Goal: Task Accomplishment & Management: Manage account settings

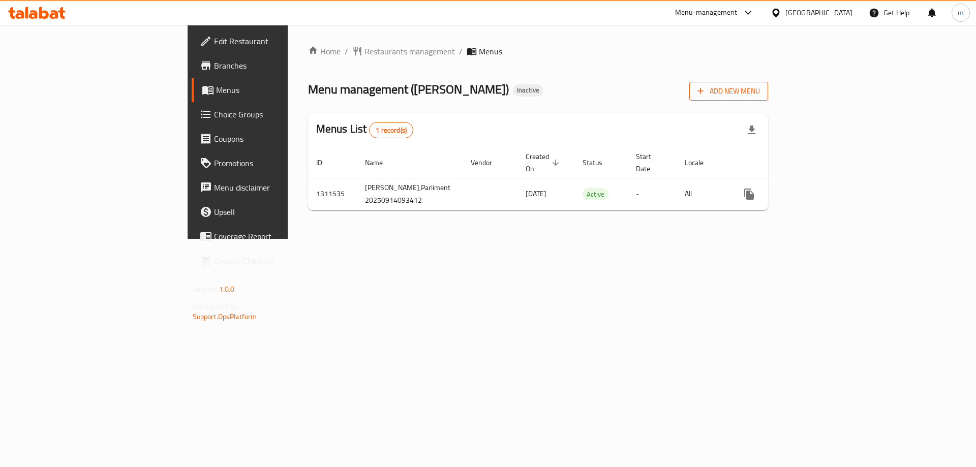
click at [768, 99] on button "Add New Menu" at bounding box center [728, 91] width 79 height 19
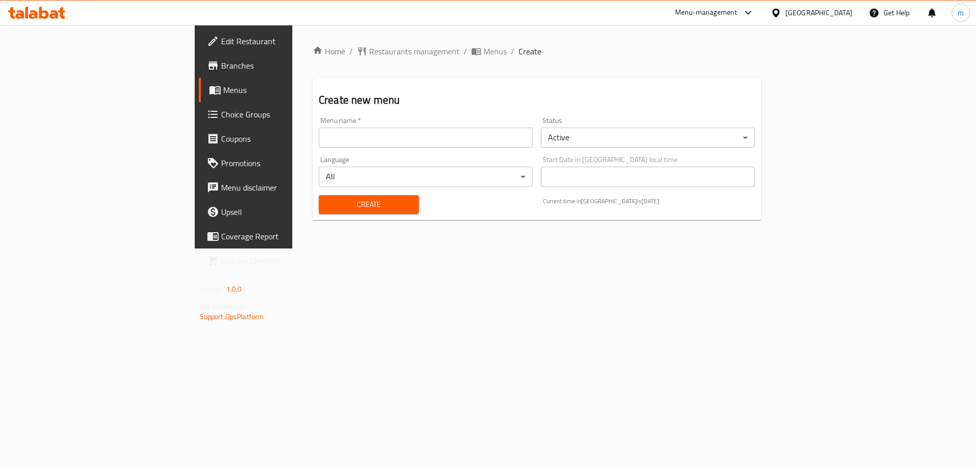
click at [410, 154] on div "Language All ​" at bounding box center [426, 171] width 222 height 39
click at [413, 143] on input "text" at bounding box center [426, 138] width 214 height 20
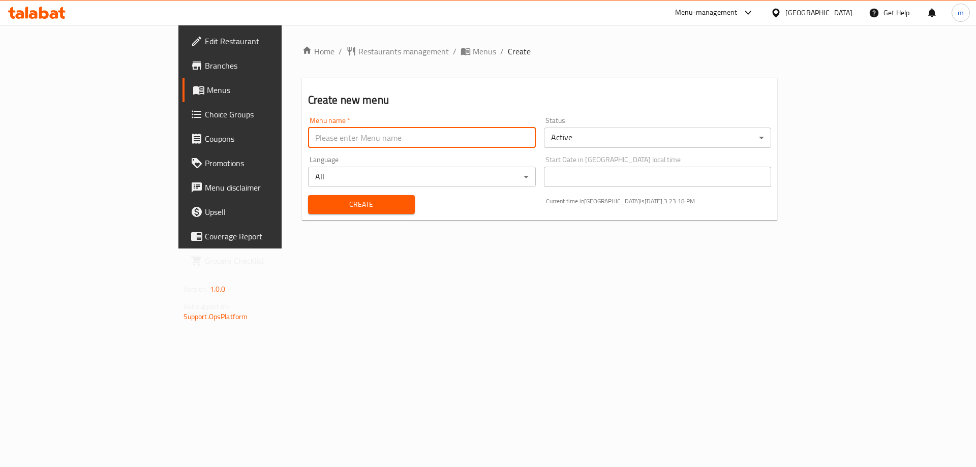
type input "[PERSON_NAME]"
click at [316, 200] on span "Create" at bounding box center [361, 204] width 90 height 13
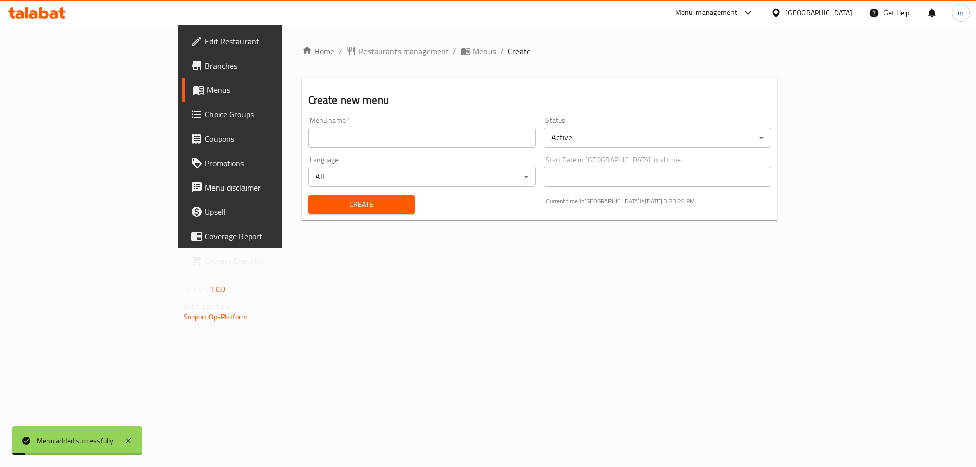
click at [207, 94] on span "Menus" at bounding box center [270, 90] width 127 height 12
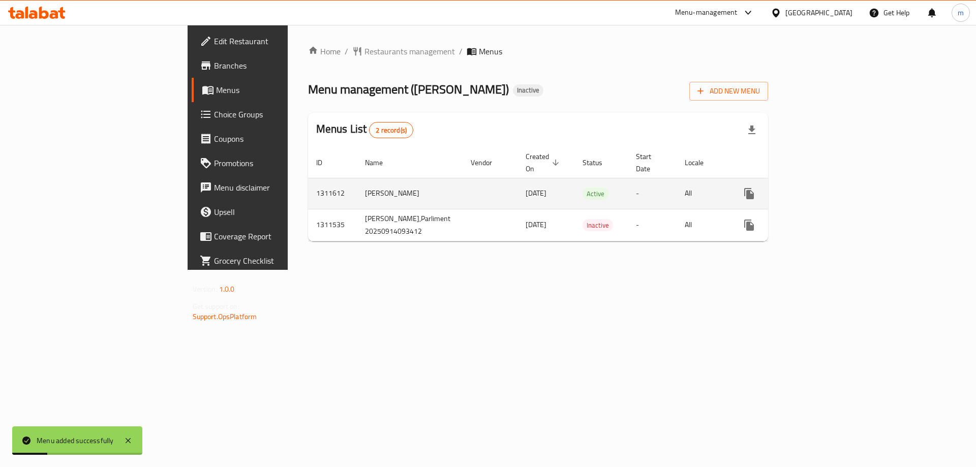
click at [828, 188] on icon "enhanced table" at bounding box center [822, 194] width 12 height 12
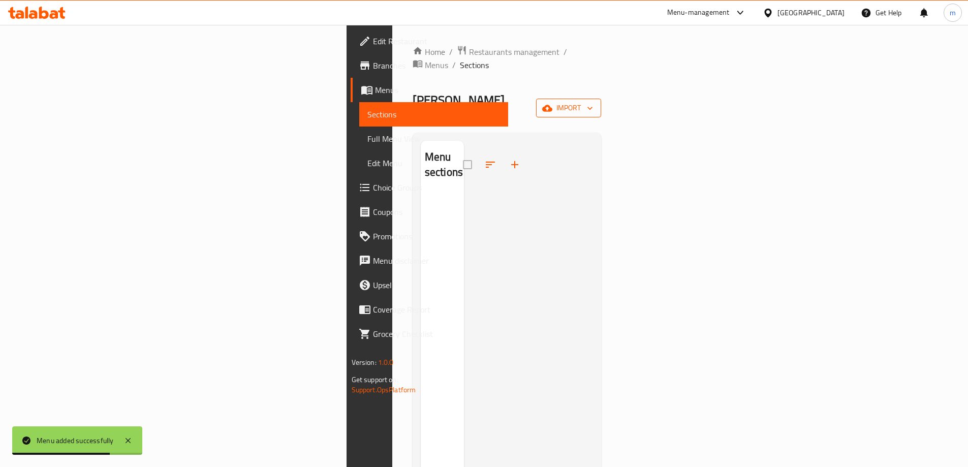
click at [595, 103] on icon "button" at bounding box center [590, 108] width 10 height 10
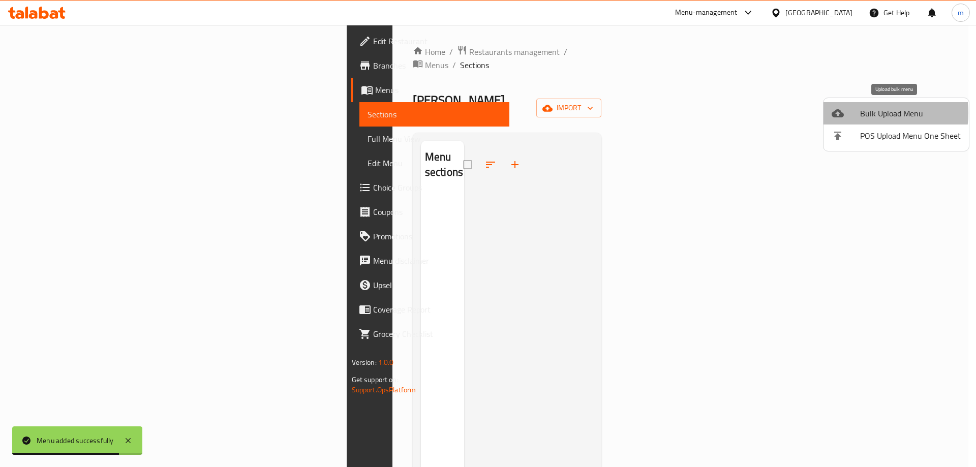
click at [858, 113] on div at bounding box center [845, 113] width 28 height 12
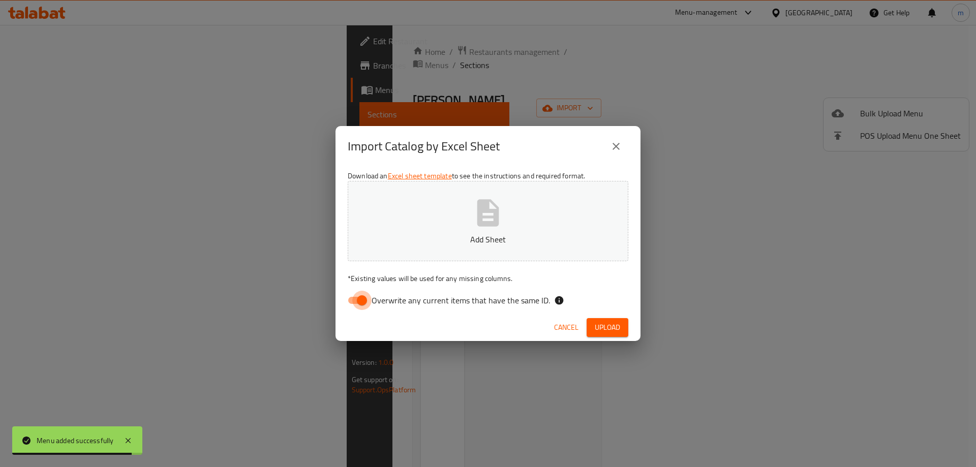
click at [358, 305] on input "Overwrite any current items that have the same ID." at bounding box center [362, 300] width 58 height 19
checkbox input "false"
click at [508, 245] on button "Add Sheet" at bounding box center [488, 221] width 281 height 80
click at [616, 332] on span "Upload" at bounding box center [607, 327] width 25 height 13
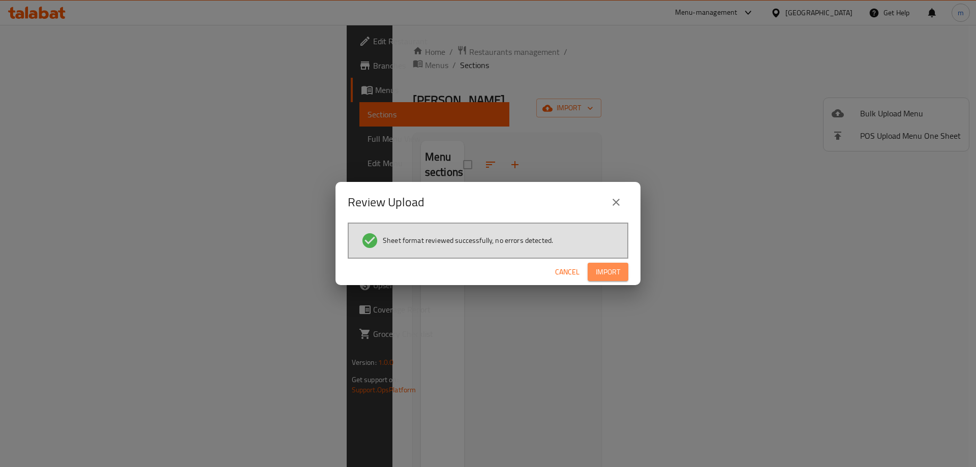
click at [609, 268] on span "Import" at bounding box center [608, 272] width 24 height 13
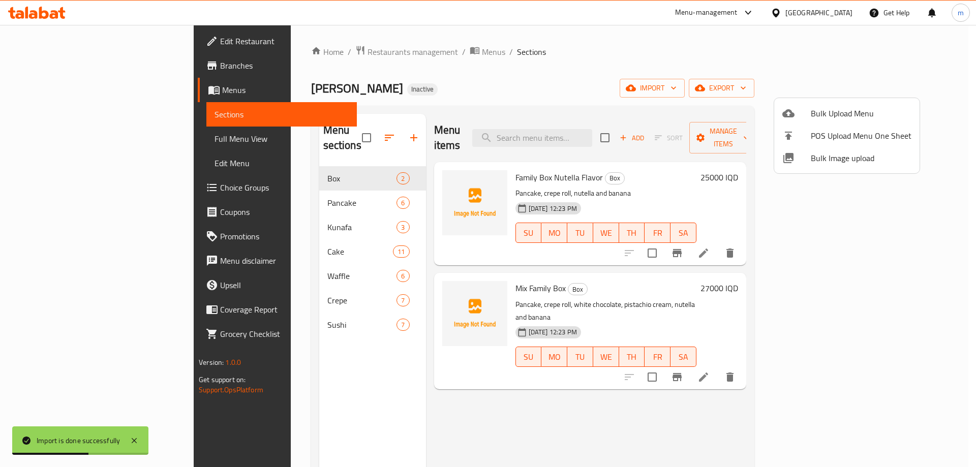
click at [71, 136] on div at bounding box center [488, 233] width 976 height 467
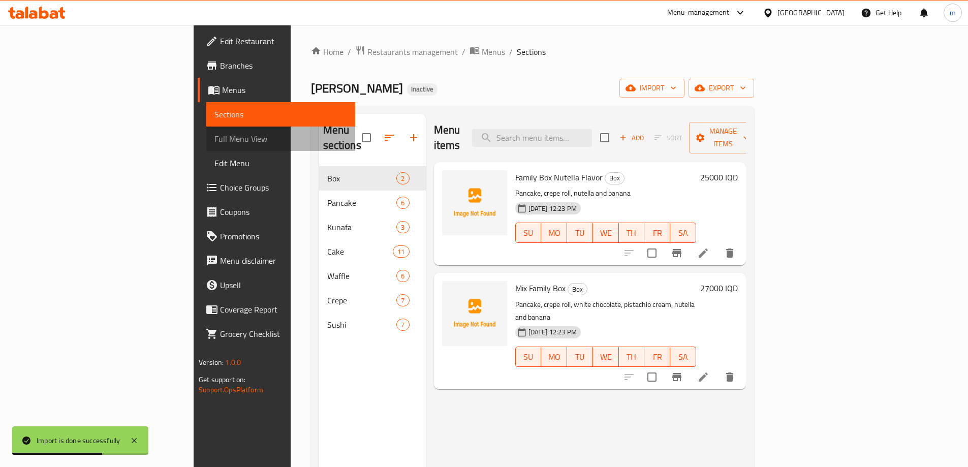
click at [214, 136] on span "Full Menu View" at bounding box center [280, 139] width 133 height 12
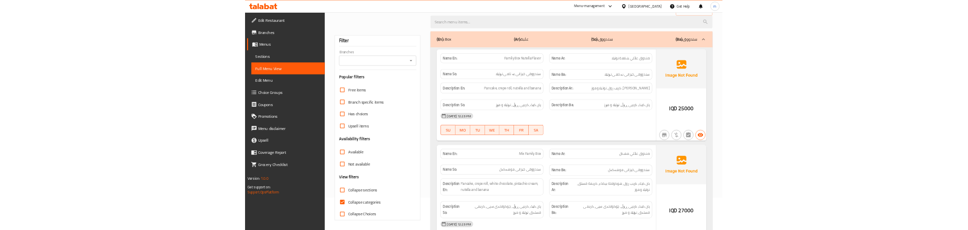
scroll to position [34, 0]
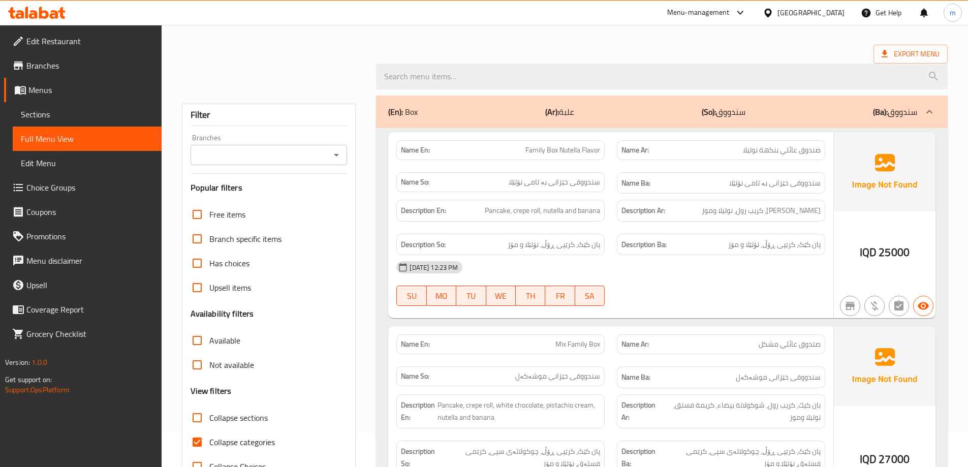
click at [195, 433] on input "Collapse categories" at bounding box center [197, 442] width 24 height 24
checkbox input "false"
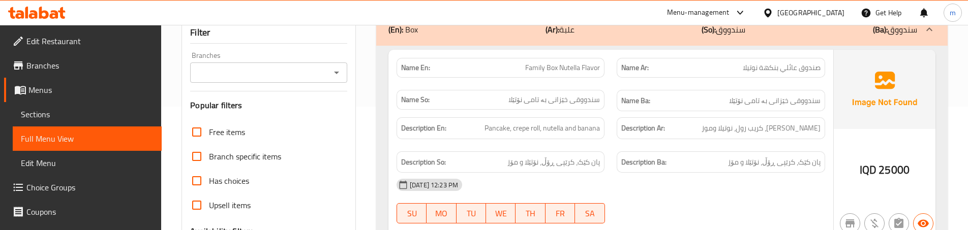
scroll to position [136, 0]
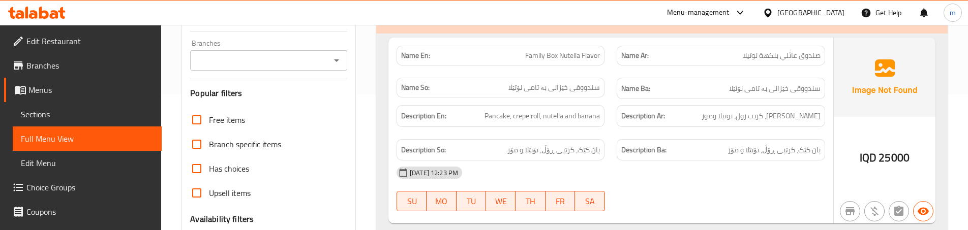
click at [594, 51] on span "Family Box Nutella Flavor" at bounding box center [562, 55] width 75 height 11
click at [595, 51] on span "Family Box Nutella Flavor" at bounding box center [562, 55] width 75 height 11
click at [593, 54] on span "Family Box Nutella Flavor" at bounding box center [562, 55] width 75 height 11
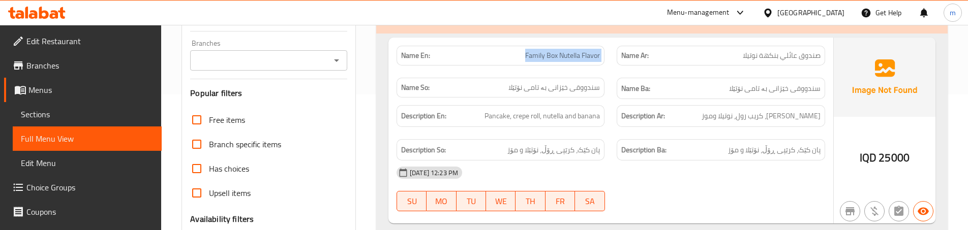
click at [593, 54] on span "Family Box Nutella Flavor" at bounding box center [562, 55] width 75 height 11
click at [611, 131] on div "Description Ar: بان كيك، كريب رول، نوتيلا وموز" at bounding box center [720, 116] width 220 height 34
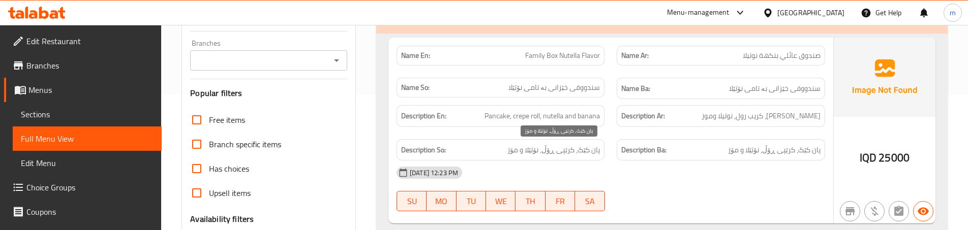
click at [578, 149] on span "پان کێک، کرێپی ڕۆڵ، نۆتێلا و مۆز" at bounding box center [553, 150] width 92 height 13
click at [601, 114] on div "Description En: Pancake, crepe roll, nutella and banana" at bounding box center [500, 116] width 208 height 22
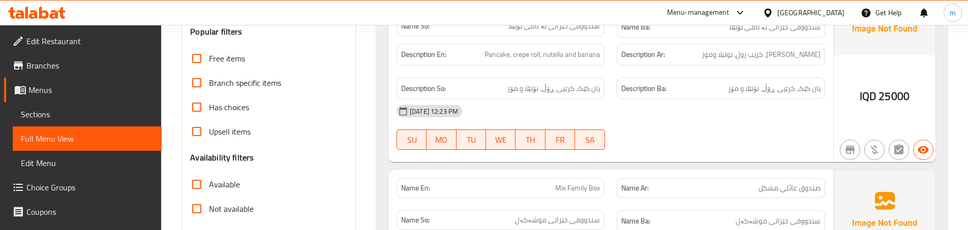
scroll to position [203, 0]
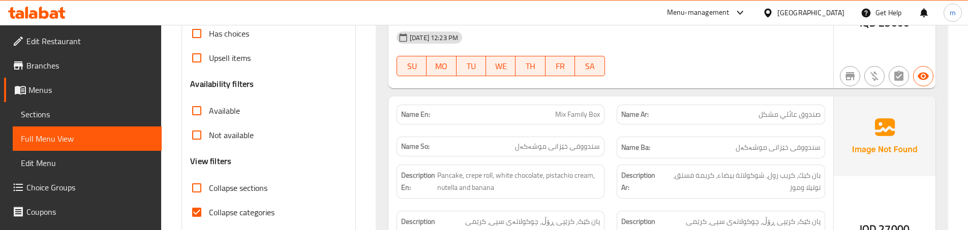
scroll to position [305, 0]
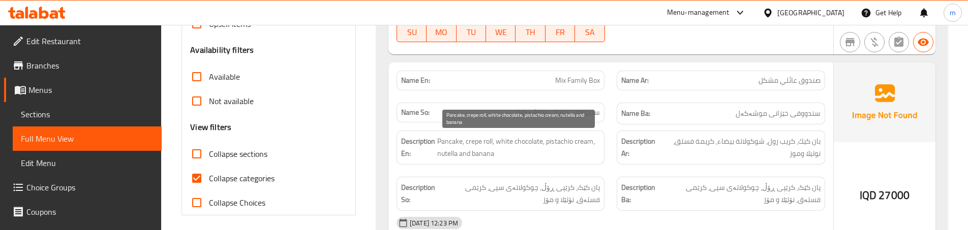
click at [591, 130] on div "Description En: Pancake, crepe roll, white chocolate, pistachio cream, nutella …" at bounding box center [500, 148] width 220 height 46
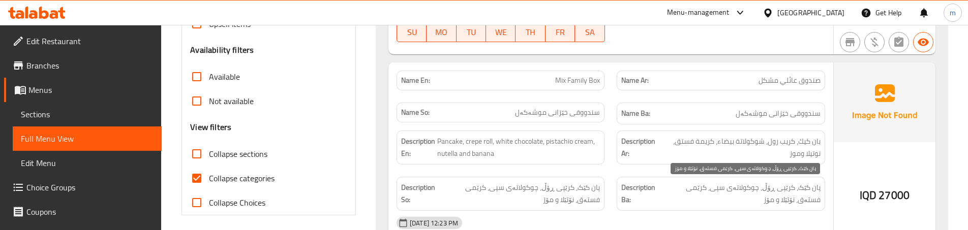
click at [796, 197] on span "پان کێک، کرێپی ڕۆڵ، چوکولاتەی سپی، کرێمی فستەق، نۆتێلا و مۆز" at bounding box center [741, 193] width 160 height 25
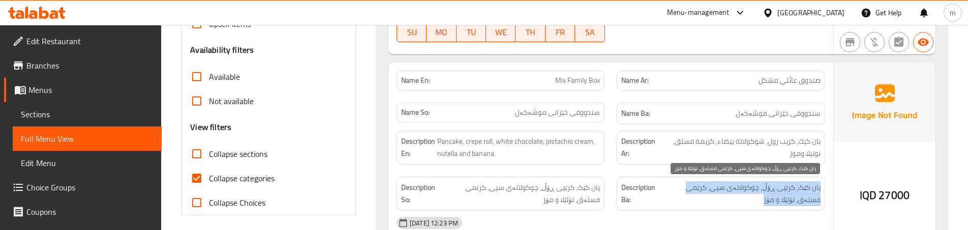
click at [796, 197] on span "پان کێک، کرێپی ڕۆڵ، چوکولاتەی سپی، کرێمی فستەق، نۆتێلا و مۆز" at bounding box center [741, 193] width 160 height 25
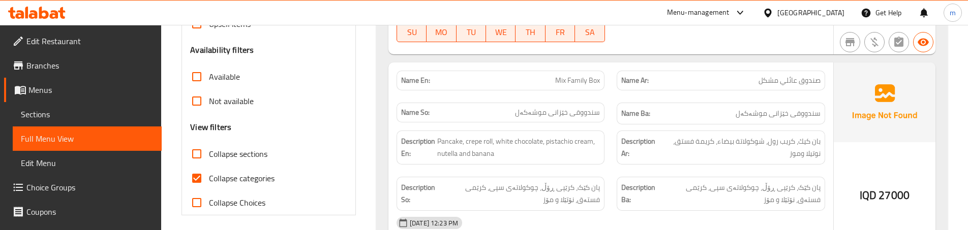
click at [601, 158] on div "Description En: Pancake, crepe roll, white chocolate, pistachio cream, nutella …" at bounding box center [500, 148] width 208 height 34
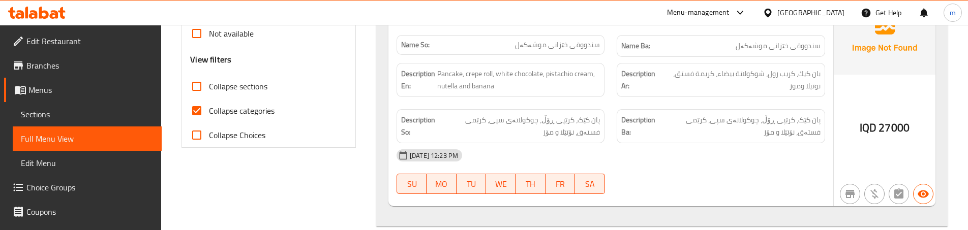
click at [195, 106] on input "Collapse categories" at bounding box center [196, 111] width 24 height 24
checkbox input "false"
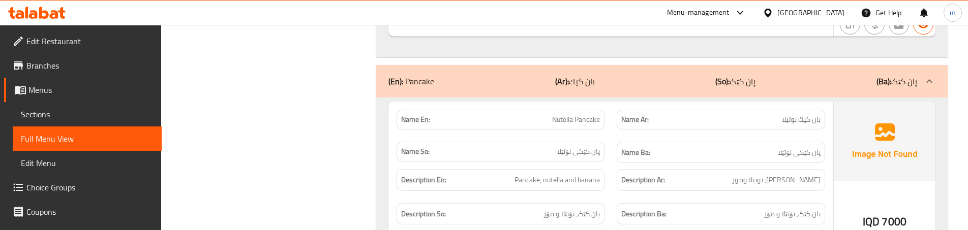
scroll to position [576, 0]
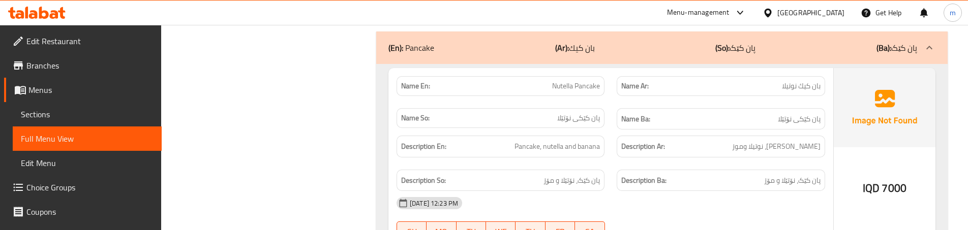
click at [610, 155] on div "Description Ar: بان كيك، نوتيلا وموز" at bounding box center [720, 147] width 220 height 34
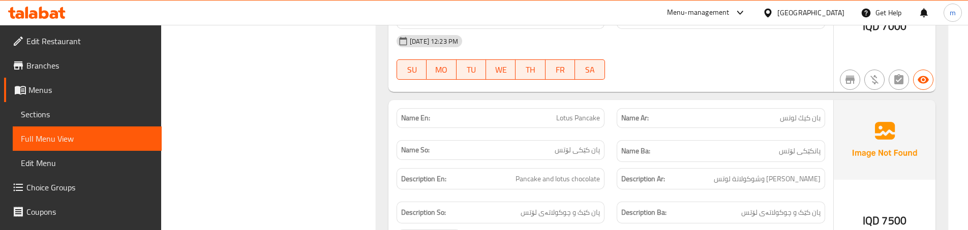
scroll to position [746, 0]
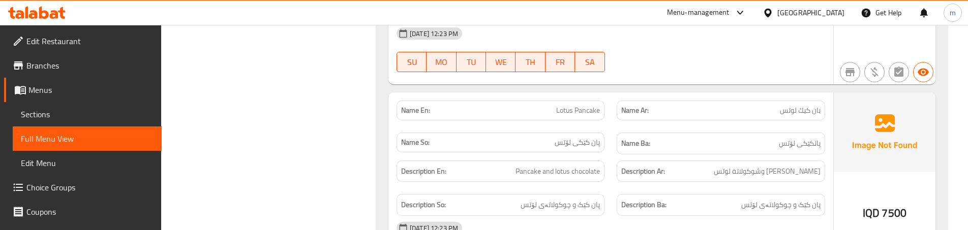
click at [609, 119] on div "Name En: Lotus Pancake" at bounding box center [500, 111] width 220 height 32
click at [611, 157] on div "Description Ar: [PERSON_NAME] وشوكولاتة لوتس" at bounding box center [720, 171] width 220 height 34
click at [608, 179] on div "Description En: Pancake and lotus chocolate" at bounding box center [500, 171] width 220 height 34
click at [614, 182] on div "Description Ar: [PERSON_NAME] وشوكولاتة لوتس" at bounding box center [720, 171] width 220 height 34
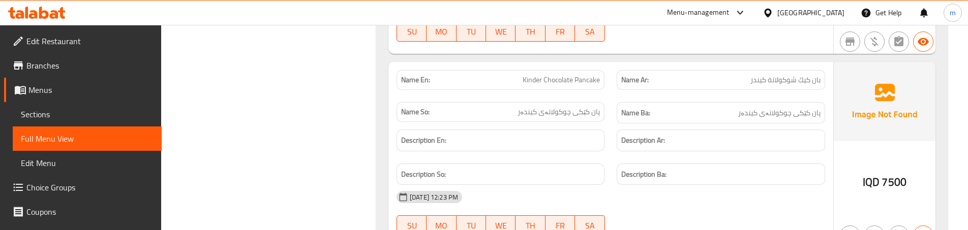
scroll to position [982, 0]
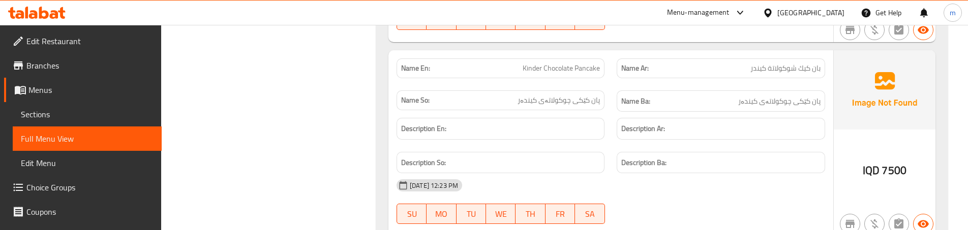
click at [606, 100] on div "Name So: پان کێکی چوکولاتەی کیندەر" at bounding box center [500, 101] width 220 height 34
click at [555, 117] on div "Description En:" at bounding box center [500, 129] width 220 height 34
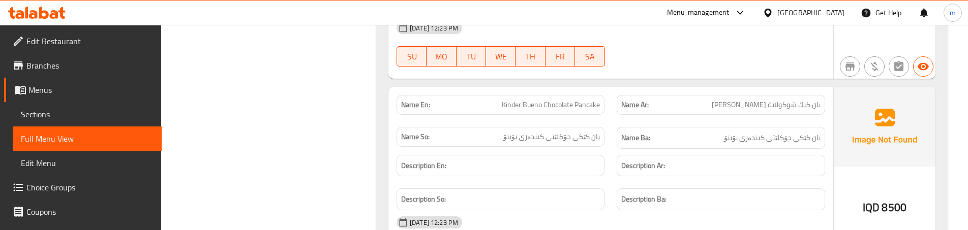
scroll to position [1152, 0]
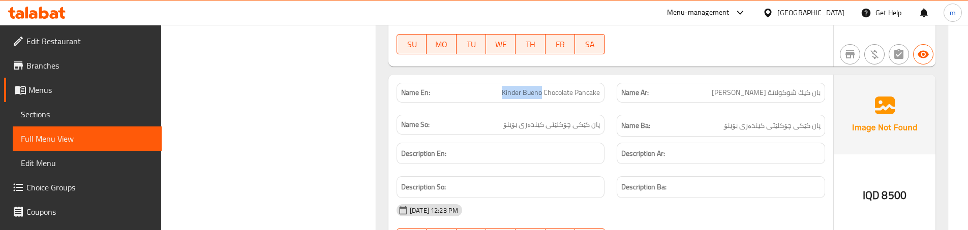
drag, startPoint x: 501, startPoint y: 89, endPoint x: 541, endPoint y: 90, distance: 40.2
click at [541, 90] on p "Name En: Kinder Bueno Chocolate Pancake" at bounding box center [500, 92] width 199 height 11
copy span "Kinder Bueno"
click at [603, 110] on div "Name So: پان کێکی چۆکلێتی کیندەری بۆینۆ" at bounding box center [500, 126] width 220 height 34
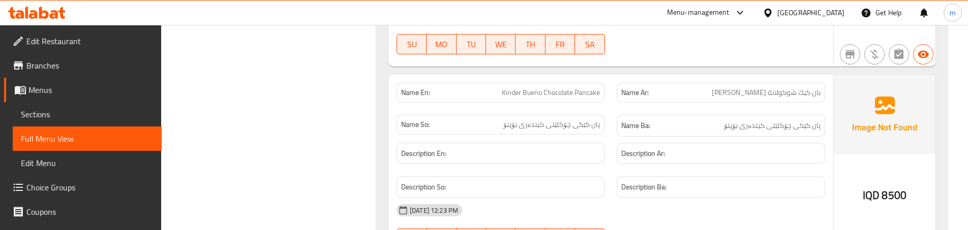
click at [603, 110] on div "Name So: پان کێکی چۆکلێتی کیندەری بۆینۆ" at bounding box center [500, 126] width 220 height 34
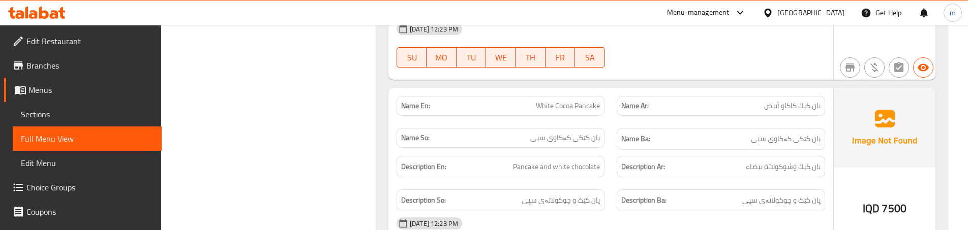
scroll to position [1559, 0]
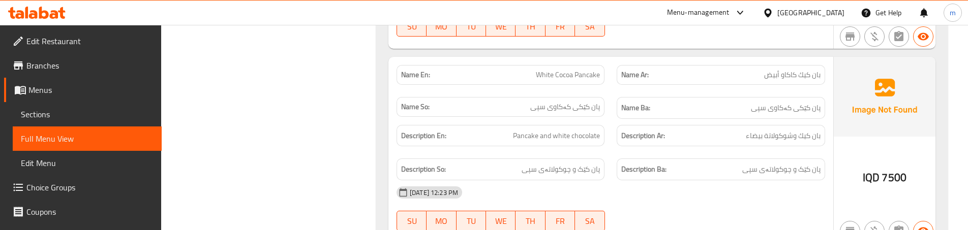
click at [618, 150] on div "Description Ar: بان كيك وشوكولاتة بيضاء" at bounding box center [720, 136] width 220 height 34
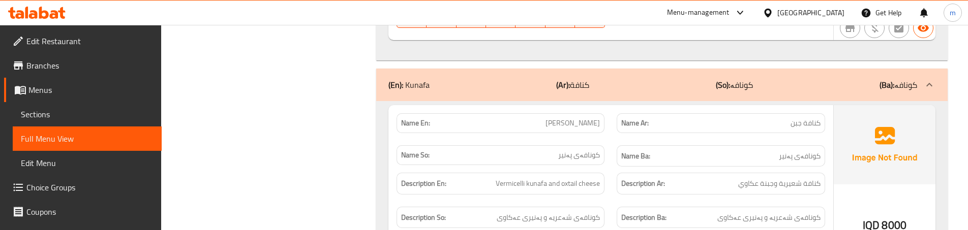
scroll to position [1795, 0]
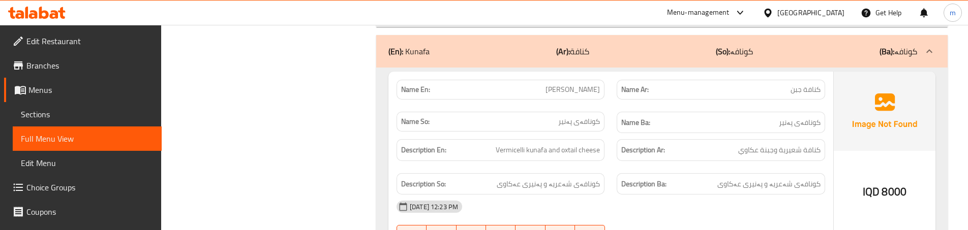
click at [613, 111] on div "Name Ba: [PERSON_NAME]" at bounding box center [720, 123] width 220 height 34
click at [514, 149] on span "Vermicelli kunafa and oxtail cheese" at bounding box center [547, 150] width 104 height 13
copy span "Vermicelli"
click at [573, 150] on span "Vermicelli kunafa and oxtail cheese" at bounding box center [547, 150] width 104 height 13
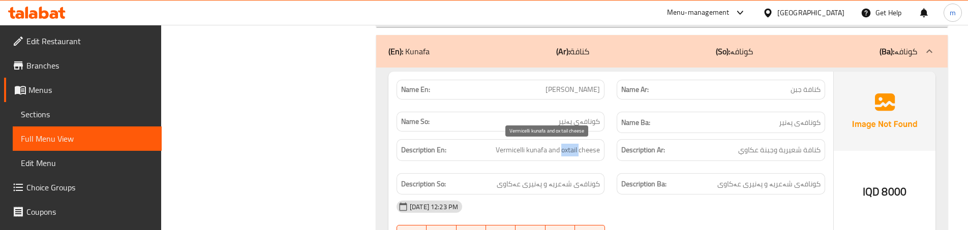
click at [573, 150] on span "Vermicelli kunafa and oxtail cheese" at bounding box center [547, 150] width 104 height 13
copy span "oxtail"
click at [590, 158] on div "Description En: Vermicelli kunafa and oxtail cheese" at bounding box center [500, 150] width 208 height 22
click at [604, 171] on div "Description So: کونافەی شەعریە و پەنیری عەکاوی" at bounding box center [500, 184] width 220 height 34
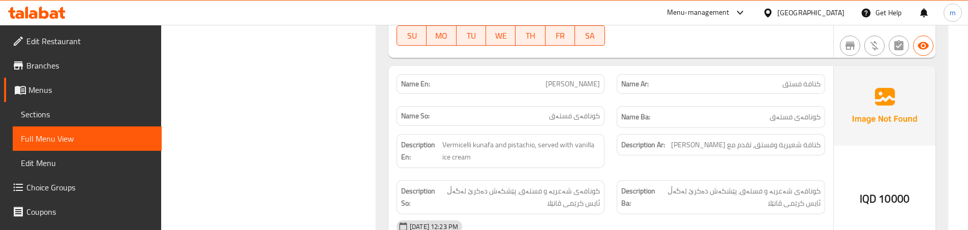
scroll to position [1999, 0]
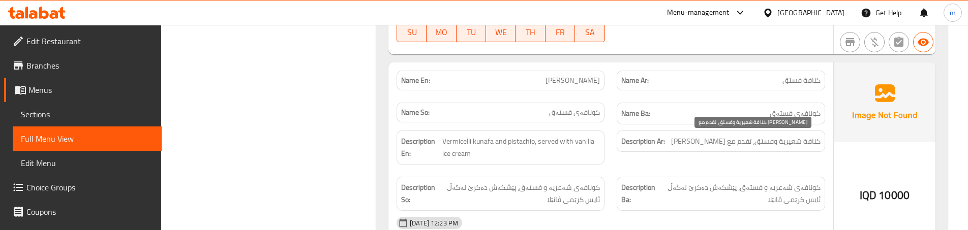
click at [689, 143] on span "كنافة شعيرية وفستق، تقدم مع [PERSON_NAME]" at bounding box center [745, 141] width 149 height 13
copy span "فانيليا"
click at [765, 161] on div "Description Ar: كنافة شعيرية وفستق، تقدم مع [PERSON_NAME]" at bounding box center [720, 148] width 220 height 46
click at [619, 160] on div "Description Ar: كنافة شعيرية وفستق، تقدم مع [PERSON_NAME]" at bounding box center [720, 148] width 220 height 46
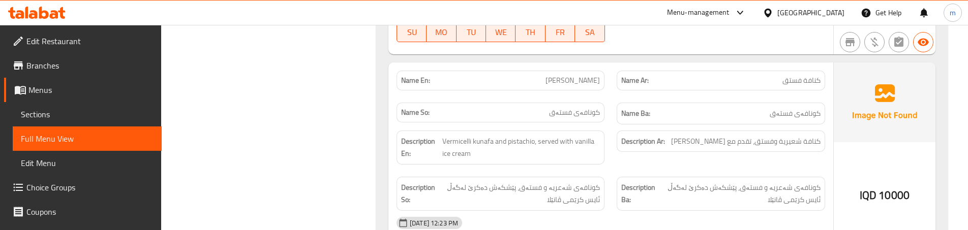
click at [603, 122] on div "Name So: کونافەی فستەق" at bounding box center [500, 114] width 220 height 34
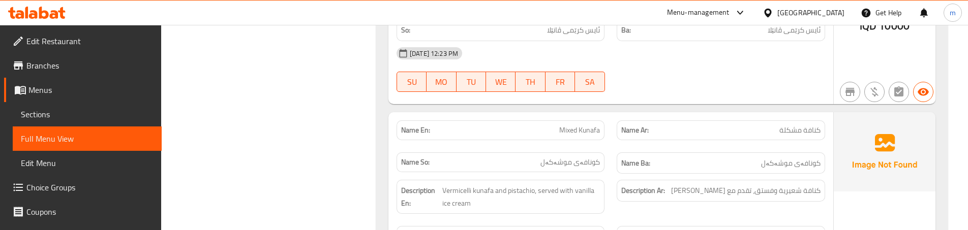
scroll to position [2202, 0]
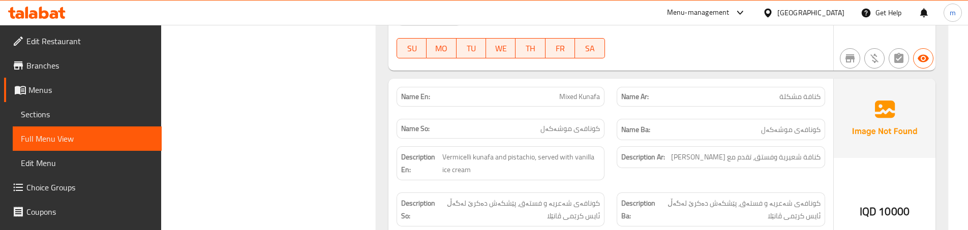
click at [623, 113] on div "Name Ba: کونافەی موشەکەل" at bounding box center [720, 130] width 220 height 34
click at [610, 142] on div "Description Ar: كنافة شعيرية وفستق، تقدم مع [PERSON_NAME]" at bounding box center [720, 163] width 220 height 46
click at [603, 182] on div "Description En: Vermicelli kunafa and pistachio, served with vanilla ice cream" at bounding box center [500, 163] width 220 height 46
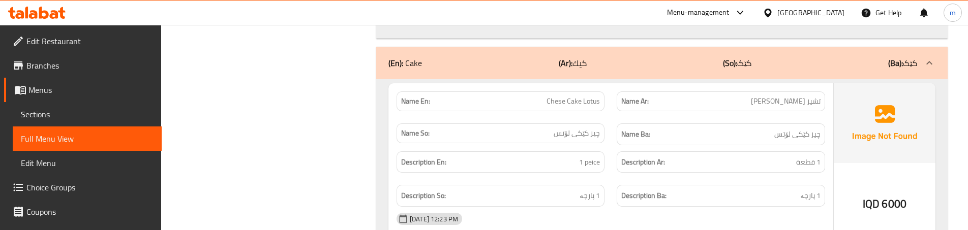
scroll to position [2507, 0]
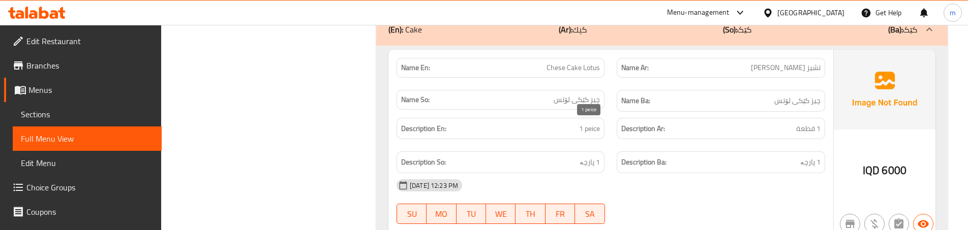
click at [593, 130] on span "1 peice" at bounding box center [589, 128] width 21 height 13
copy span "peice"
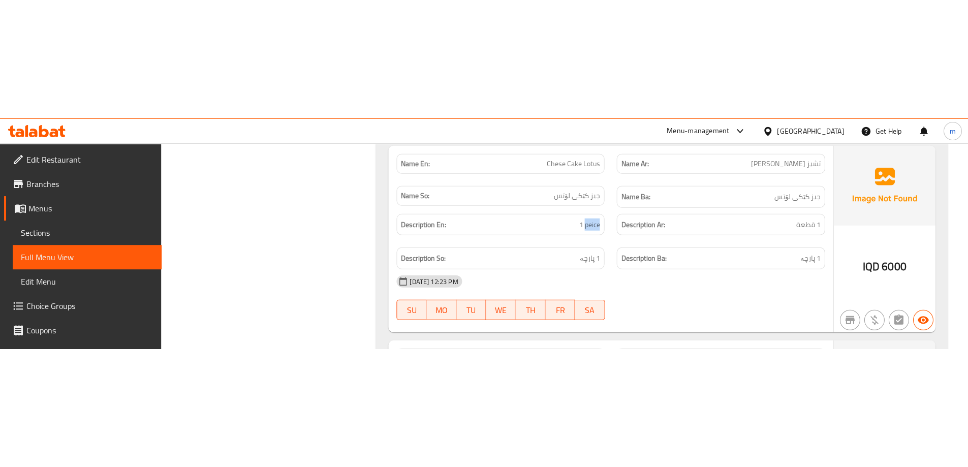
scroll to position [2541, 0]
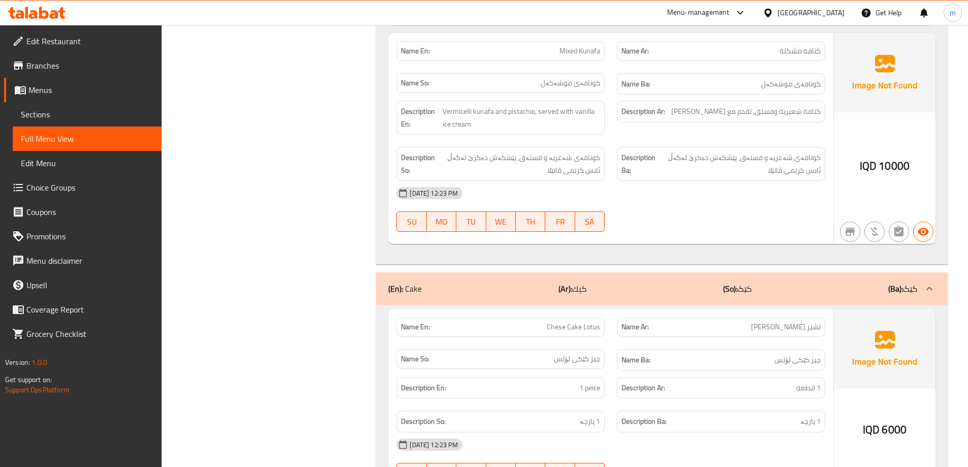
scroll to position [2100, 0]
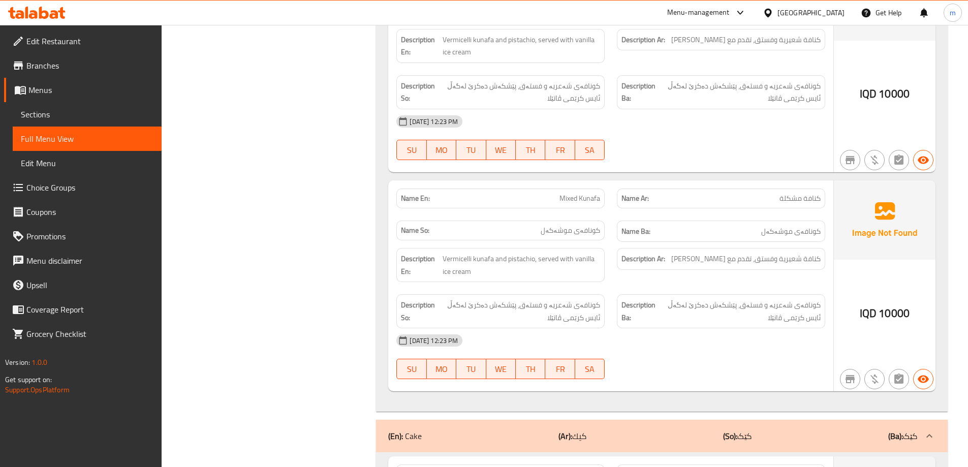
click at [58, 110] on span "Sections" at bounding box center [87, 114] width 133 height 12
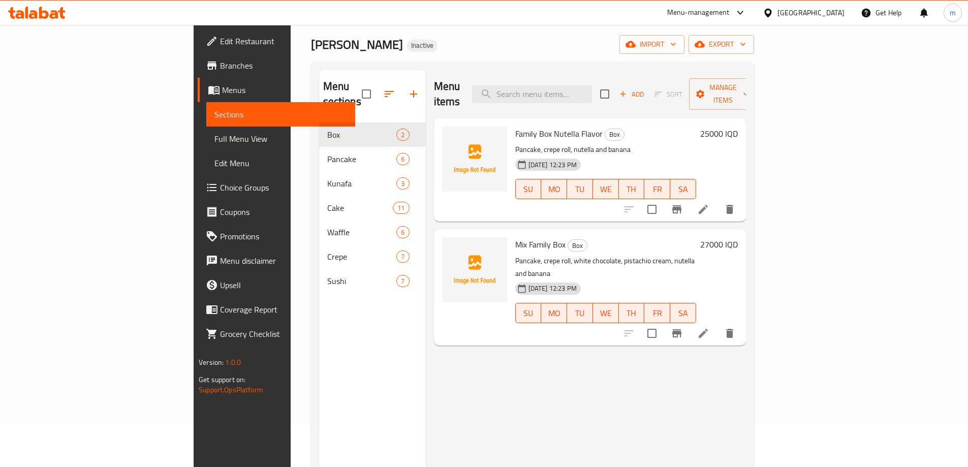
scroll to position [41, 0]
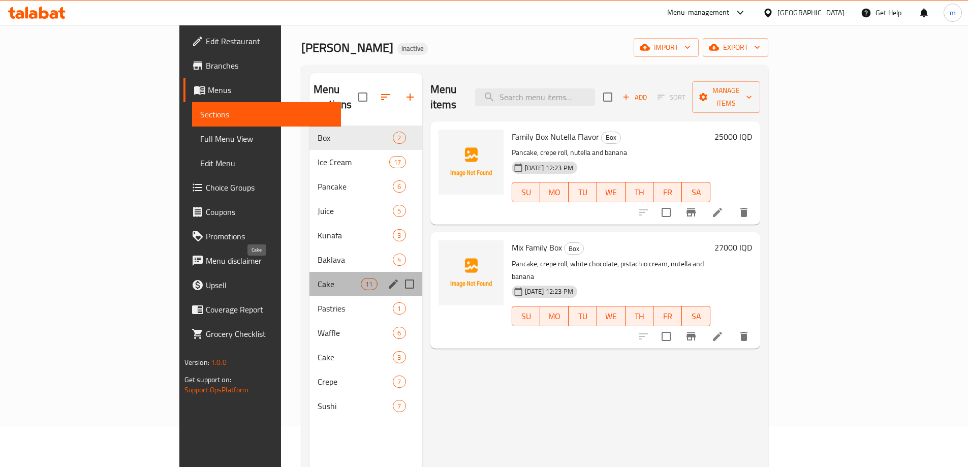
click at [318, 230] on span "Cake" at bounding box center [339, 284] width 43 height 12
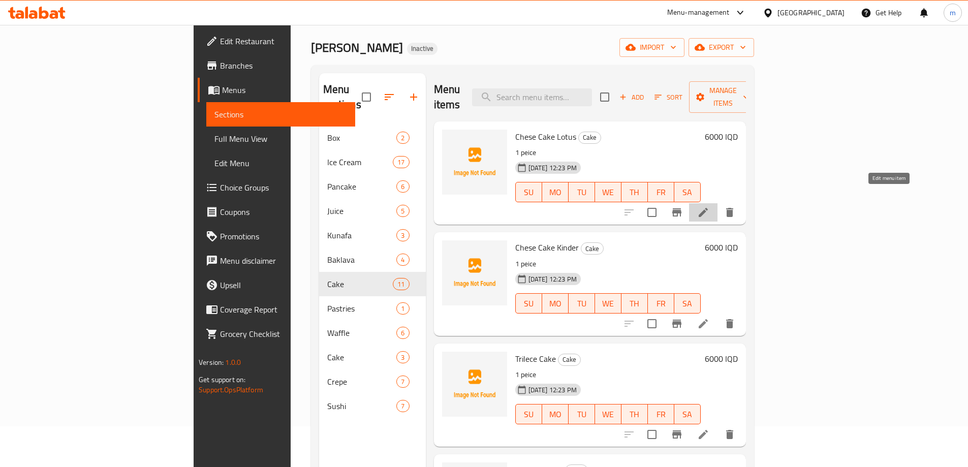
click at [708, 208] on icon at bounding box center [703, 212] width 9 height 9
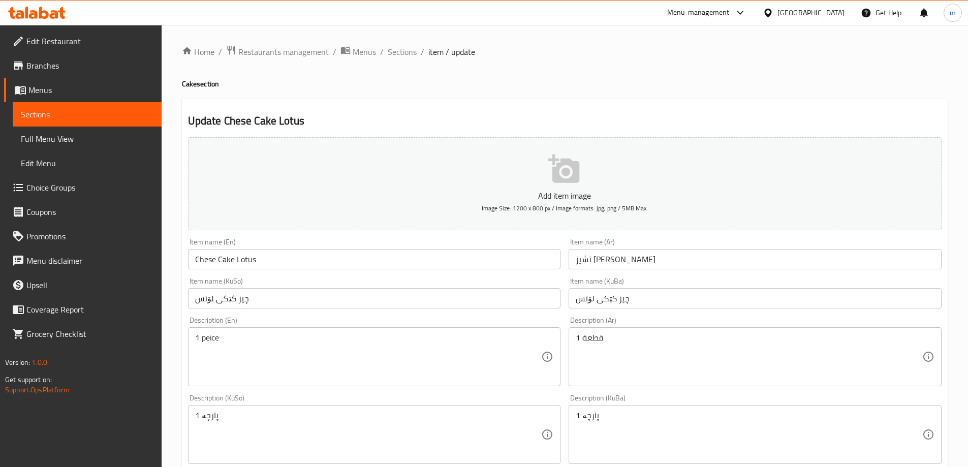
click at [212, 230] on textarea "1 peice" at bounding box center [368, 357] width 347 height 48
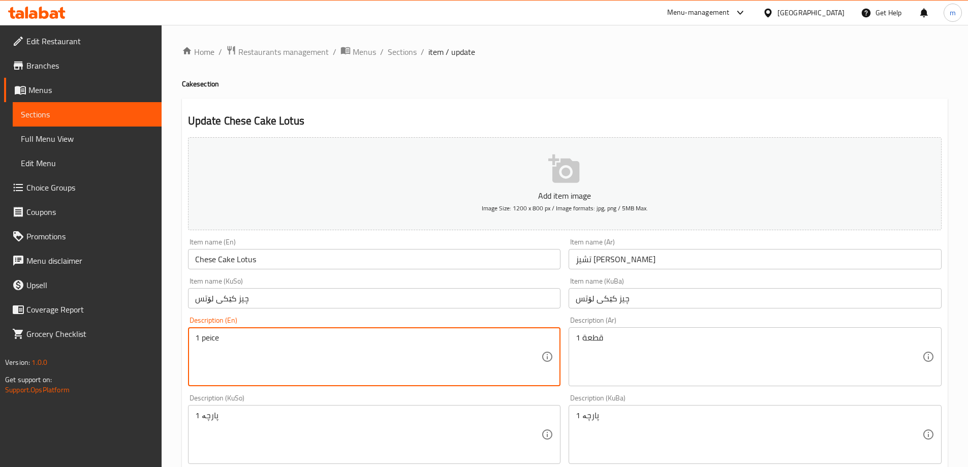
paste textarea "ie"
click at [349, 230] on div "Description (En) 1 piece Description (En)" at bounding box center [374, 352] width 381 height 78
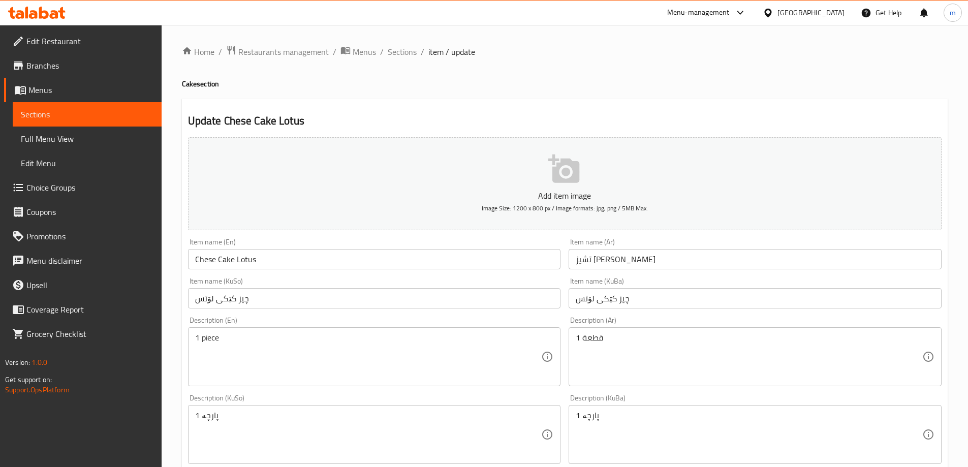
scroll to position [102, 0]
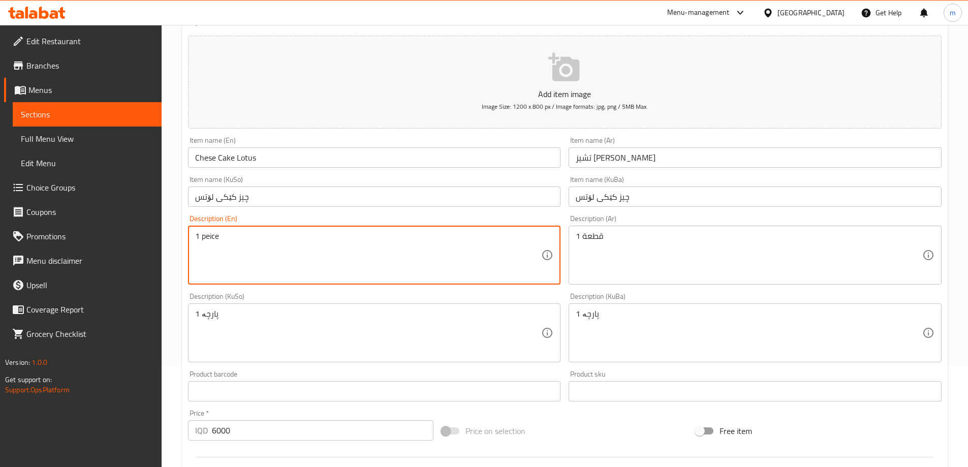
click at [360, 230] on textarea "1 peice" at bounding box center [368, 255] width 347 height 48
click at [213, 230] on textarea "1 peice" at bounding box center [368, 255] width 347 height 48
paste textarea "ie"
type textarea "1 piece"
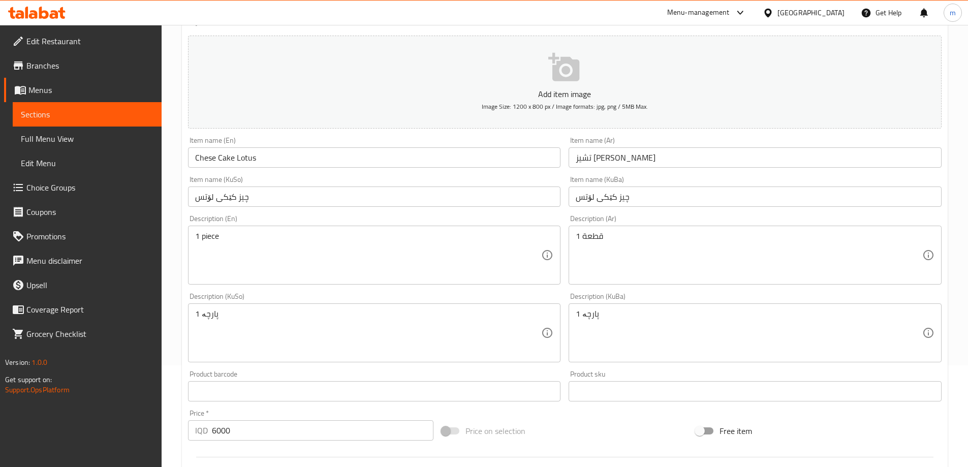
click at [314, 224] on div "Description (En) 1 piece Description (En)" at bounding box center [374, 250] width 373 height 70
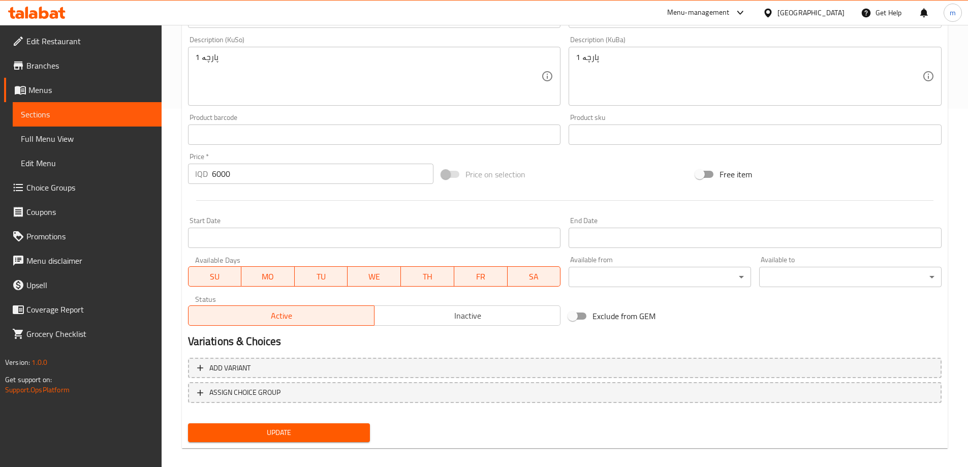
scroll to position [368, 0]
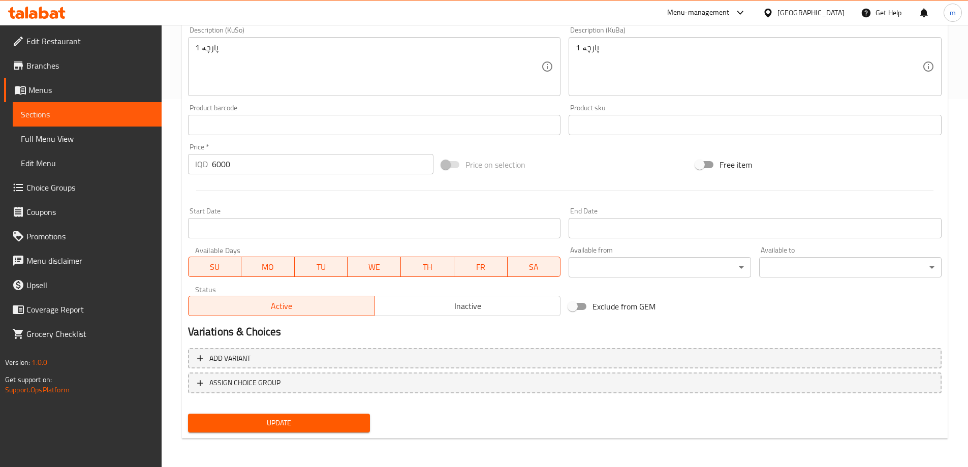
click at [325, 230] on span "Update" at bounding box center [279, 423] width 166 height 13
click at [118, 120] on link "Sections" at bounding box center [87, 114] width 149 height 24
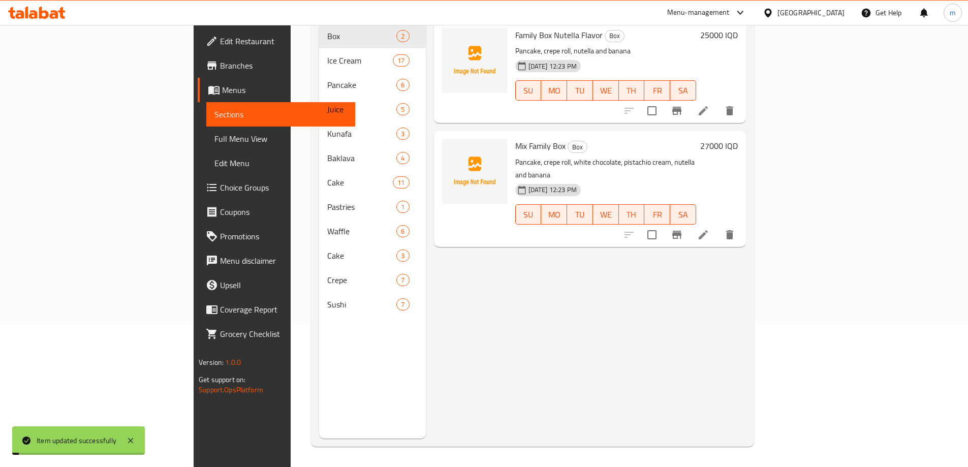
scroll to position [142, 0]
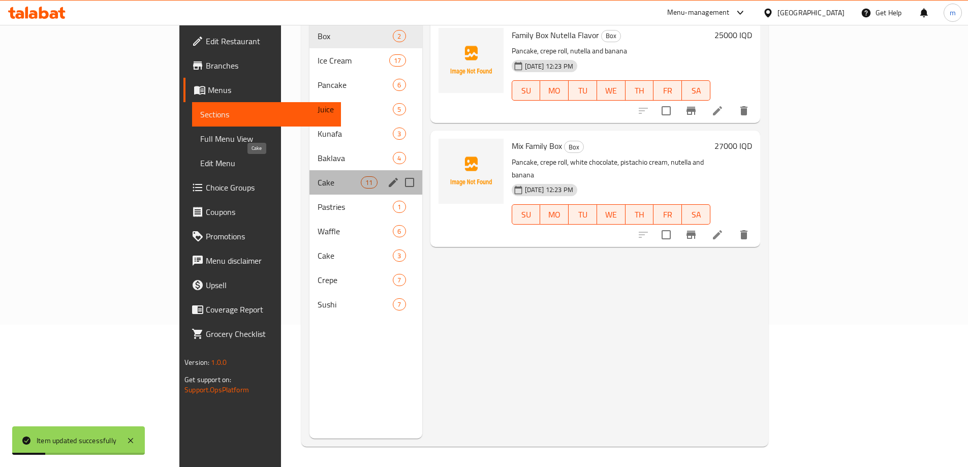
click at [318, 176] on span "Cake" at bounding box center [339, 182] width 43 height 12
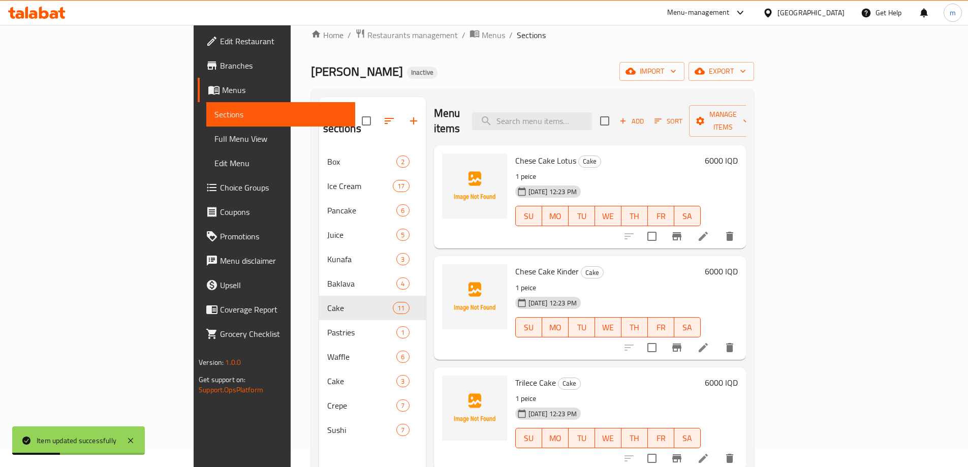
scroll to position [7, 0]
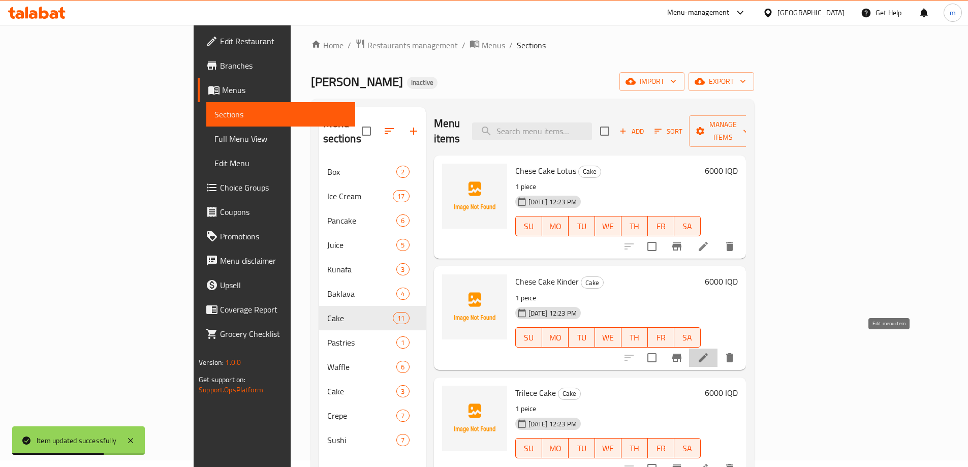
click at [709, 230] on icon at bounding box center [703, 358] width 12 height 12
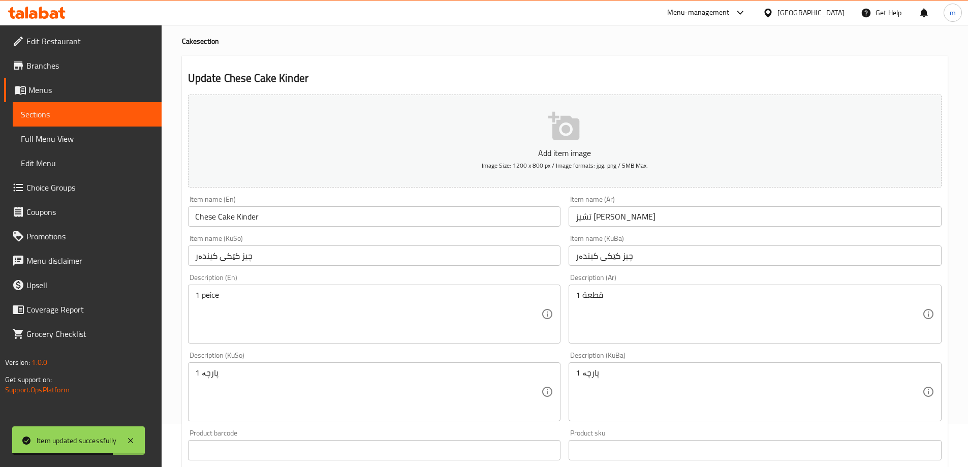
scroll to position [136, 0]
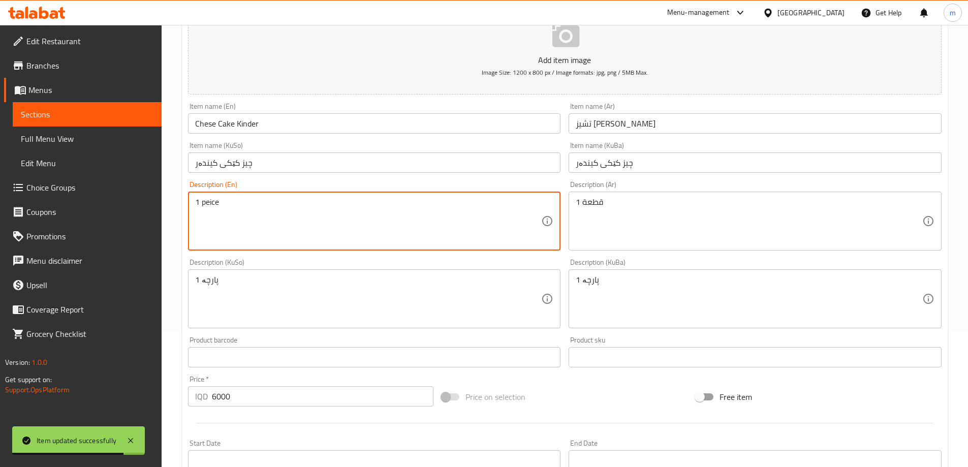
click at [207, 204] on textarea "1 peice" at bounding box center [368, 221] width 347 height 48
paste textarea "ie"
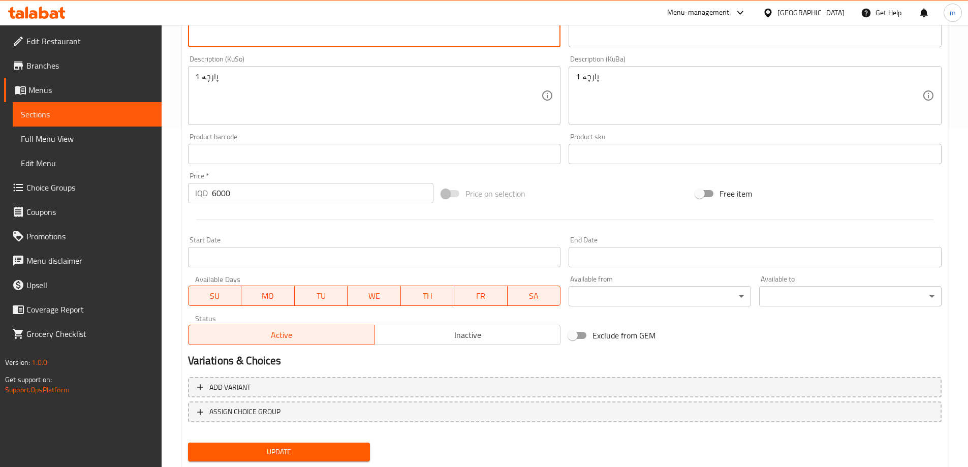
scroll to position [368, 0]
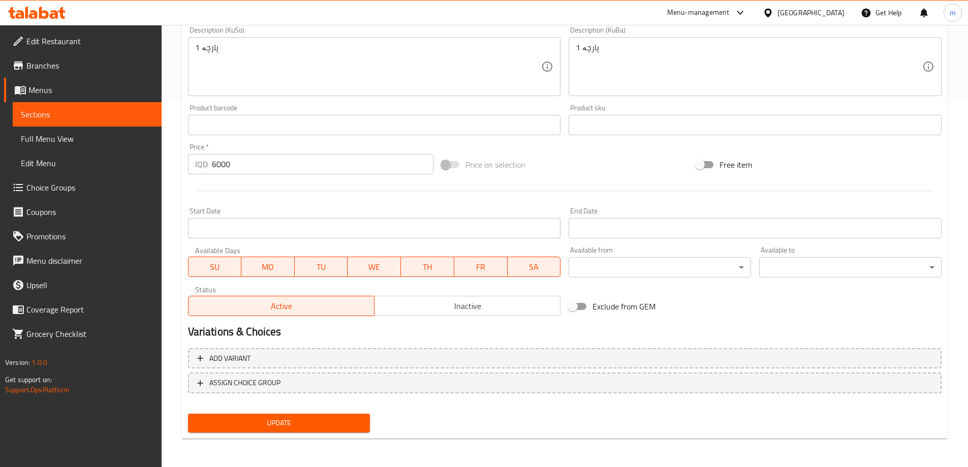
type textarea "1 piece"
click at [296, 230] on span "Update" at bounding box center [279, 423] width 166 height 13
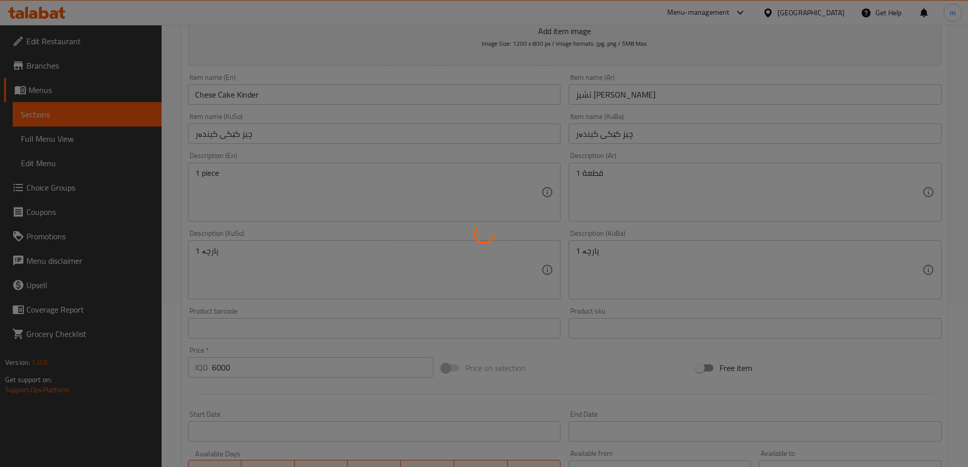
scroll to position [0, 0]
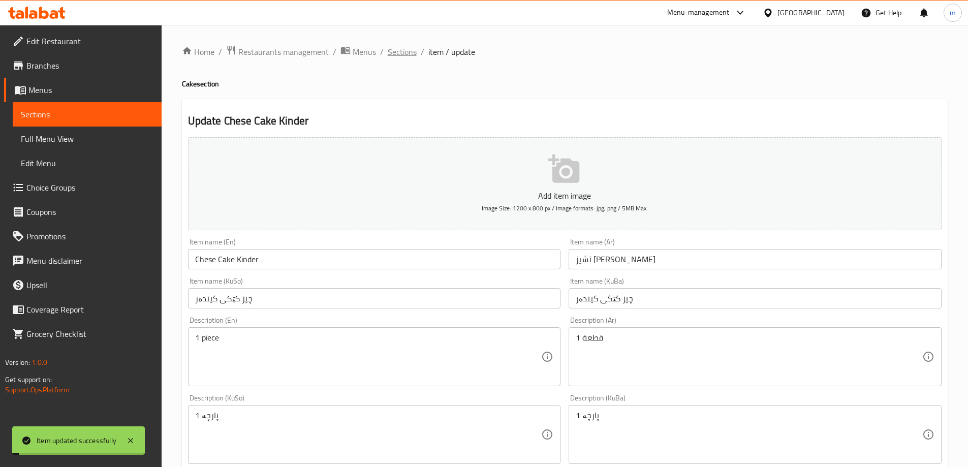
click at [406, 55] on span "Sections" at bounding box center [402, 52] width 29 height 12
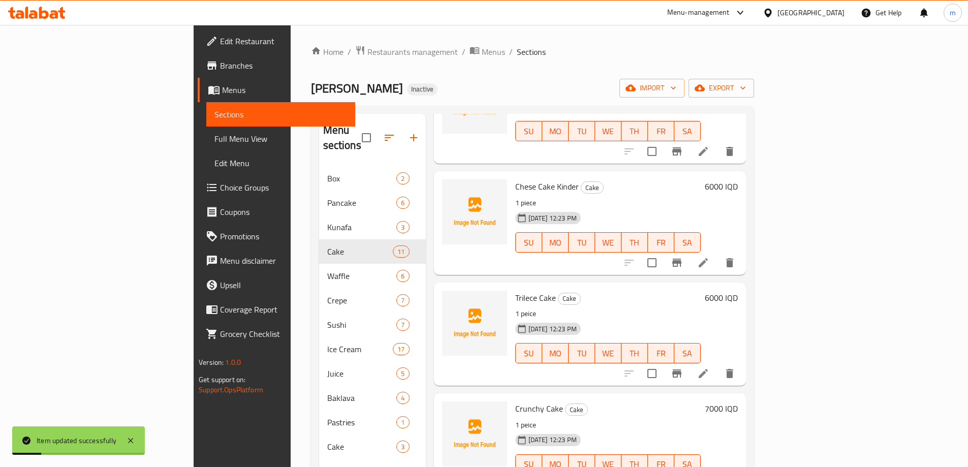
scroll to position [136, 0]
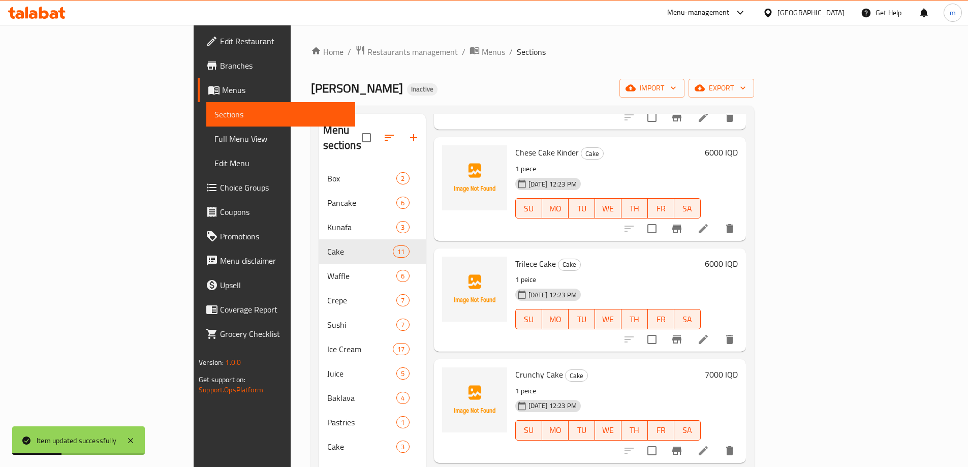
click at [718, 230] on li at bounding box center [703, 339] width 28 height 18
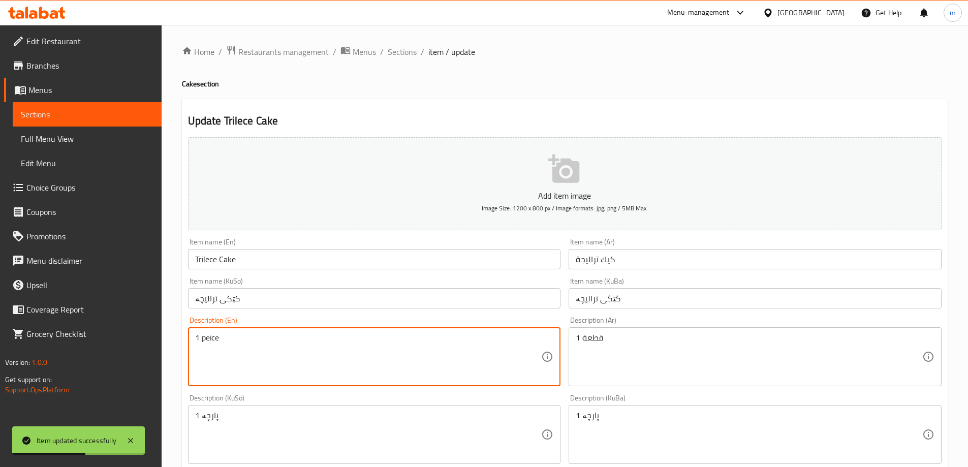
paste textarea "ie"
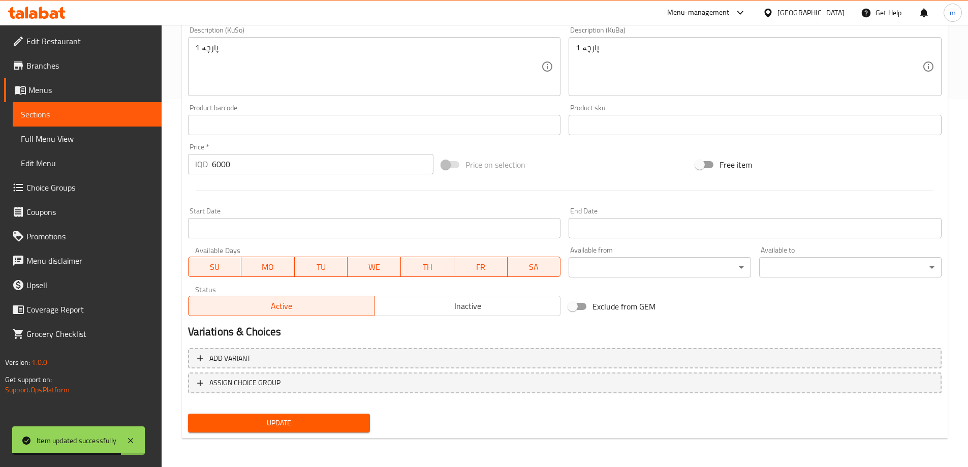
type textarea "1 piece"
click at [270, 230] on span "Update" at bounding box center [279, 423] width 166 height 13
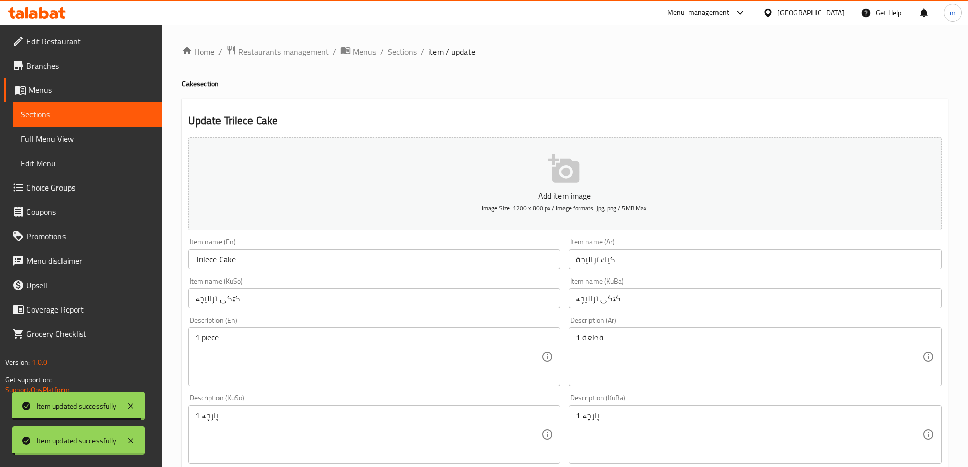
click at [396, 54] on span "Sections" at bounding box center [402, 52] width 29 height 12
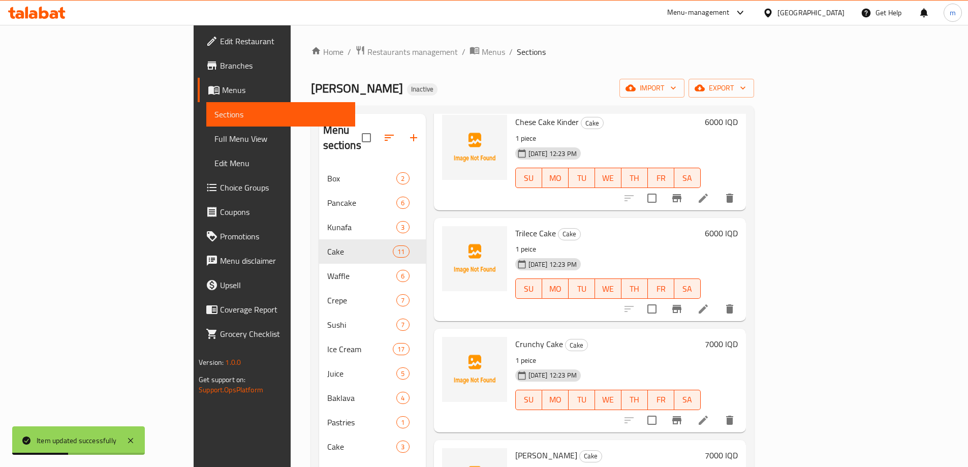
scroll to position [169, 0]
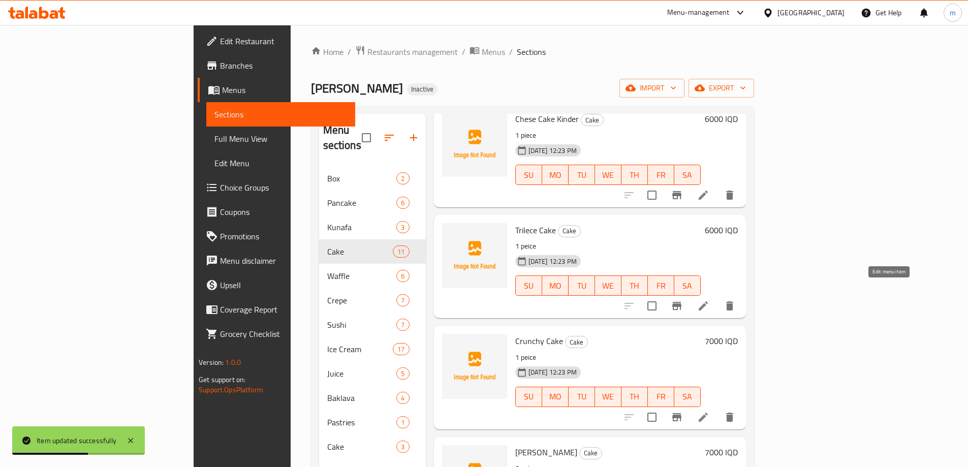
click at [709, 230] on icon at bounding box center [703, 306] width 12 height 12
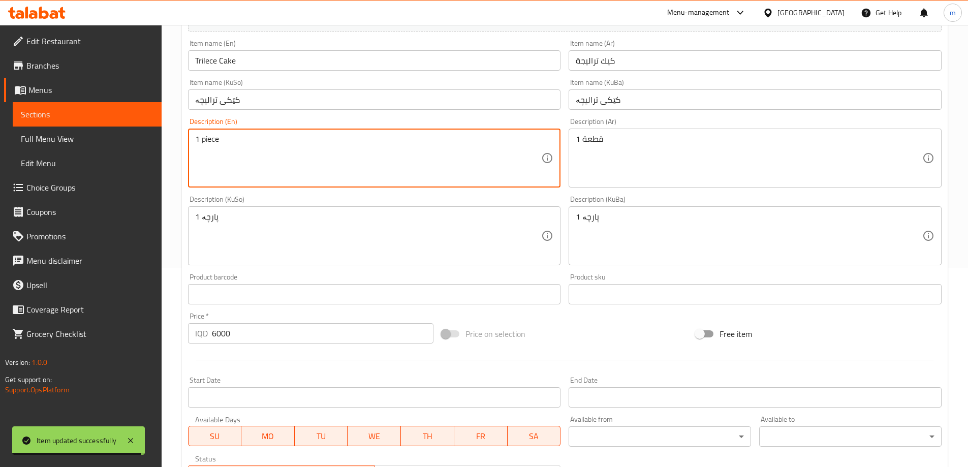
scroll to position [368, 0]
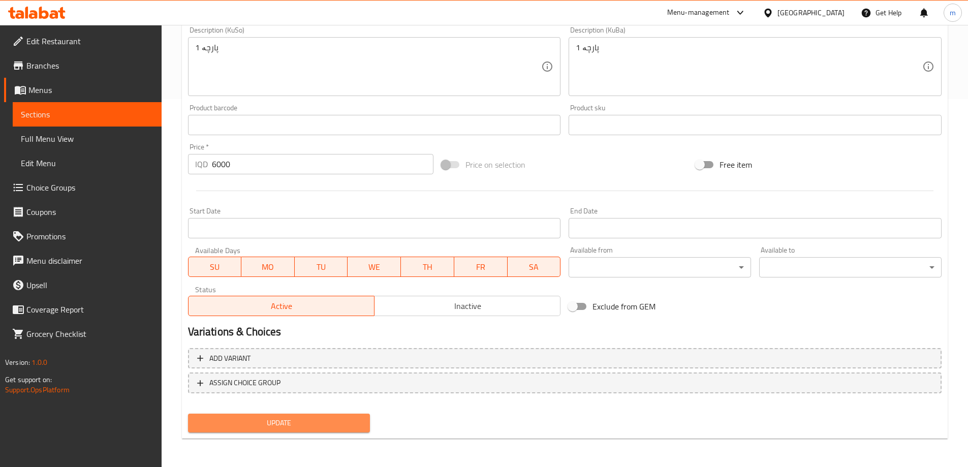
click at [296, 230] on button "Update" at bounding box center [279, 423] width 182 height 19
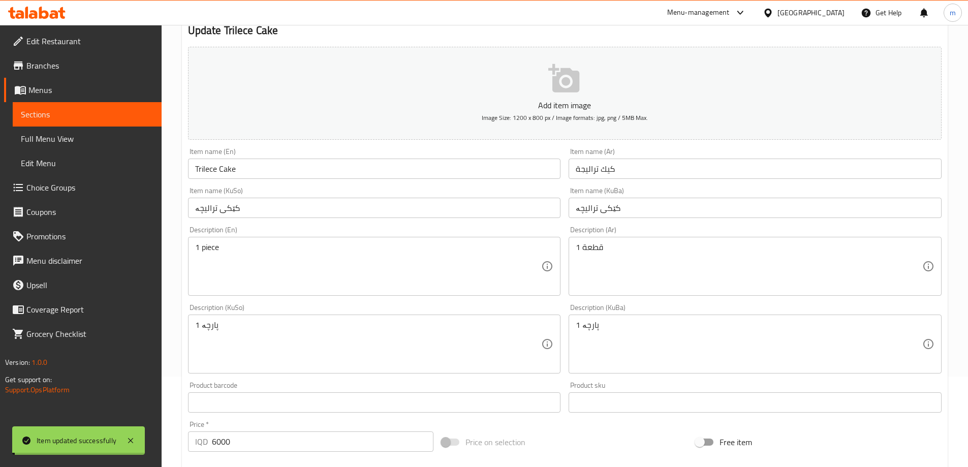
scroll to position [0, 0]
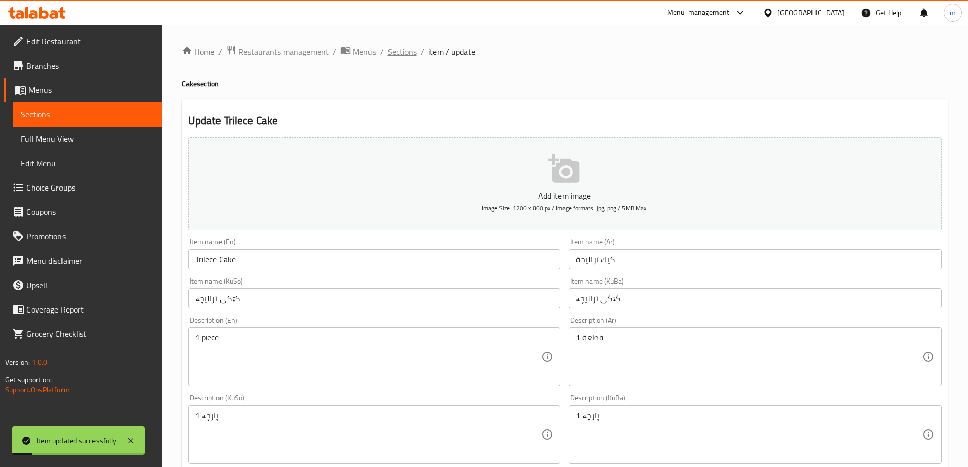
click at [414, 51] on span "Sections" at bounding box center [402, 52] width 29 height 12
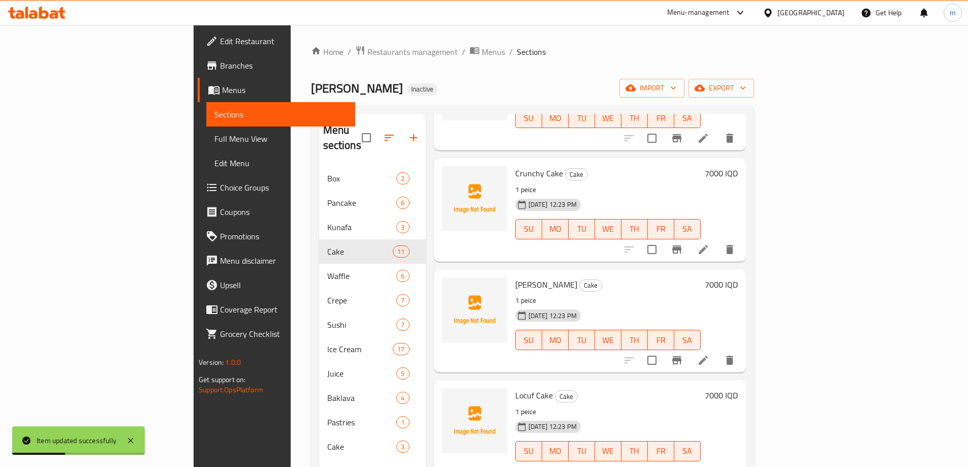
scroll to position [339, 0]
click at [709, 230] on icon at bounding box center [703, 247] width 12 height 12
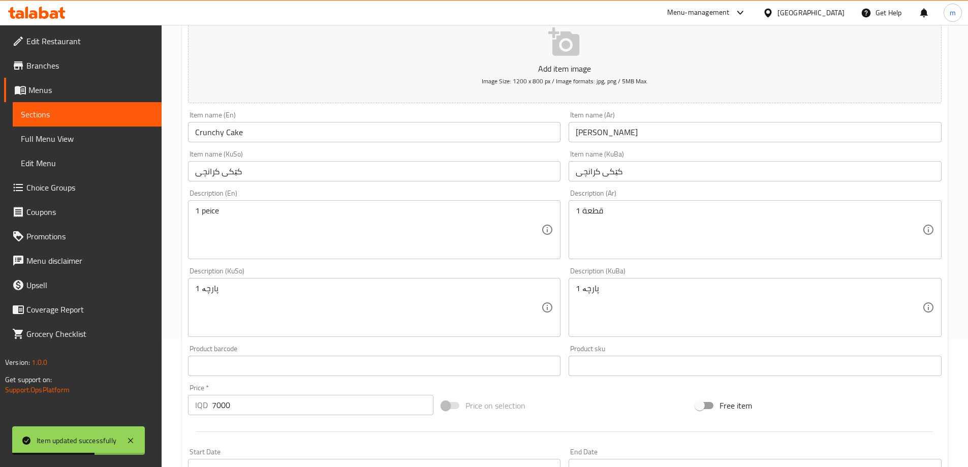
scroll to position [136, 0]
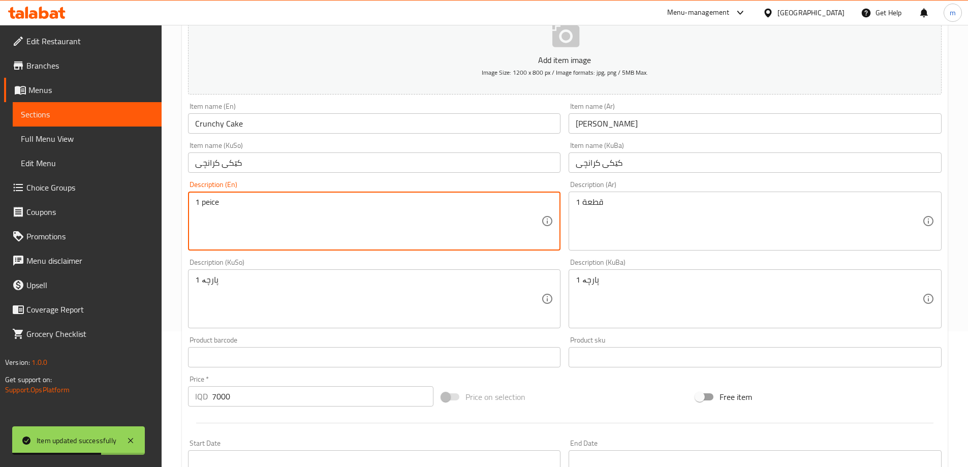
paste textarea "ie"
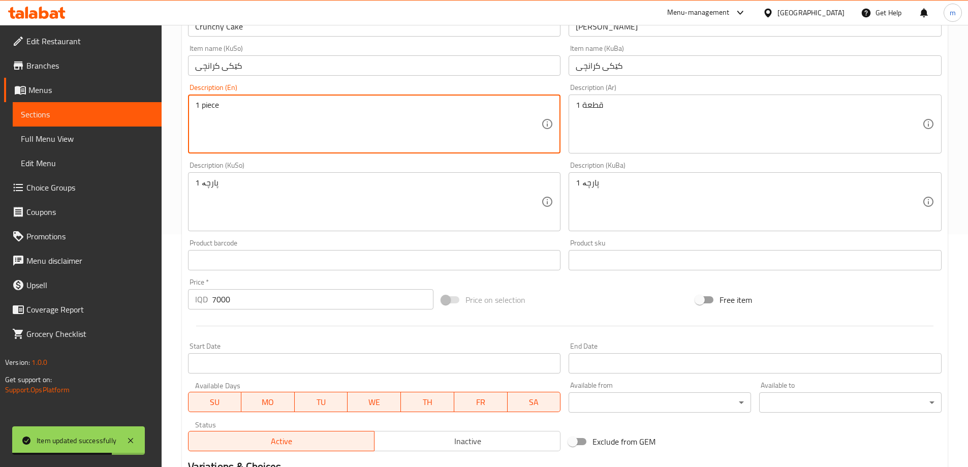
scroll to position [368, 0]
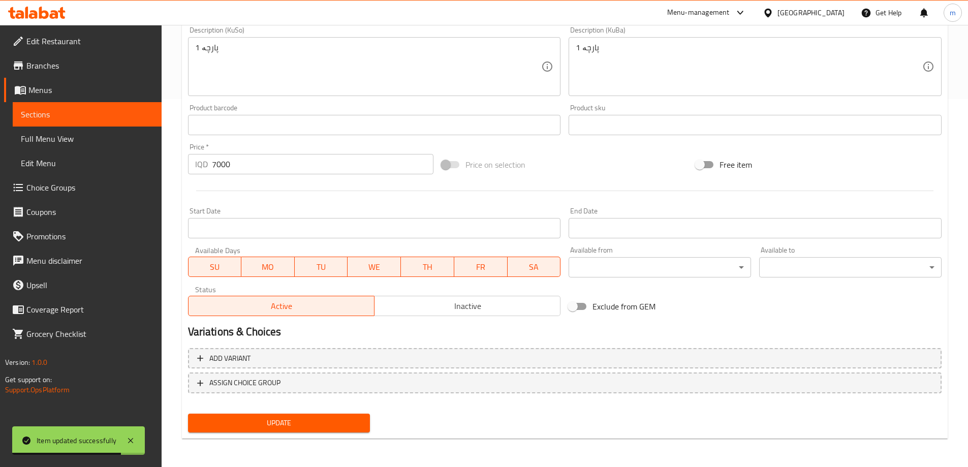
type textarea "1 piece"
click at [287, 230] on button "Update" at bounding box center [279, 423] width 182 height 19
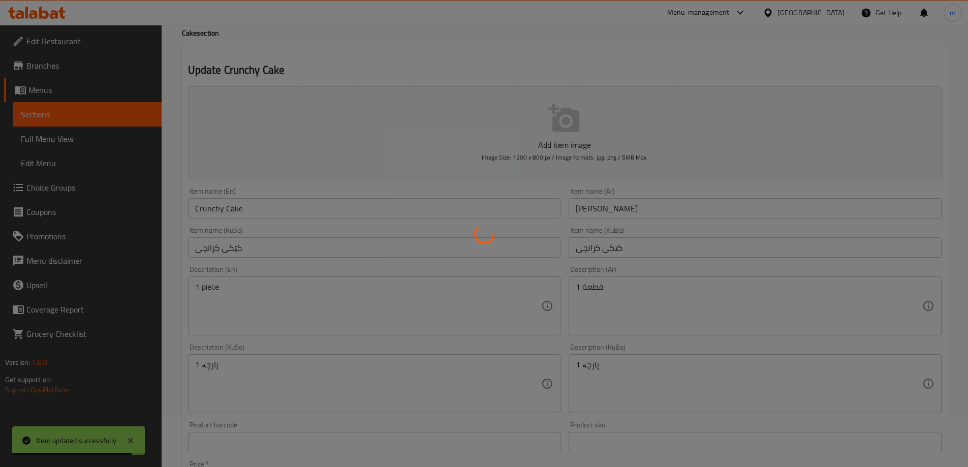
scroll to position [0, 0]
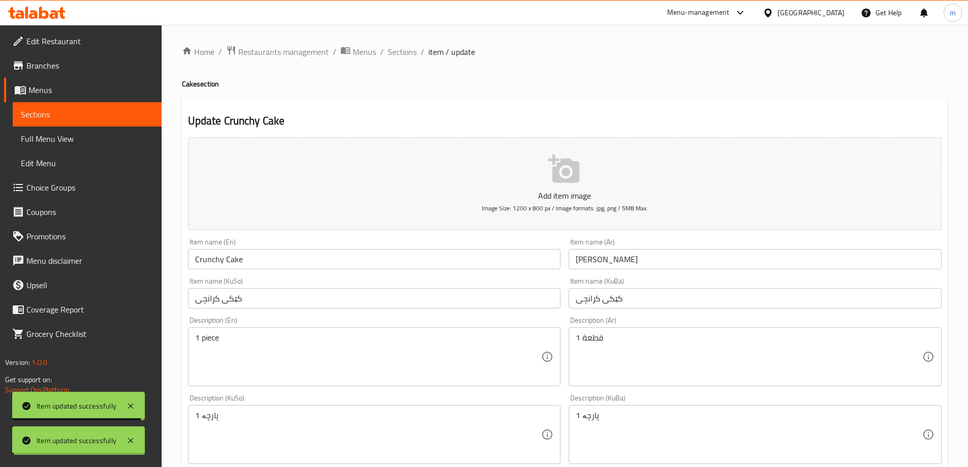
click at [412, 50] on span "Sections" at bounding box center [402, 52] width 29 height 12
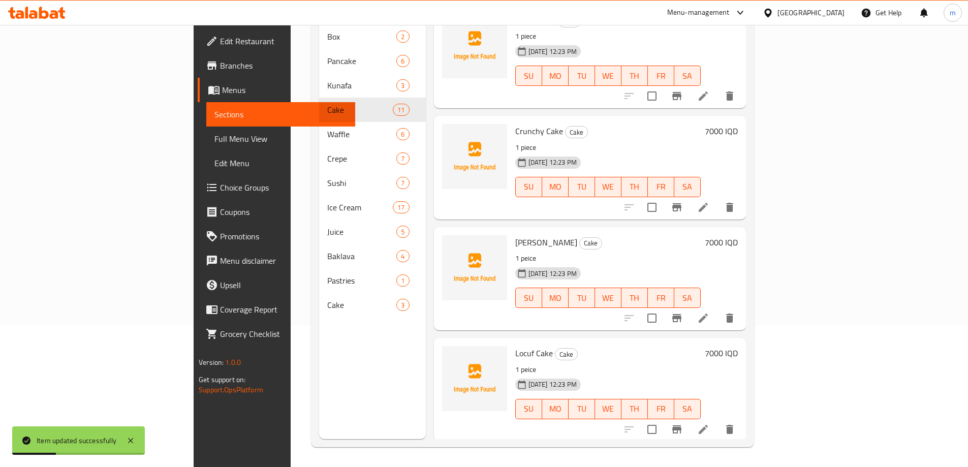
scroll to position [142, 0]
click at [718, 230] on li at bounding box center [703, 317] width 28 height 18
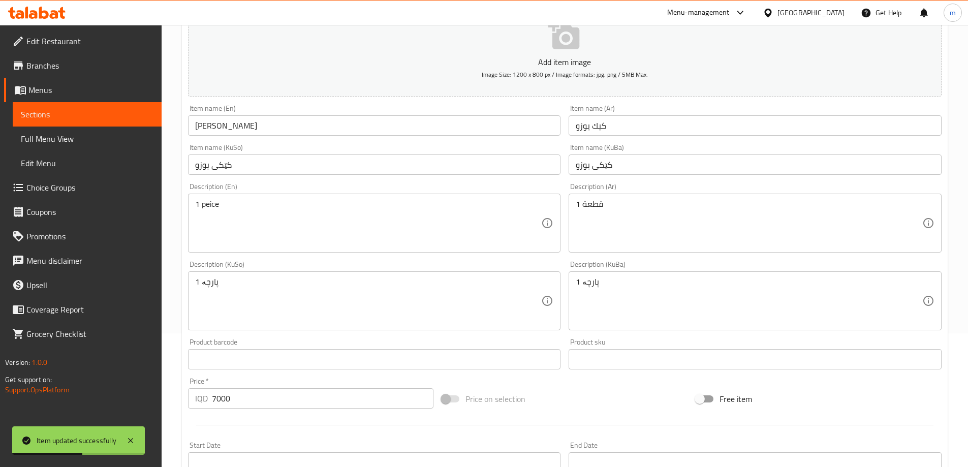
scroll to position [136, 0]
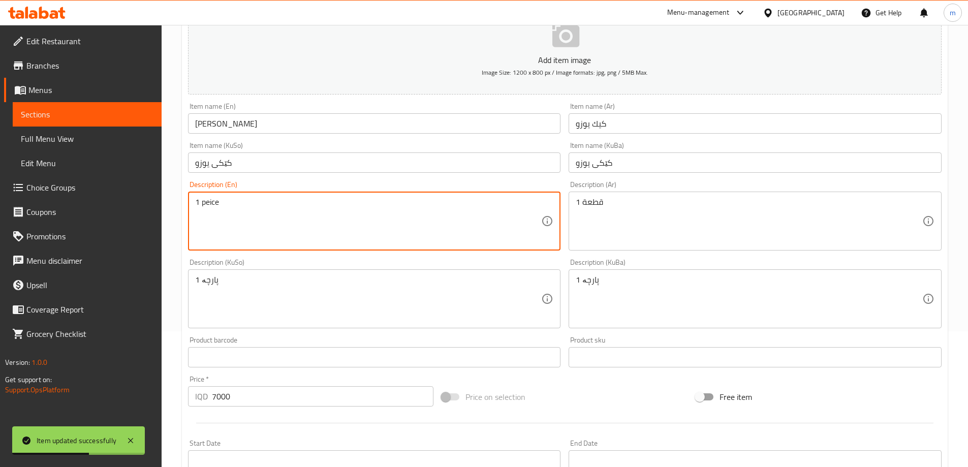
paste textarea "ie"
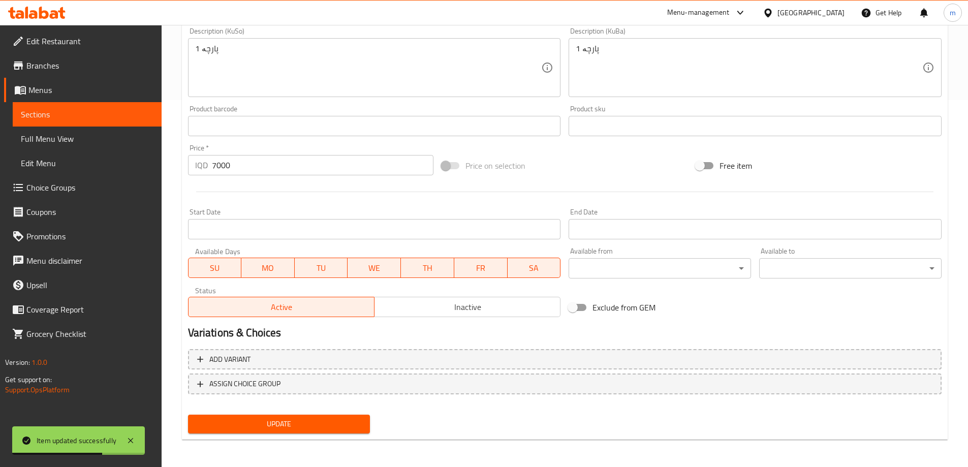
scroll to position [368, 0]
type textarea "1 piece"
click at [334, 230] on span "Update" at bounding box center [279, 423] width 166 height 13
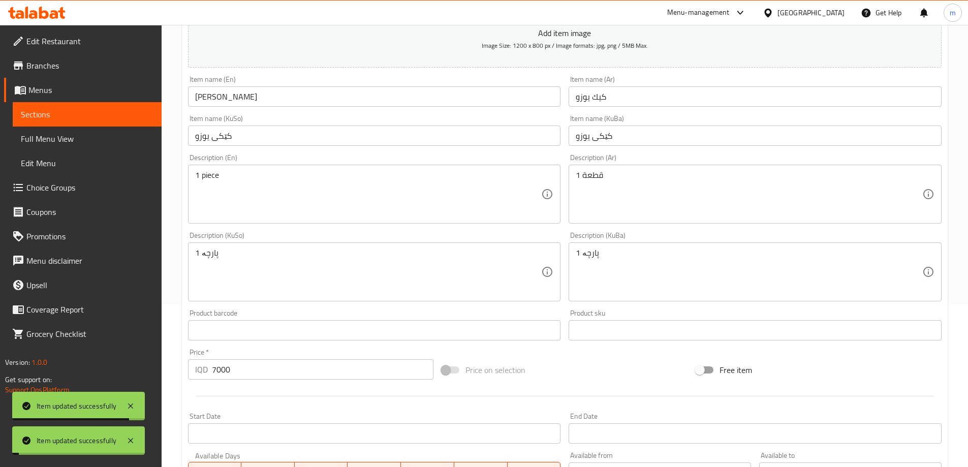
scroll to position [0, 0]
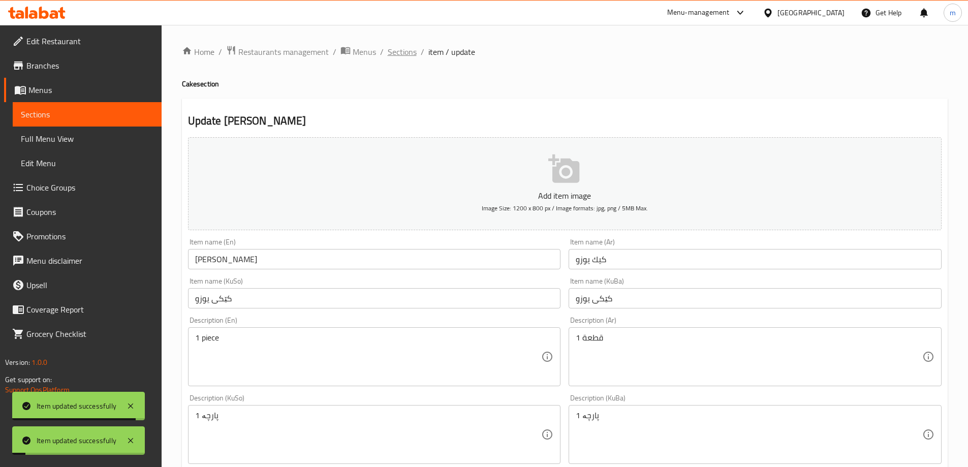
click at [397, 49] on span "Sections" at bounding box center [402, 52] width 29 height 12
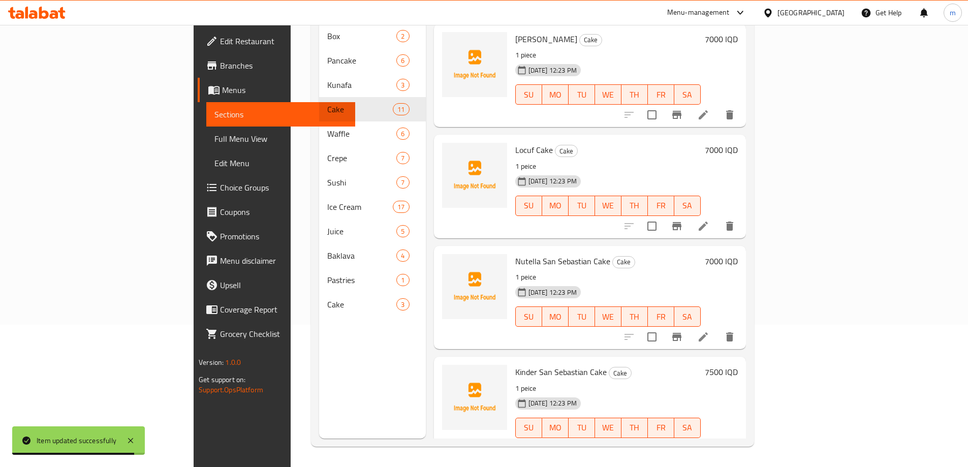
scroll to position [441, 0]
click at [709, 220] on icon at bounding box center [703, 226] width 12 height 12
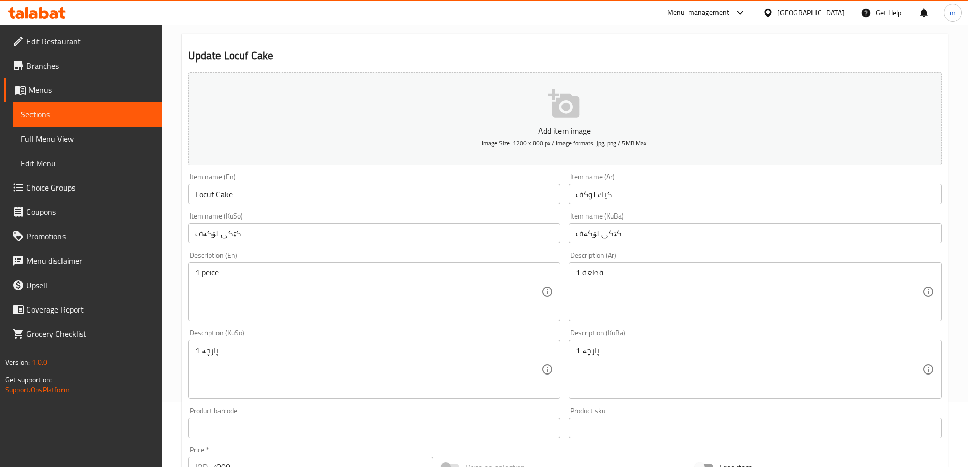
scroll to position [68, 0]
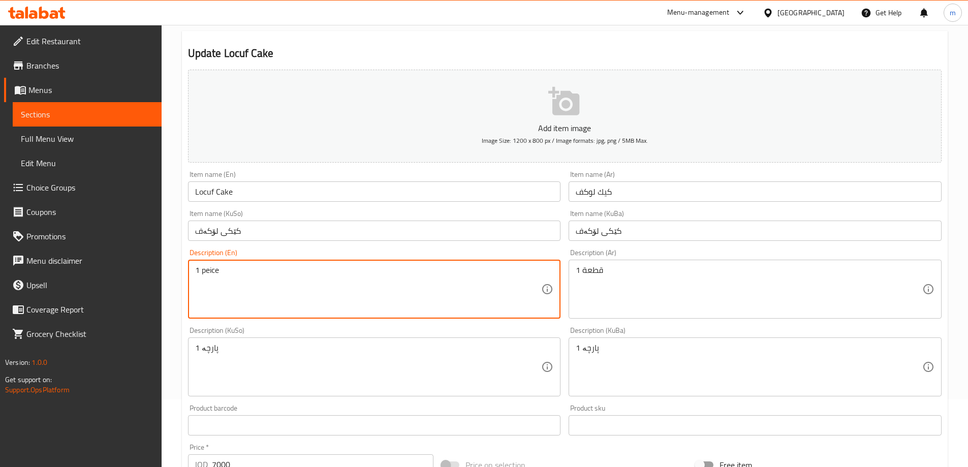
paste textarea "ie"
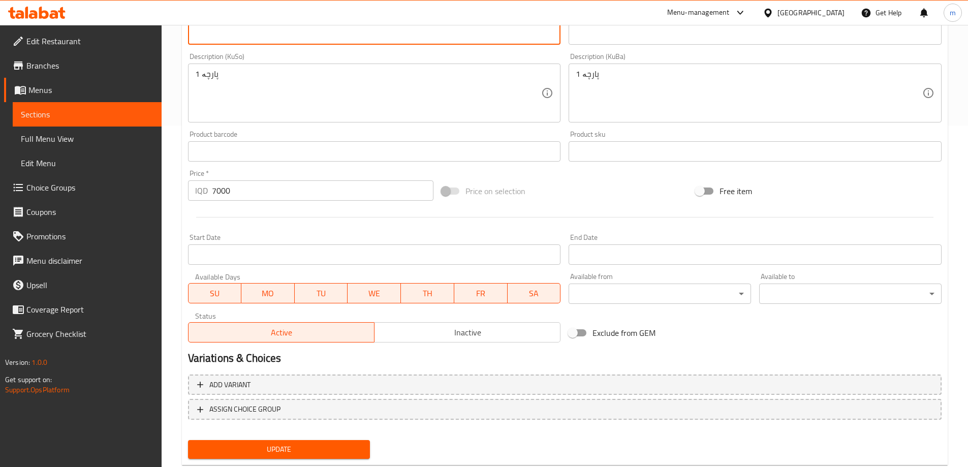
scroll to position [368, 0]
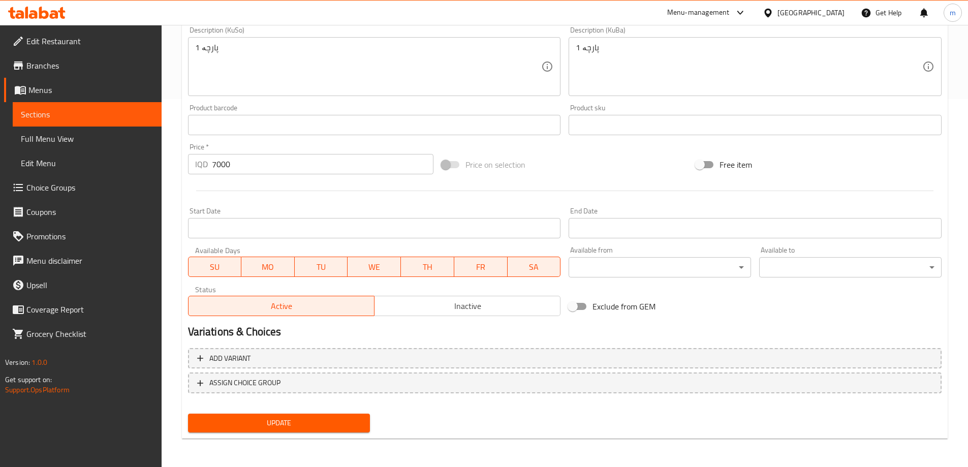
type textarea "1 piece"
click at [313, 230] on span "Update" at bounding box center [279, 423] width 166 height 13
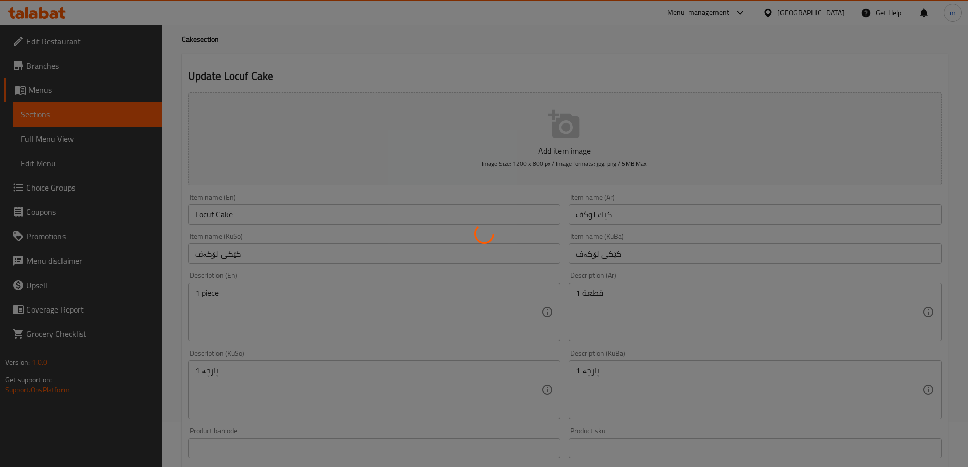
scroll to position [0, 0]
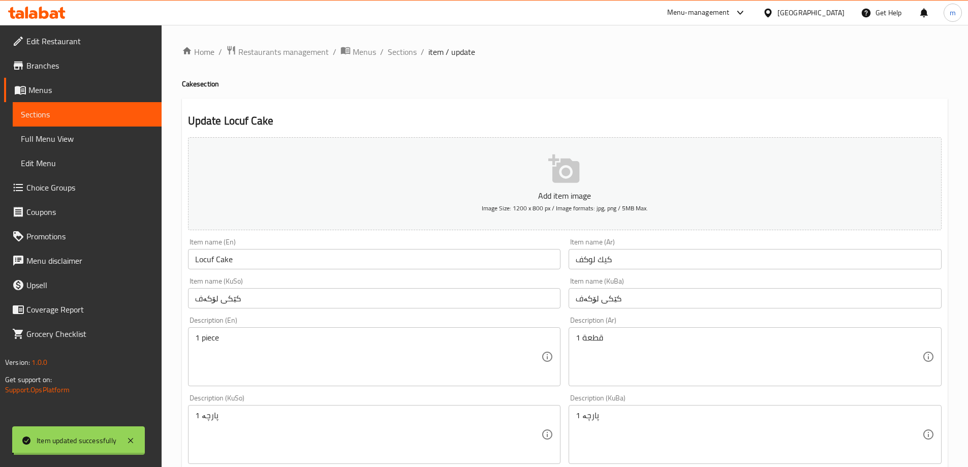
click at [395, 54] on span "Sections" at bounding box center [402, 52] width 29 height 12
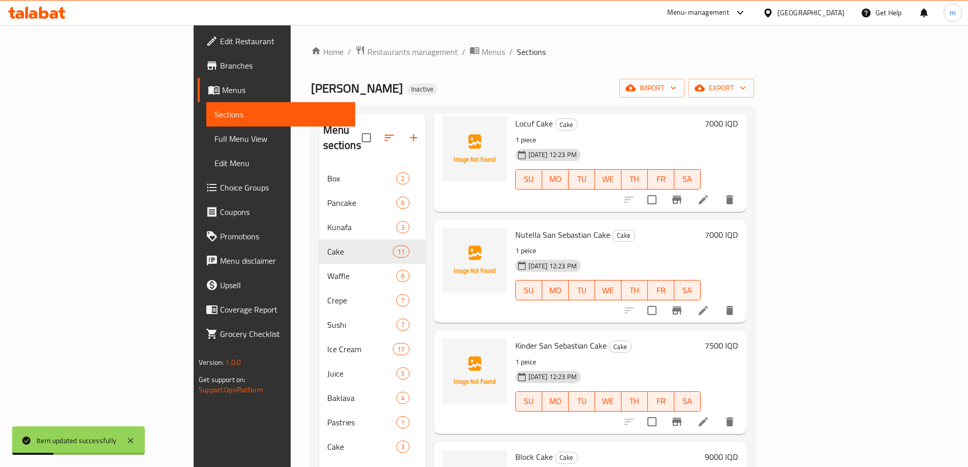
scroll to position [610, 0]
click at [709, 230] on icon at bounding box center [703, 309] width 12 height 12
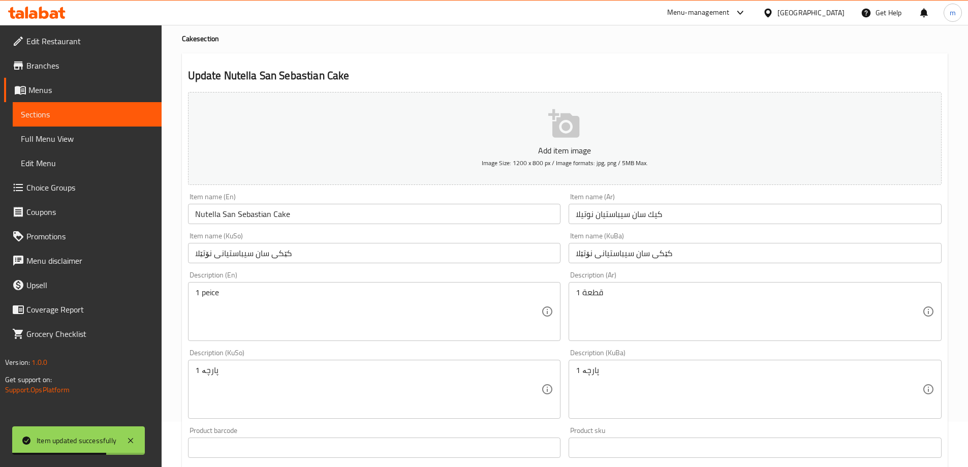
scroll to position [169, 0]
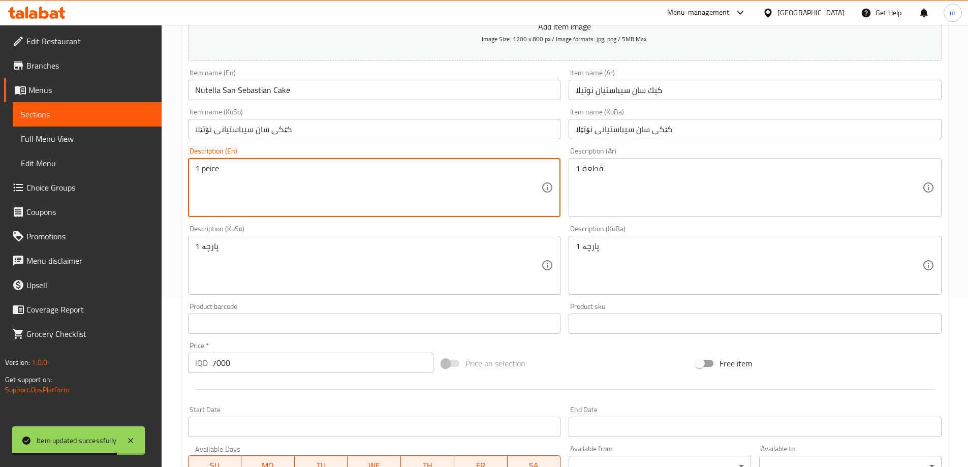
paste textarea "ie"
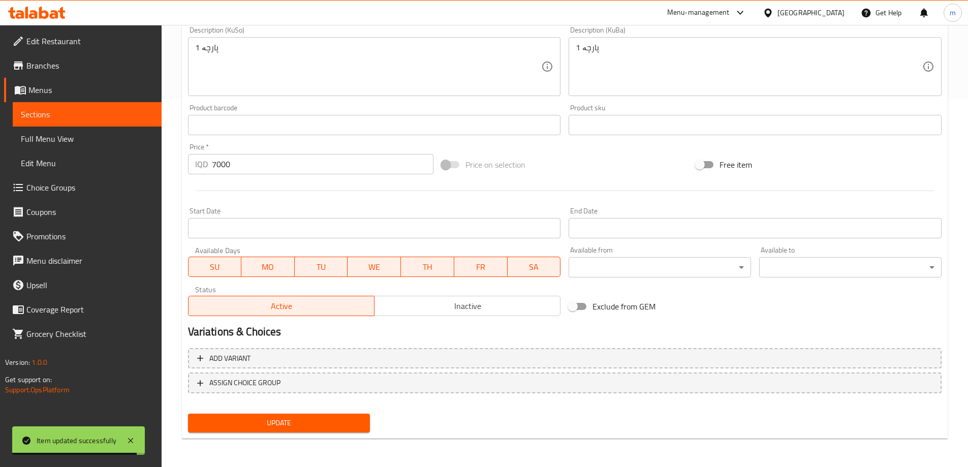
type textarea "1 piece"
click at [293, 230] on div "Update" at bounding box center [279, 423] width 191 height 27
click at [292, 230] on button "Update" at bounding box center [279, 423] width 182 height 19
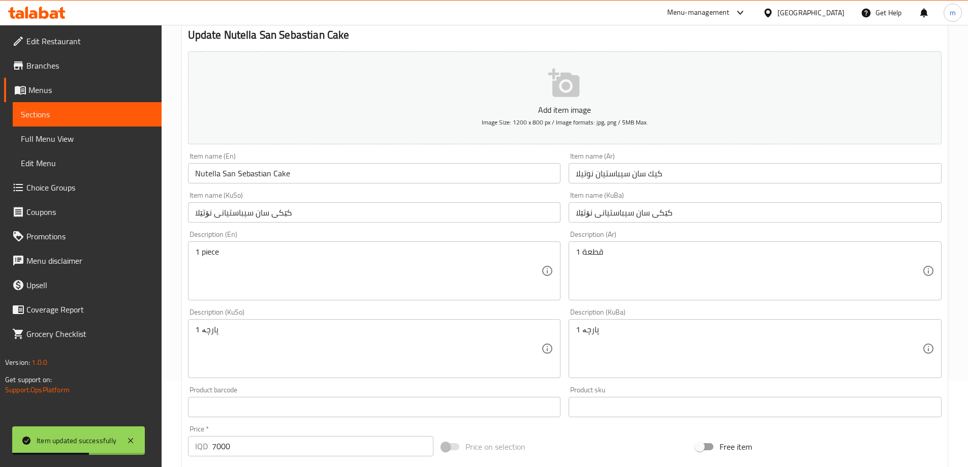
scroll to position [0, 0]
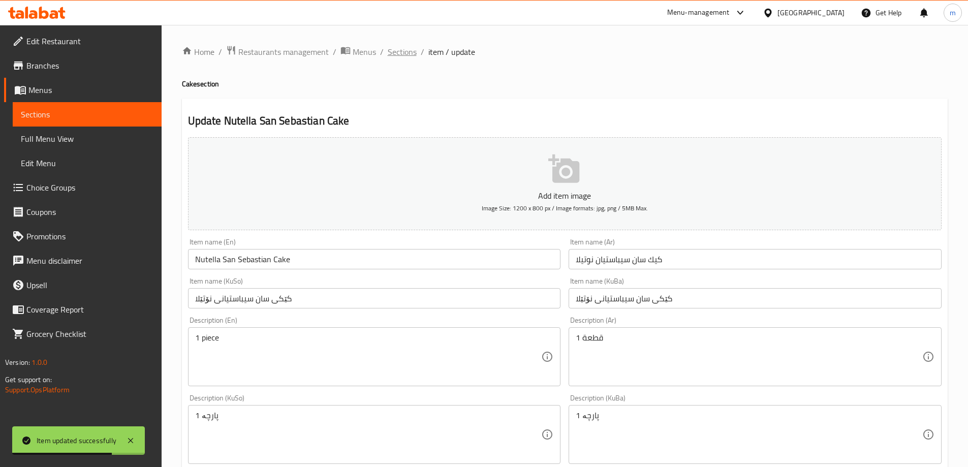
click at [413, 55] on span "Sections" at bounding box center [402, 52] width 29 height 12
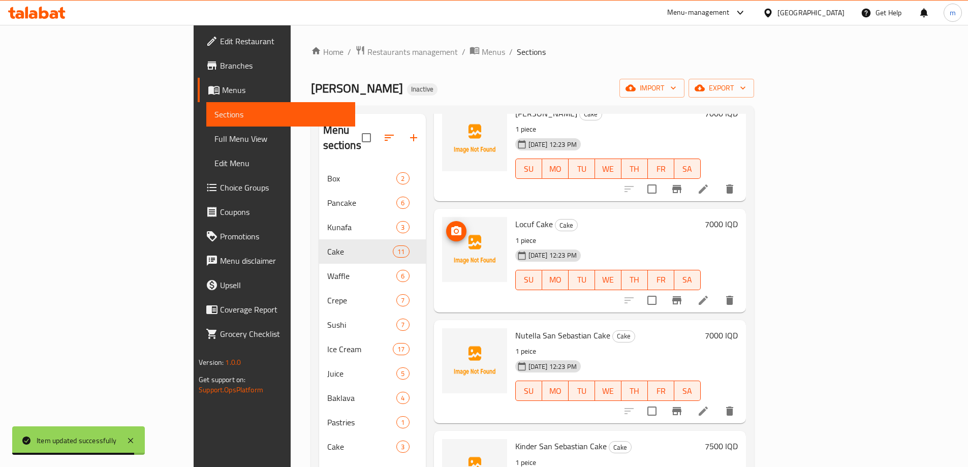
scroll to position [677, 0]
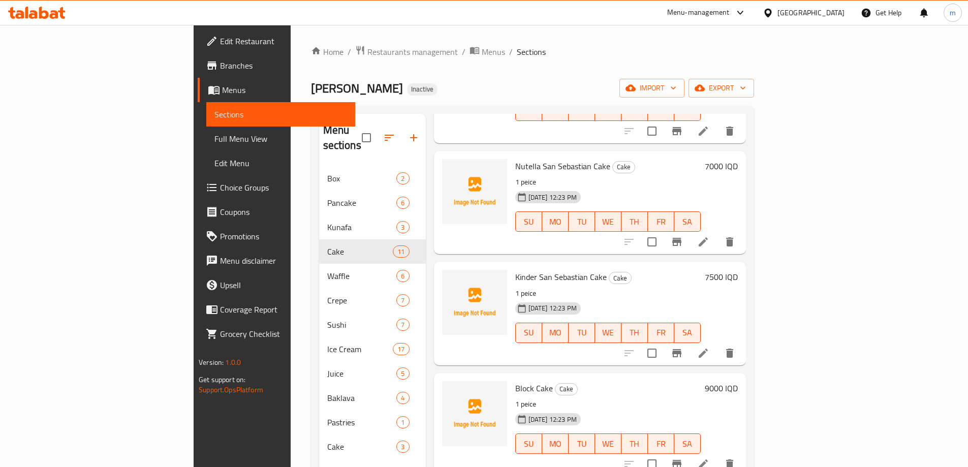
click at [515, 176] on p "1 peice" at bounding box center [607, 182] width 185 height 13
click at [708, 230] on icon at bounding box center [703, 241] width 9 height 9
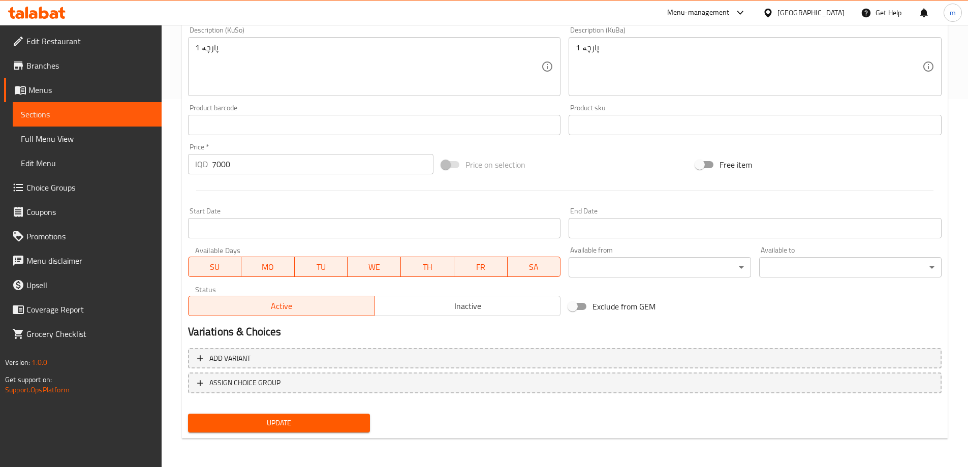
click at [299, 230] on button "Update" at bounding box center [279, 423] width 182 height 19
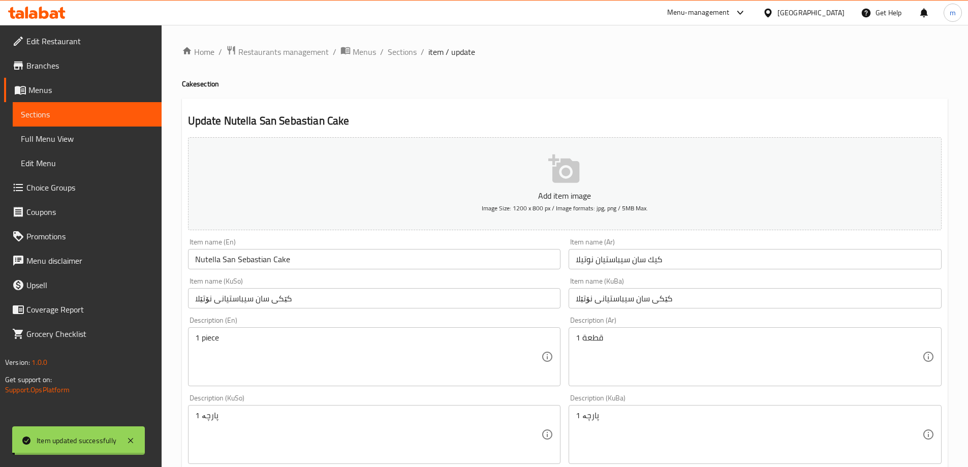
click at [394, 52] on span "Sections" at bounding box center [402, 52] width 29 height 12
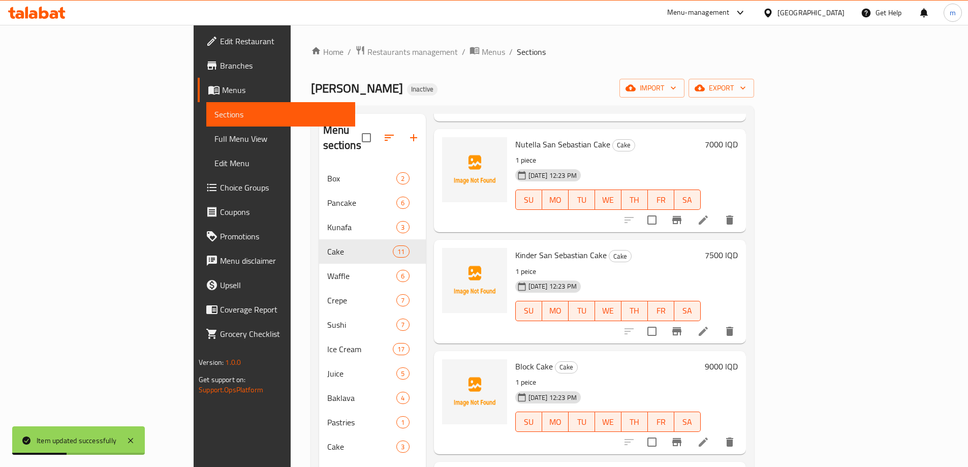
scroll to position [711, 0]
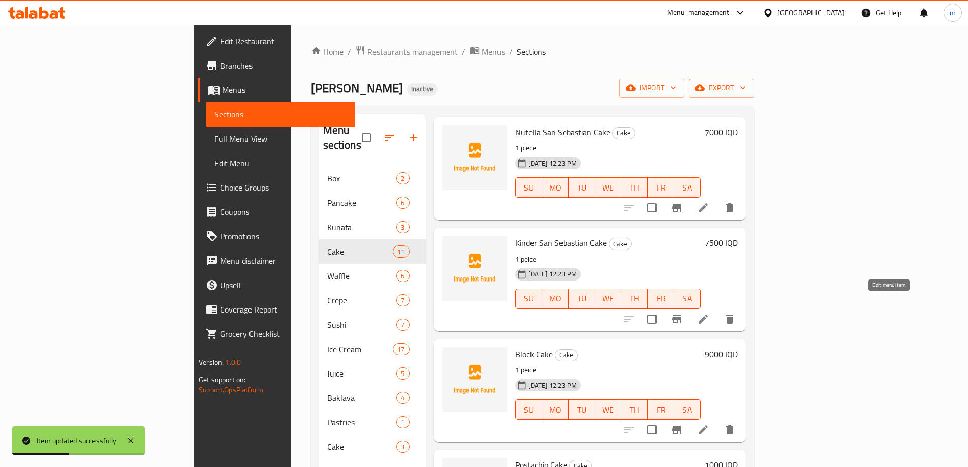
click at [709, 230] on icon at bounding box center [703, 319] width 12 height 12
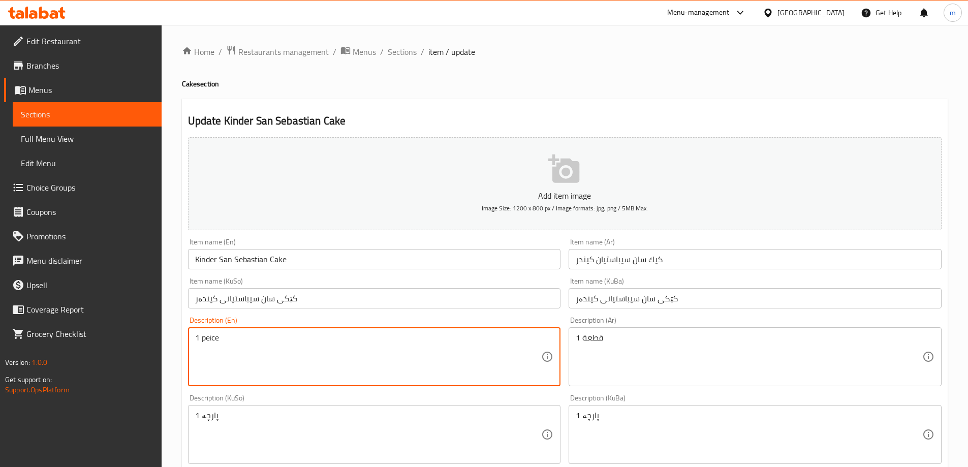
paste textarea "ie"
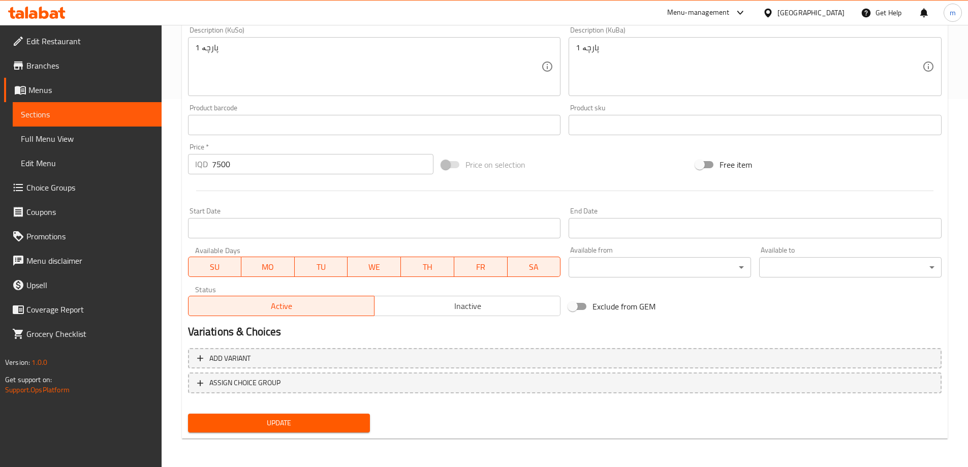
type textarea "1 piece"
click at [310, 230] on span "Update" at bounding box center [279, 423] width 166 height 13
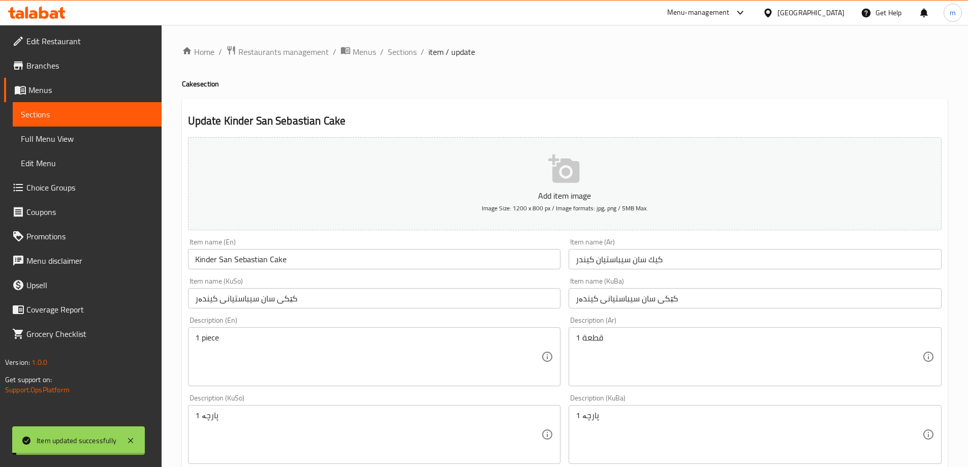
click at [82, 108] on span "Sections" at bounding box center [87, 114] width 133 height 12
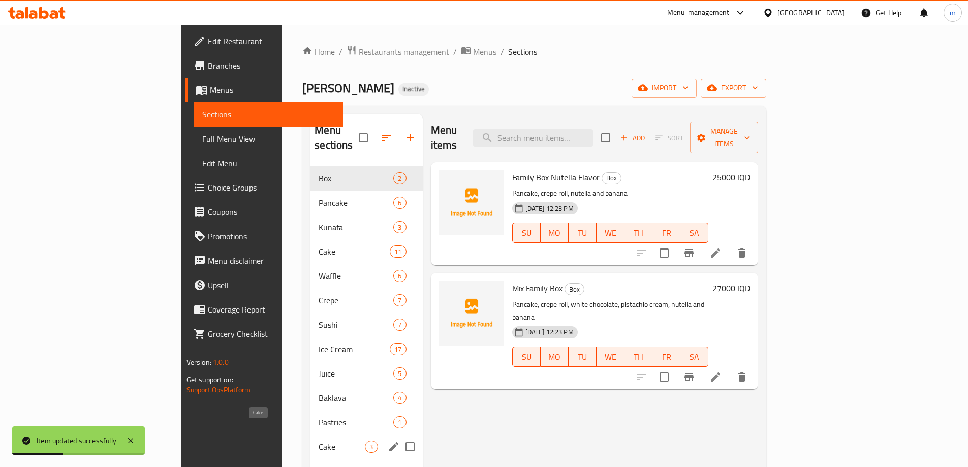
click at [319, 230] on span "Cake" at bounding box center [342, 447] width 46 height 12
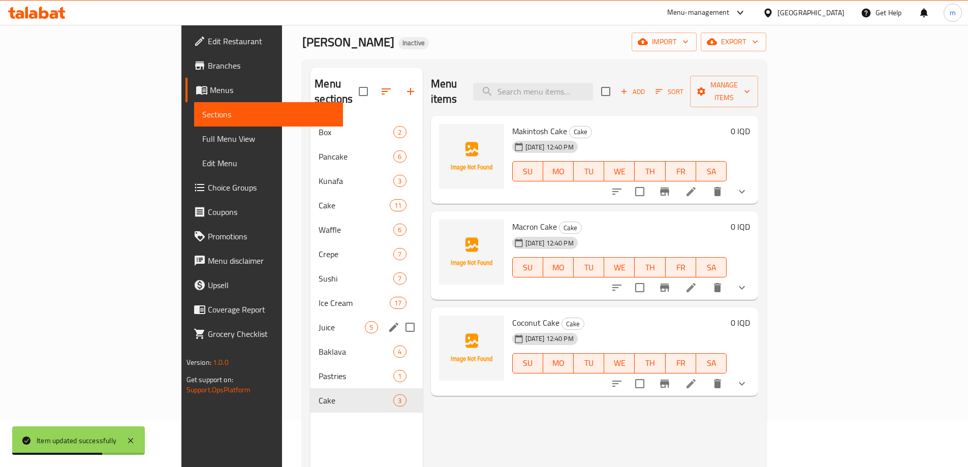
scroll to position [41, 0]
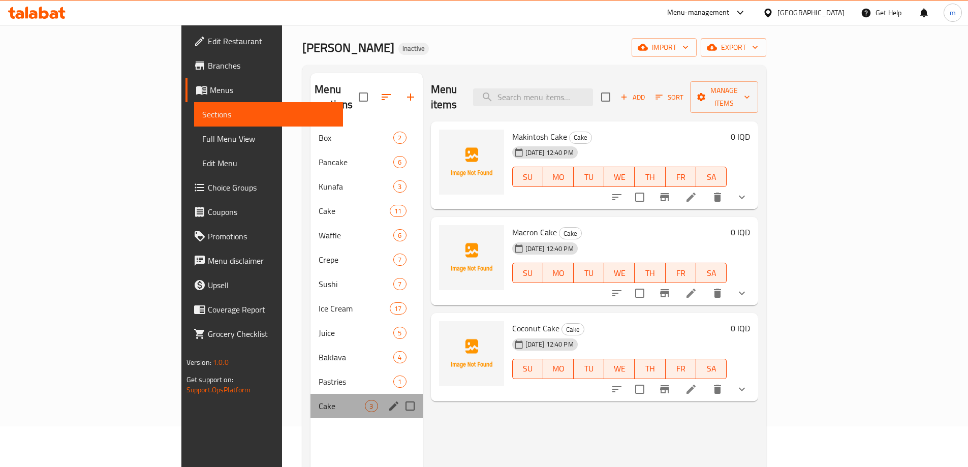
click at [311, 230] on div "Cake 3" at bounding box center [367, 406] width 112 height 24
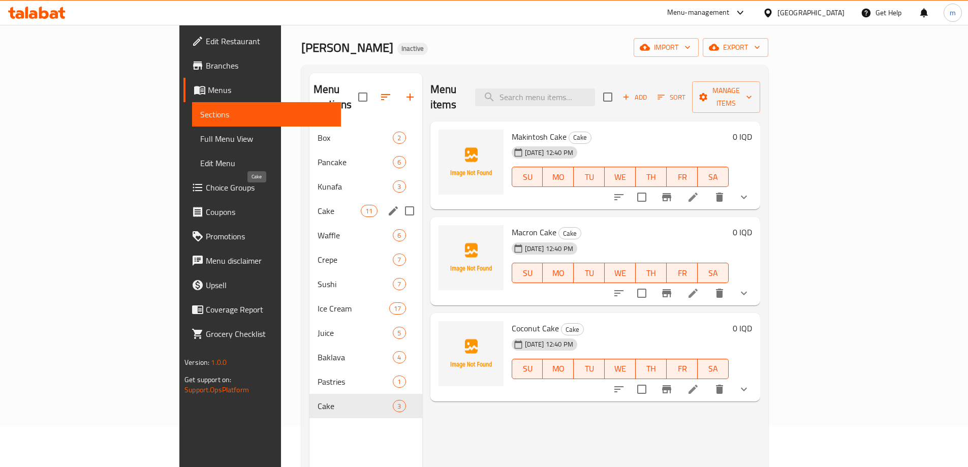
click at [318, 205] on span "Cake" at bounding box center [339, 211] width 43 height 12
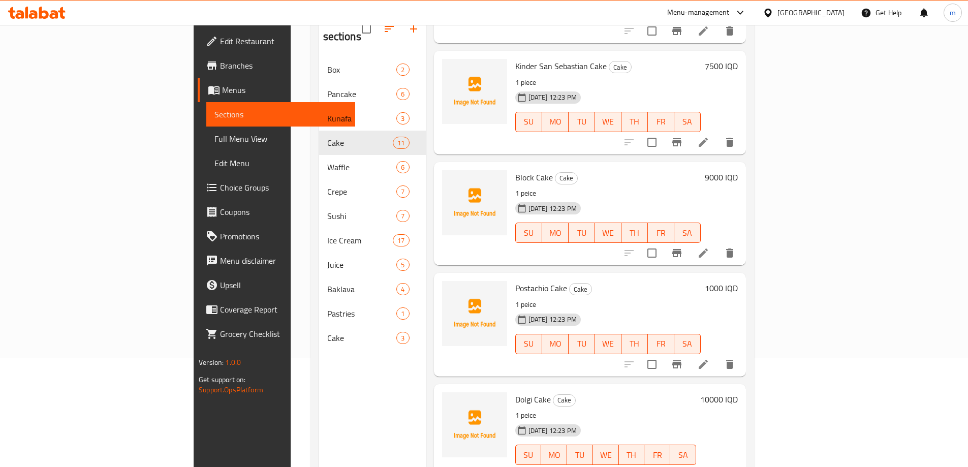
scroll to position [142, 0]
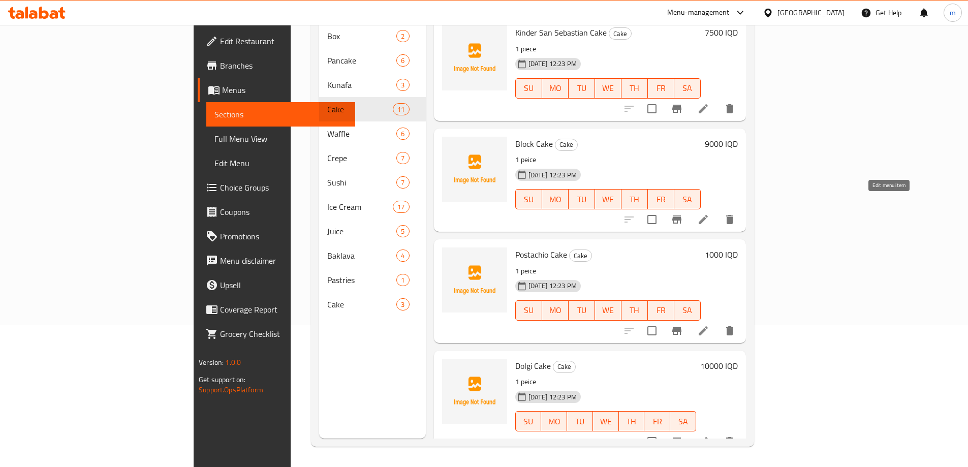
click at [708, 215] on icon at bounding box center [703, 219] width 9 height 9
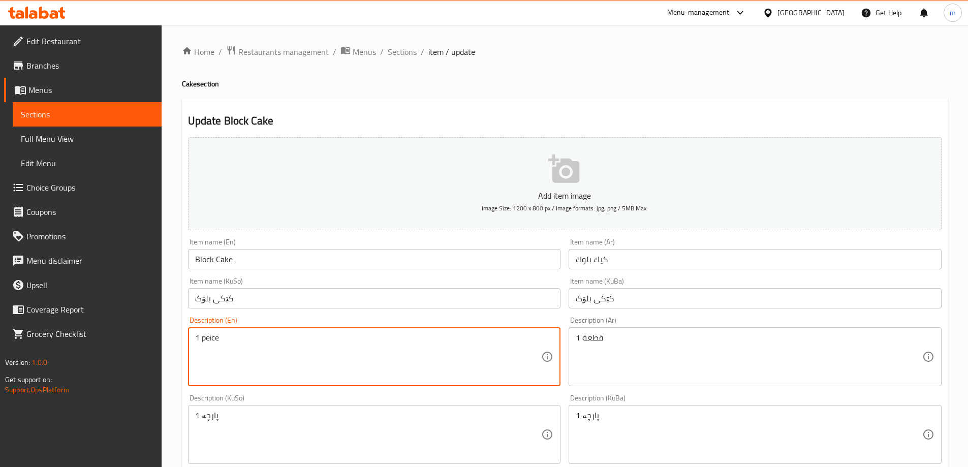
paste textarea "ie"
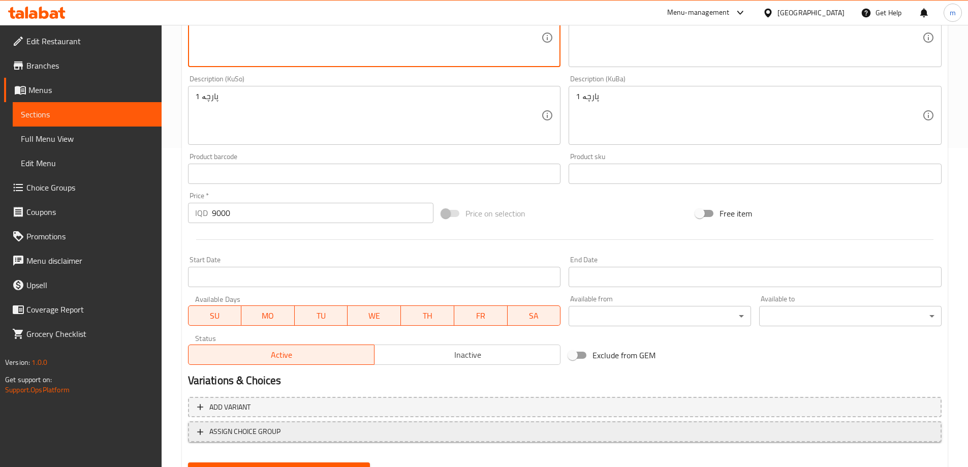
scroll to position [368, 0]
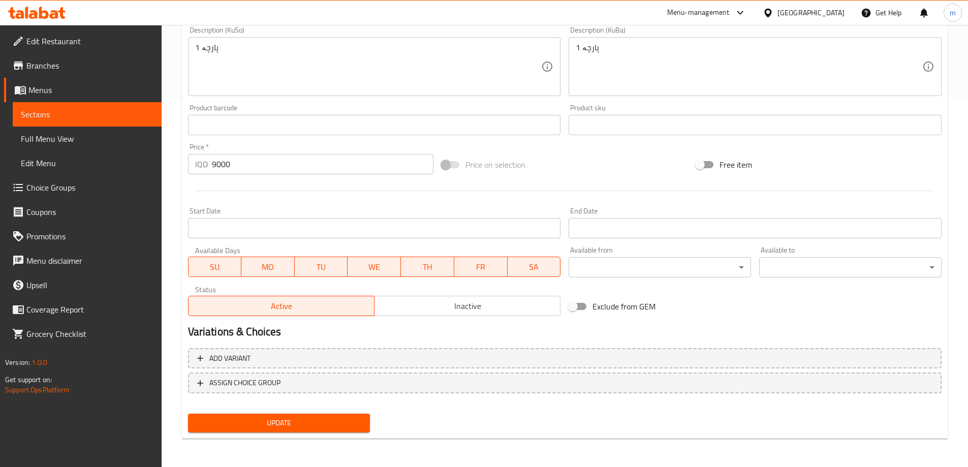
type textarea "1 piece"
click at [340, 230] on span "Update" at bounding box center [279, 423] width 166 height 13
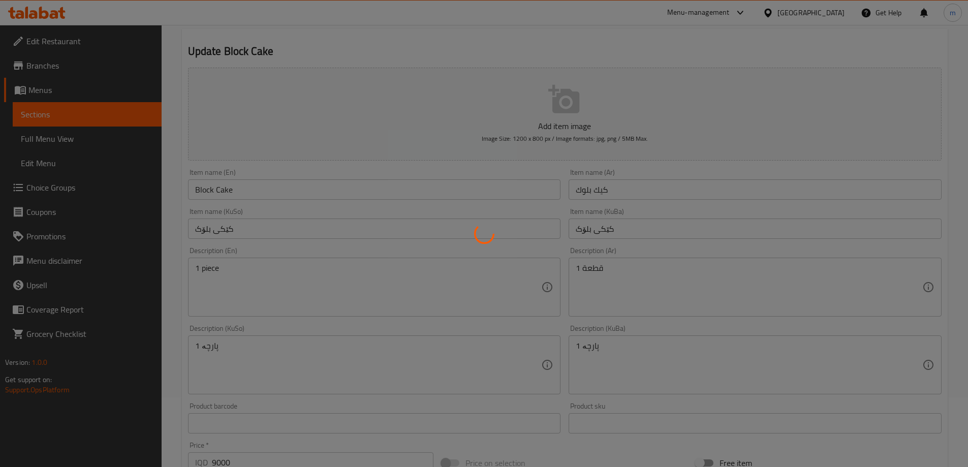
scroll to position [0, 0]
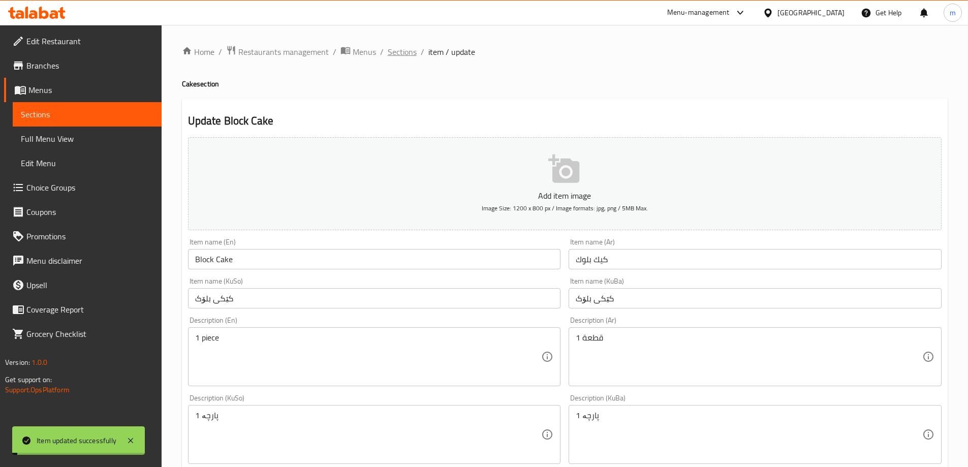
click at [405, 55] on span "Sections" at bounding box center [402, 52] width 29 height 12
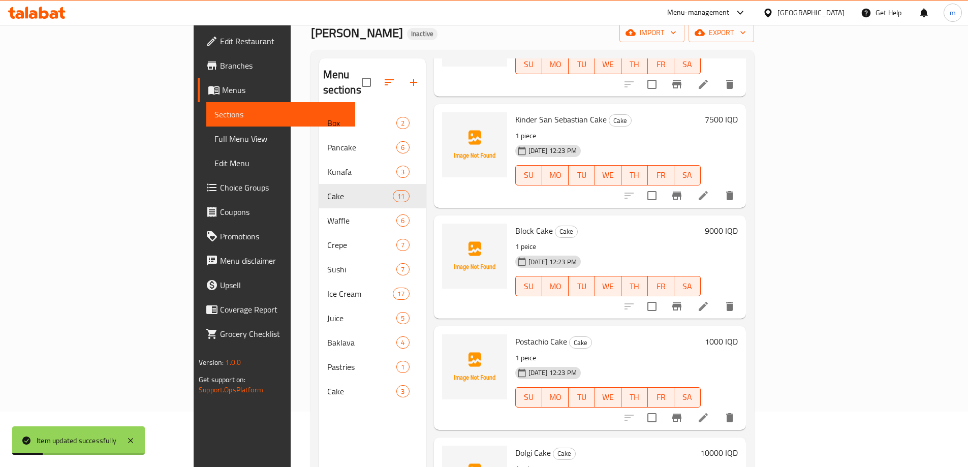
scroll to position [142, 0]
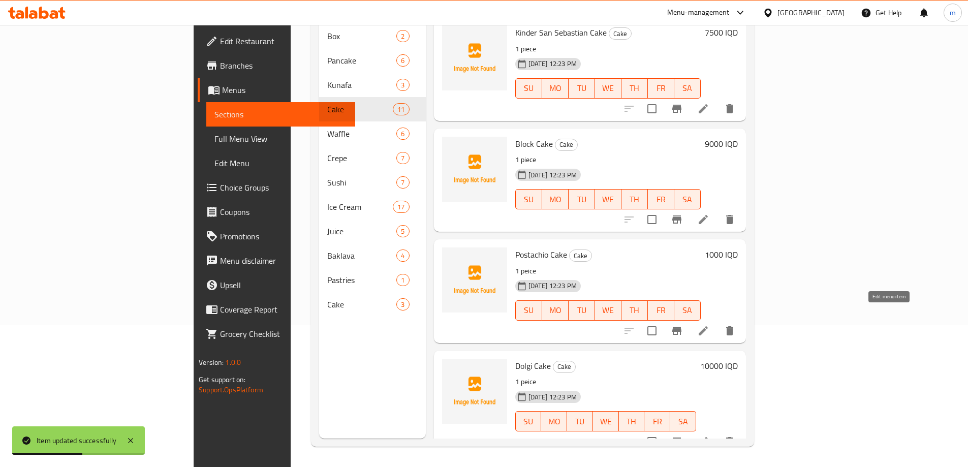
click at [709, 230] on icon at bounding box center [703, 331] width 12 height 12
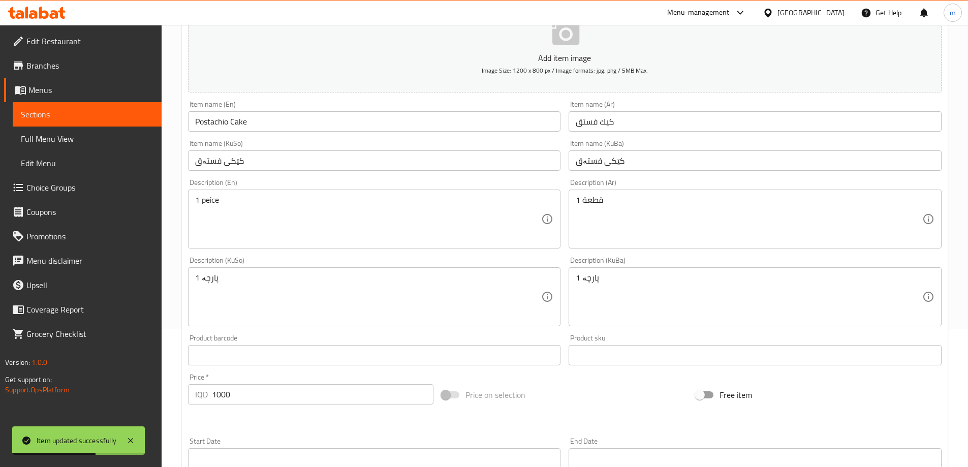
scroll to position [271, 0]
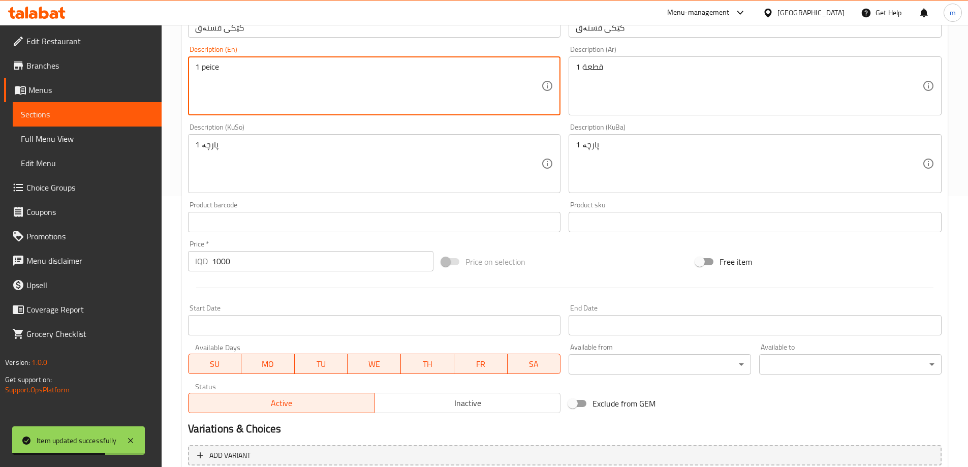
paste textarea "ie"
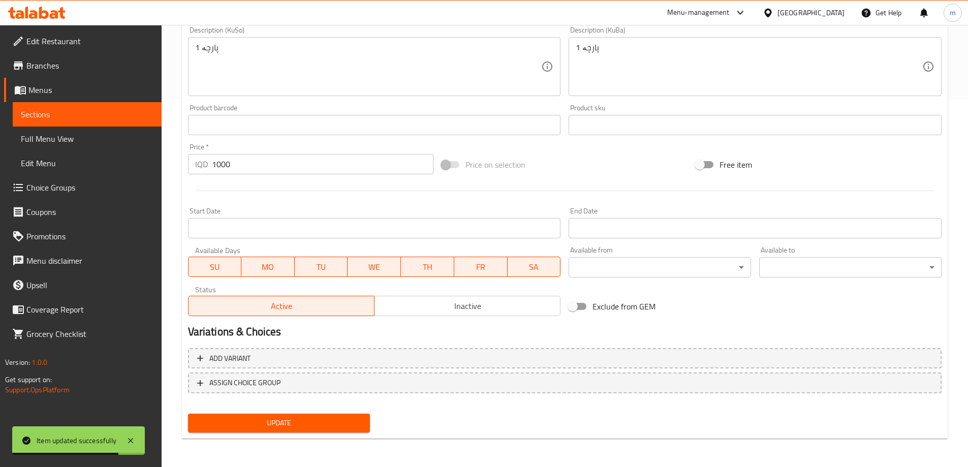
type textarea "1 piece"
click at [272, 230] on span "Update" at bounding box center [279, 423] width 166 height 13
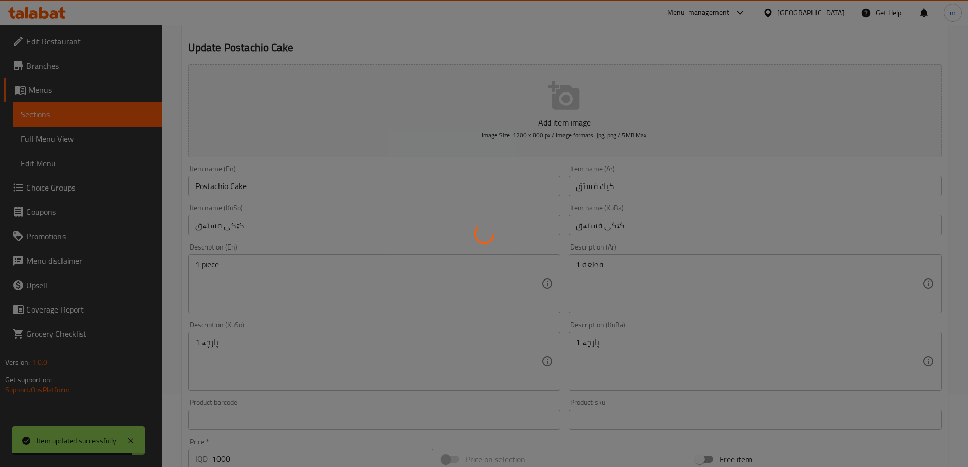
scroll to position [0, 0]
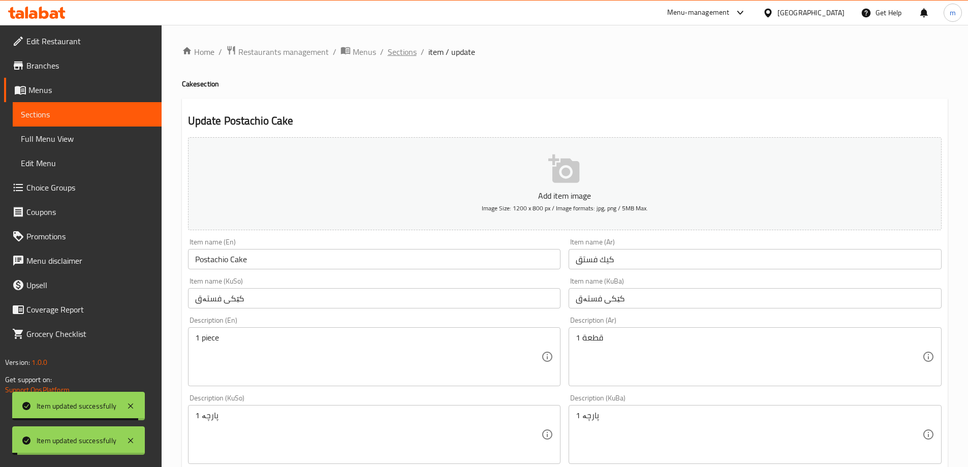
click at [396, 47] on span "Sections" at bounding box center [402, 52] width 29 height 12
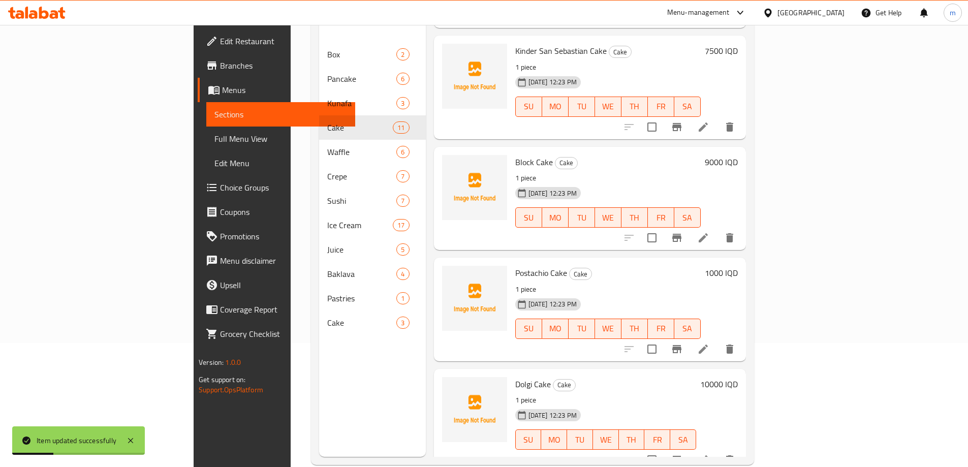
scroll to position [142, 0]
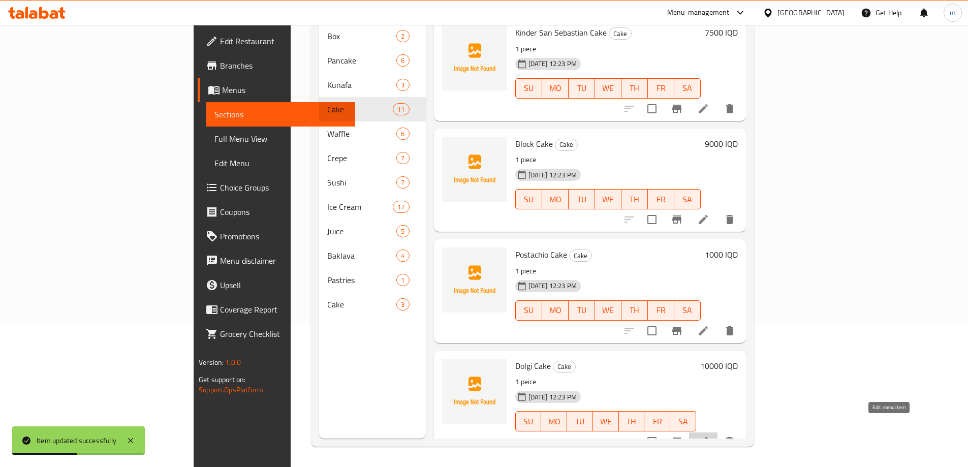
click at [709, 230] on icon at bounding box center [703, 442] width 12 height 12
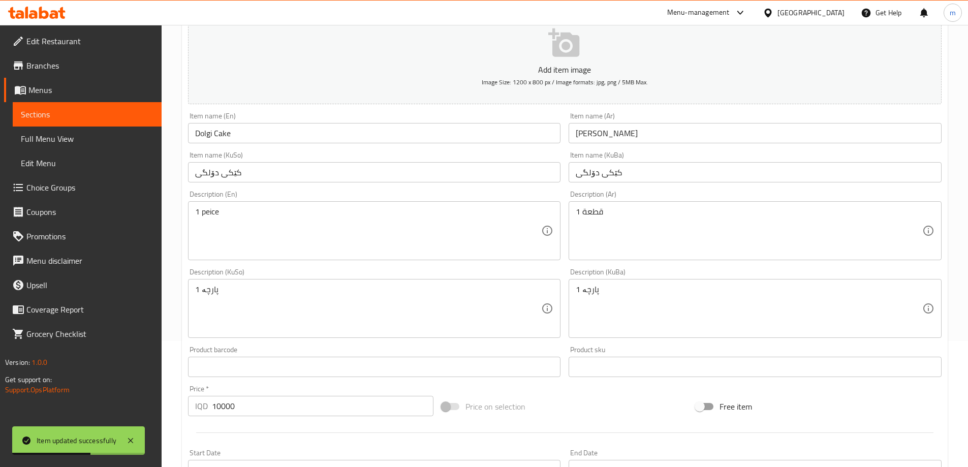
scroll to position [136, 0]
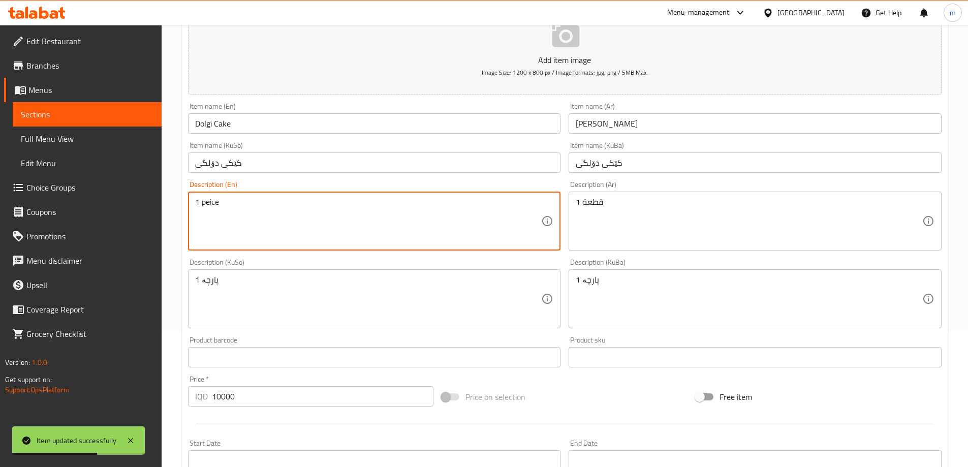
paste textarea "ie"
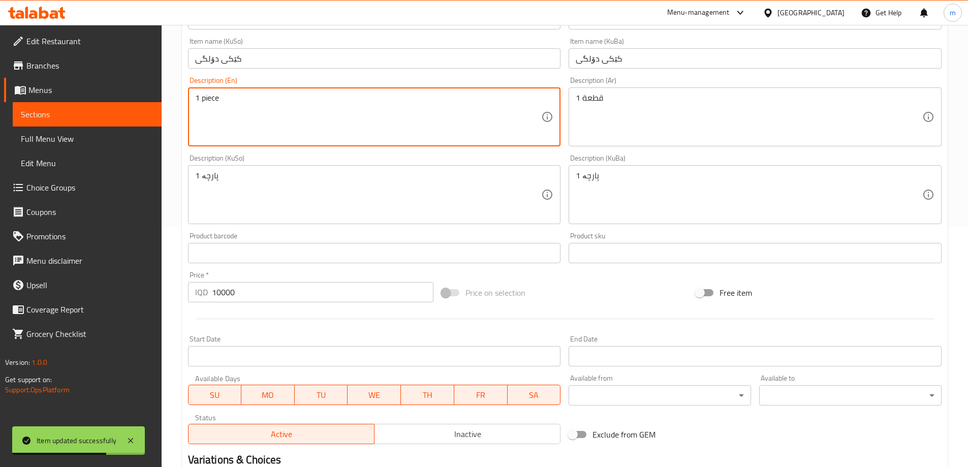
scroll to position [368, 0]
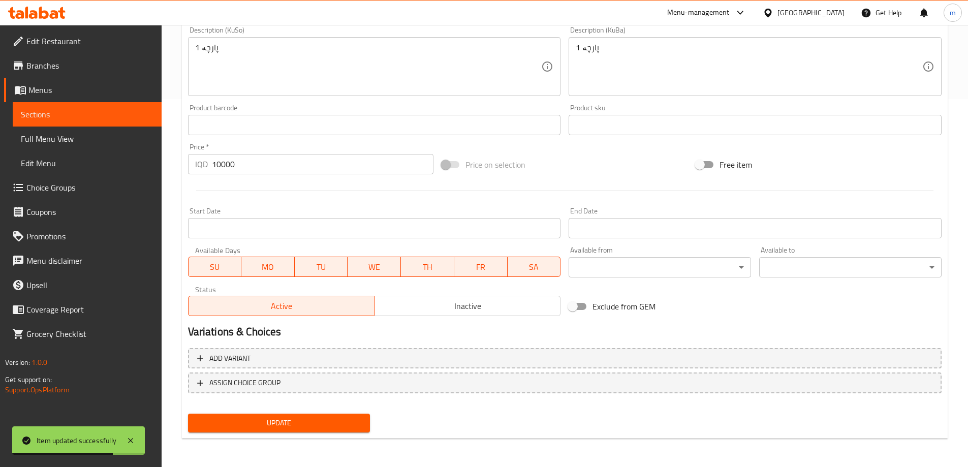
type textarea "1 piece"
click at [295, 230] on span "Update" at bounding box center [279, 423] width 166 height 13
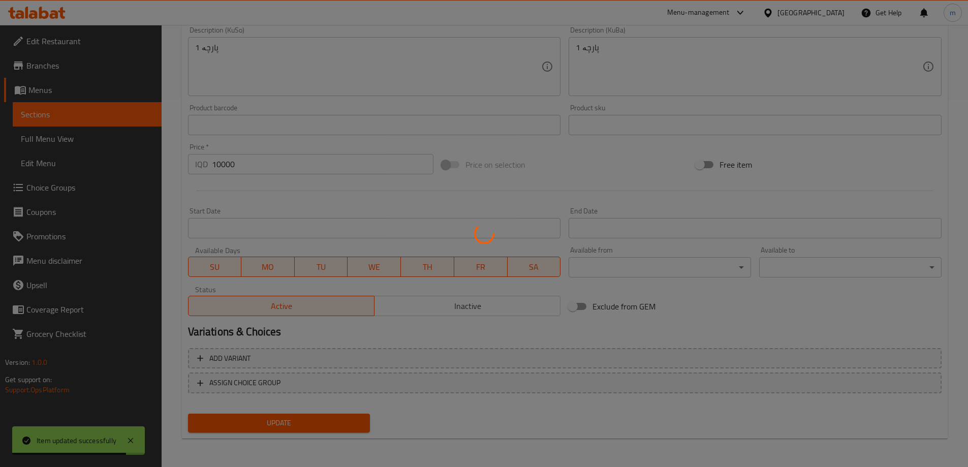
click at [65, 135] on div at bounding box center [484, 233] width 968 height 467
click at [58, 135] on div at bounding box center [484, 233] width 968 height 467
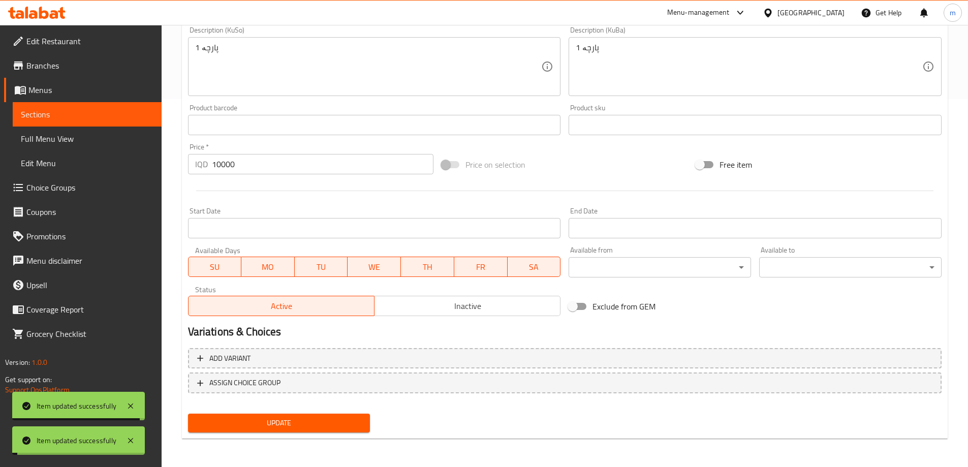
click at [58, 135] on span "Full Menu View" at bounding box center [87, 139] width 133 height 12
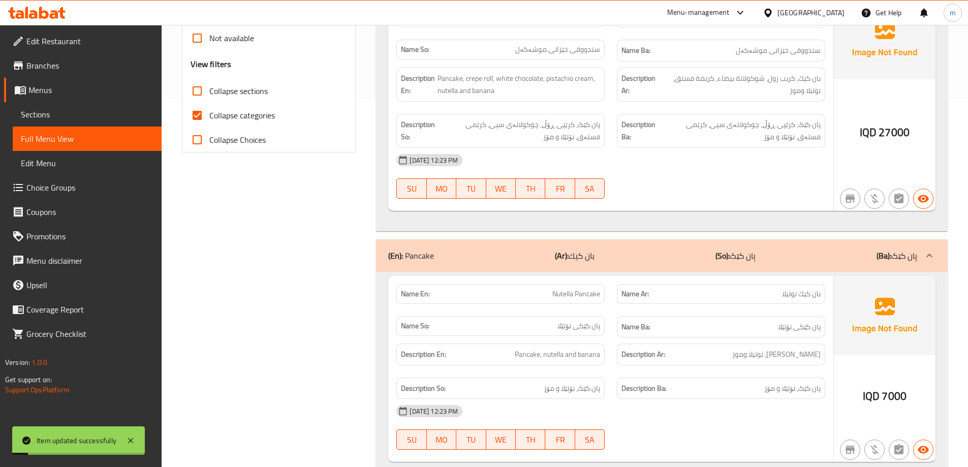
click at [208, 122] on input "Collapse categories" at bounding box center [197, 115] width 24 height 24
checkbox input "false"
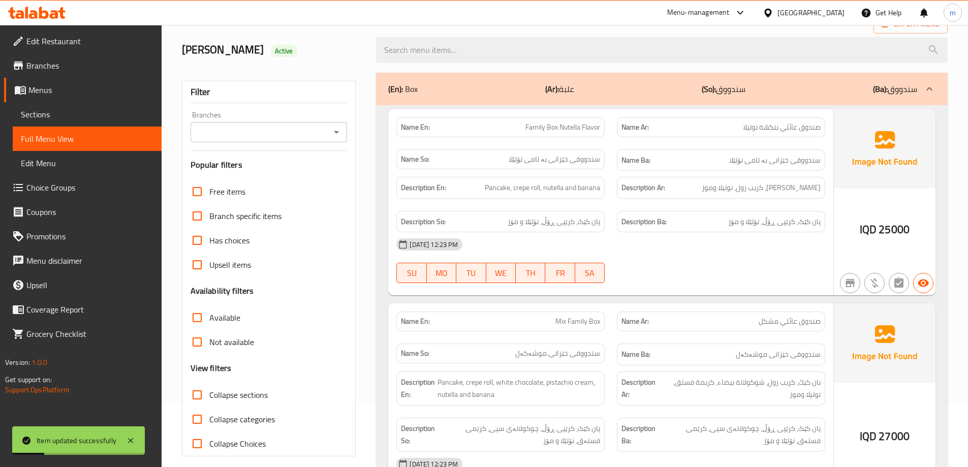
scroll to position [63, 0]
click at [208, 230] on input "Collapse sections" at bounding box center [197, 396] width 24 height 24
checkbox input "true"
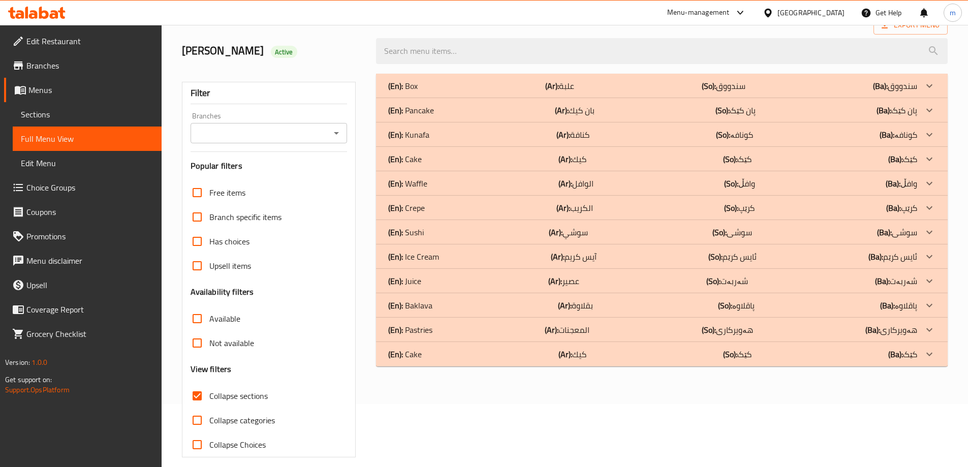
click at [450, 230] on div "(En): [PERSON_NAME] (Ar): سوشي (So): سوشی (Ba): سوشی" at bounding box center [652, 232] width 529 height 12
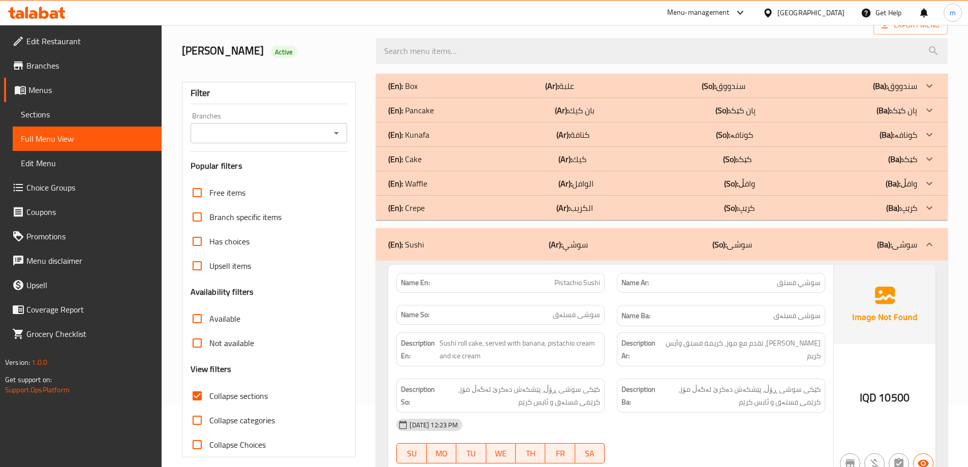
click at [452, 207] on div "(En): Crepe (Ar): الكريب (So): کرێپ (Ba): کرێپ" at bounding box center [652, 208] width 529 height 12
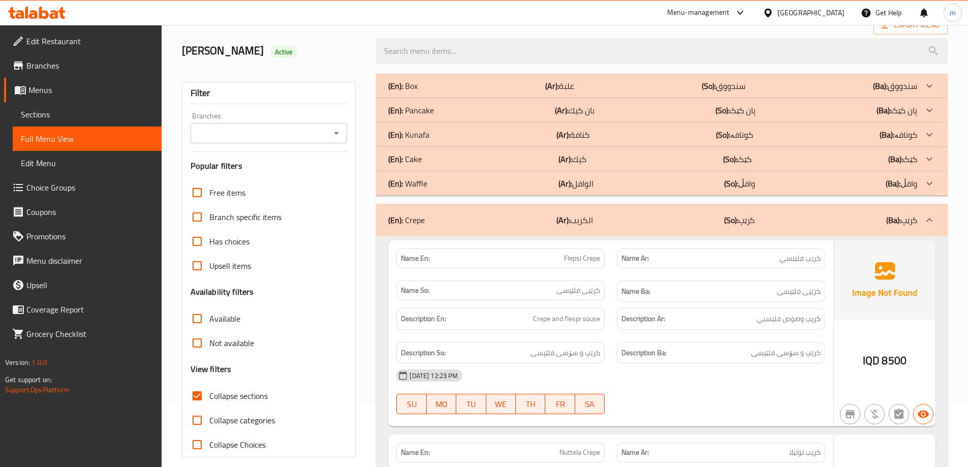
click at [452, 190] on div "(En): Waffle (Ar): الوافل (So): وافڵ (Ba): وافڵ" at bounding box center [662, 183] width 572 height 24
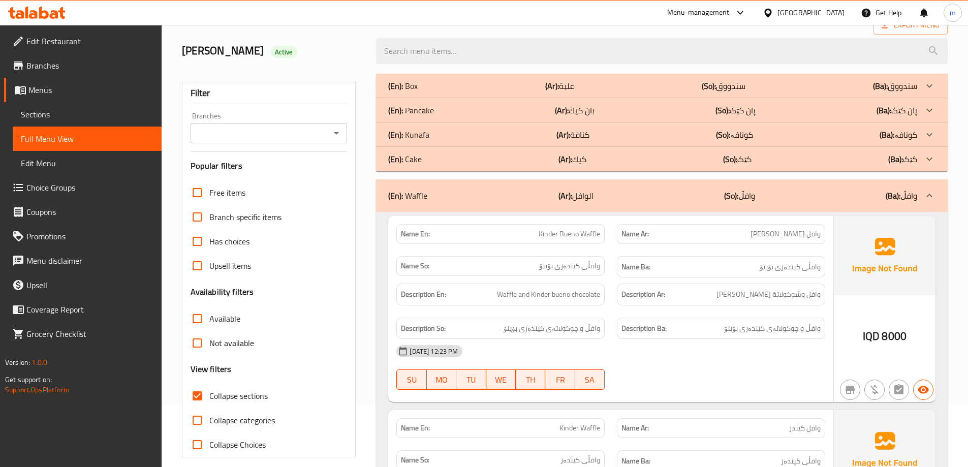
click at [451, 160] on div "(En): Cake (Ar): كيك (So): کێک (Ba): کێک" at bounding box center [652, 159] width 529 height 12
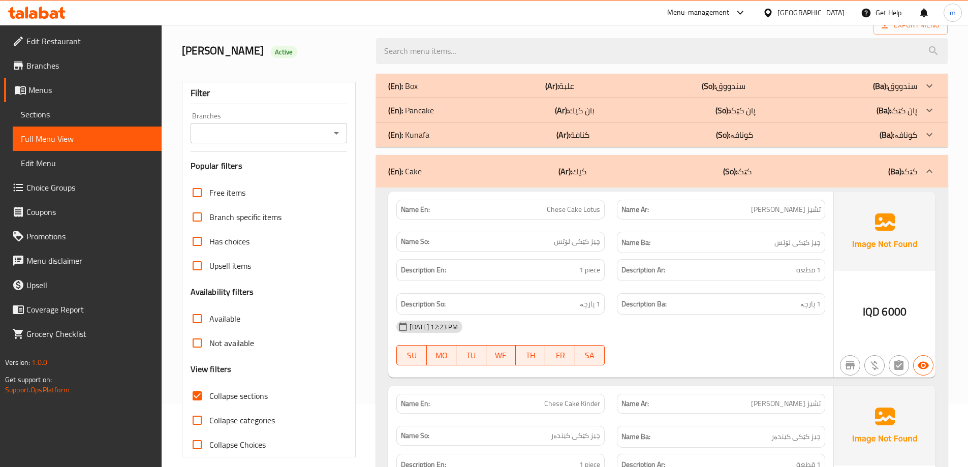
click at [506, 116] on div "(En): Pancake (Ar): بان كيك (So): پان کێک (Ba): پان کێک" at bounding box center [652, 110] width 529 height 12
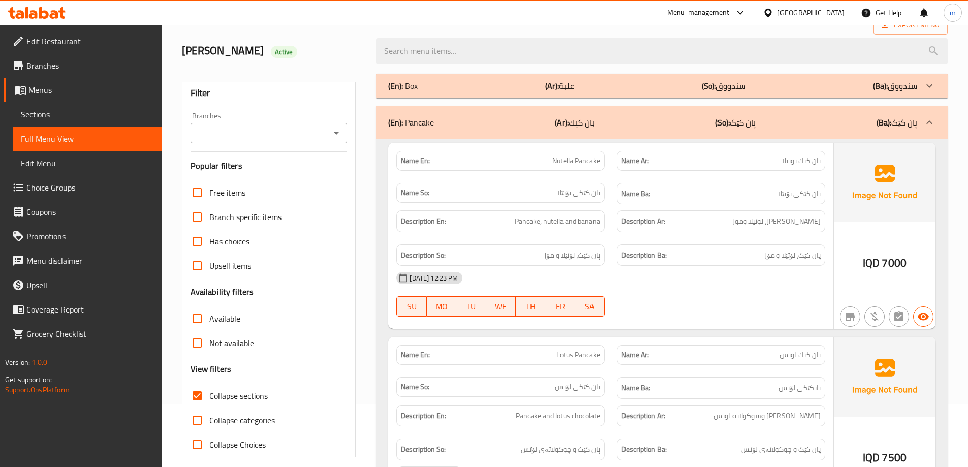
click at [506, 116] on div "(En): Pancake (Ar): بان كيك (So): پان کێک (Ba): پان کێک" at bounding box center [652, 122] width 529 height 12
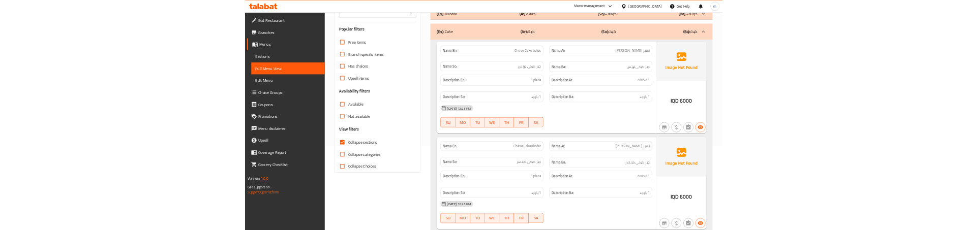
scroll to position [165, 0]
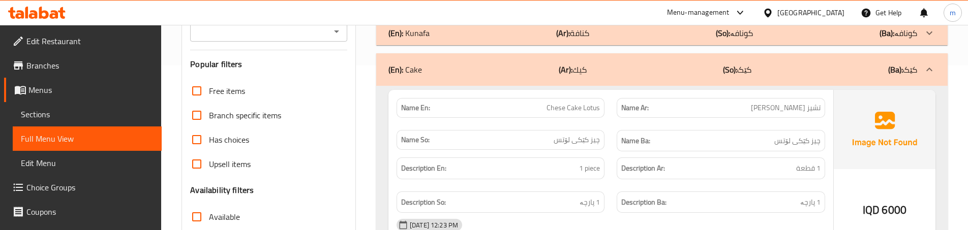
click at [615, 119] on div "Name Ar: [PERSON_NAME]" at bounding box center [720, 108] width 220 height 32
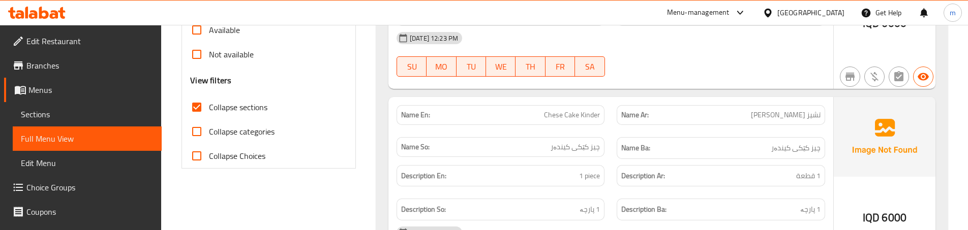
scroll to position [368, 0]
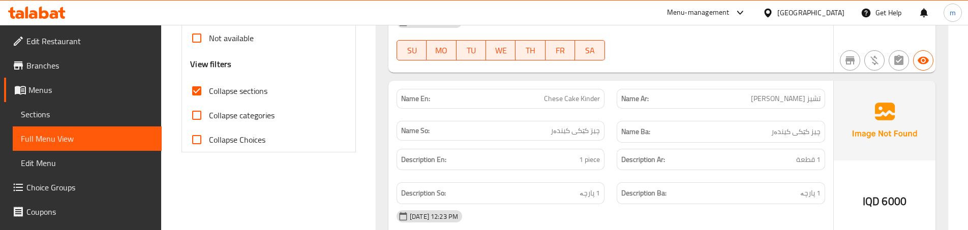
click at [604, 136] on div "Name So: چیز کێکی کیندەر" at bounding box center [500, 131] width 208 height 20
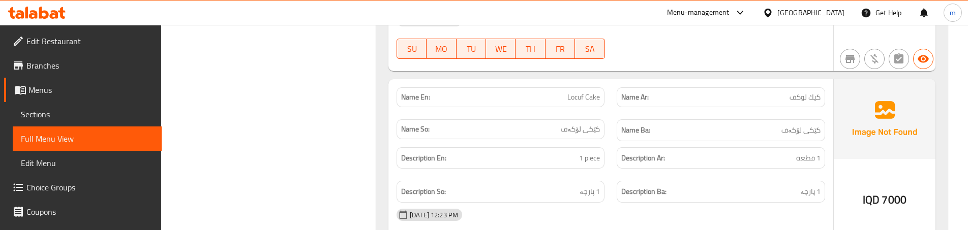
scroll to position [1181, 0]
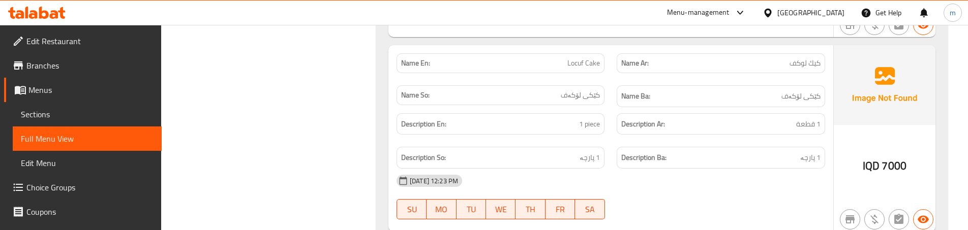
click at [607, 120] on div "Description En: 1 piece" at bounding box center [500, 124] width 220 height 34
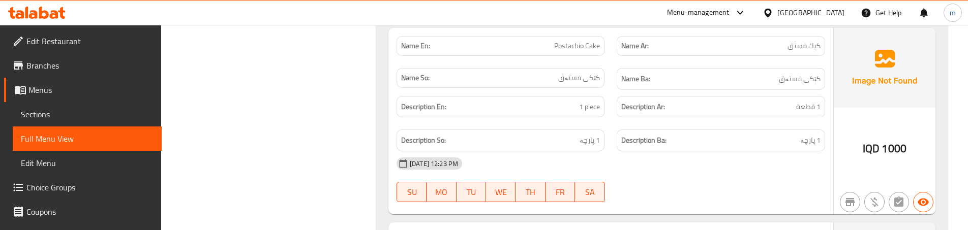
scroll to position [1960, 0]
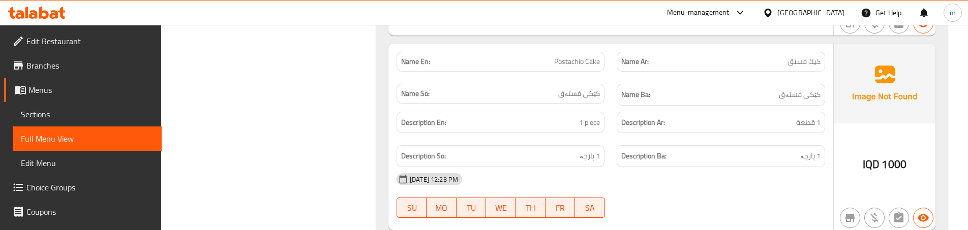
click at [611, 138] on div "Description Ar: 1 قطعة" at bounding box center [720, 123] width 220 height 34
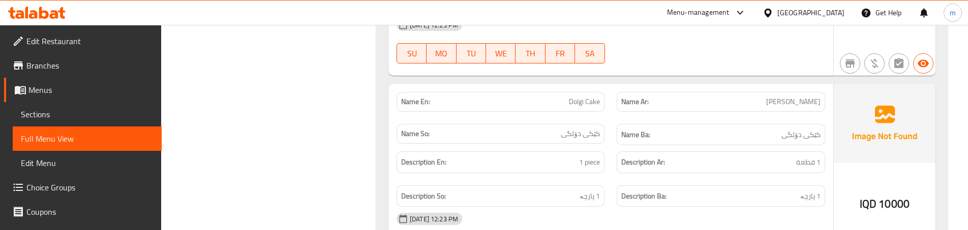
scroll to position [2130, 0]
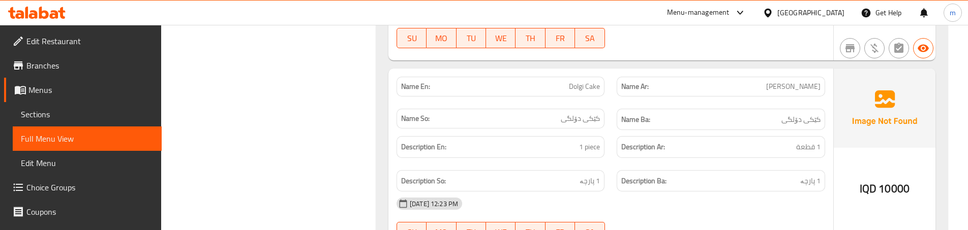
click at [612, 124] on div "Name Ba: کێکی دۆلگی" at bounding box center [720, 120] width 220 height 34
click at [611, 96] on div "Name Ar: [PERSON_NAME]" at bounding box center [720, 87] width 220 height 32
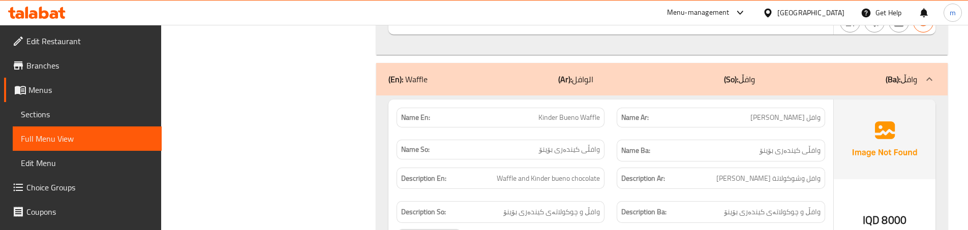
scroll to position [2367, 0]
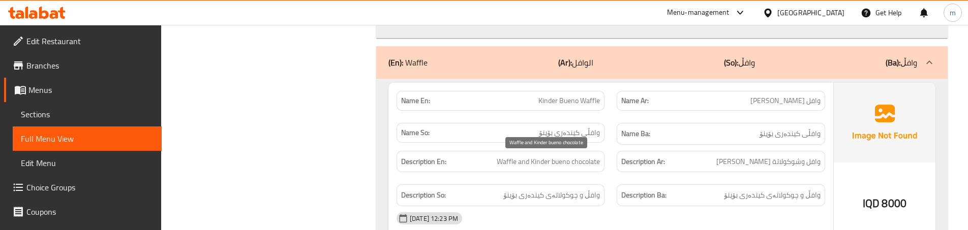
click at [524, 160] on span "Waffle and Kinder bueno chocolate" at bounding box center [548, 162] width 103 height 13
copy span "Waffle and Kinder bueno chocolate"
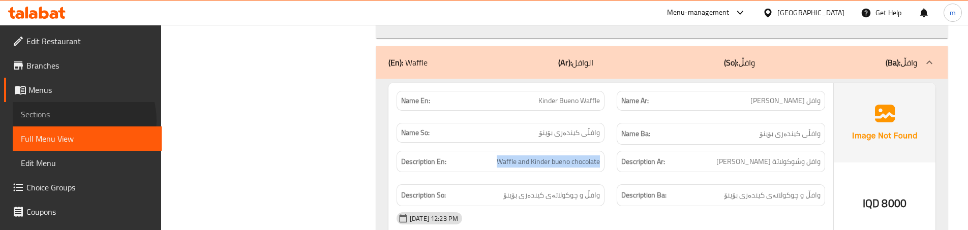
click at [78, 120] on link "Sections" at bounding box center [87, 114] width 149 height 24
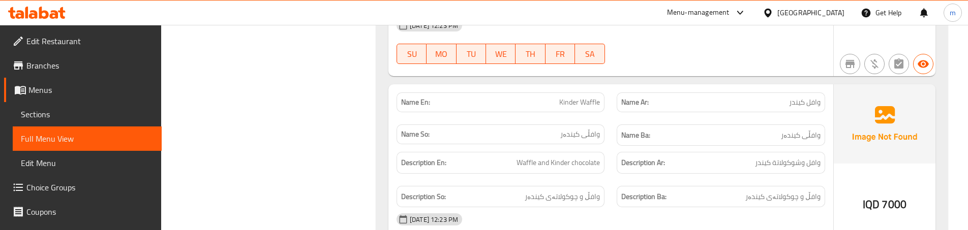
scroll to position [2570, 0]
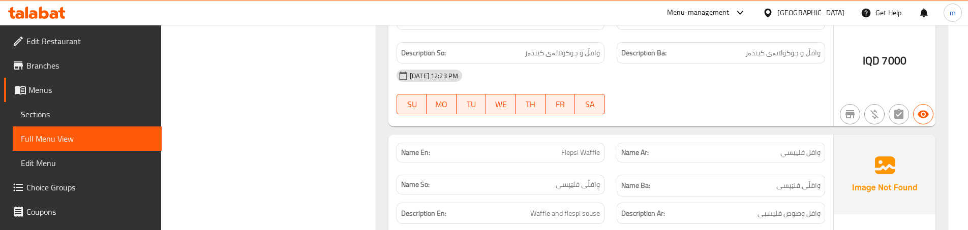
scroll to position [2706, 0]
click at [607, 169] on div "Name So: وافڵی فلێپسی" at bounding box center [500, 184] width 220 height 34
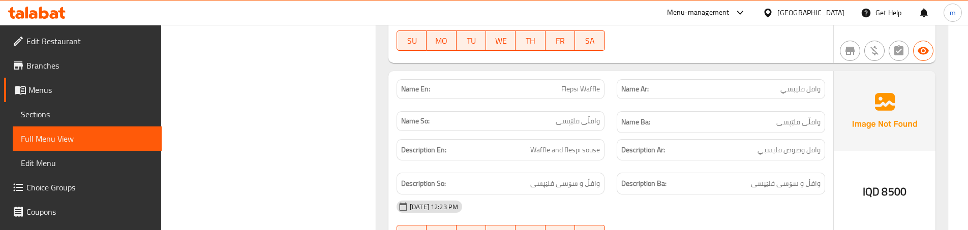
scroll to position [2773, 0]
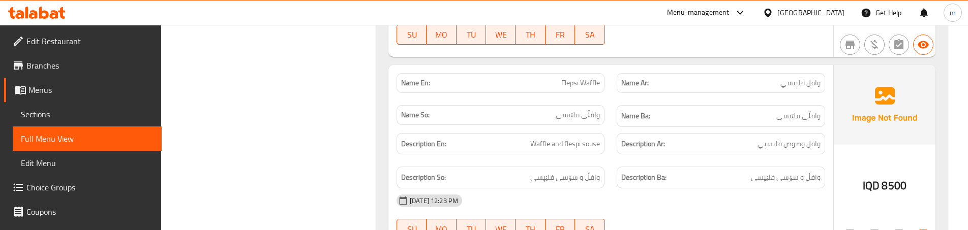
click at [625, 160] on div "Description Ar: وافل وصوص فليسبي" at bounding box center [720, 144] width 220 height 34
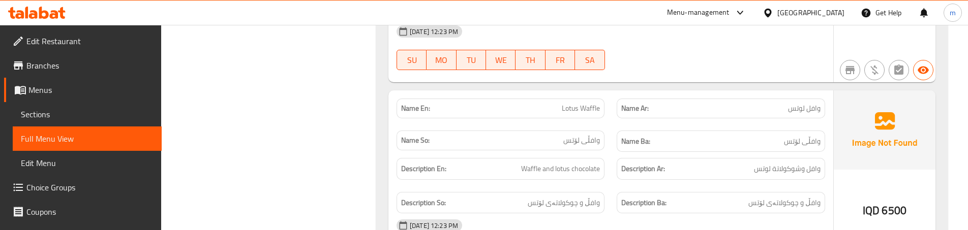
scroll to position [2943, 0]
click at [610, 147] on div "Name Ba: وافڵی [PERSON_NAME]" at bounding box center [720, 141] width 220 height 34
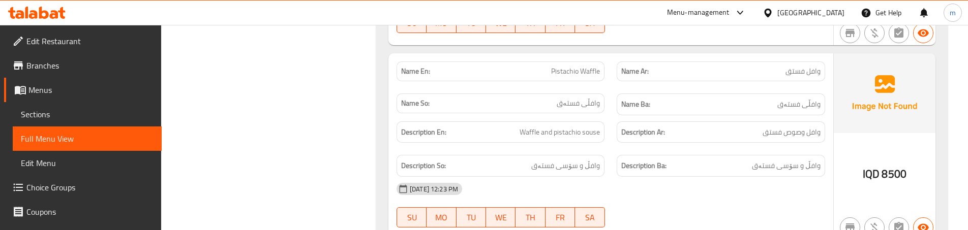
scroll to position [3180, 0]
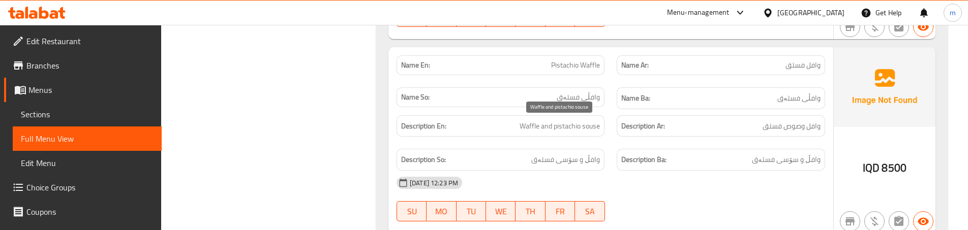
click at [593, 121] on span "Waffle and pistachio souse" at bounding box center [559, 126] width 80 height 13
click at [578, 69] on span "Pistachio Waffle" at bounding box center [575, 65] width 49 height 11
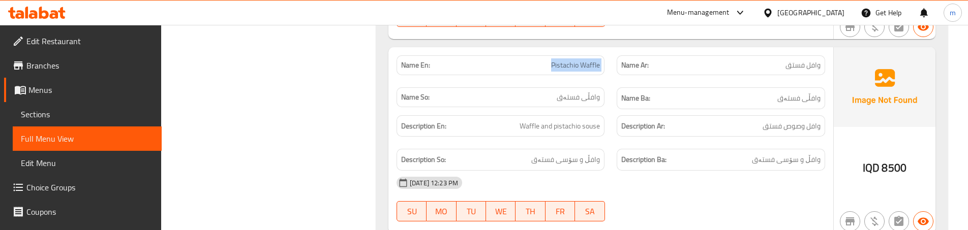
click at [578, 69] on span "Pistachio Waffle" at bounding box center [575, 65] width 49 height 11
copy span "Pistachio Waffle"
click at [603, 147] on div "Description So: وافڵ و سۆسی فستەق" at bounding box center [500, 160] width 220 height 34
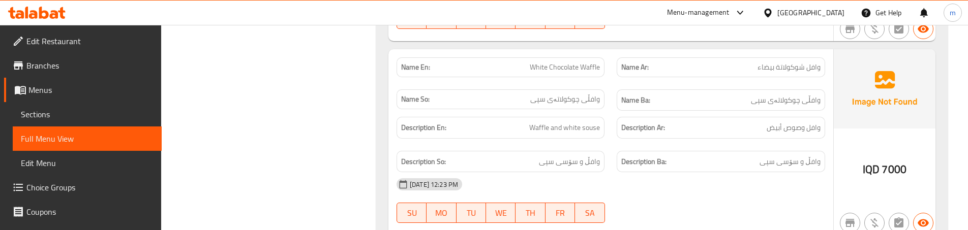
scroll to position [3383, 0]
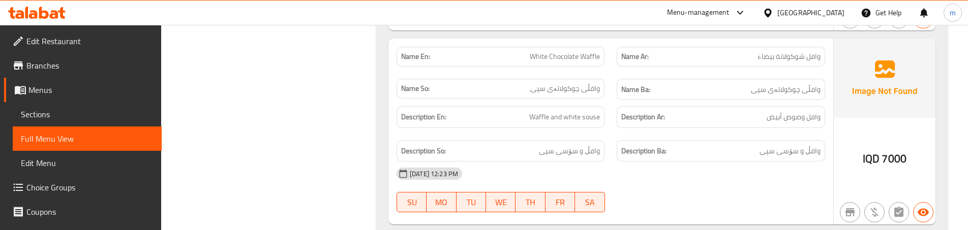
click at [619, 133] on div "Description Ar: وافل وصوص أبيض" at bounding box center [720, 117] width 220 height 34
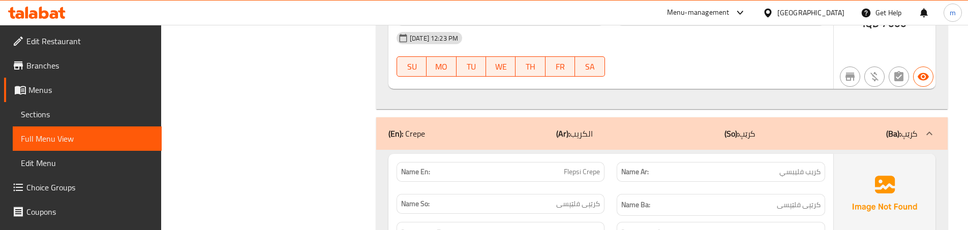
scroll to position [3553, 0]
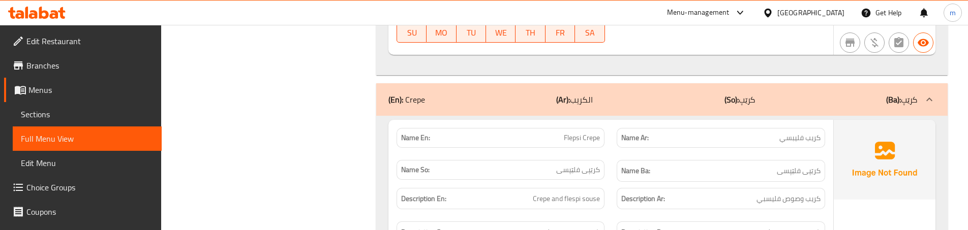
click at [606, 121] on div "Name En: Flepsi Crepe Name Ar: كريب فليبسي Name So: کرێپی فلێپسی Name Ba: کرێپی…" at bounding box center [610, 213] width 445 height 187
click at [601, 153] on div "Name En: Flepsi Crepe" at bounding box center [500, 138] width 220 height 32
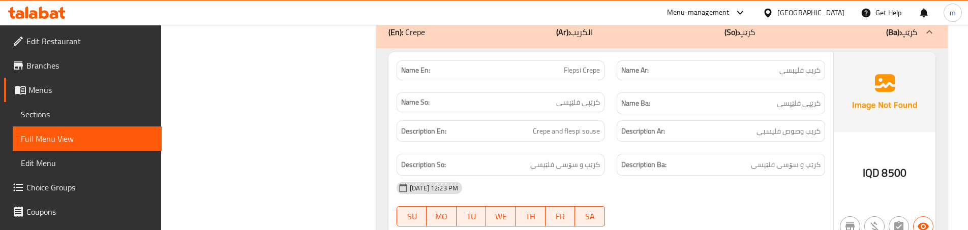
scroll to position [3654, 0]
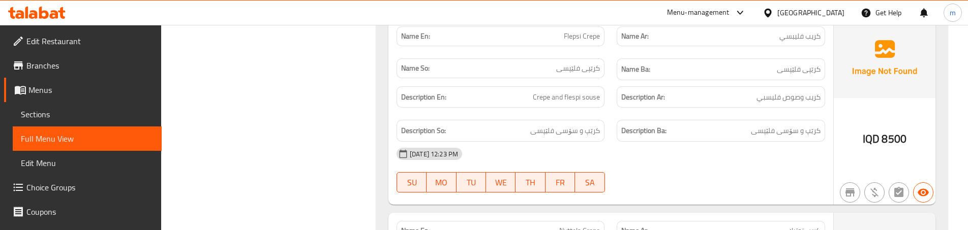
click at [612, 113] on div "Description Ar: [PERSON_NAME] فليسبي" at bounding box center [720, 97] width 220 height 34
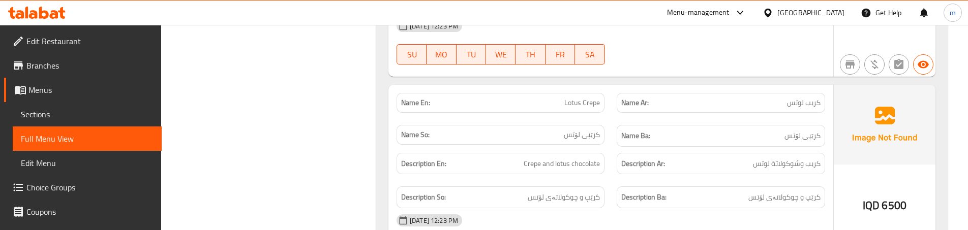
scroll to position [3993, 0]
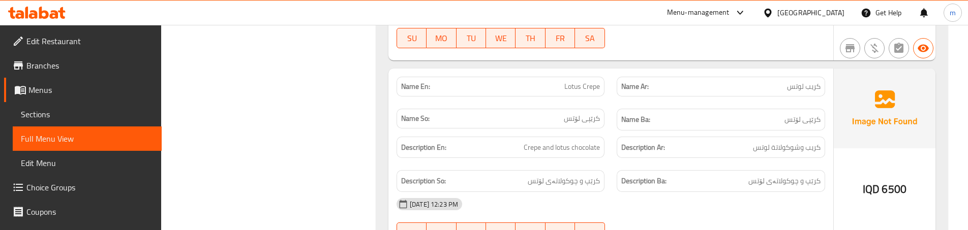
click at [616, 169] on div "Description Ba: کرێپ و چوکولاتەی لۆتس" at bounding box center [720, 181] width 220 height 34
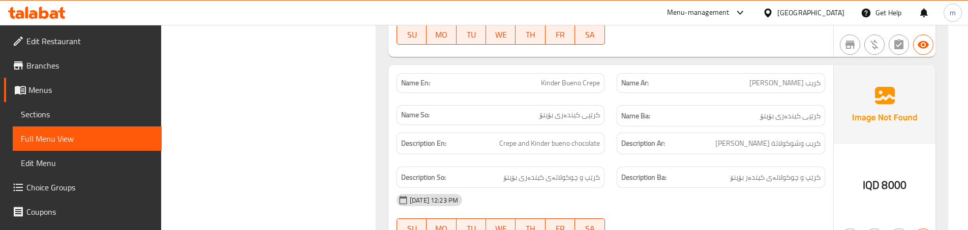
scroll to position [4196, 0]
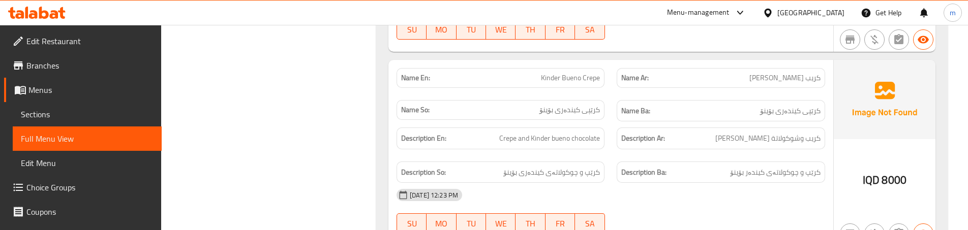
click at [614, 164] on div "Description Ba: کرێپ و چوکولاتەی کیندەر بۆینۆ" at bounding box center [720, 173] width 220 height 34
click at [606, 119] on div "Name So: [PERSON_NAME] بۆینۆ" at bounding box center [500, 111] width 220 height 34
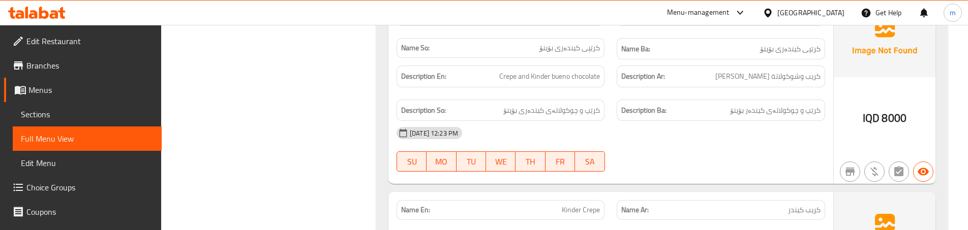
scroll to position [4366, 0]
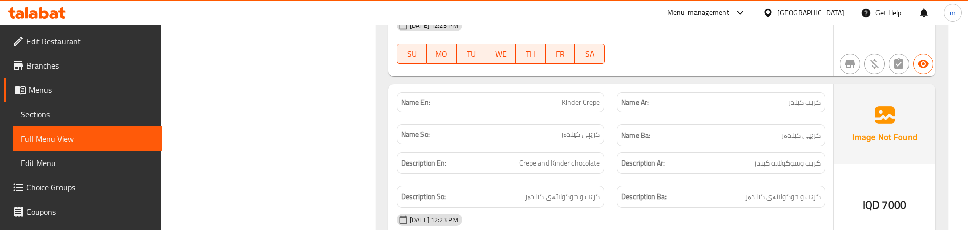
click at [614, 175] on div "Description Ar: كريب وشوكولاتة كيندر" at bounding box center [720, 163] width 220 height 34
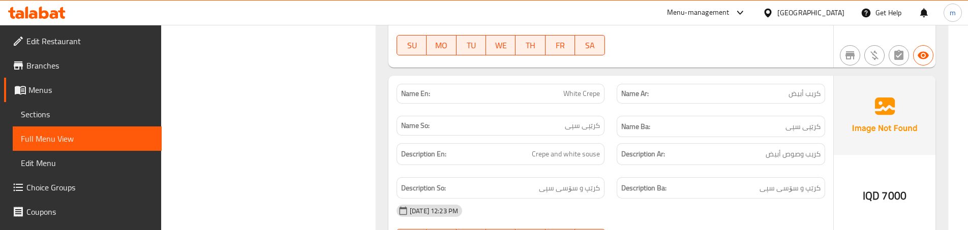
click at [607, 150] on div "Description En: Crepe and white souse" at bounding box center [500, 154] width 220 height 34
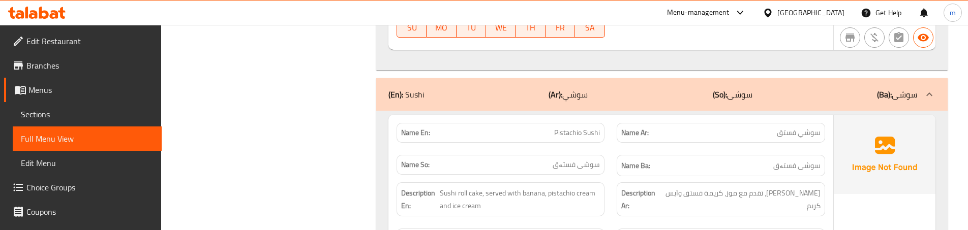
scroll to position [5009, 0]
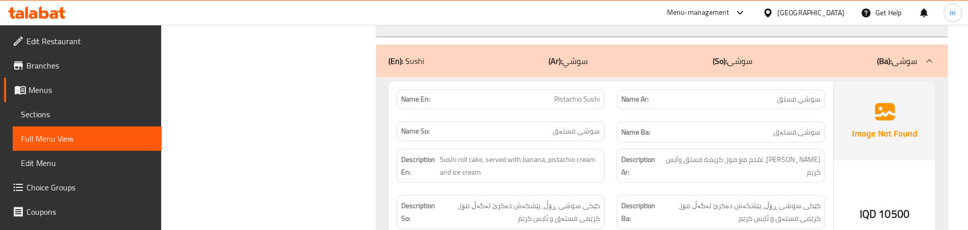
click at [614, 151] on div "Description Ar: [PERSON_NAME]، تقدم مع موز، كريمة فستق وآيس كريم" at bounding box center [720, 166] width 220 height 46
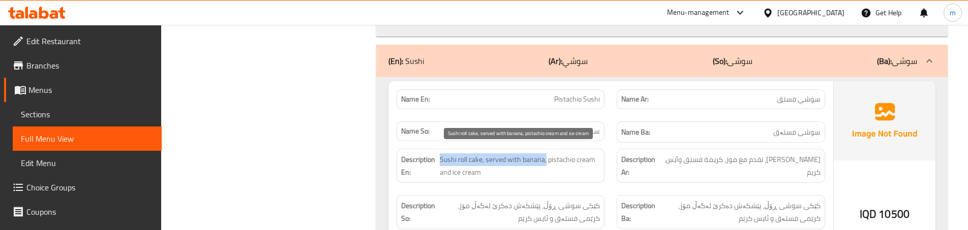
drag, startPoint x: 439, startPoint y: 158, endPoint x: 545, endPoint y: 162, distance: 105.8
click at [545, 162] on span "Sushi roll cake, served with banana, pistachio cream and ice cream" at bounding box center [520, 165] width 160 height 25
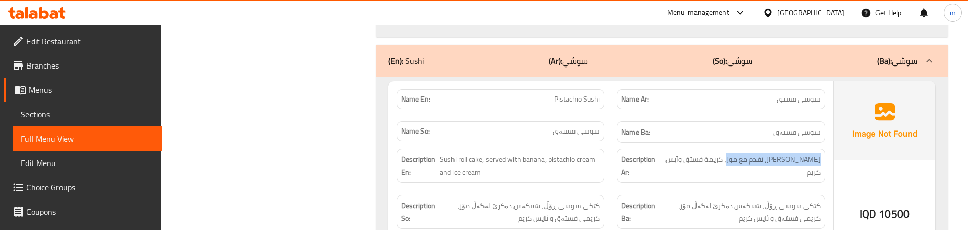
drag, startPoint x: 729, startPoint y: 160, endPoint x: 829, endPoint y: 153, distance: 100.3
click at [829, 153] on div "Description Ar: [PERSON_NAME]، تقدم مع موز، كريمة فستق وآيس كريم" at bounding box center [720, 166] width 220 height 46
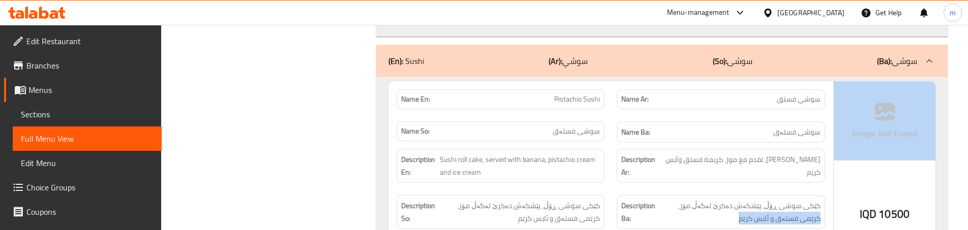
drag, startPoint x: 690, startPoint y: 204, endPoint x: 847, endPoint y: 202, distance: 157.0
click at [847, 202] on div "Name En: Pistachio Sushi Name Ar: سوشي فستق Name So: سوشی فستەق Name Ba: سوشی ف…" at bounding box center [661, 186] width 547 height 211
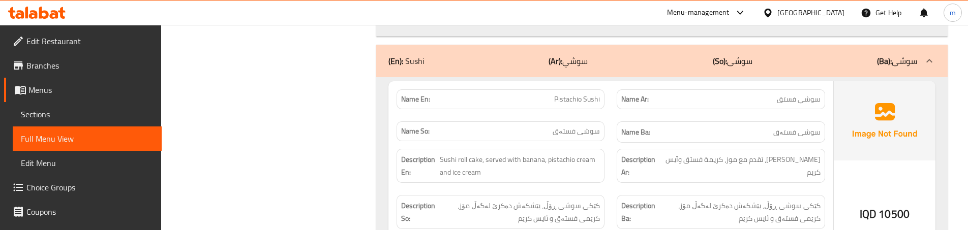
click at [821, 197] on div "Description Ba: کێکی سوشی ڕۆڵ، پێشکەش دەکرێ لەگەڵ مۆز، کرێمی فستەق و ئایس کرێم" at bounding box center [720, 212] width 208 height 34
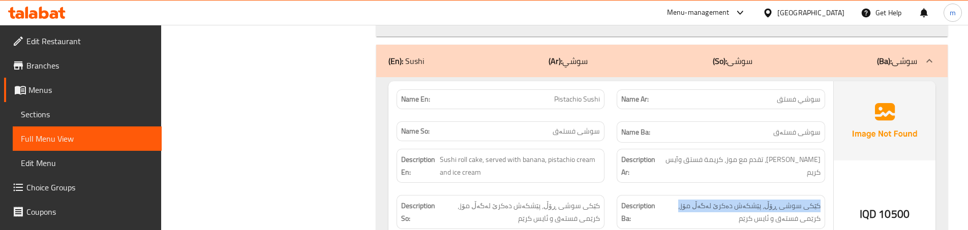
drag, startPoint x: 691, startPoint y: 204, endPoint x: 821, endPoint y: 202, distance: 130.1
click at [821, 202] on div "Description Ba: کێکی سوشی ڕۆڵ، پێشکەش دەکرێ لەگەڵ مۆز، کرێمی فستەق و ئایس کرێم" at bounding box center [720, 212] width 208 height 34
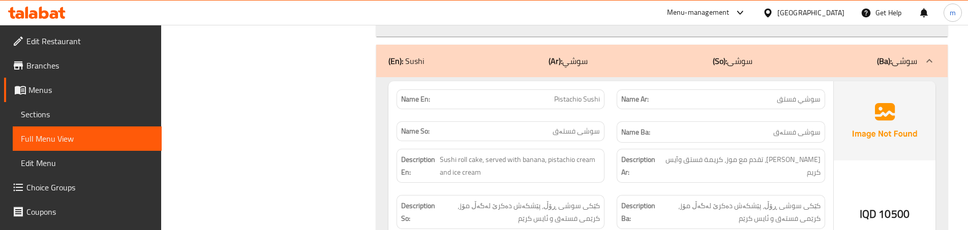
click at [613, 116] on div "Name Ba: سوشی فستەق" at bounding box center [720, 132] width 220 height 34
click at [616, 144] on div "Description Ar: [PERSON_NAME]، تقدم مع موز، كريمة فستق وآيس كريم" at bounding box center [720, 166] width 220 height 46
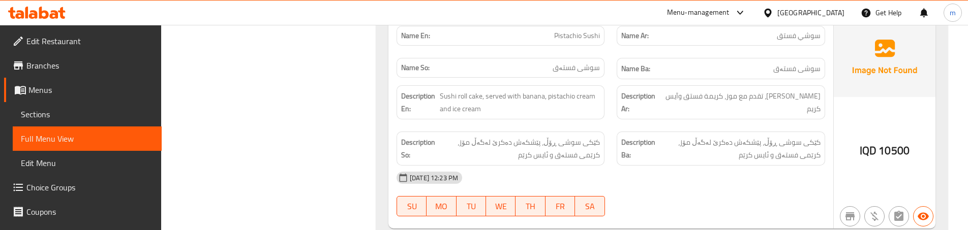
scroll to position [5077, 0]
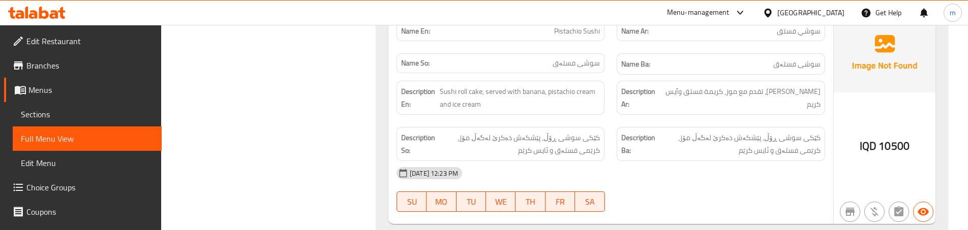
click at [615, 115] on div "Description Ar: [PERSON_NAME]، تقدم مع موز، كريمة فستق وآيس كريم" at bounding box center [720, 98] width 220 height 46
click at [608, 118] on div "Description En: Sushi roll cake, served with banana, pistachio cream and ice cr…" at bounding box center [500, 98] width 220 height 46
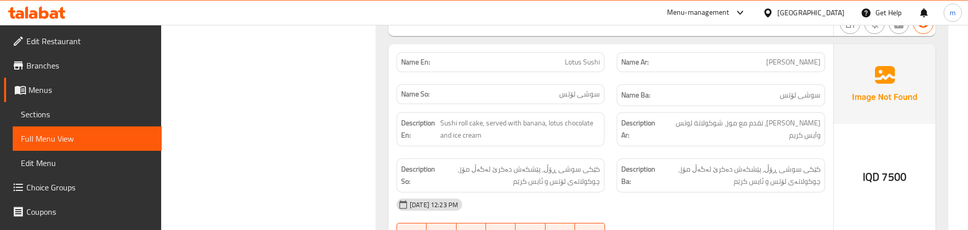
scroll to position [5281, 0]
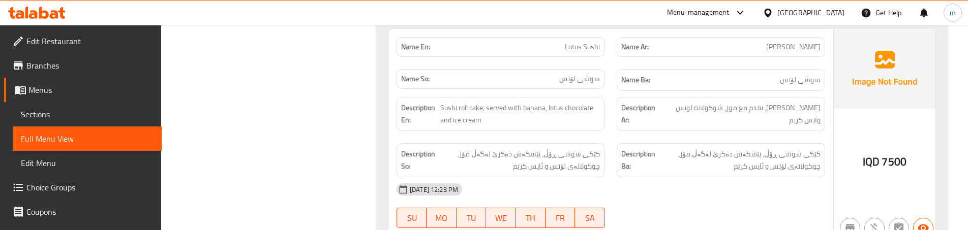
click at [617, 58] on div "Name Ar: [PERSON_NAME]" at bounding box center [720, 47] width 220 height 32
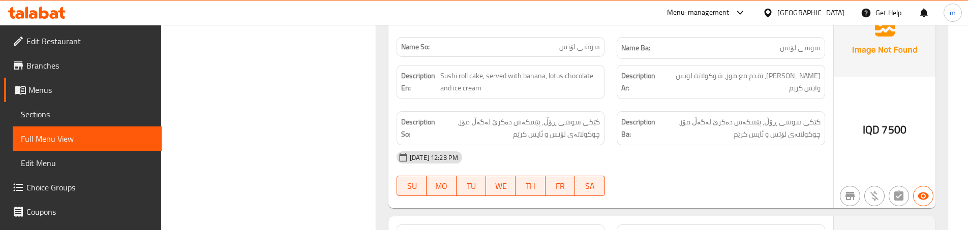
scroll to position [5314, 0]
click at [608, 92] on div "Description En: Sushi roll cake, served with banana, lotus chocolate and ice cr…" at bounding box center [500, 80] width 220 height 46
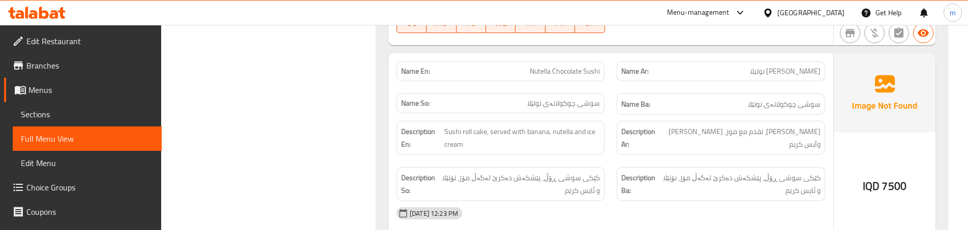
scroll to position [5484, 0]
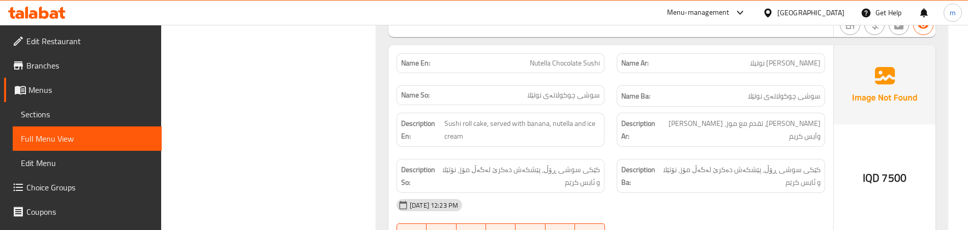
click at [603, 81] on div "Name So: سوشی چوکولاتەی نوتێلا" at bounding box center [500, 96] width 220 height 34
click at [601, 72] on div "Name En: Nutella Chocolate Sushi" at bounding box center [500, 63] width 208 height 20
click at [610, 149] on div "Description Ar: [PERSON_NAME] رول، تقدم مع موز، نوتيلا وآيس كريم" at bounding box center [720, 130] width 220 height 46
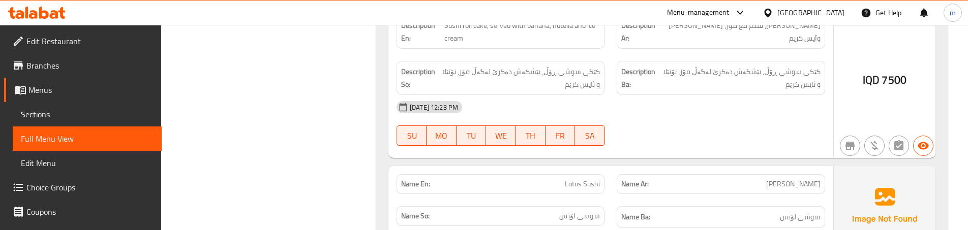
scroll to position [5653, 0]
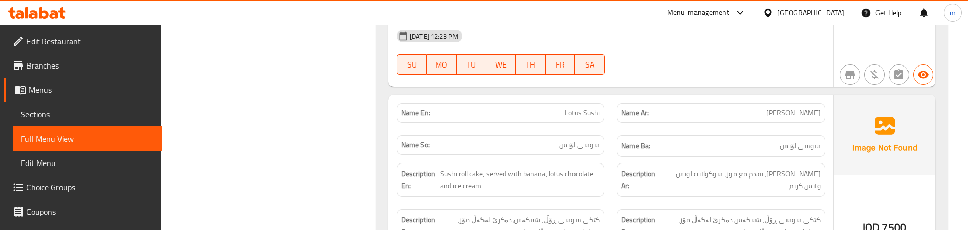
click at [606, 130] on div "Name So: [PERSON_NAME]" at bounding box center [500, 146] width 220 height 34
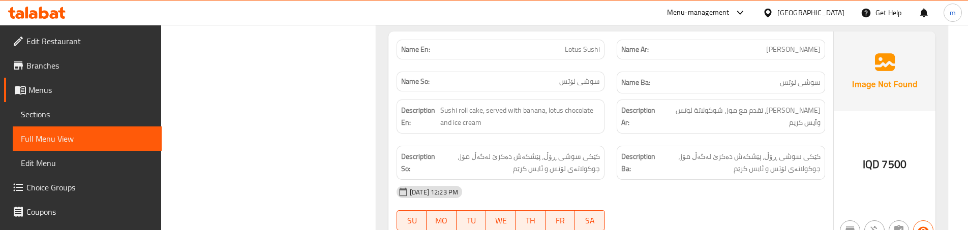
scroll to position [5721, 0]
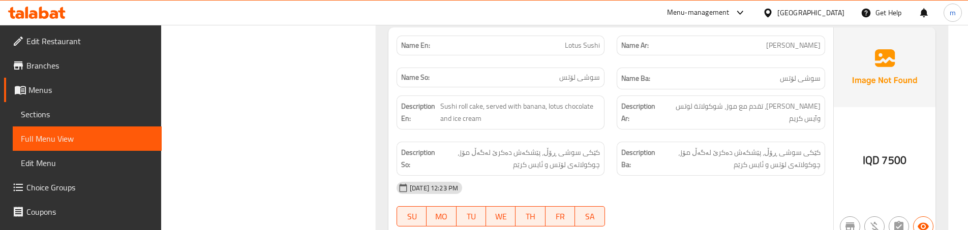
click at [607, 134] on div "Description En: Sushi roll cake, served with banana, lotus chocolate and ice cr…" at bounding box center [500, 112] width 220 height 46
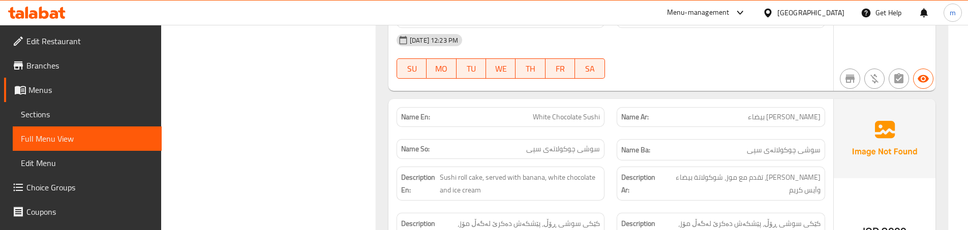
scroll to position [5890, 0]
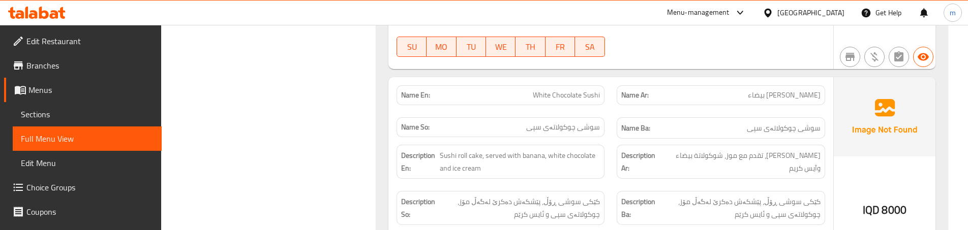
click at [604, 116] on div "Name So: [PERSON_NAME] سپی" at bounding box center [500, 128] width 220 height 34
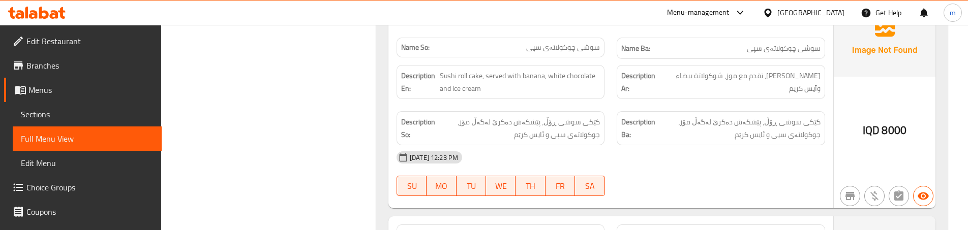
scroll to position [5958, 0]
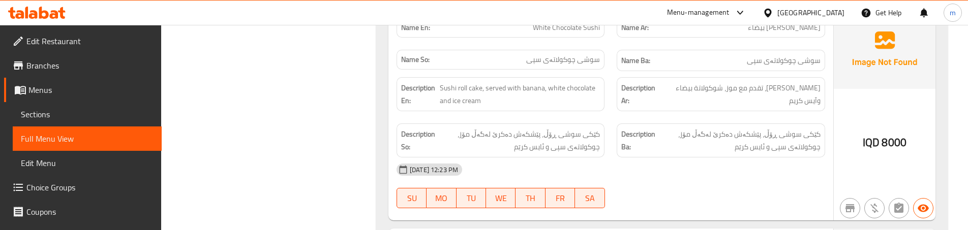
click at [617, 96] on div "Description Ar: كيك سوشي رول، تقدم مع موز، شوكولاتة بيضاء وآيس كريم" at bounding box center [720, 94] width 208 height 34
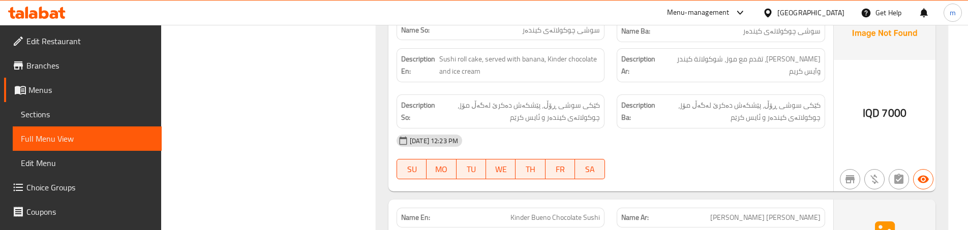
scroll to position [6195, 0]
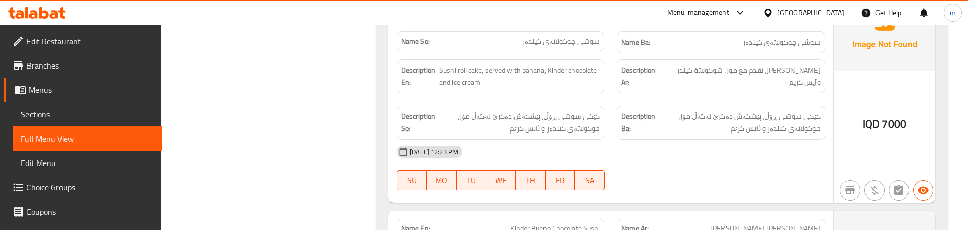
click at [630, 109] on div "Description Ba: کێکی سوشی ڕۆڵ، پێشکەش دەکرێ لەگەڵ مۆز، چوکولاتەی کیندەر و ئایس …" at bounding box center [720, 123] width 208 height 34
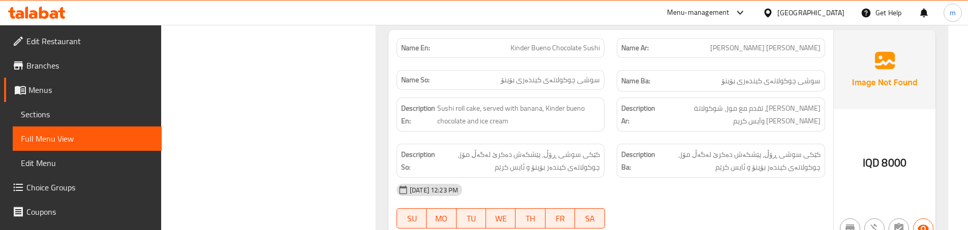
scroll to position [6365, 0]
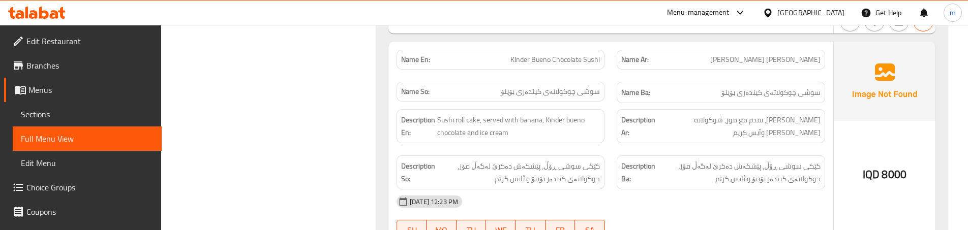
click at [602, 79] on div "Name So: [PERSON_NAME] کیندەری بۆینۆ" at bounding box center [500, 93] width 220 height 34
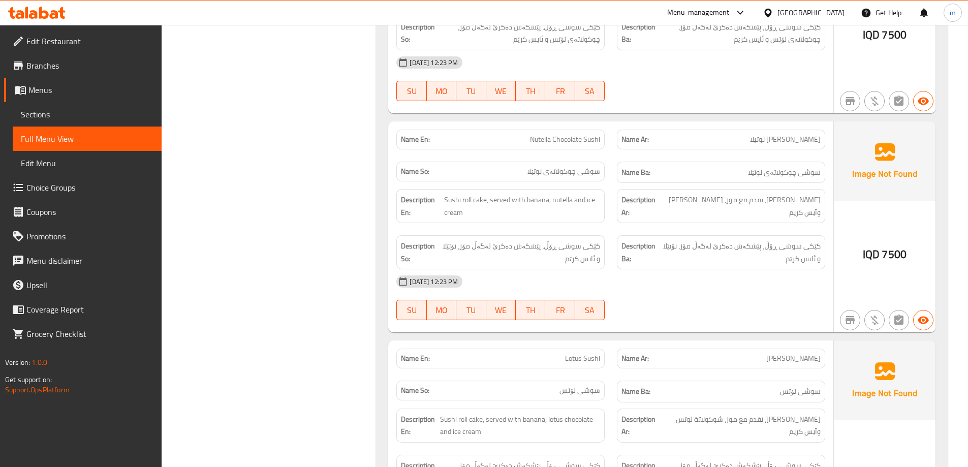
scroll to position [5406, 0]
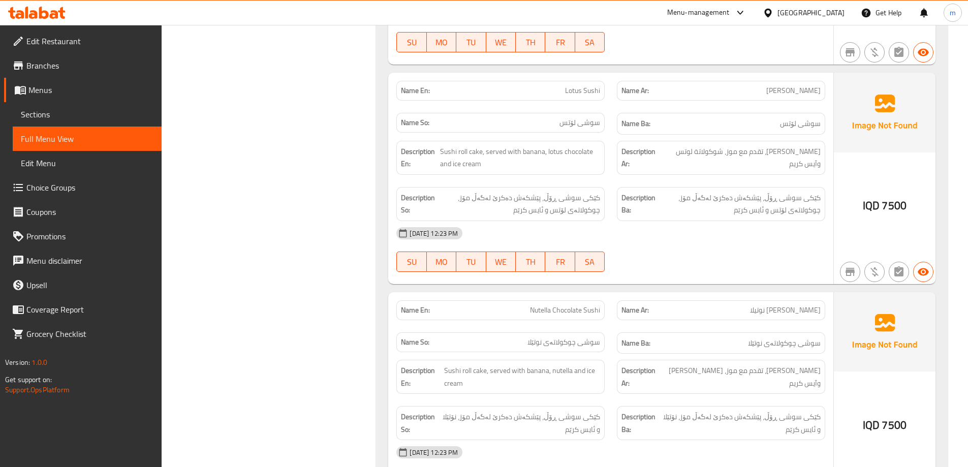
click at [52, 109] on span "Sections" at bounding box center [87, 114] width 133 height 12
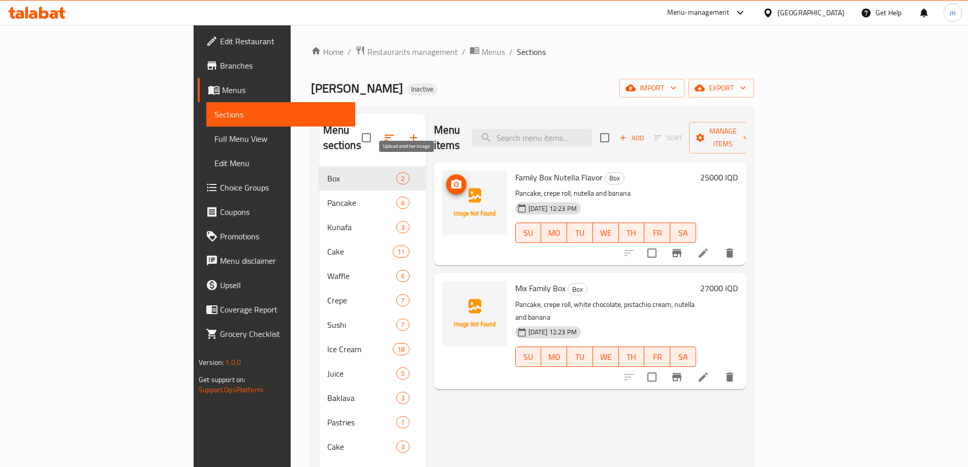
click at [450, 178] on icon "upload picture" at bounding box center [456, 184] width 12 height 12
click at [515, 170] on span "Family Box Nutella Flavor" at bounding box center [558, 177] width 87 height 15
copy h6 "Family Box Nutella Flavor"
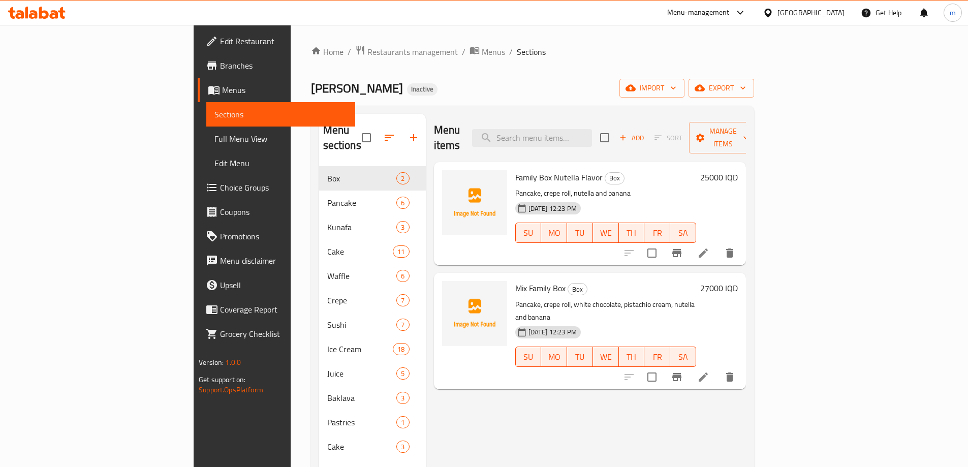
click at [515, 230] on span "Mix Family Box" at bounding box center [540, 288] width 50 height 15
copy h6 "Mix Family Box"
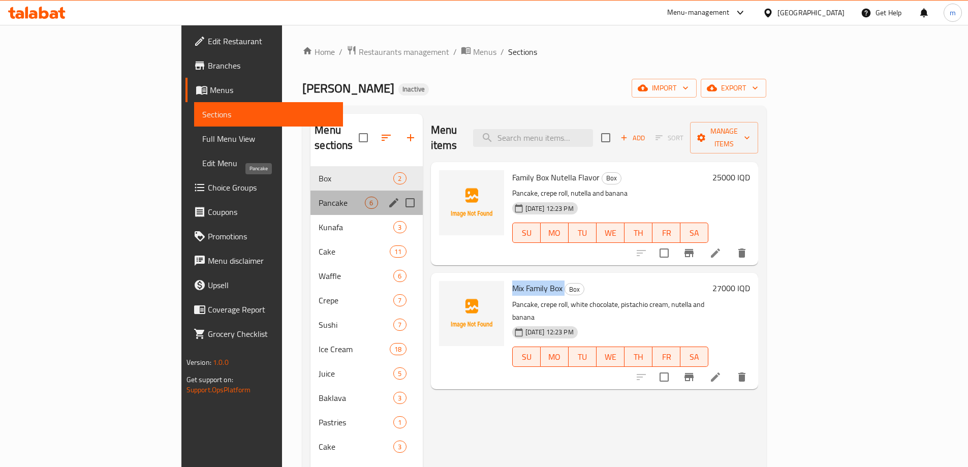
click at [319, 197] on span "Pancake" at bounding box center [342, 203] width 46 height 12
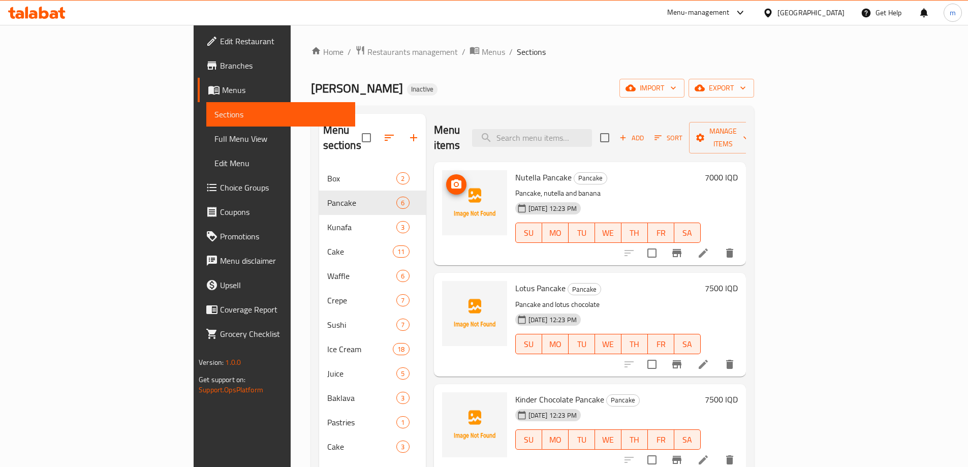
click at [454, 183] on circle "upload picture" at bounding box center [455, 184] width 3 height 3
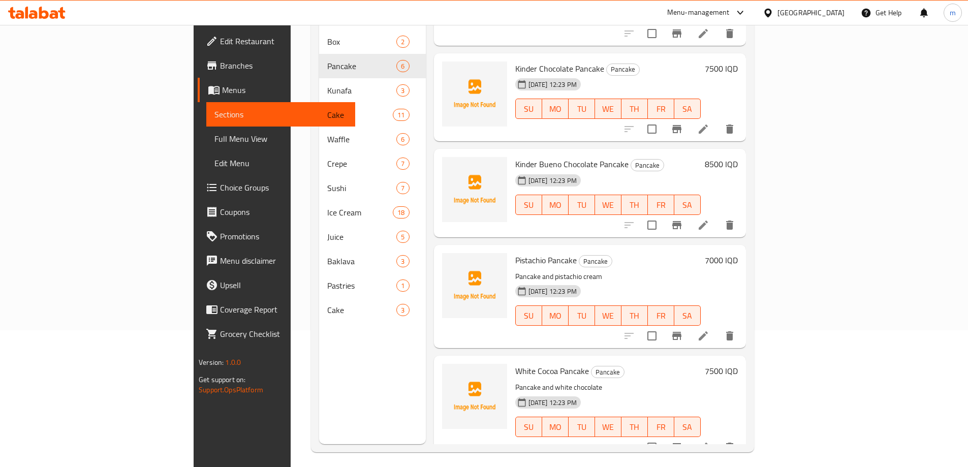
scroll to position [142, 0]
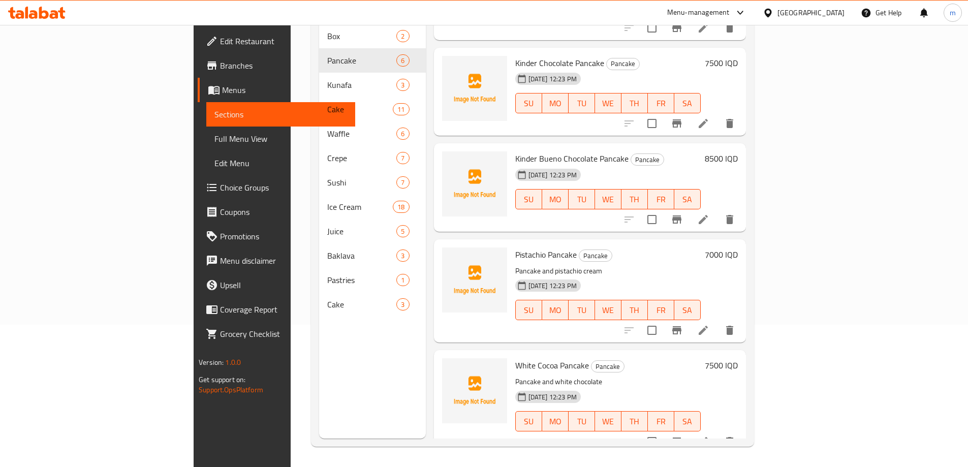
click at [434, 114] on div "Kinder Chocolate Pancake Pancake [DATE] 12:23 PM SU MO TU WE TH FR SA 7500 IQD" at bounding box center [590, 92] width 312 height 88
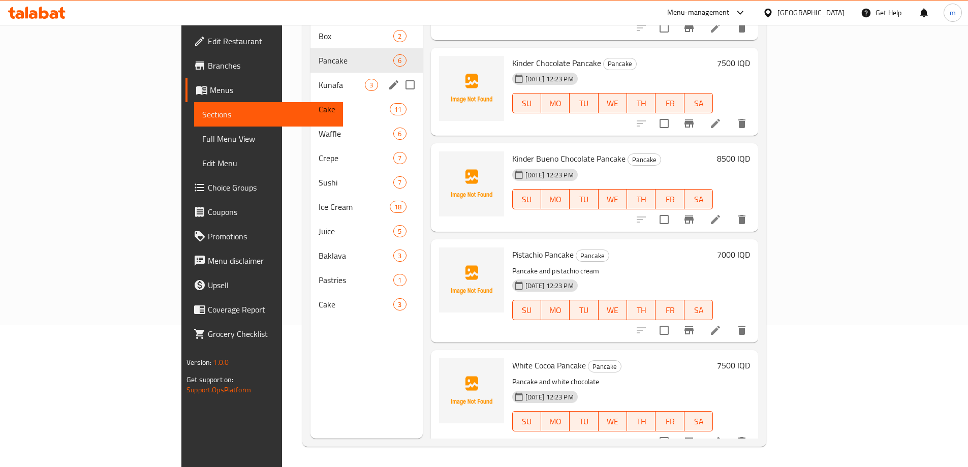
click at [319, 79] on span "Kunafa" at bounding box center [342, 85] width 46 height 12
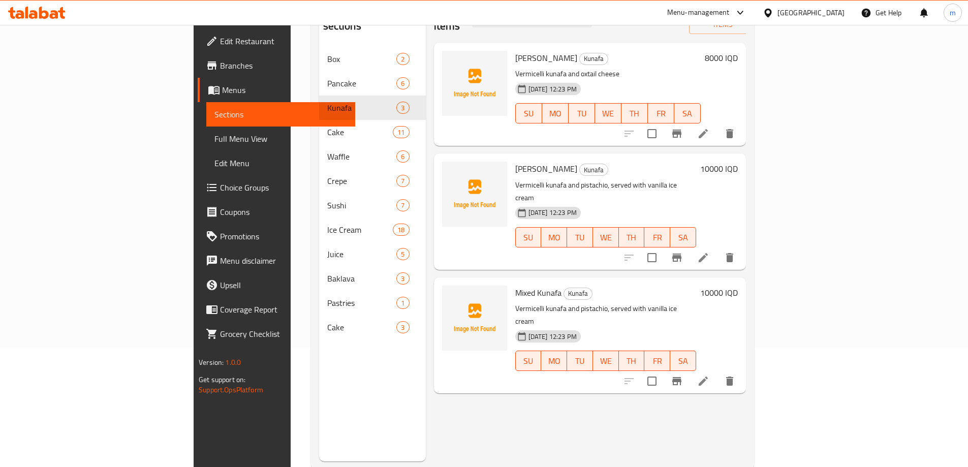
scroll to position [75, 0]
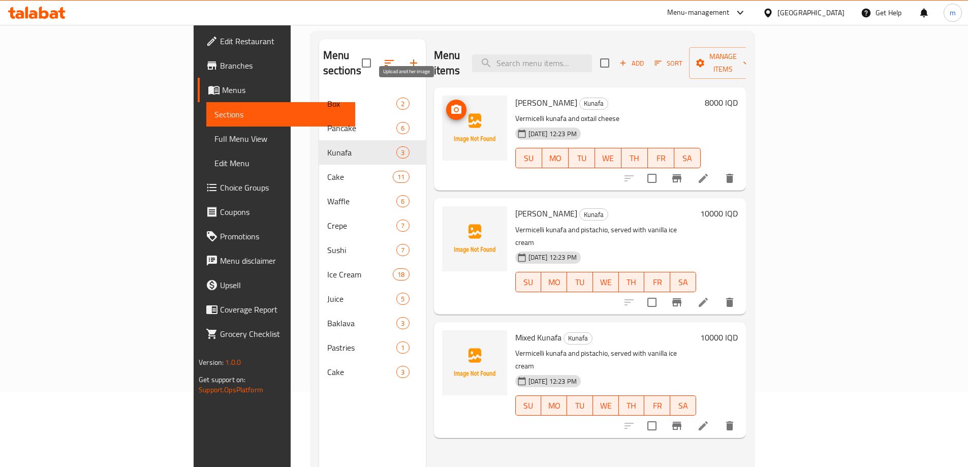
click at [450, 104] on icon "upload picture" at bounding box center [456, 110] width 12 height 12
click at [515, 230] on span "Mixed Kunafa" at bounding box center [538, 337] width 46 height 15
copy h6 "Mixed Kunafa"
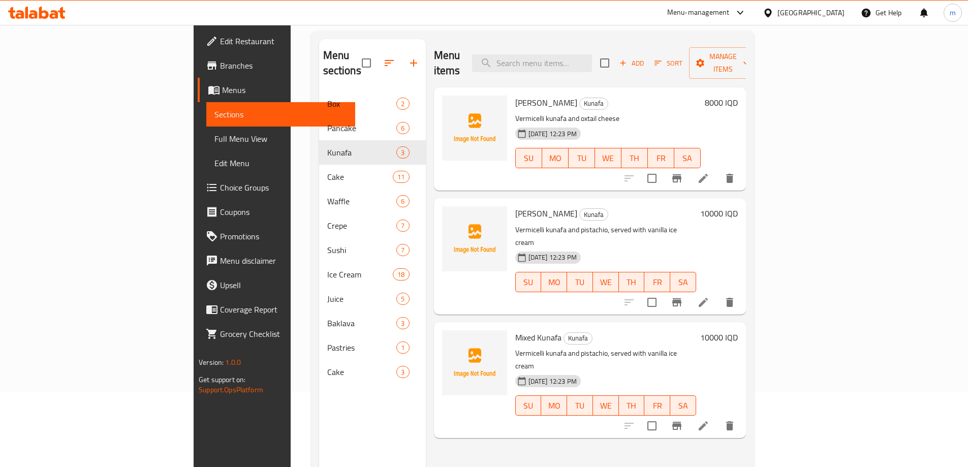
click at [515, 206] on span "[PERSON_NAME]" at bounding box center [546, 213] width 62 height 15
click at [426, 110] on div "Menu items Add Sort Manage items Cheese Kunafa Kunafa Vermicelli kunafa and oxt…" at bounding box center [586, 272] width 320 height 467
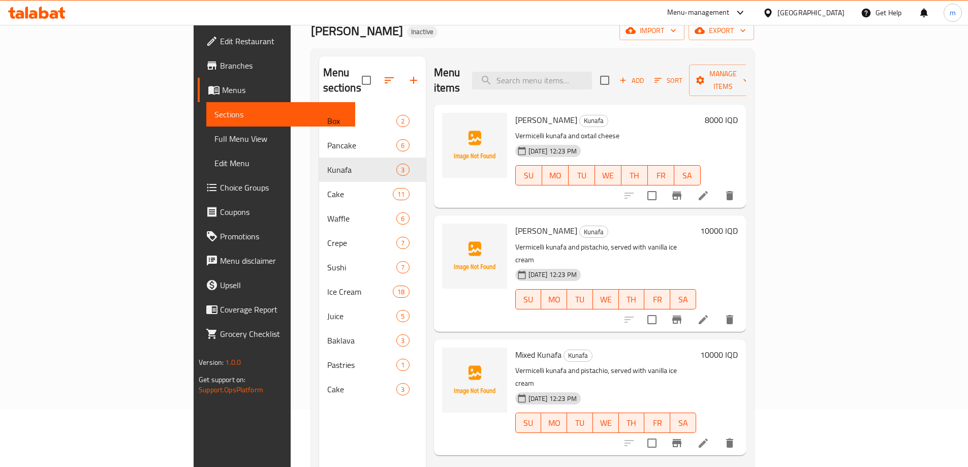
scroll to position [41, 0]
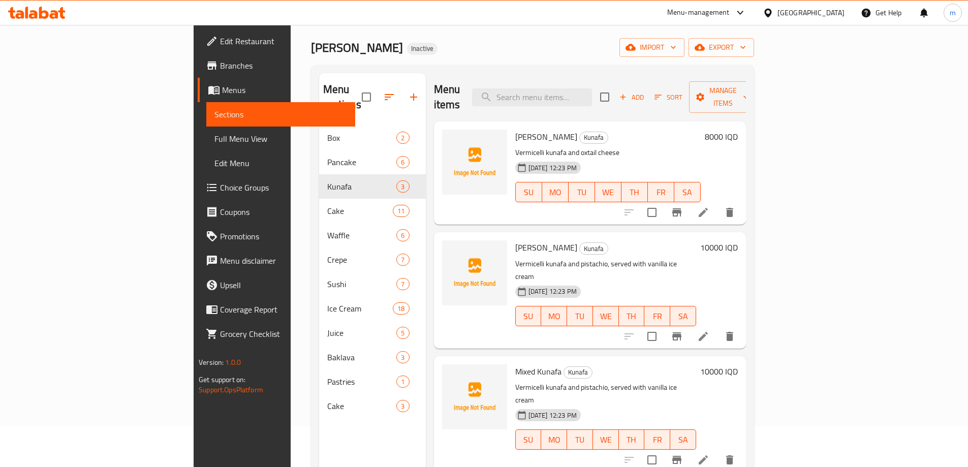
click at [515, 129] on span "[PERSON_NAME]" at bounding box center [546, 136] width 62 height 15
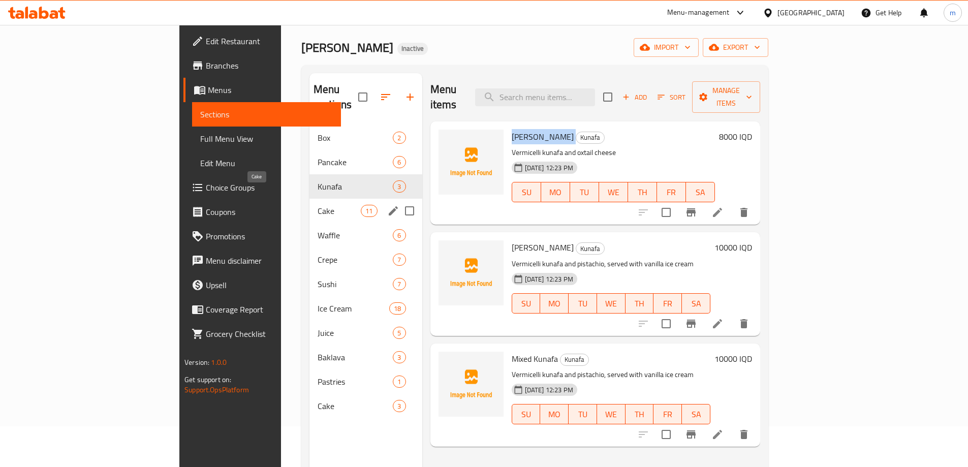
click at [318, 205] on span "Cake" at bounding box center [339, 211] width 43 height 12
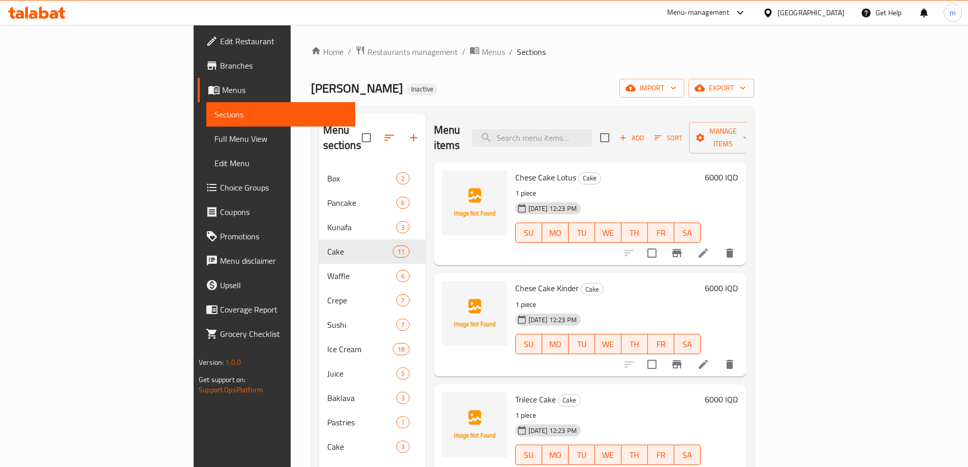
click at [718, 230] on li at bounding box center [703, 253] width 28 height 18
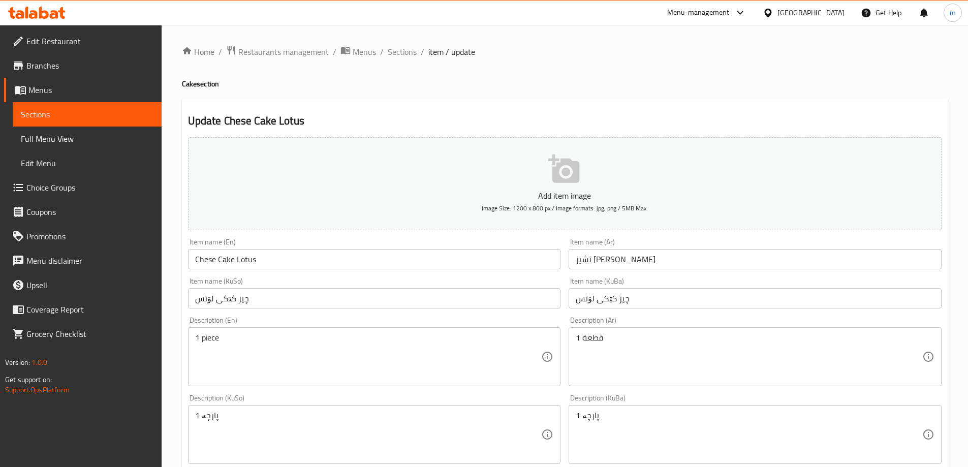
click at [208, 230] on input "Chese Cake Lotus" at bounding box center [374, 259] width 373 height 20
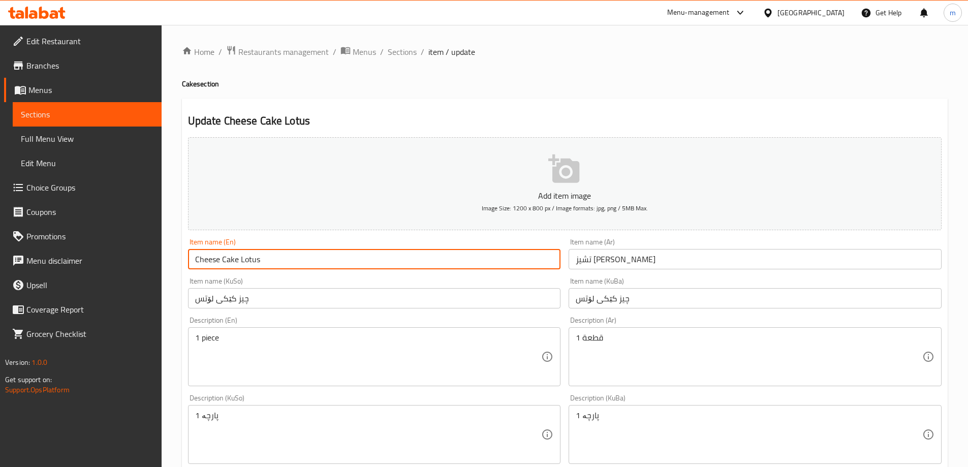
type input "Cheese Cake Lotus"
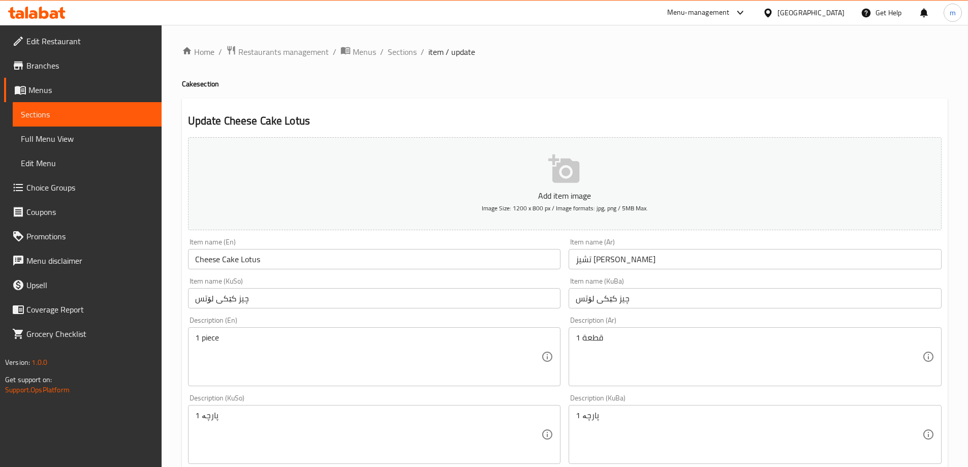
click at [284, 230] on div "Item name (KuSo) چیز کێکی لۆتس Item name (KuSo)" at bounding box center [374, 292] width 381 height 39
click at [201, 230] on input "Cheese Cake Lotus" at bounding box center [374, 259] width 373 height 20
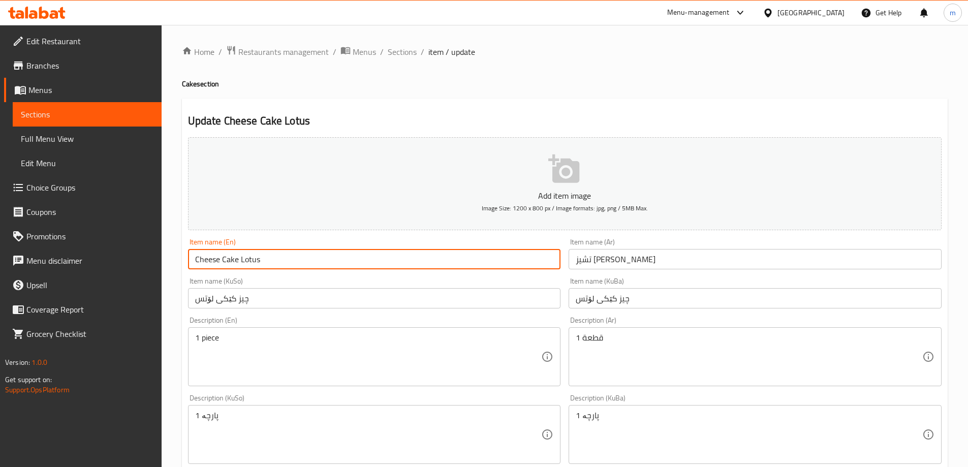
click at [201, 230] on input "Cheese Cake Lotus" at bounding box center [374, 259] width 373 height 20
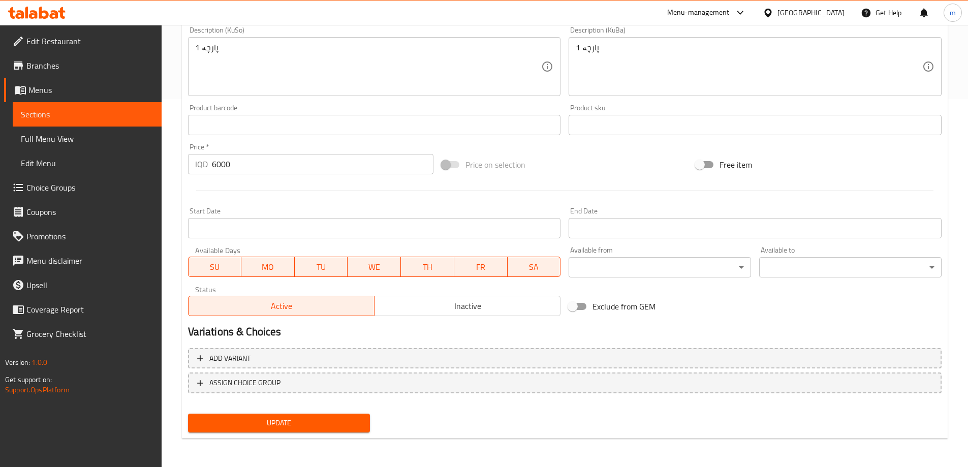
click at [283, 230] on span "Update" at bounding box center [279, 423] width 166 height 13
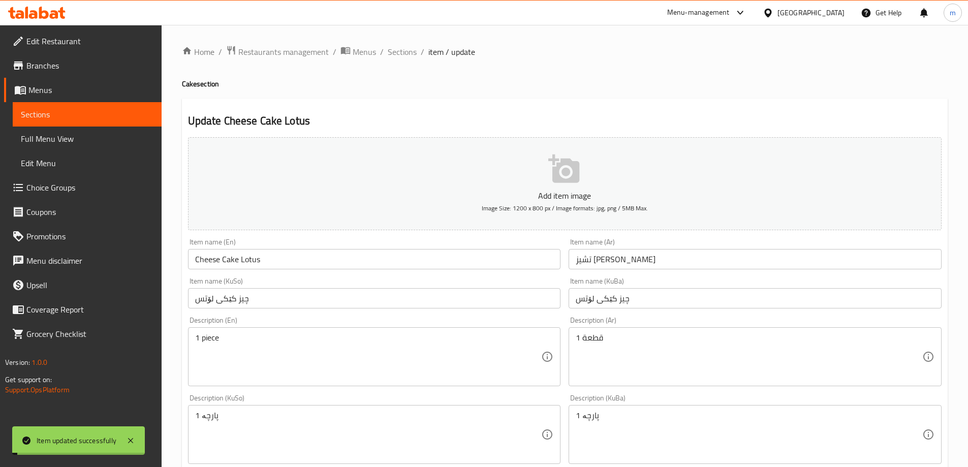
click at [400, 61] on div "Home / Restaurants management / Menus / Sections / item / update Cake section U…" at bounding box center [565, 429] width 766 height 769
click at [401, 56] on span "Sections" at bounding box center [402, 52] width 29 height 12
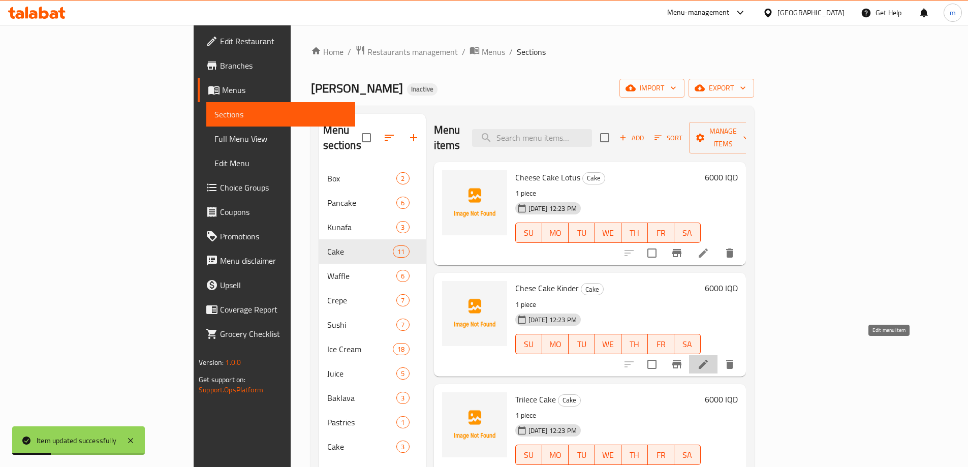
click at [709, 230] on icon at bounding box center [703, 364] width 12 height 12
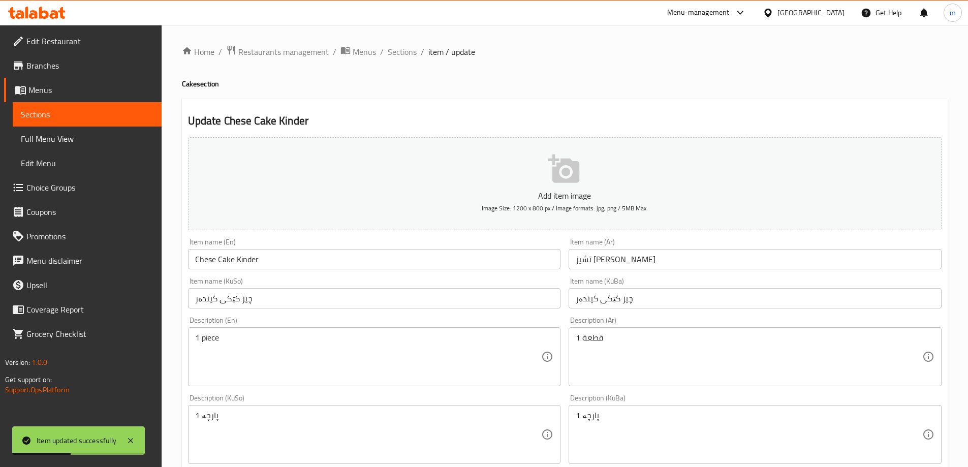
click at [209, 230] on input "Chese Cake Kinder" at bounding box center [374, 259] width 373 height 20
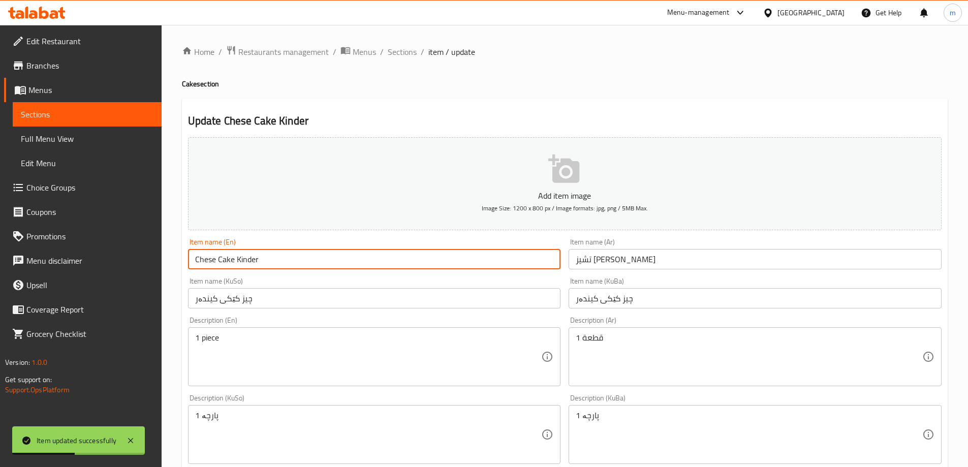
paste input "e"
type input "Cheese Cake Kinder"
click at [320, 230] on div "Item name (KuSo) چیز کێکی کیندەر Item name (KuSo)" at bounding box center [374, 292] width 373 height 31
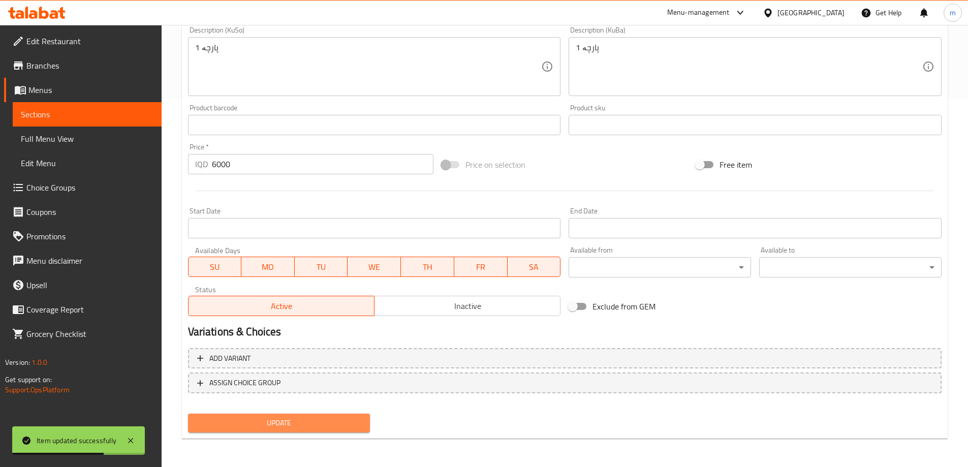
click at [298, 230] on span "Update" at bounding box center [279, 423] width 166 height 13
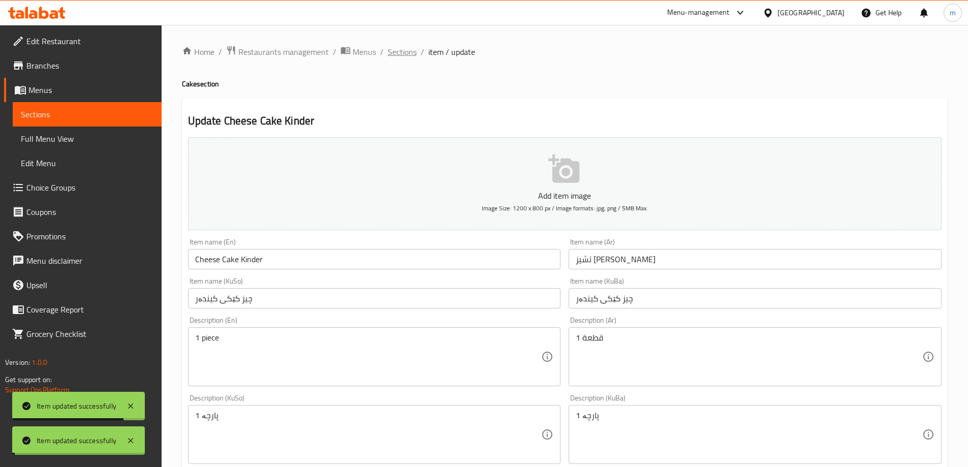
click at [402, 49] on span "Sections" at bounding box center [402, 52] width 29 height 12
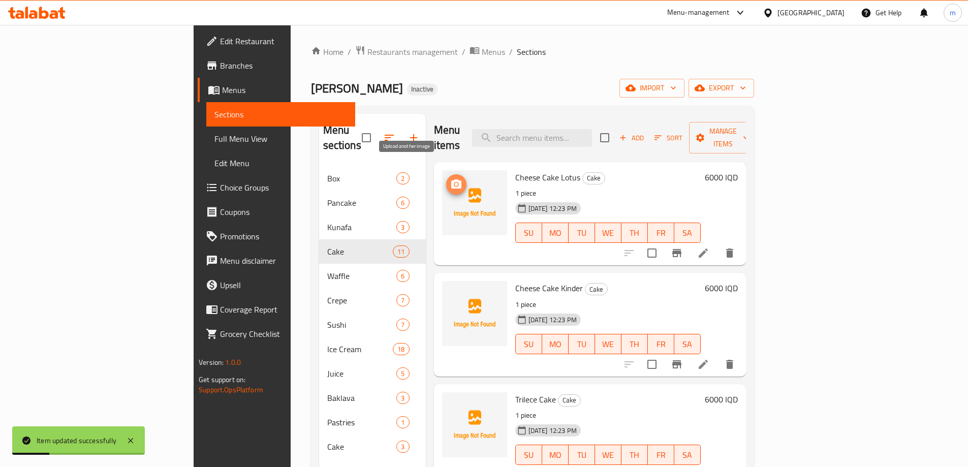
click at [450, 178] on icon "upload picture" at bounding box center [456, 184] width 12 height 12
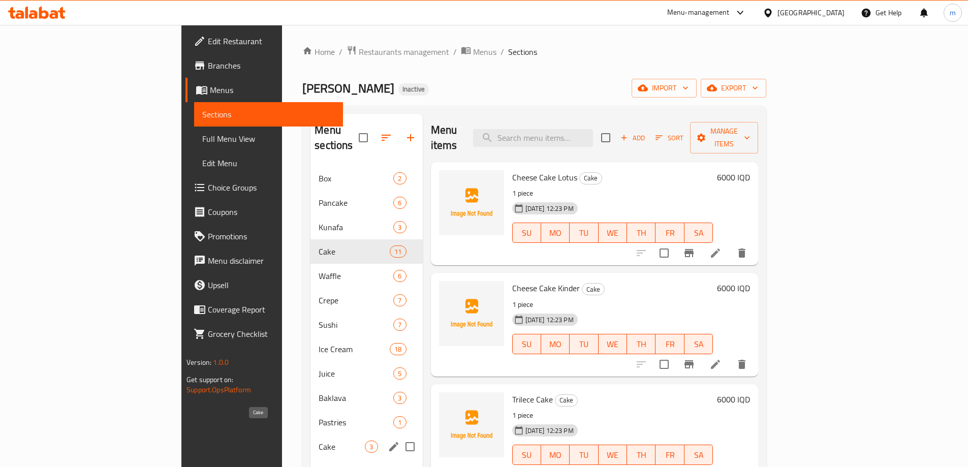
click at [319, 230] on span "Cake" at bounding box center [342, 447] width 46 height 12
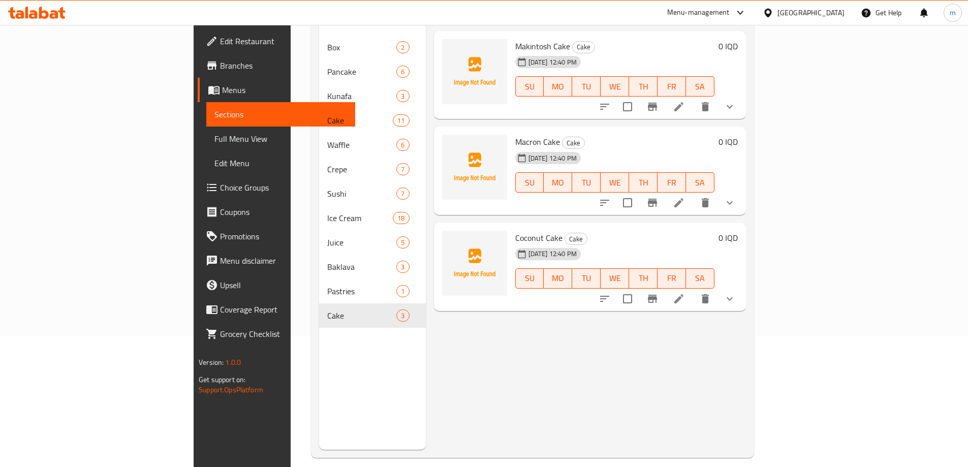
scroll to position [136, 0]
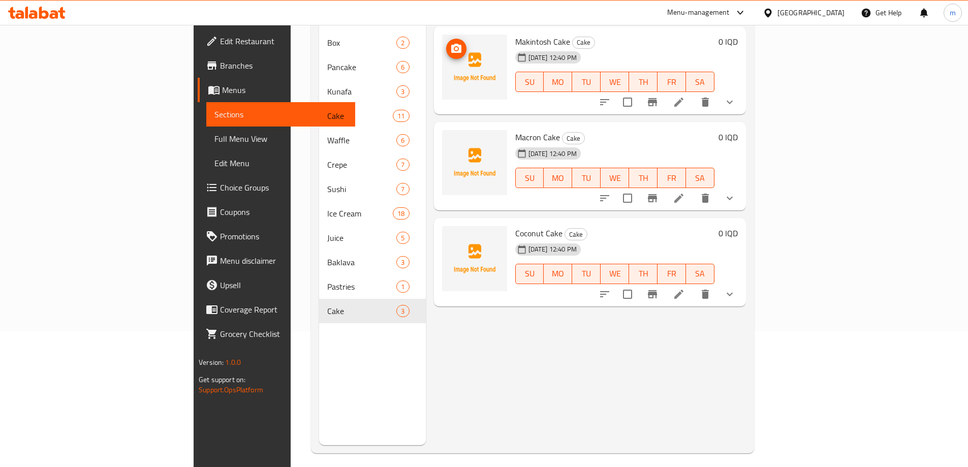
click at [446, 43] on span "upload picture" at bounding box center [456, 49] width 20 height 12
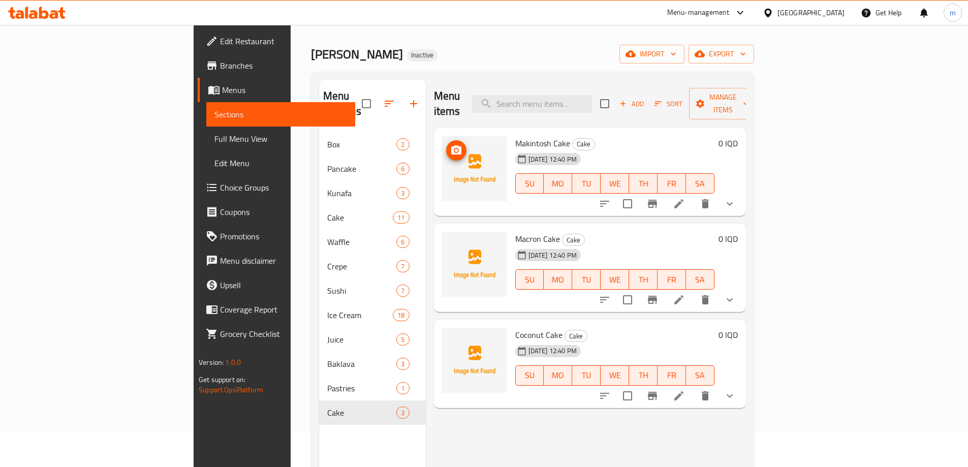
scroll to position [0, 0]
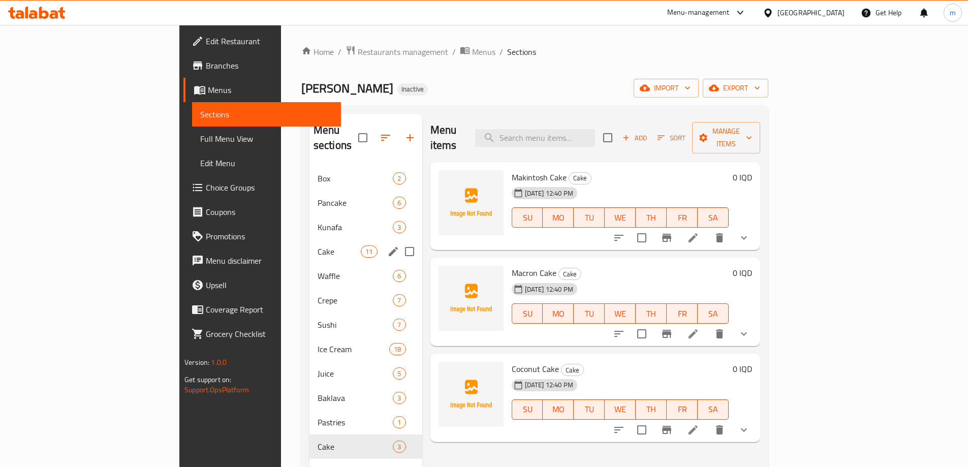
click at [318, 230] on span "Cake" at bounding box center [339, 251] width 43 height 12
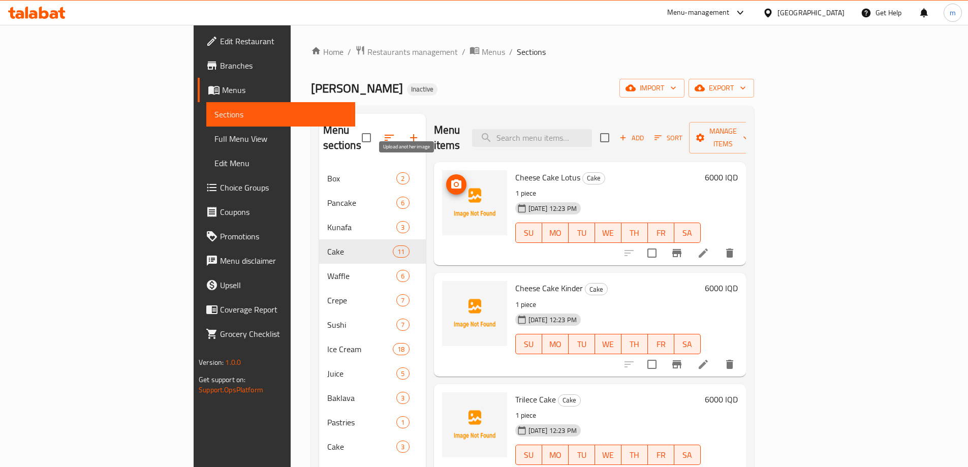
click at [451, 179] on icon "upload picture" at bounding box center [456, 183] width 10 height 9
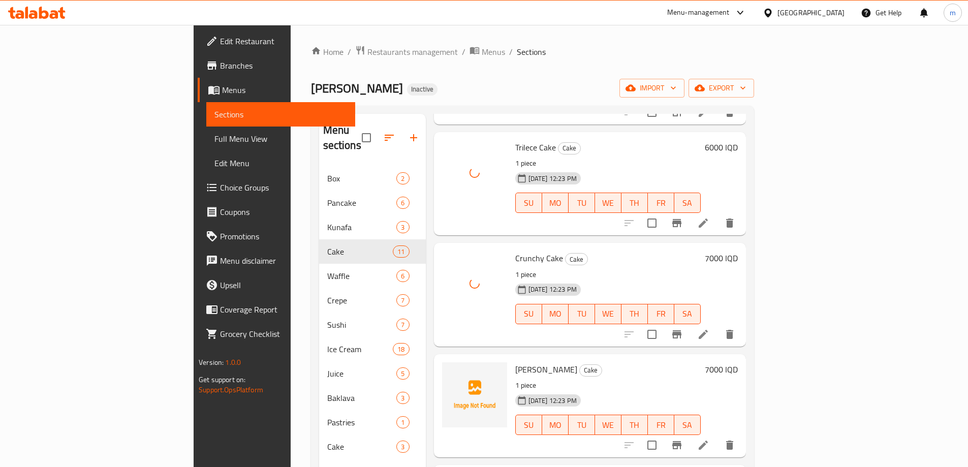
scroll to position [271, 0]
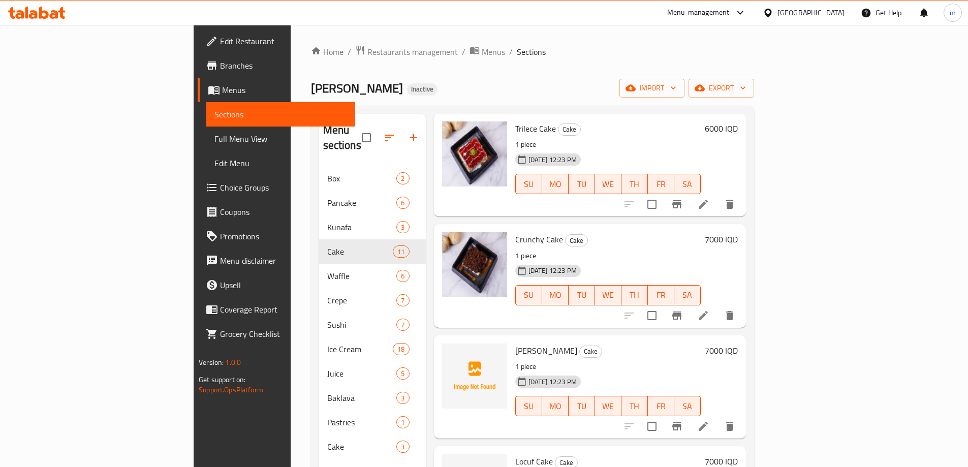
click at [515, 230] on span "[PERSON_NAME]" at bounding box center [546, 350] width 62 height 15
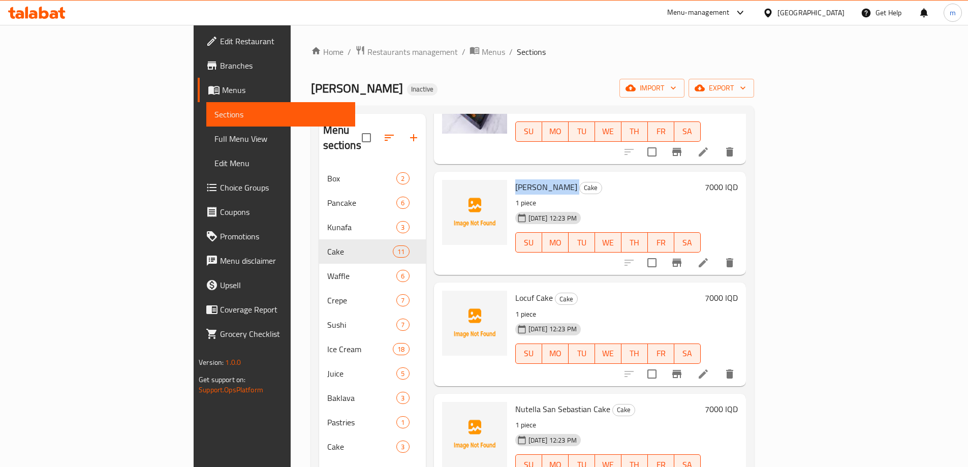
scroll to position [441, 0]
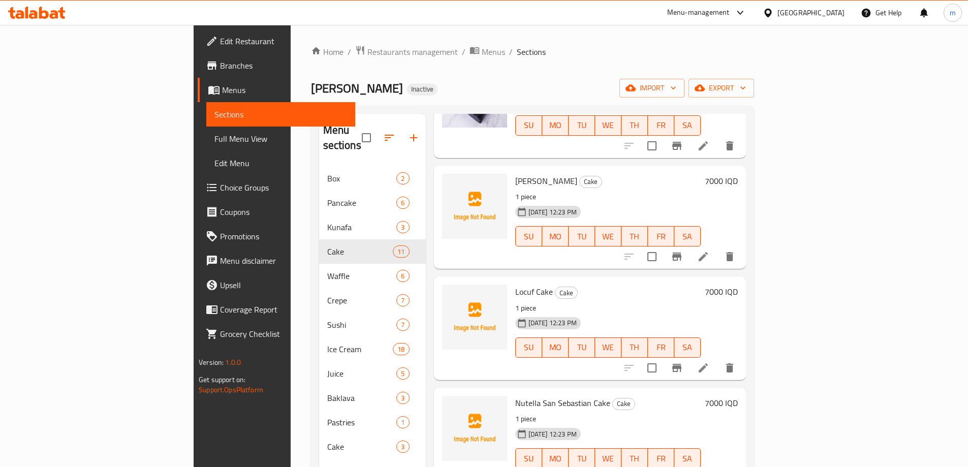
click at [515, 230] on span "Locuf Cake" at bounding box center [534, 291] width 38 height 15
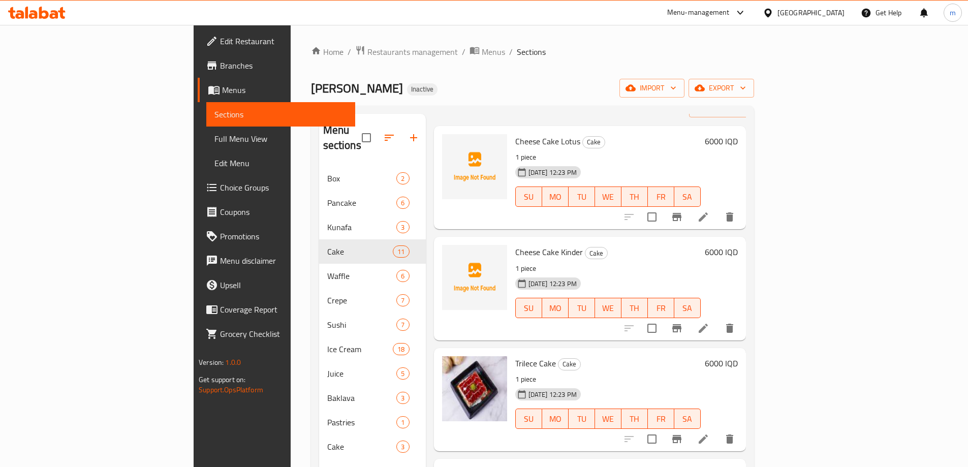
scroll to position [34, 0]
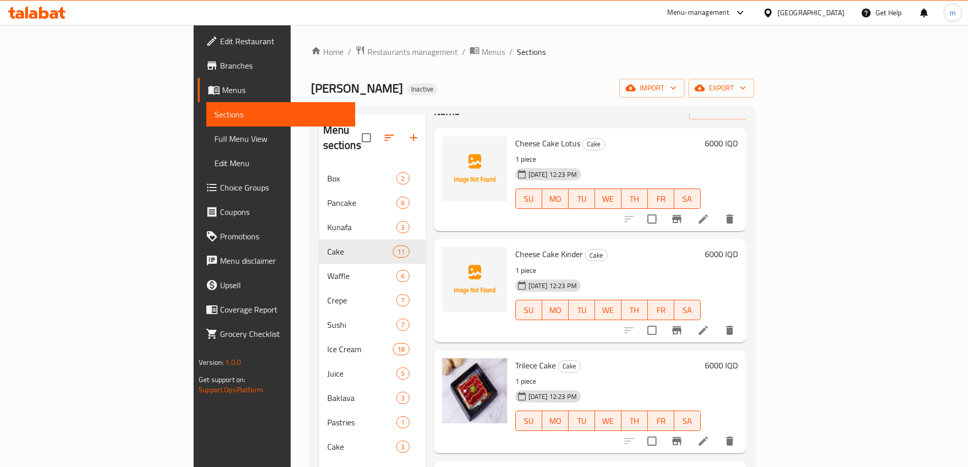
click at [515, 230] on span "Cheese Cake Kinder" at bounding box center [549, 253] width 68 height 15
click at [515, 136] on span "Cheese Cake Lotus" at bounding box center [547, 143] width 65 height 15
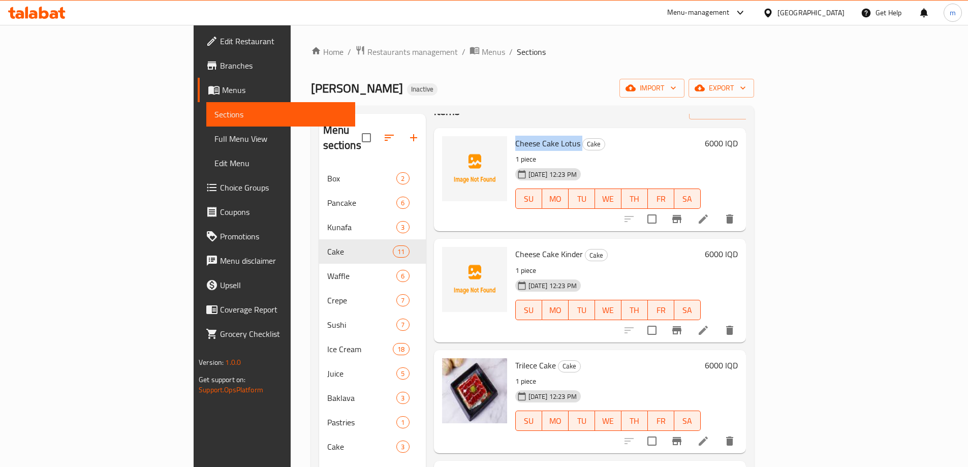
click at [515, 136] on span "Cheese Cake Lotus" at bounding box center [547, 143] width 65 height 15
click at [470, 213] on div "Cheese Cake Lotus Cake 1 piece [DATE] 12:23 PM SU MO TU WE TH FR SA 6000 IQD" at bounding box center [590, 179] width 312 height 103
click at [515, 230] on span "Cheese Cake Kinder" at bounding box center [549, 253] width 68 height 15
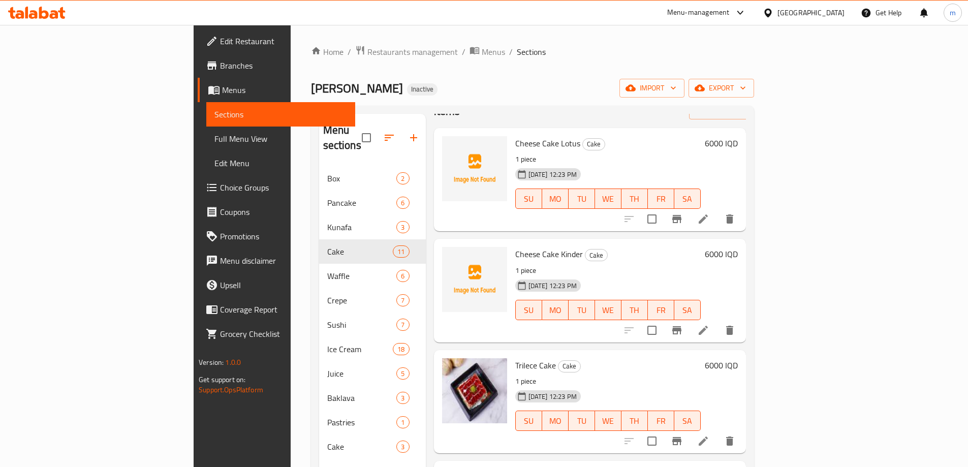
click at [597, 221] on div "Menu items Add Sort Manage items Cheese Cake Lotus Cake 1 piece [DATE] 12:23 PM…" at bounding box center [586, 347] width 320 height 467
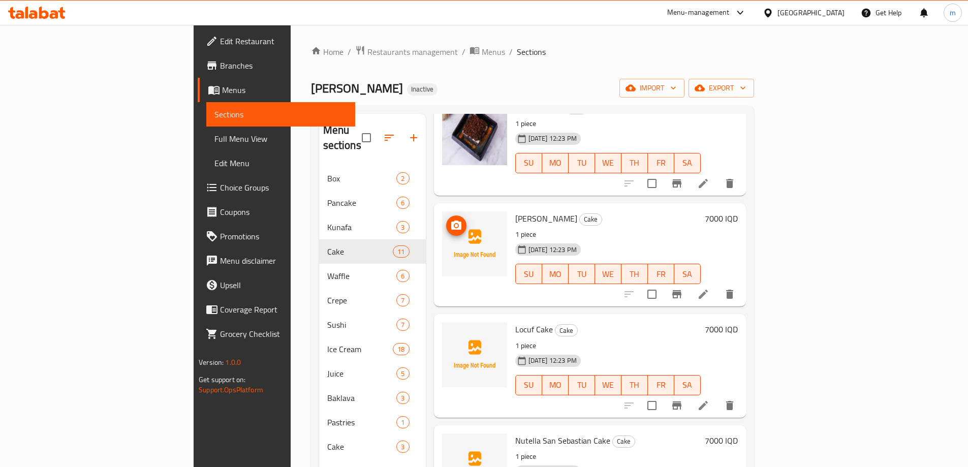
scroll to position [407, 0]
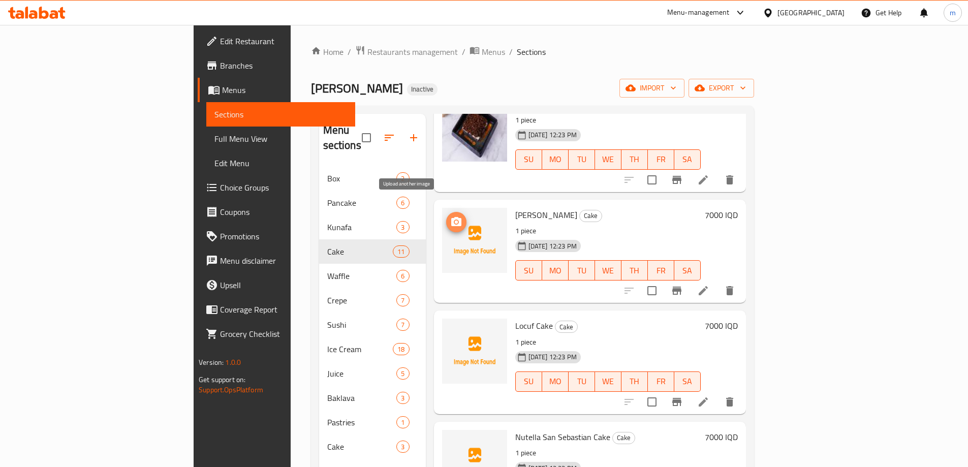
click at [450, 216] on icon "upload picture" at bounding box center [456, 222] width 12 height 12
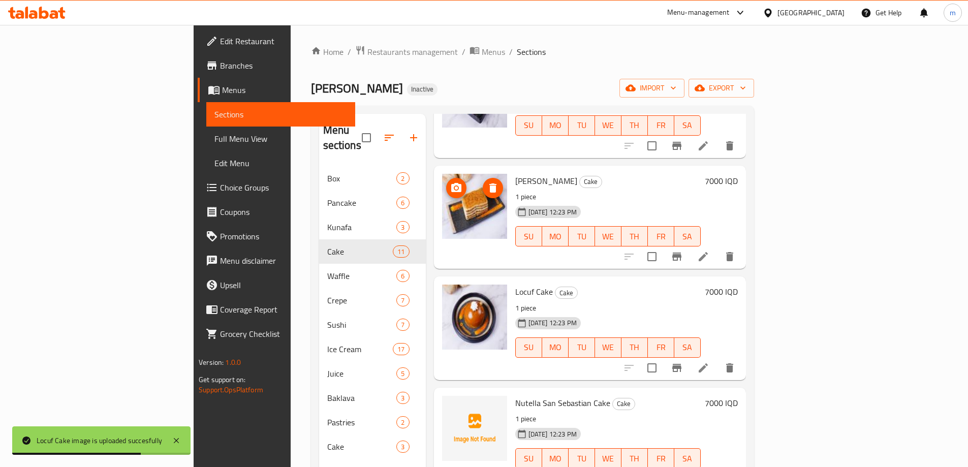
scroll to position [475, 0]
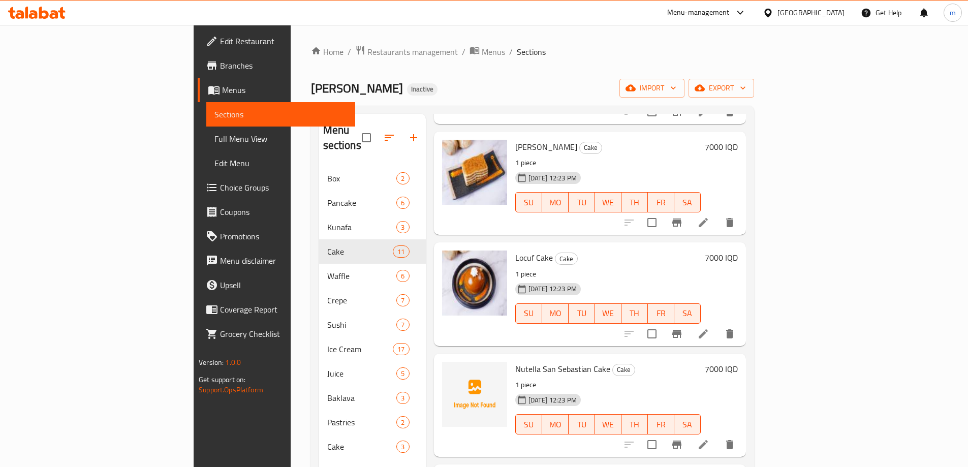
click at [718, 230] on li at bounding box center [703, 334] width 28 height 18
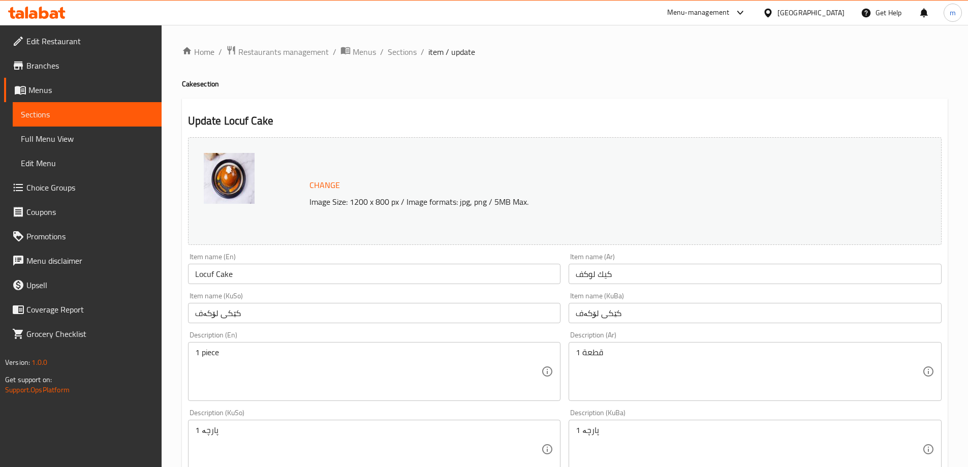
click at [582, 230] on input "كيك لوكف" at bounding box center [755, 274] width 373 height 20
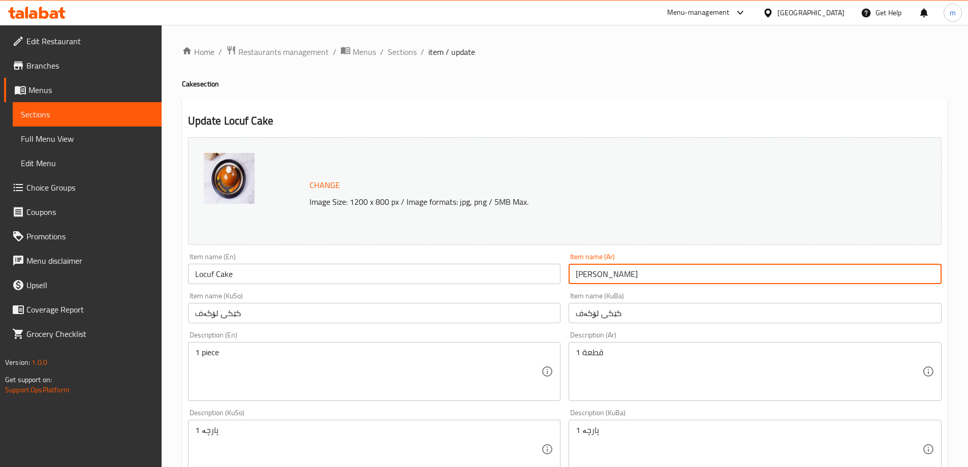
type input "[PERSON_NAME]"
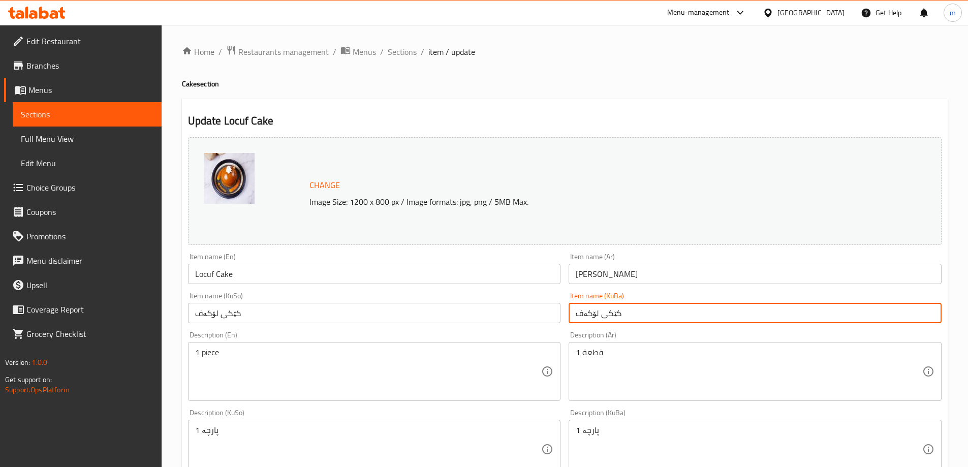
click at [583, 230] on input "کێکی لۆکەف" at bounding box center [755, 313] width 373 height 20
type input "کێکی لۆکوف"
click at [375, 230] on input "کێکی لۆکەف" at bounding box center [374, 313] width 373 height 20
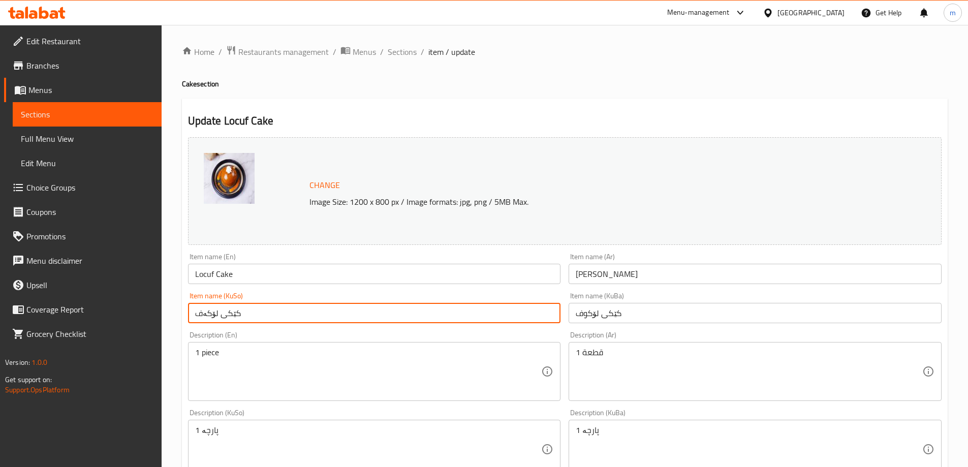
paste input "و"
type input "کێکی لۆکوف"
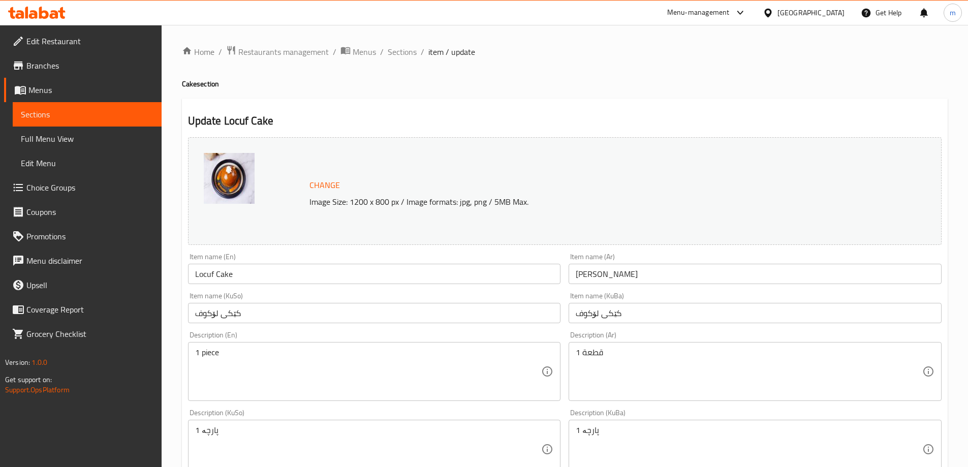
click at [375, 230] on div "Item name (KuSo) کێکی لۆکوف Item name (KuSo)" at bounding box center [374, 307] width 373 height 31
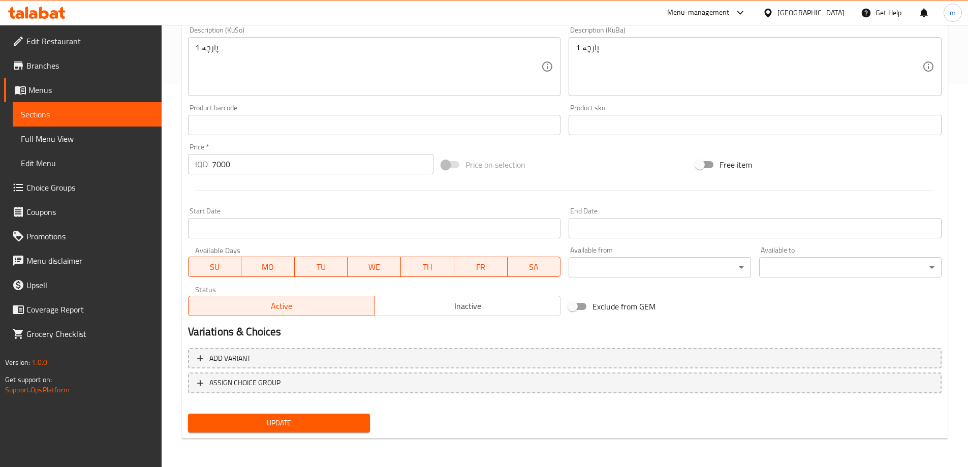
click at [265, 230] on span "Update" at bounding box center [279, 423] width 166 height 13
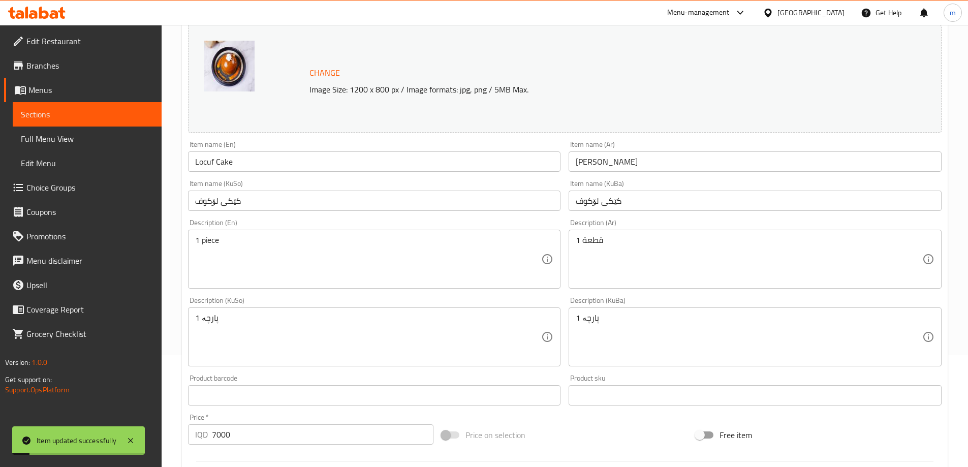
scroll to position [44, 0]
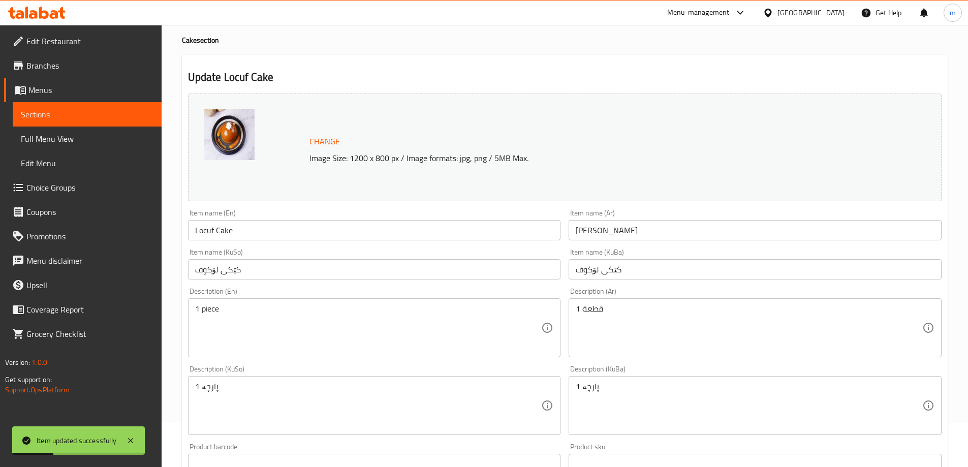
click at [66, 114] on span "Sections" at bounding box center [87, 114] width 133 height 12
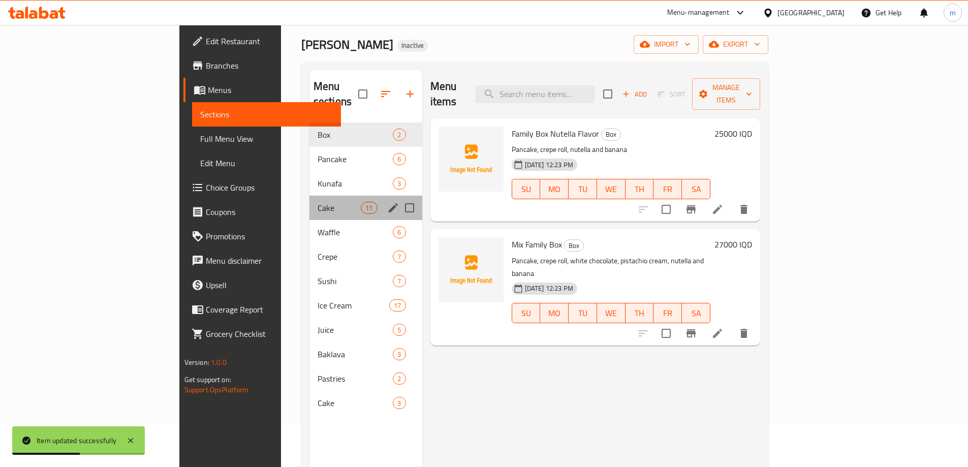
click at [309, 196] on div "Cake 11" at bounding box center [365, 208] width 113 height 24
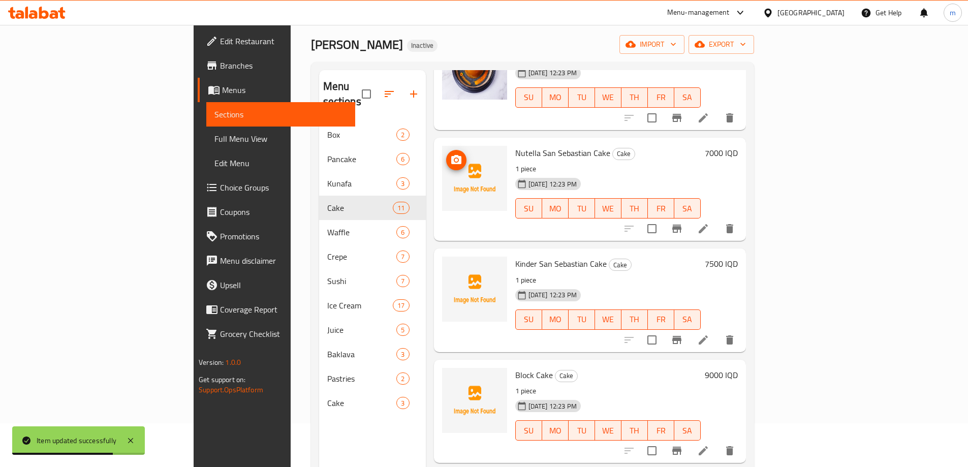
scroll to position [677, 0]
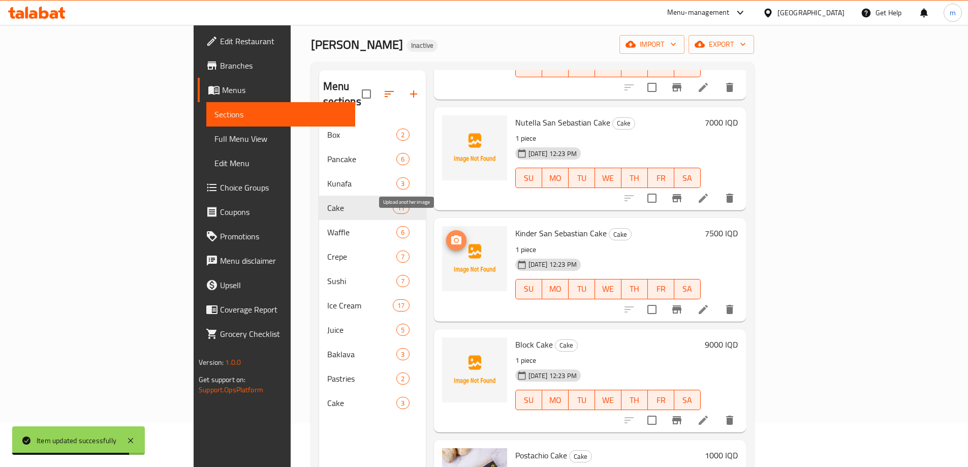
click at [446, 230] on button "upload picture" at bounding box center [456, 240] width 20 height 20
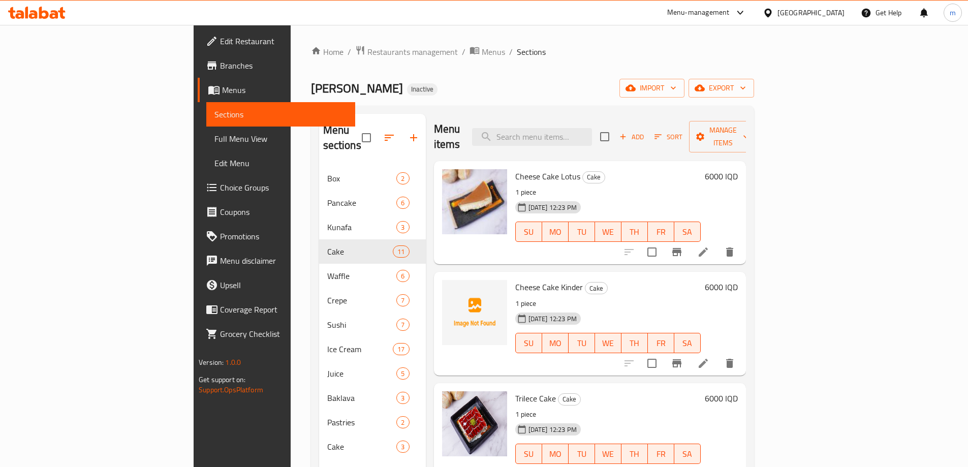
scroll to position [0, 0]
click at [573, 131] on input "search" at bounding box center [532, 138] width 120 height 18
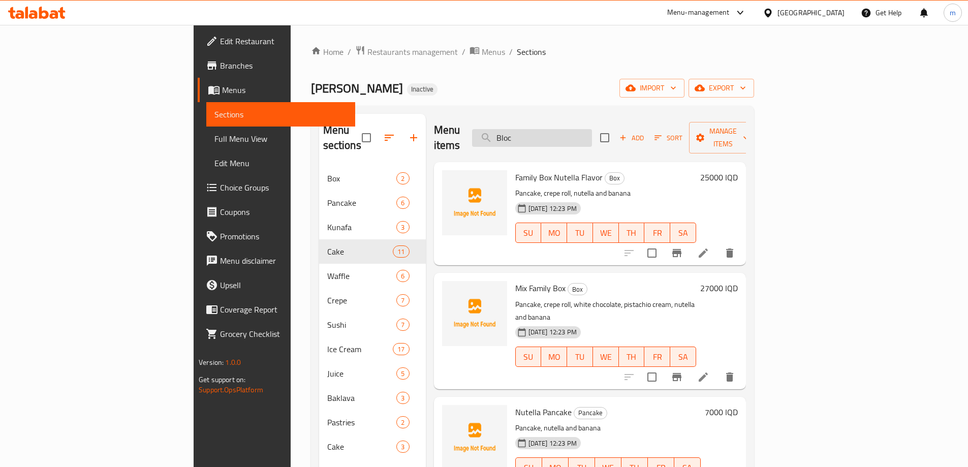
type input "Block"
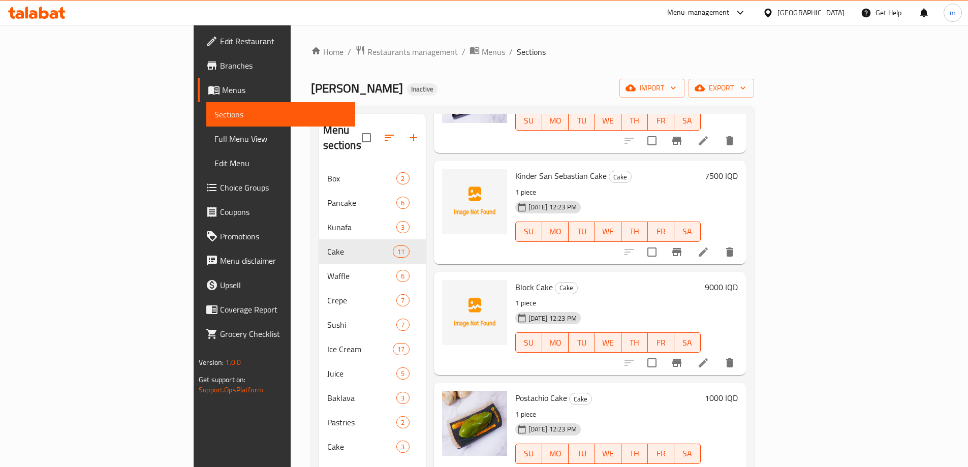
scroll to position [780, 0]
click at [446, 230] on button "upload picture" at bounding box center [456, 293] width 20 height 20
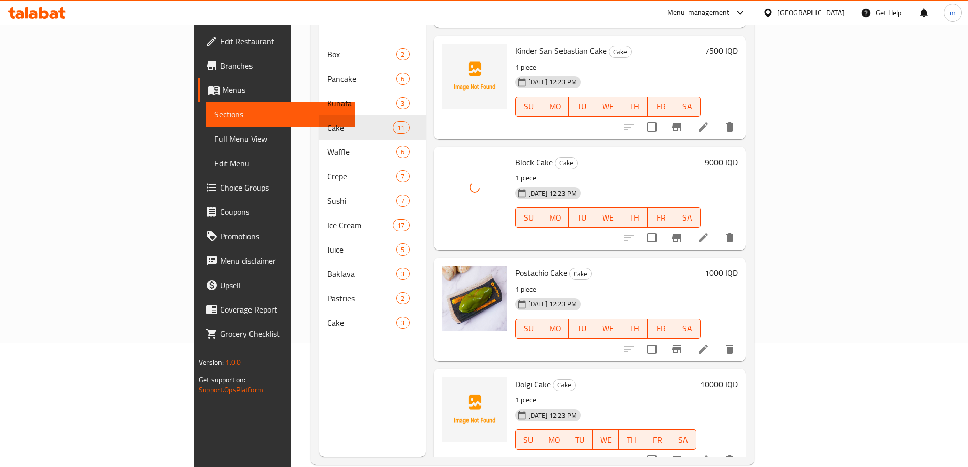
scroll to position [142, 0]
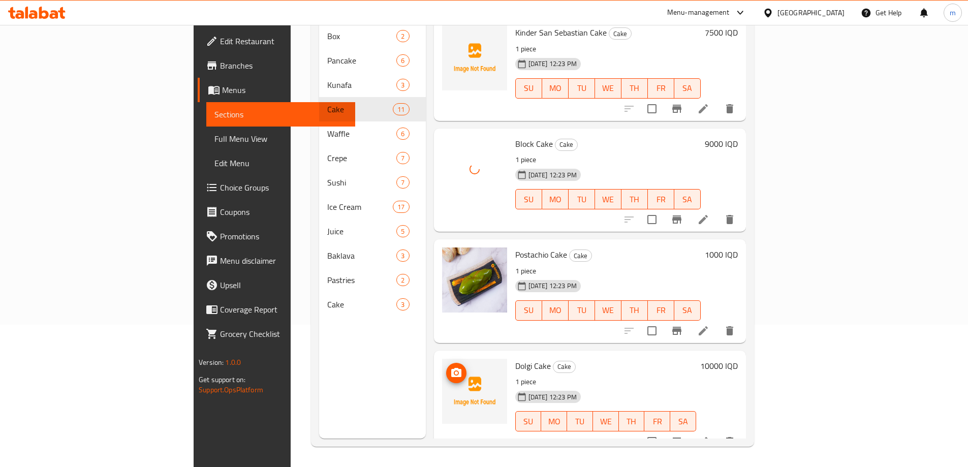
click at [451, 230] on icon "upload picture" at bounding box center [456, 372] width 10 height 9
click at [515, 230] on span "Dolgi Cake" at bounding box center [533, 365] width 36 height 15
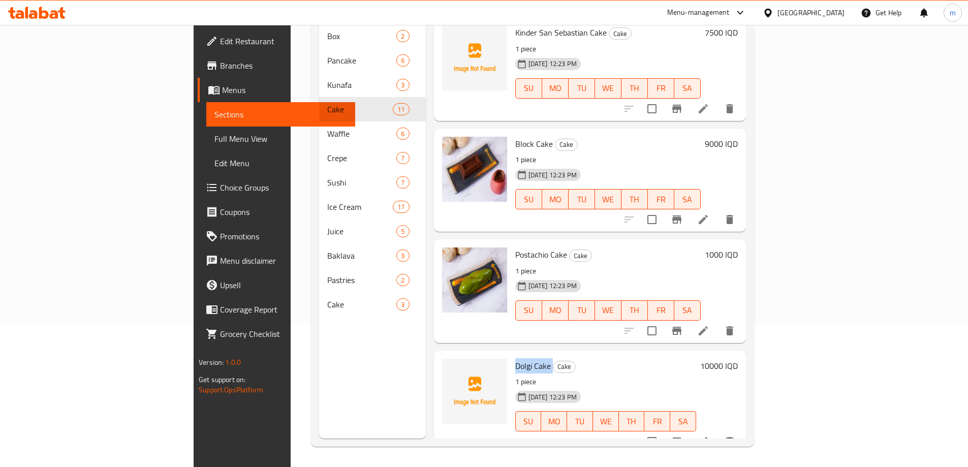
click at [515, 230] on span "Dolgi Cake" at bounding box center [533, 365] width 36 height 15
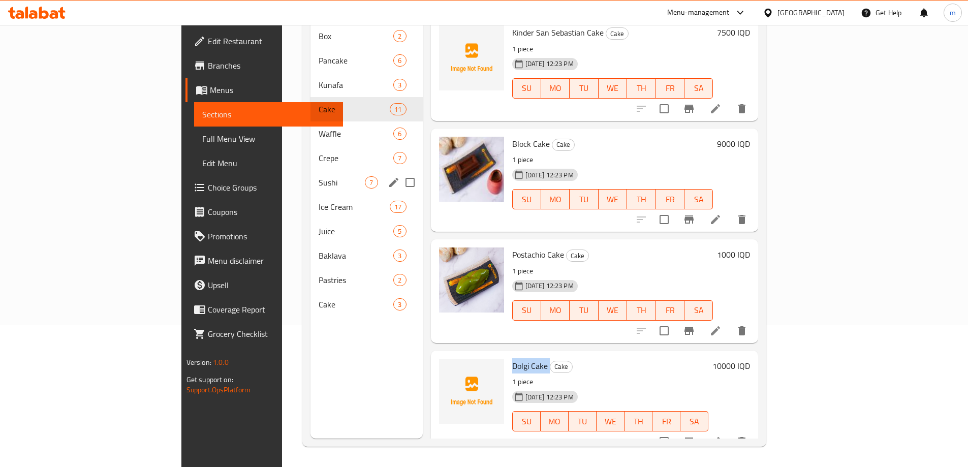
click at [376, 170] on div "Sushi 7" at bounding box center [367, 182] width 112 height 24
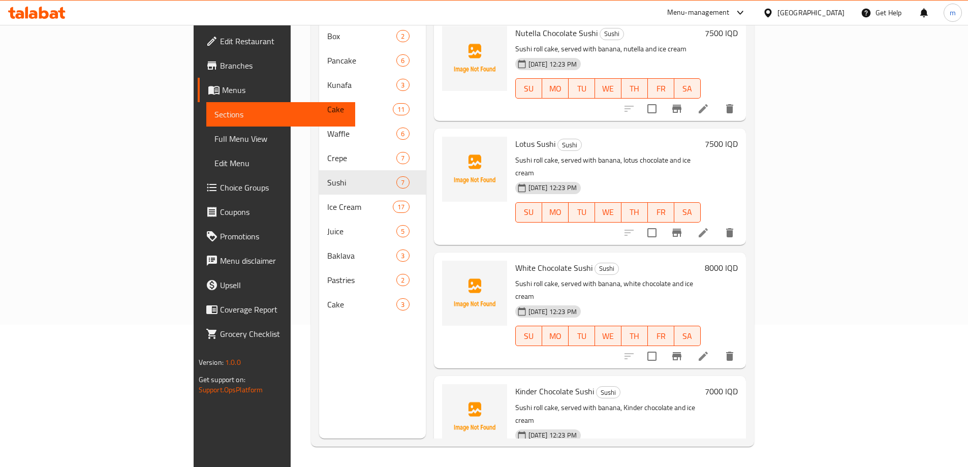
scroll to position [234, 0]
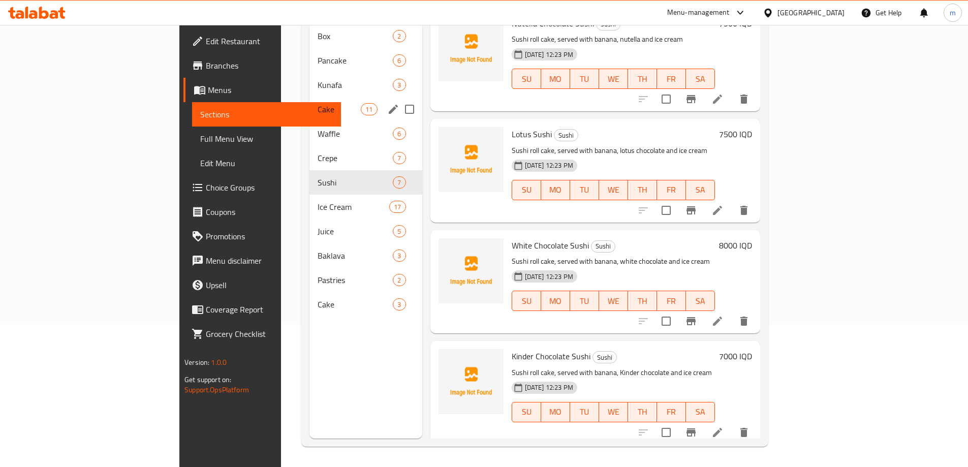
click at [309, 97] on div "Cake 11" at bounding box center [365, 109] width 113 height 24
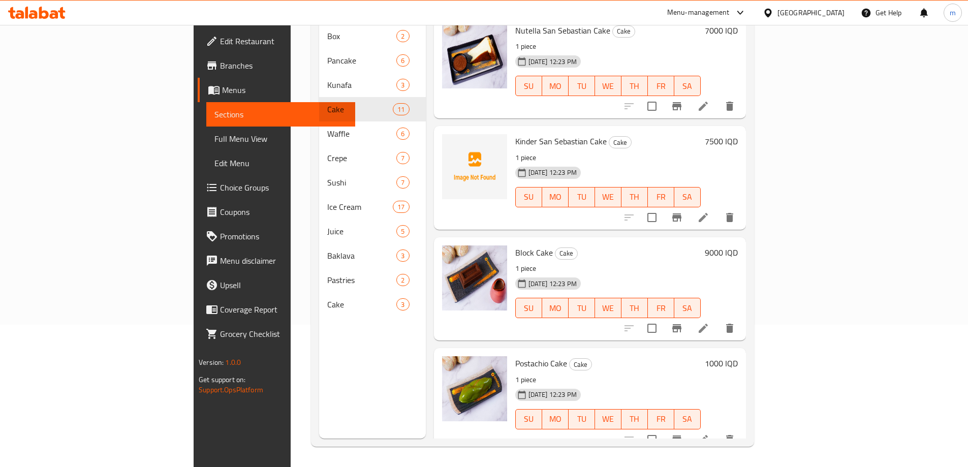
scroll to position [677, 0]
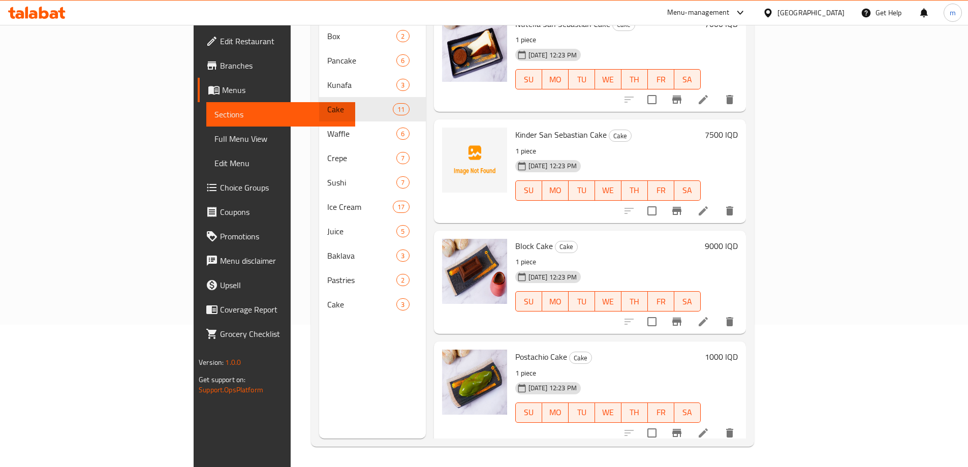
click at [515, 127] on span "Kinder San Sebastian Cake" at bounding box center [560, 134] width 91 height 15
click at [426, 165] on div "Menu items Add Sort Manage items Cheese Cake Lotus Cake 1 piece [DATE] 12:23 PM…" at bounding box center [586, 205] width 320 height 467
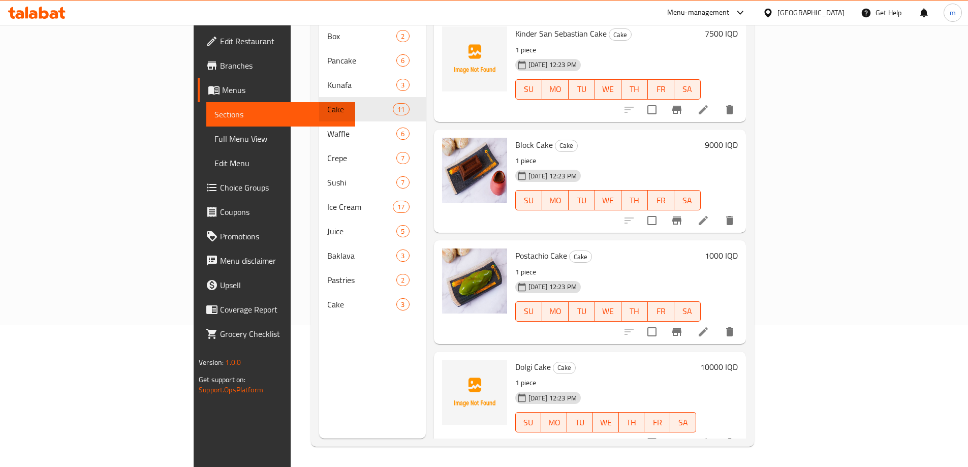
scroll to position [780, 0]
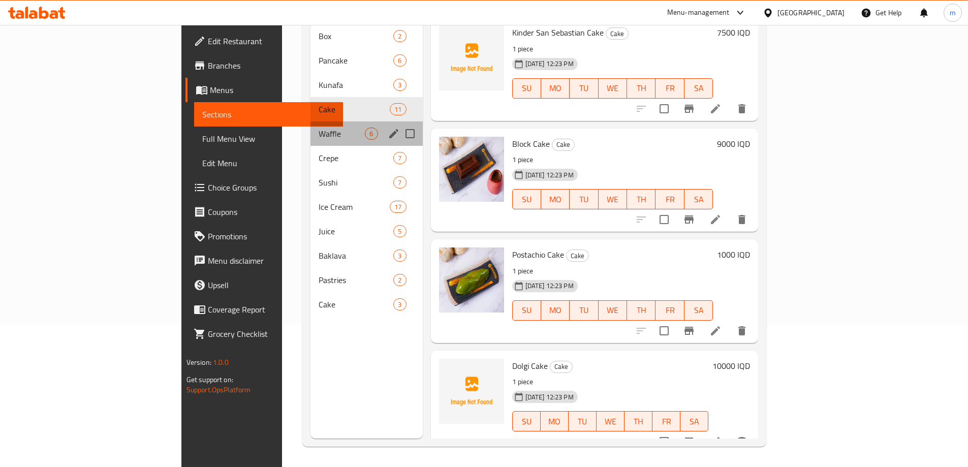
click at [311, 126] on div "Waffle 6" at bounding box center [367, 133] width 112 height 24
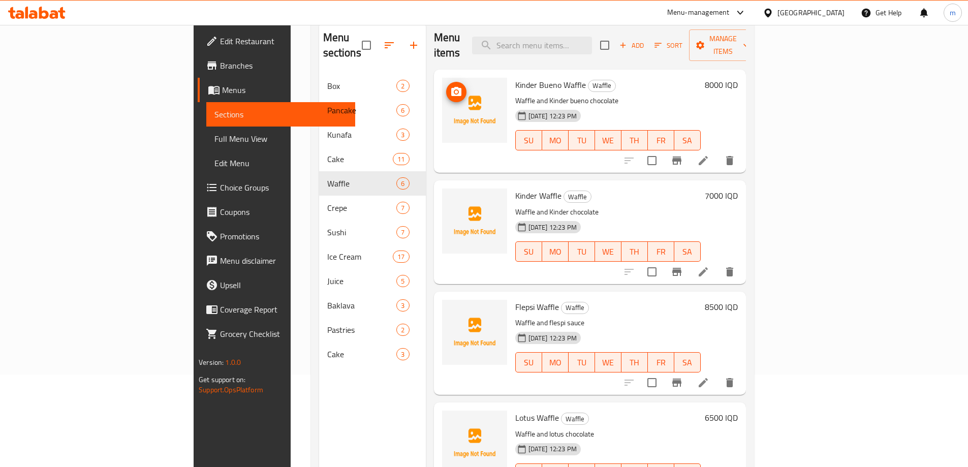
scroll to position [75, 0]
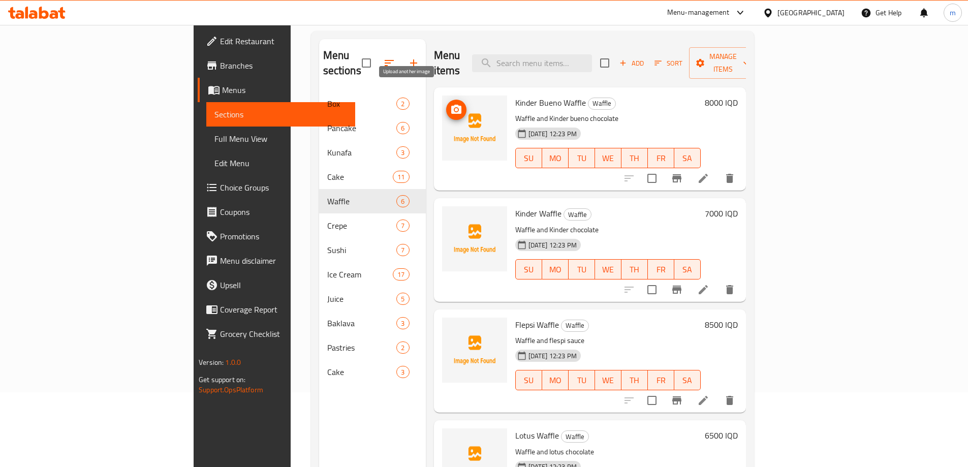
click at [451, 105] on icon "upload picture" at bounding box center [456, 109] width 10 height 9
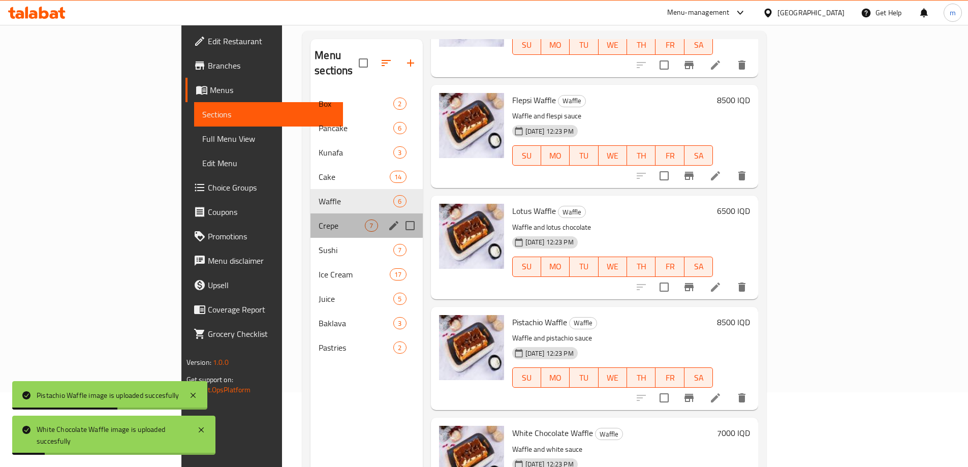
click at [311, 213] on div "Crepe 7" at bounding box center [367, 225] width 112 height 24
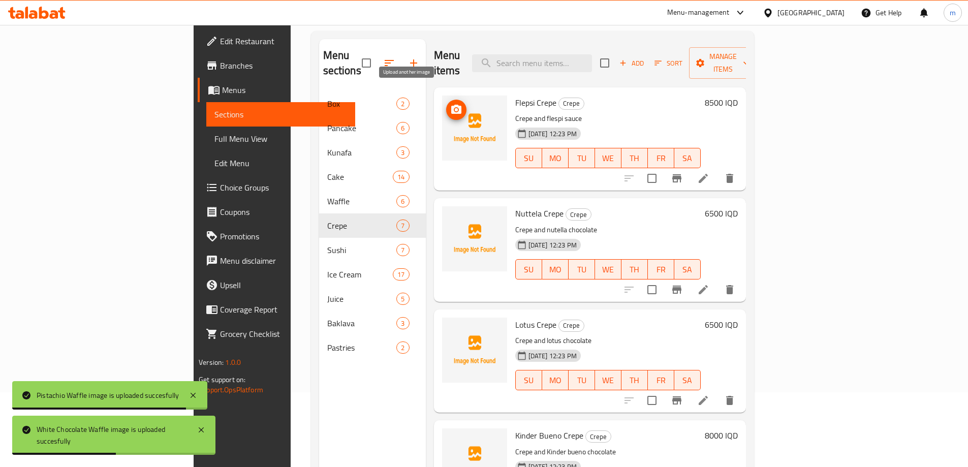
click at [451, 105] on icon "upload picture" at bounding box center [456, 109] width 10 height 9
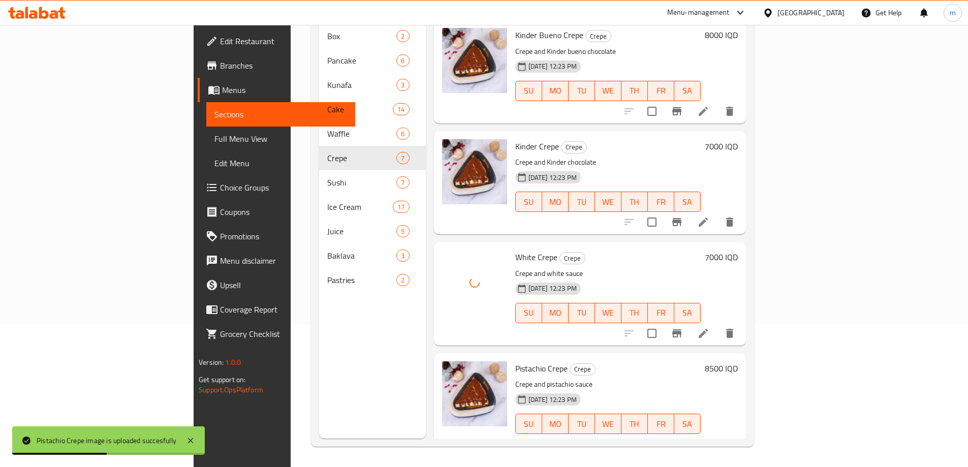
scroll to position [335, 0]
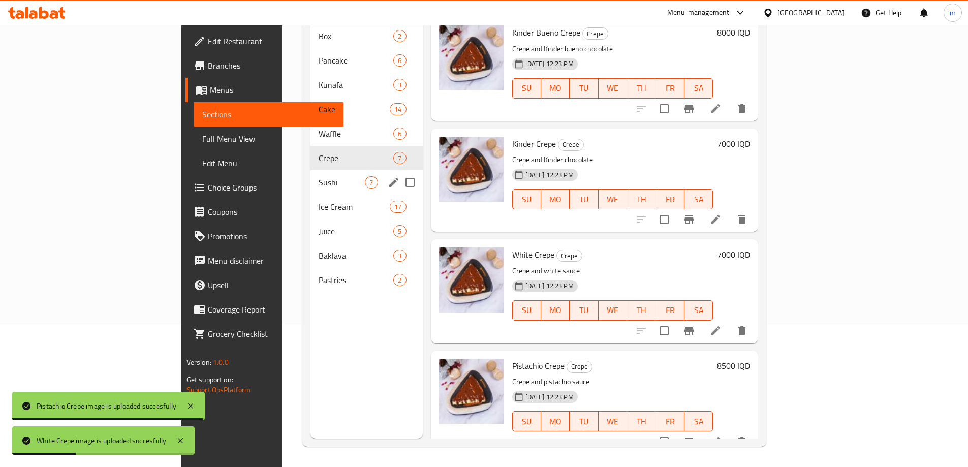
click at [319, 176] on span "Sushi" at bounding box center [342, 182] width 46 height 12
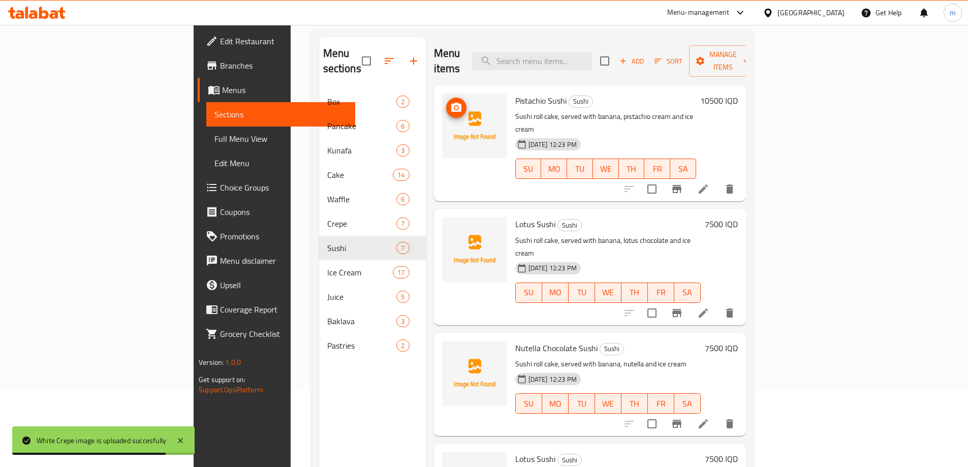
scroll to position [75, 0]
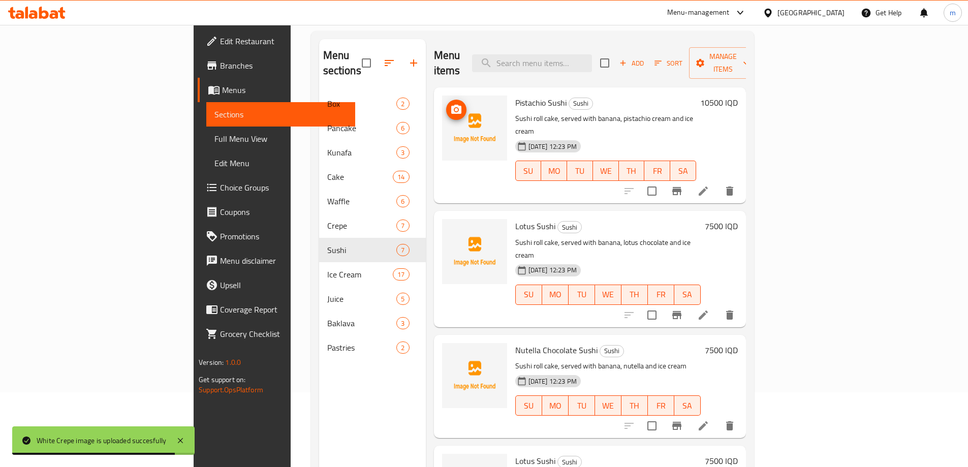
click at [442, 96] on img at bounding box center [474, 128] width 65 height 65
click at [450, 104] on icon "upload picture" at bounding box center [456, 110] width 12 height 12
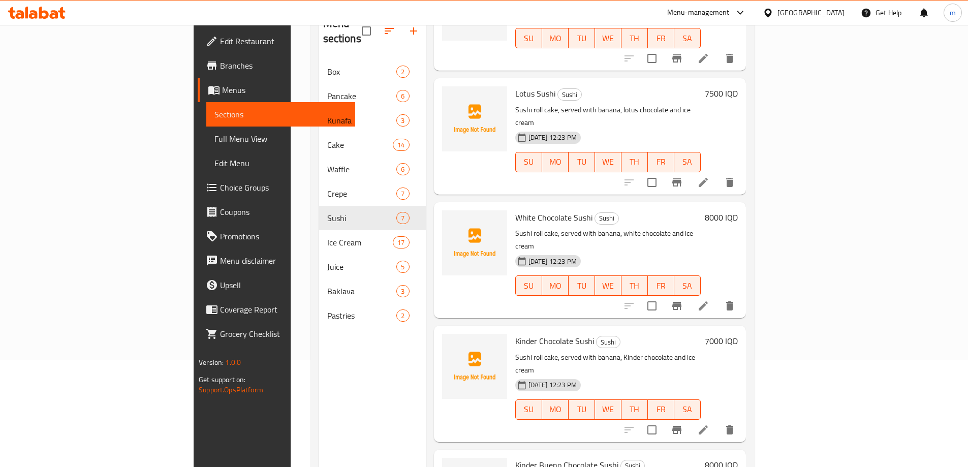
scroll to position [142, 0]
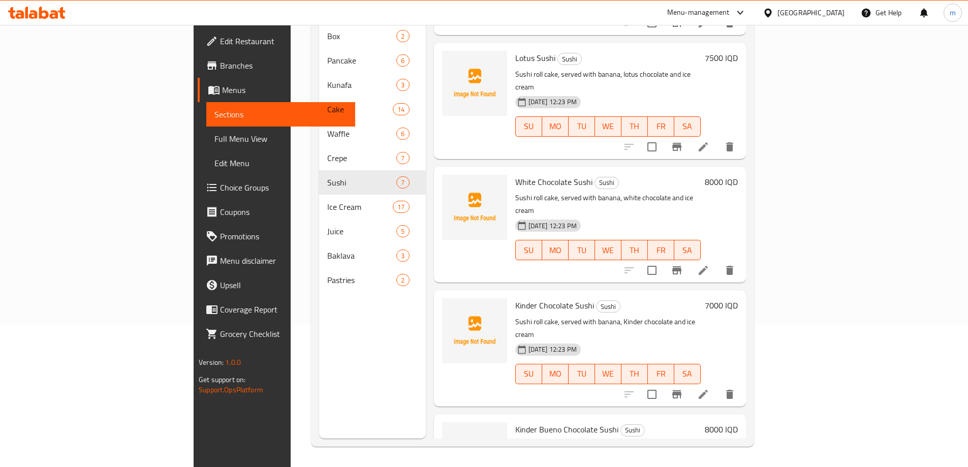
click at [515, 230] on span "Kinder Bueno Chocolate Sushi" at bounding box center [566, 429] width 103 height 15
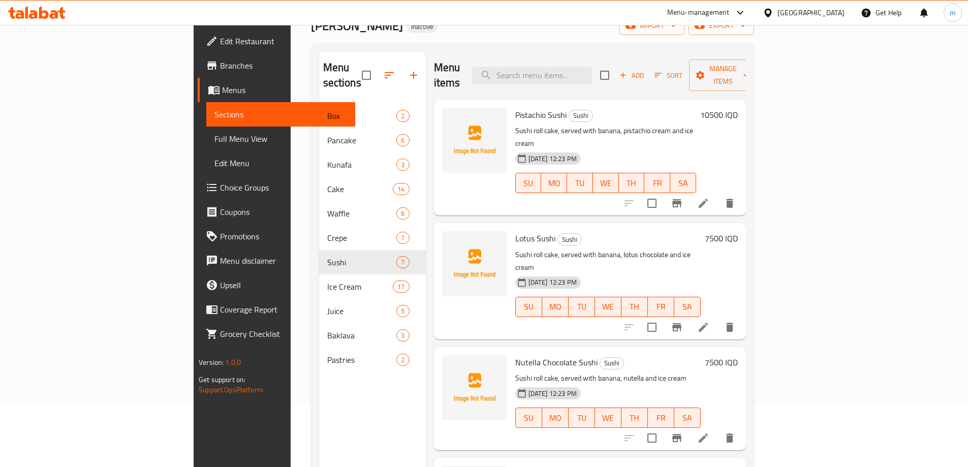
scroll to position [41, 0]
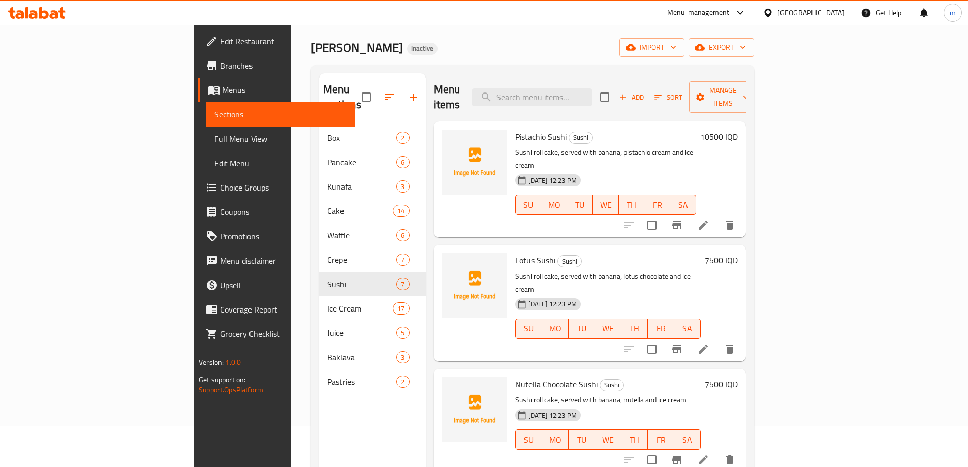
click at [515, 129] on span "Pistachio Sushi" at bounding box center [540, 136] width 51 height 15
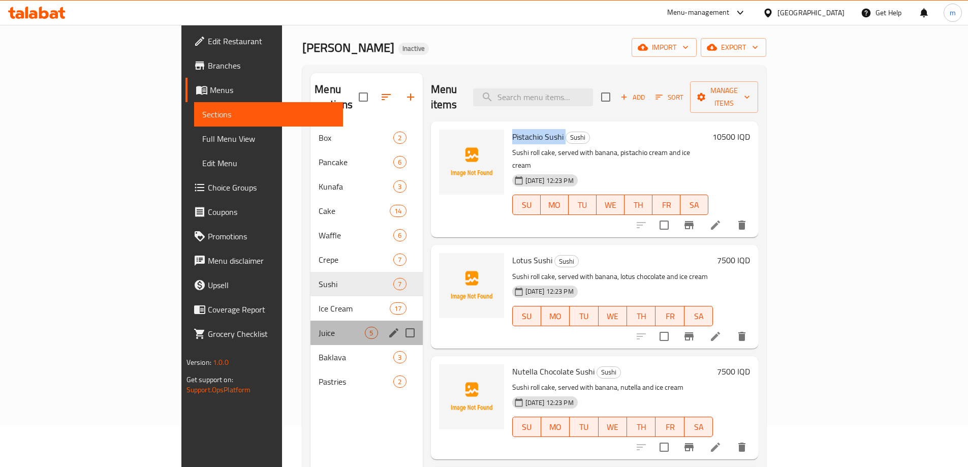
click at [311, 230] on div "Juice 5" at bounding box center [367, 333] width 112 height 24
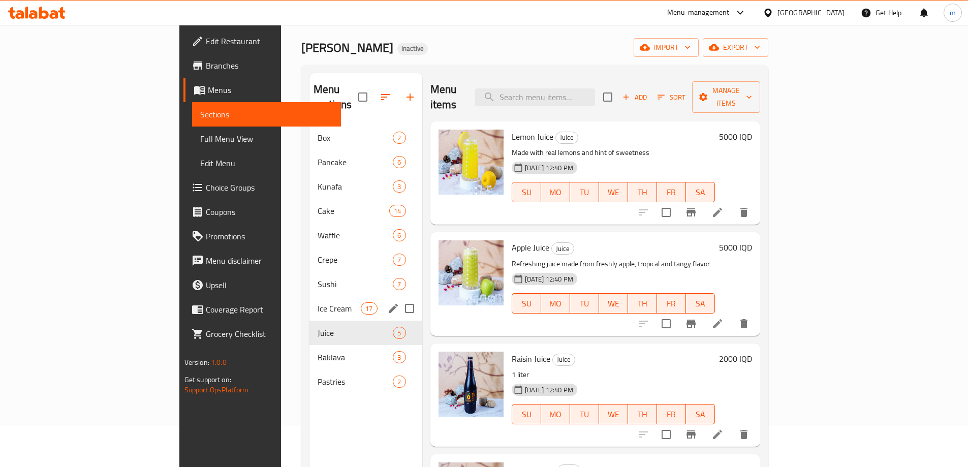
click at [318, 230] on span "Ice Cream" at bounding box center [339, 308] width 43 height 12
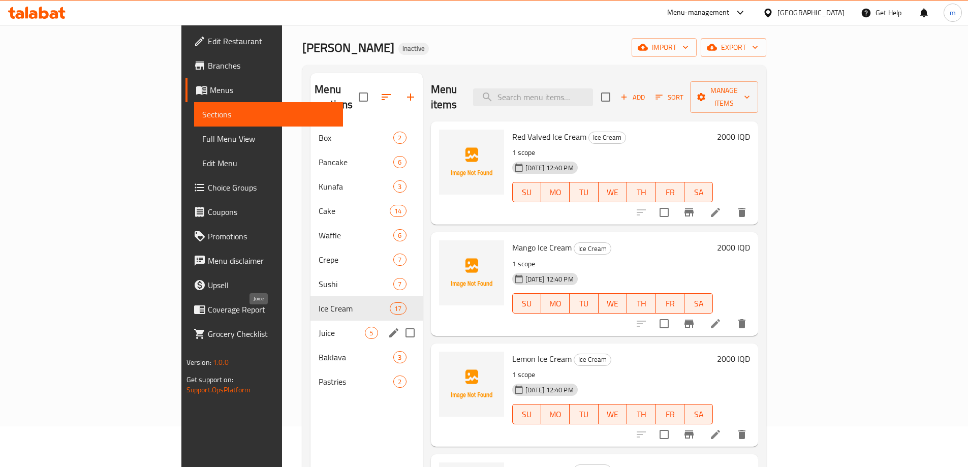
click at [319, 230] on span "Juice" at bounding box center [342, 333] width 46 height 12
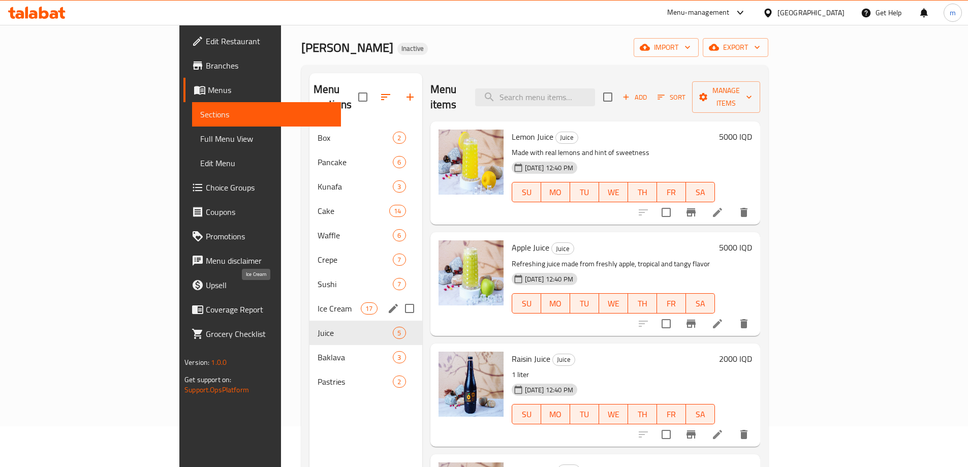
click at [318, 230] on span "Ice Cream" at bounding box center [339, 308] width 43 height 12
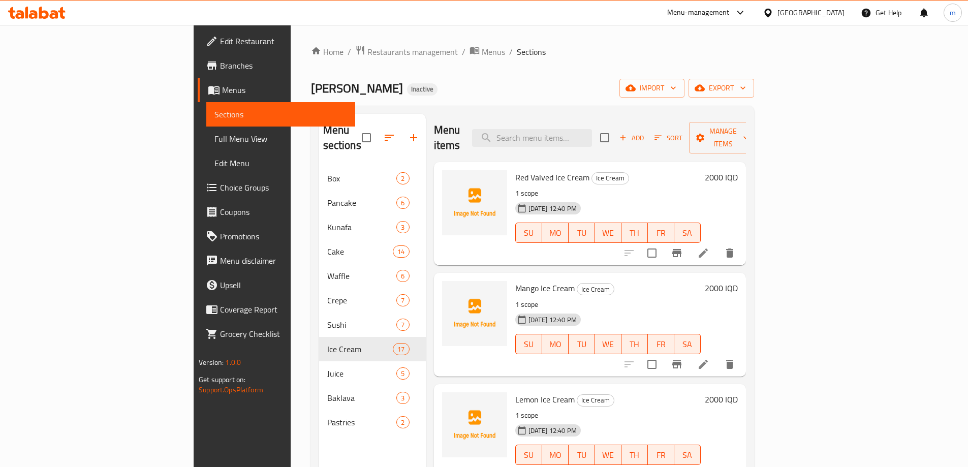
click at [220, 40] on span "Edit Restaurant" at bounding box center [283, 41] width 127 height 12
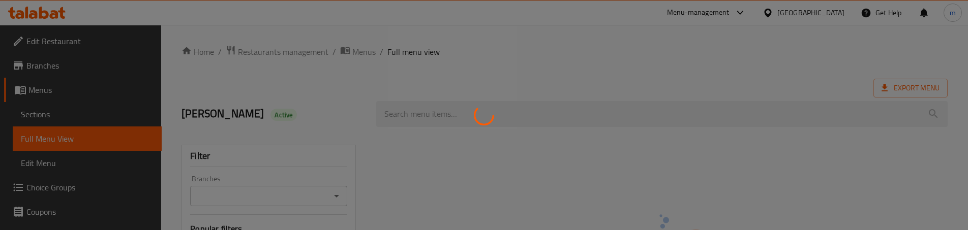
click at [62, 111] on div at bounding box center [484, 115] width 968 height 230
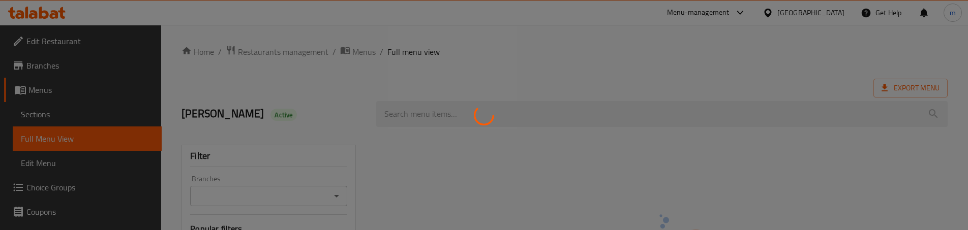
click at [62, 111] on div at bounding box center [484, 115] width 968 height 230
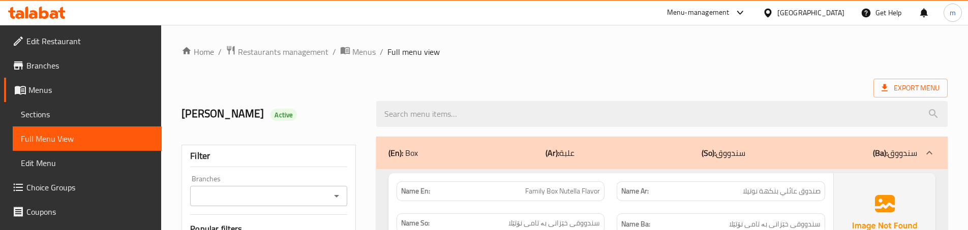
click at [60, 111] on span "Sections" at bounding box center [87, 114] width 133 height 12
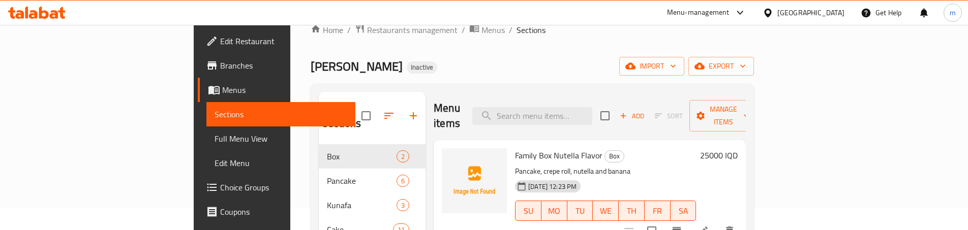
scroll to position [34, 0]
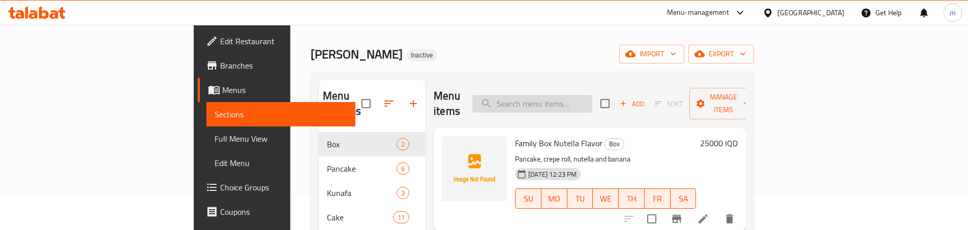
click at [592, 95] on input "search" at bounding box center [532, 104] width 120 height 18
paste input "Waffle and Kinder bueno chocolate"
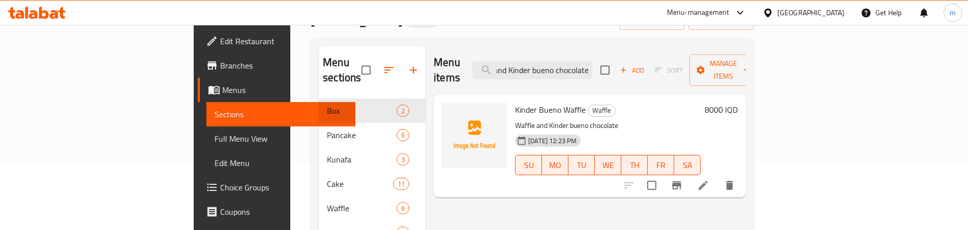
scroll to position [0, 0]
drag, startPoint x: 584, startPoint y: 63, endPoint x: 517, endPoint y: 64, distance: 66.6
click at [517, 64] on div "Menu items Waffle and Kinder bueno chocolate Add Sort Manage items" at bounding box center [589, 70] width 312 height 48
click at [592, 67] on input "Waffle and Kinder bueno chocolate" at bounding box center [532, 70] width 120 height 18
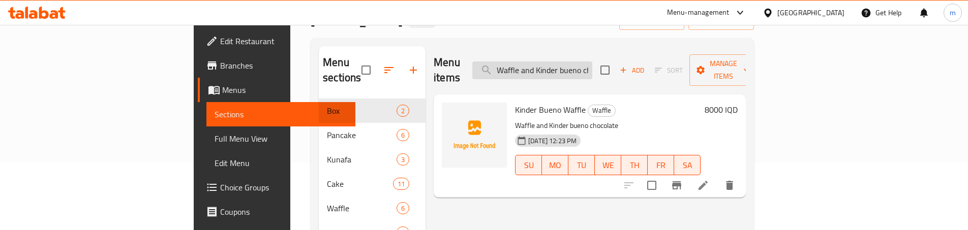
click at [592, 67] on input "Waffle and Kinder bueno chocolate" at bounding box center [532, 70] width 120 height 18
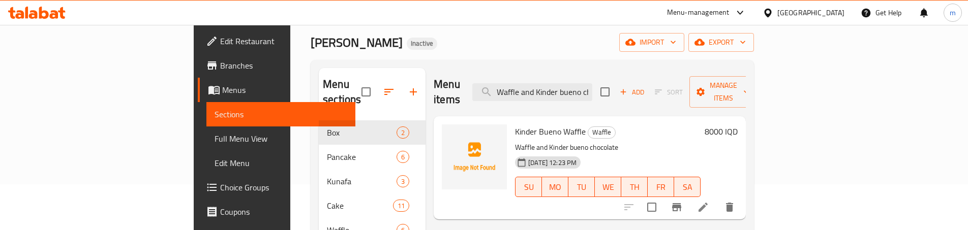
scroll to position [34, 0]
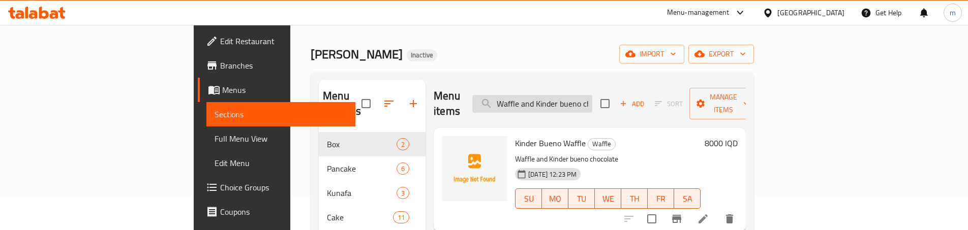
click at [592, 95] on input "Waffle and Kinder bueno chocolate" at bounding box center [532, 104] width 120 height 18
click at [592, 99] on input "Waffle and Kinder bueno chocolate" at bounding box center [532, 104] width 120 height 18
drag, startPoint x: 649, startPoint y: 95, endPoint x: 702, endPoint y: 97, distance: 53.4
click at [702, 97] on div "Menu items Waffle and Kinder bueno chocolate Add Sort Manage items" at bounding box center [589, 104] width 312 height 48
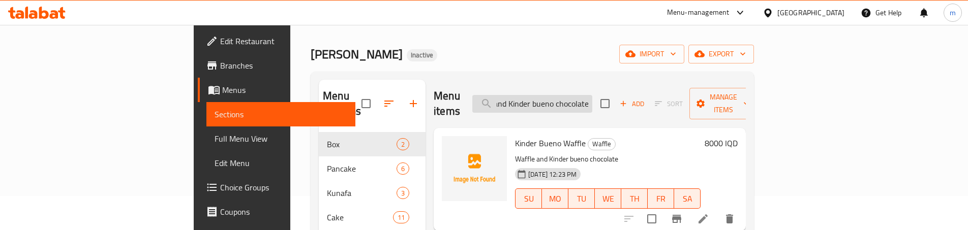
click at [592, 98] on input "Waffle and Kinder bueno chocolate" at bounding box center [532, 104] width 120 height 18
click at [592, 96] on input "Waffle and Kinder bueno chocolate" at bounding box center [532, 104] width 120 height 18
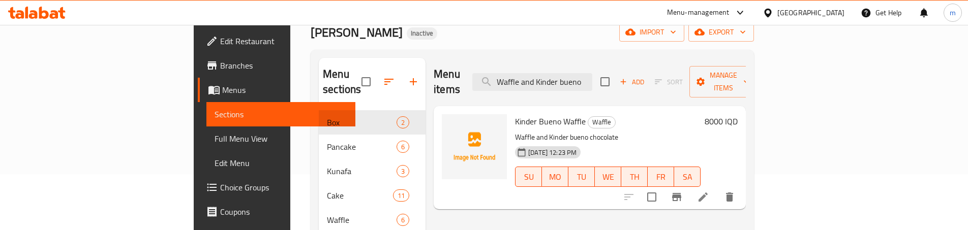
scroll to position [68, 0]
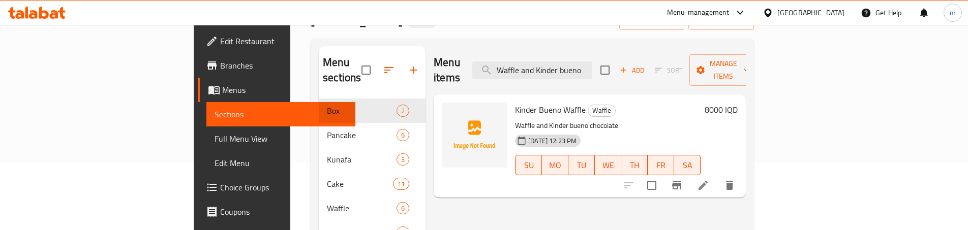
type input "Waffle and Kinder bueno"
click at [592, 61] on input "Waffle and Kinder bueno" at bounding box center [532, 70] width 120 height 18
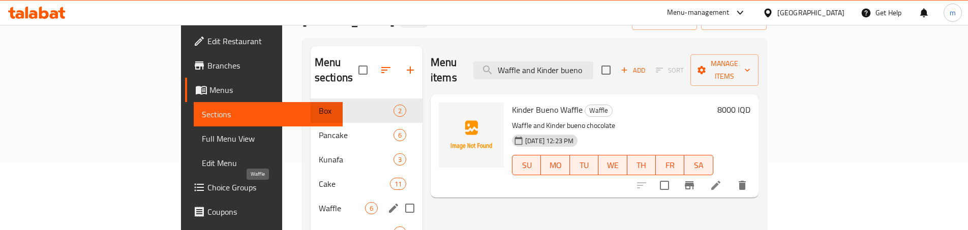
click at [319, 202] on span "Waffle" at bounding box center [342, 208] width 46 height 12
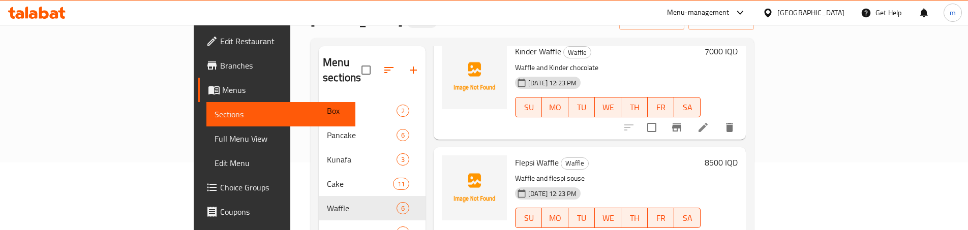
scroll to position [203, 0]
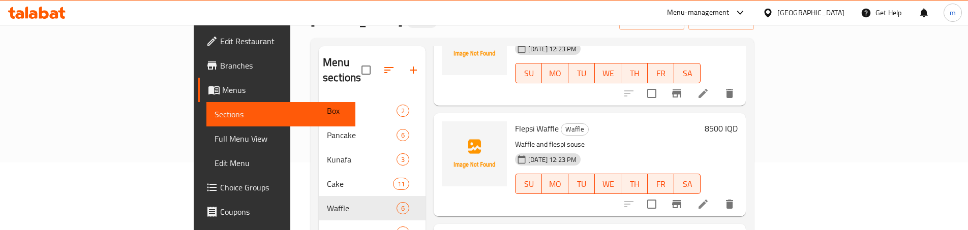
click at [707, 200] on icon at bounding box center [702, 204] width 9 height 9
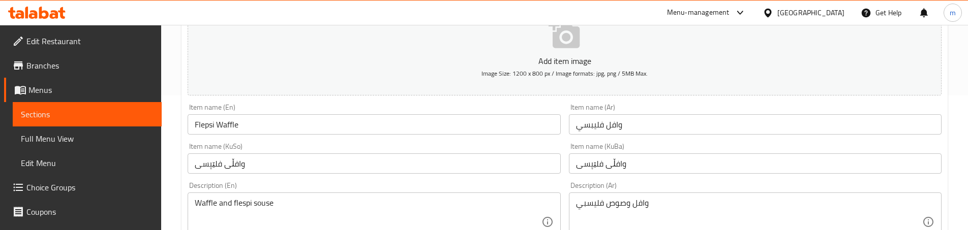
scroll to position [136, 0]
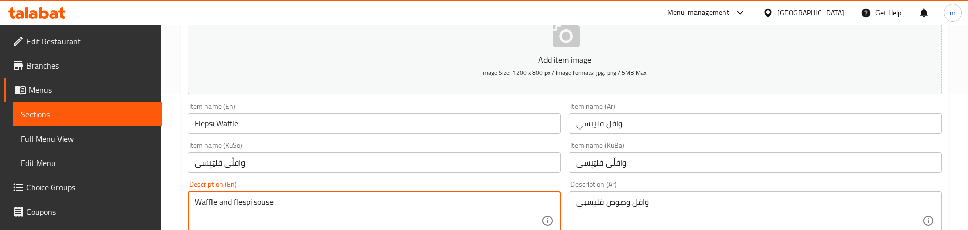
click at [272, 200] on textarea "Waffle and flespi souse" at bounding box center [368, 221] width 346 height 48
click at [329, 208] on textarea "Waffle and flespi souse" at bounding box center [368, 221] width 346 height 48
click at [334, 206] on textarea "Waffle and flespi souse" at bounding box center [368, 221] width 346 height 48
click at [231, 210] on textarea "Waffle and flespi souse" at bounding box center [368, 221] width 346 height 48
click at [278, 197] on textarea "Waffle and flespi souse" at bounding box center [368, 221] width 346 height 48
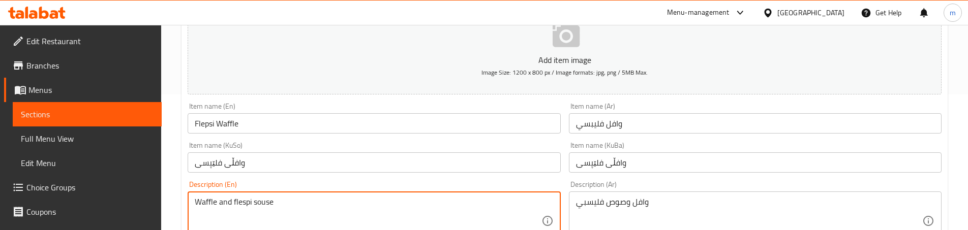
click at [265, 201] on textarea "Waffle and flespi souse" at bounding box center [368, 221] width 346 height 48
click at [305, 195] on div "Waffle and flespi souse Description (En)" at bounding box center [374, 221] width 373 height 59
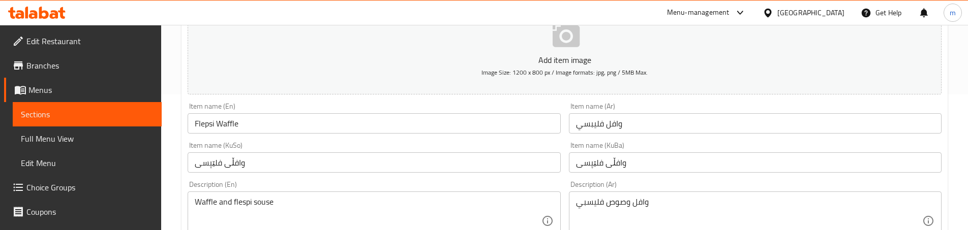
click at [307, 176] on div "Item name (KuSo) وافڵی فلێپسی Item name (KuSo)" at bounding box center [373, 157] width 381 height 39
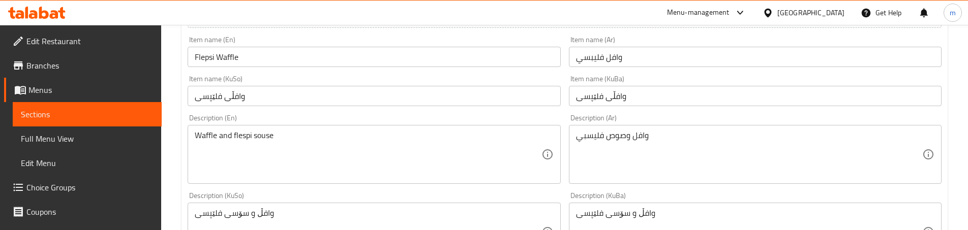
scroll to position [203, 0]
click at [263, 137] on textarea "Waffle and flespi souse" at bounding box center [368, 154] width 346 height 48
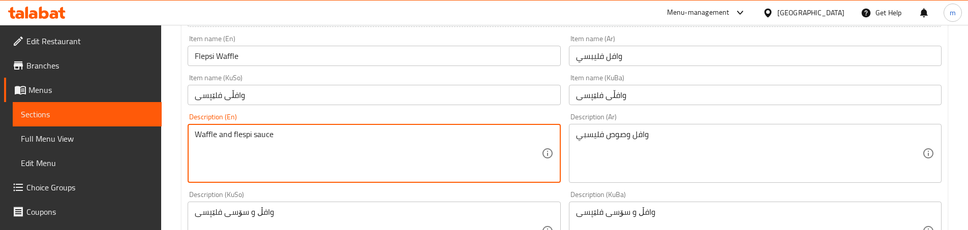
type textarea "Waffle and flespi sauce"
click at [398, 116] on div "Description (En) Waffle and flespi sauce Description (En)" at bounding box center [374, 148] width 373 height 70
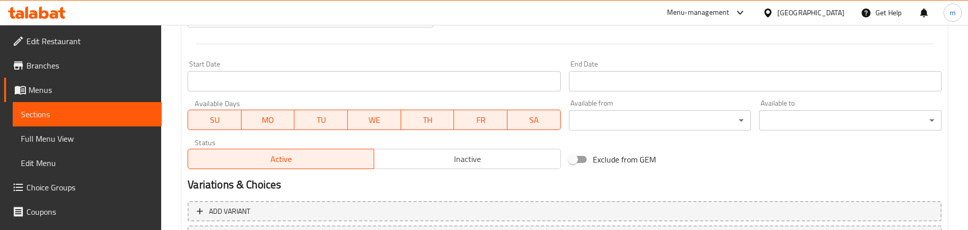
scroll to position [605, 0]
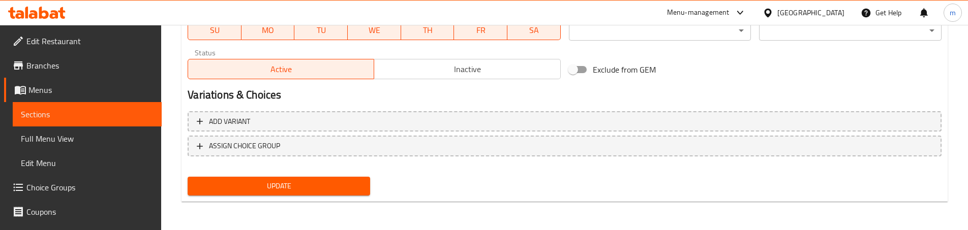
click at [292, 183] on span "Update" at bounding box center [279, 186] width 166 height 13
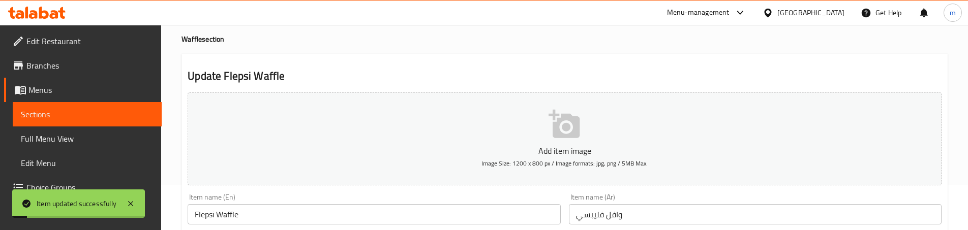
scroll to position [0, 0]
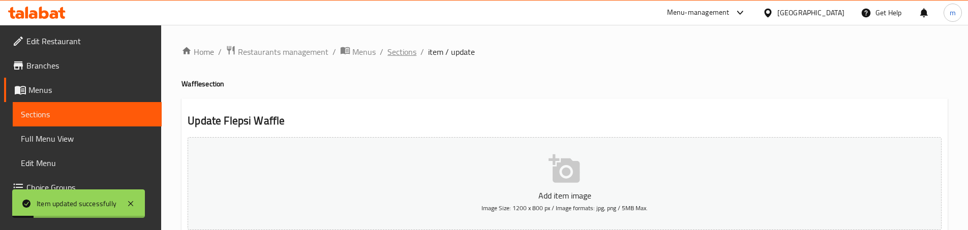
click at [405, 49] on span "Sections" at bounding box center [401, 52] width 29 height 12
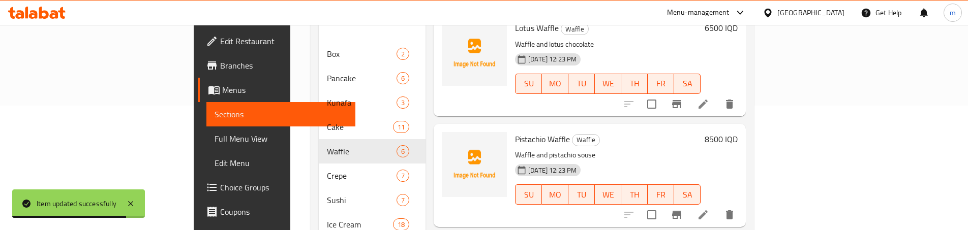
scroll to position [169, 0]
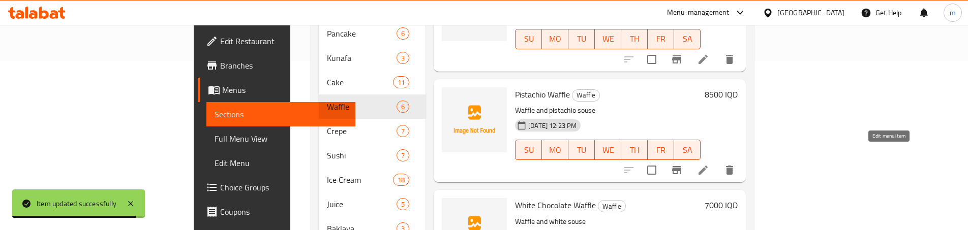
click at [709, 164] on icon at bounding box center [703, 170] width 12 height 12
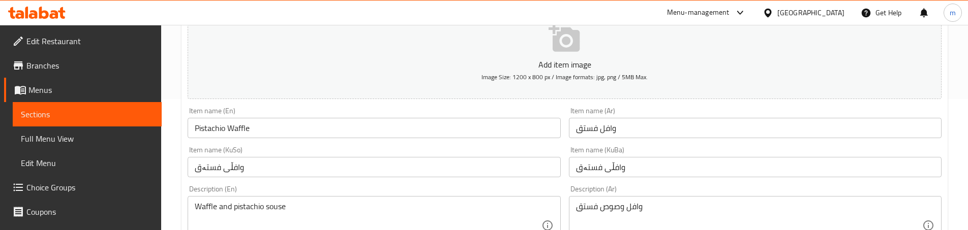
scroll to position [136, 0]
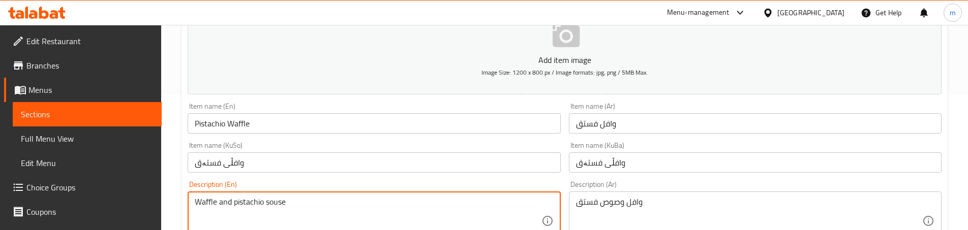
click at [275, 205] on textarea "Waffle and pistachio souse" at bounding box center [368, 221] width 346 height 48
type textarea "Waffle and pistachio sauce"
click at [298, 184] on div "Description (En) Waffle and pistachio sauce Description (En)" at bounding box center [374, 216] width 373 height 70
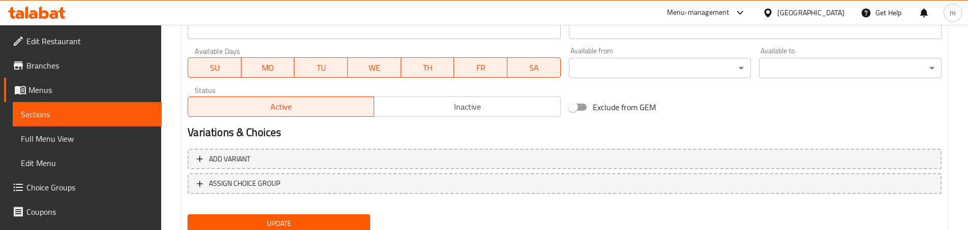
scroll to position [605, 0]
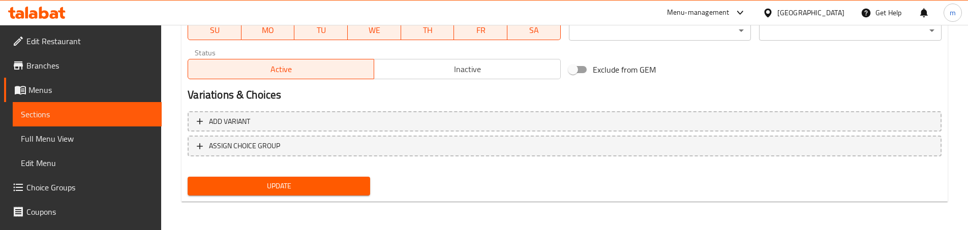
click at [289, 182] on span "Update" at bounding box center [279, 186] width 166 height 13
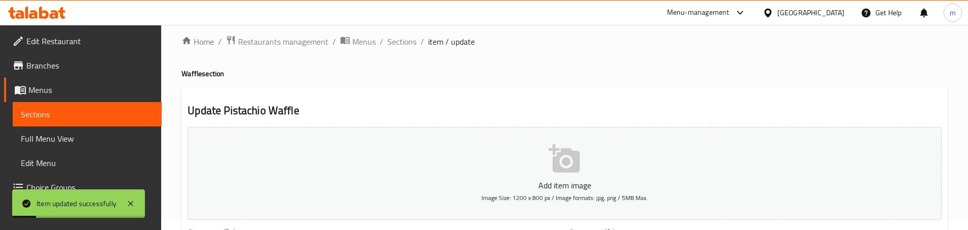
scroll to position [0, 0]
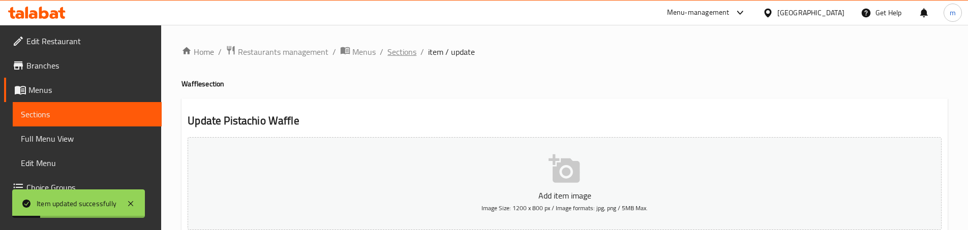
click at [405, 55] on span "Sections" at bounding box center [401, 52] width 29 height 12
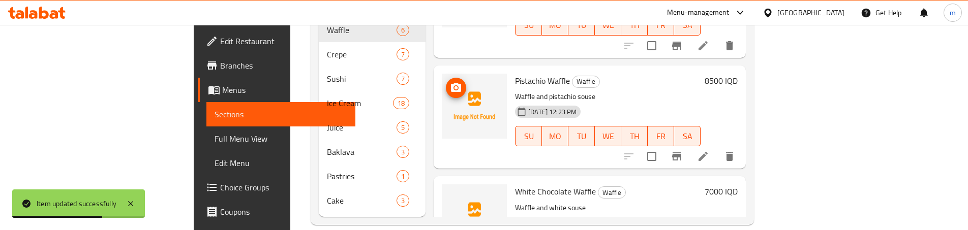
scroll to position [305, 0]
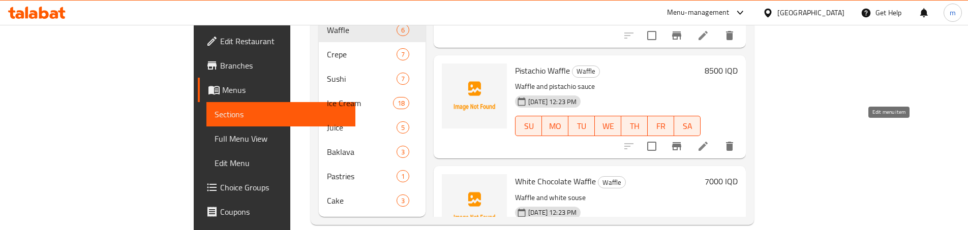
click at [709, 140] on icon at bounding box center [703, 146] width 12 height 12
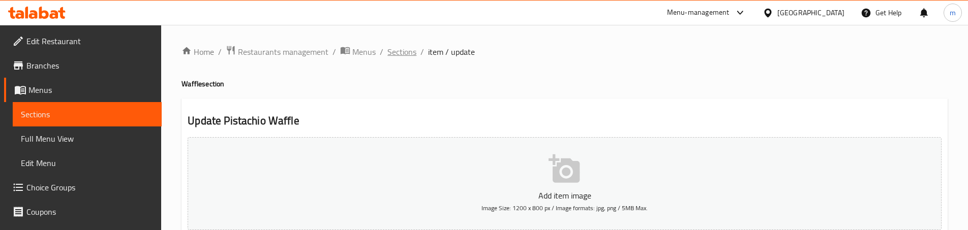
click at [399, 56] on span "Sections" at bounding box center [401, 52] width 29 height 12
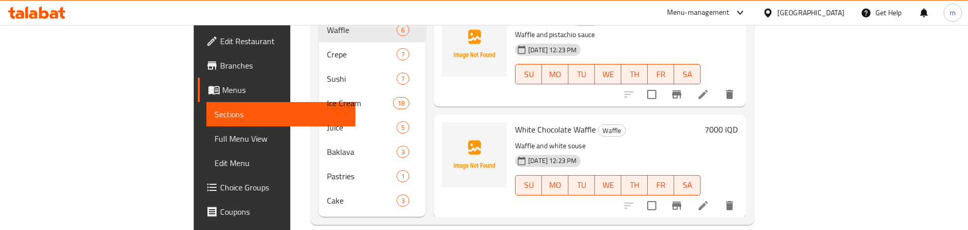
scroll to position [358, 0]
click at [709, 199] on icon at bounding box center [703, 205] width 12 height 12
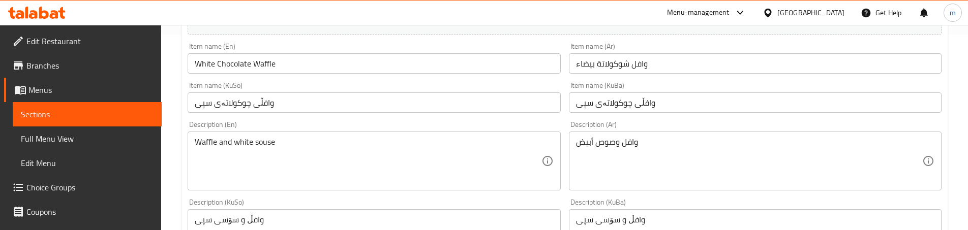
scroll to position [203, 0]
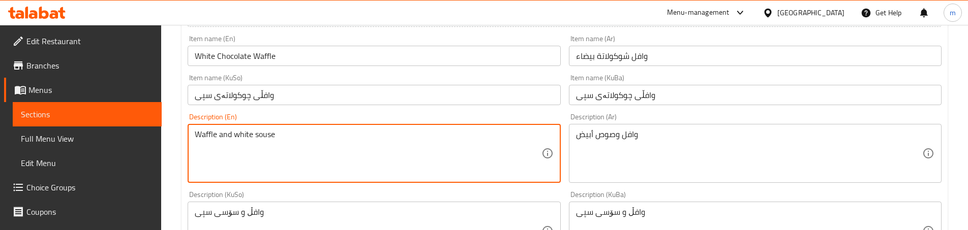
click at [270, 134] on textarea "Waffle and white souse" at bounding box center [368, 154] width 346 height 48
type textarea "Waffle and white sauce"
click at [363, 115] on div "Description (En) Waffle and white sauce Description (En)" at bounding box center [374, 148] width 373 height 70
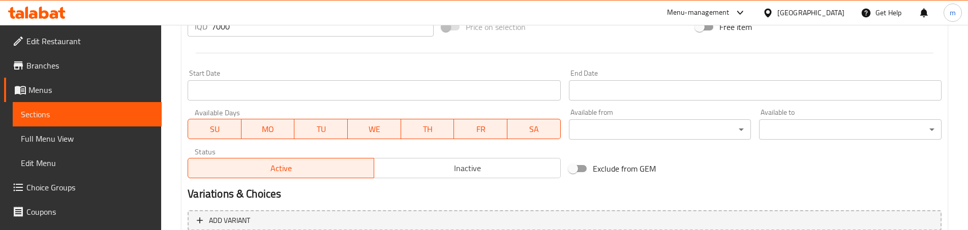
scroll to position [605, 0]
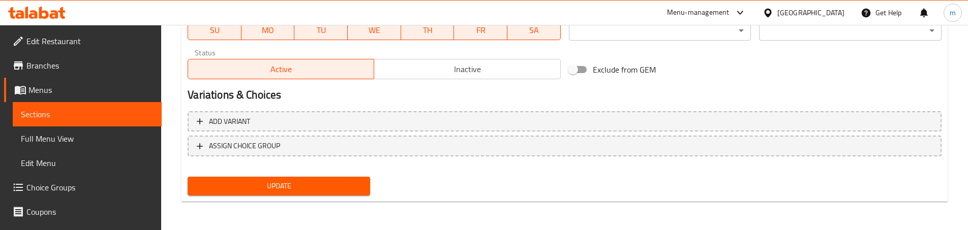
click at [277, 186] on span "Update" at bounding box center [279, 186] width 166 height 13
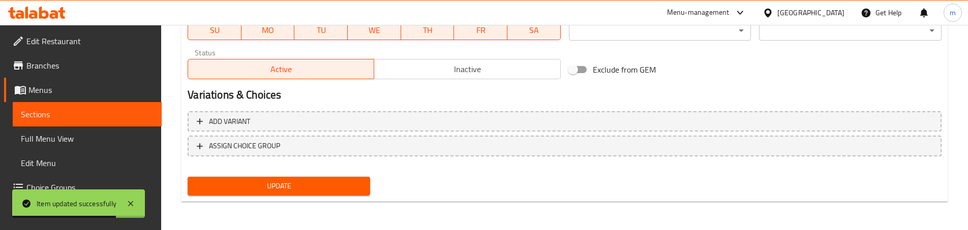
click at [91, 115] on span "Sections" at bounding box center [87, 114] width 133 height 12
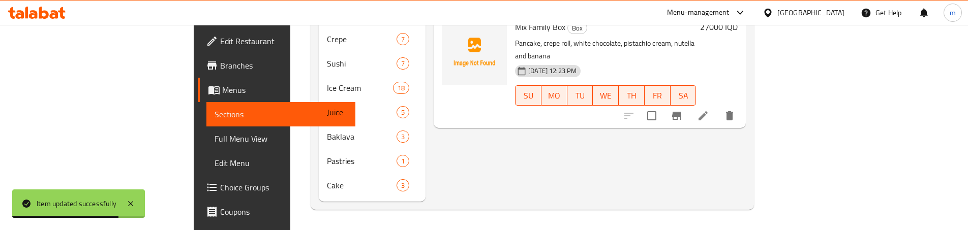
scroll to position [246, 0]
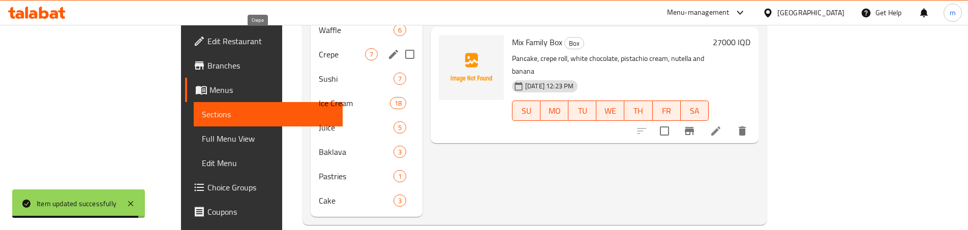
click at [319, 48] on span "Crepe" at bounding box center [342, 54] width 46 height 12
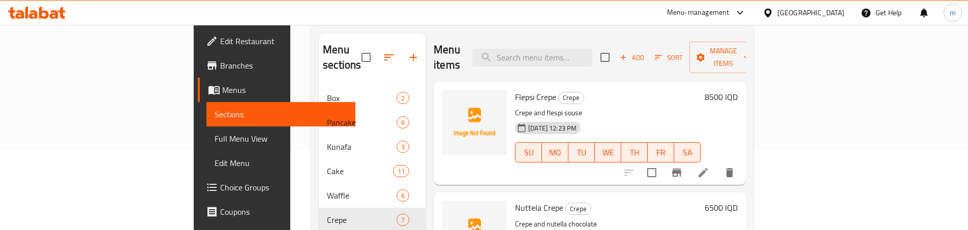
scroll to position [77, 0]
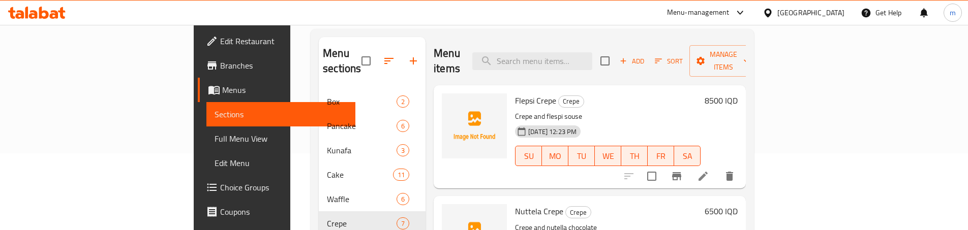
click at [717, 167] on li at bounding box center [703, 176] width 28 height 18
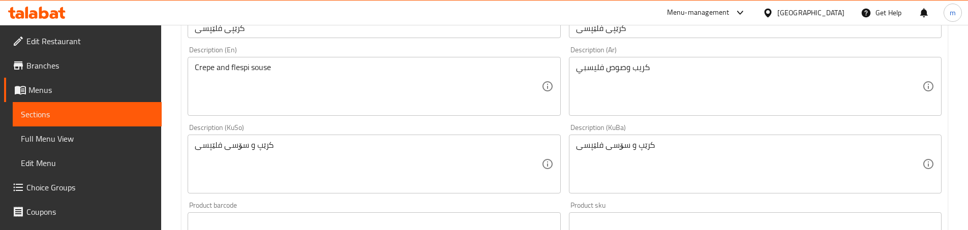
scroll to position [271, 0]
click at [258, 67] on textarea "Crepe and flespi souse" at bounding box center [368, 86] width 346 height 48
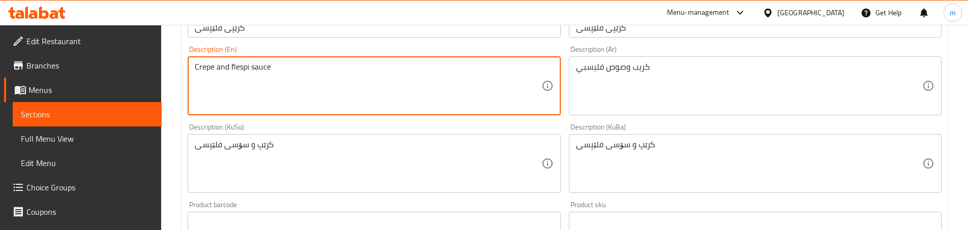
type textarea "Crepe and flespi sauce"
click at [372, 131] on div "Description (KuSo) کرێپ و سۆسی فلێپسی Description (KuSo)" at bounding box center [374, 158] width 373 height 70
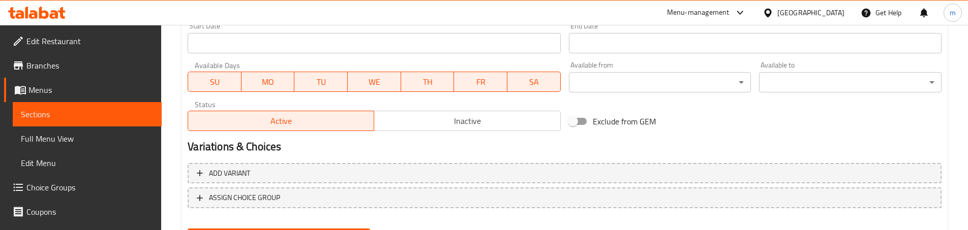
scroll to position [605, 0]
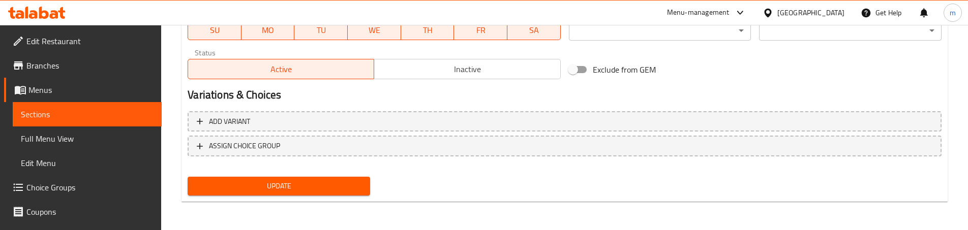
click at [307, 182] on span "Update" at bounding box center [279, 186] width 166 height 13
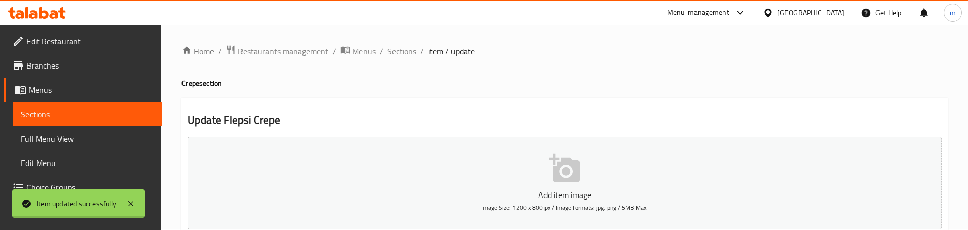
scroll to position [0, 0]
click at [412, 47] on span "Sections" at bounding box center [401, 52] width 29 height 12
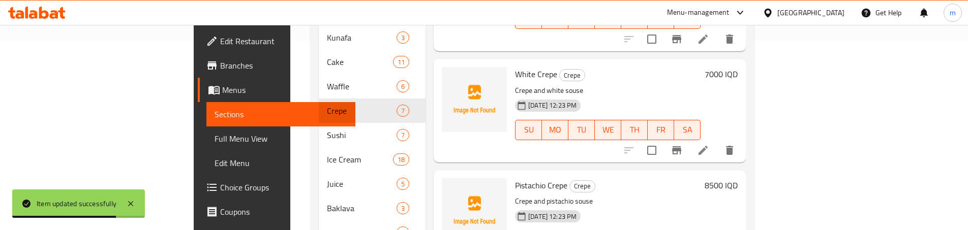
scroll to position [203, 0]
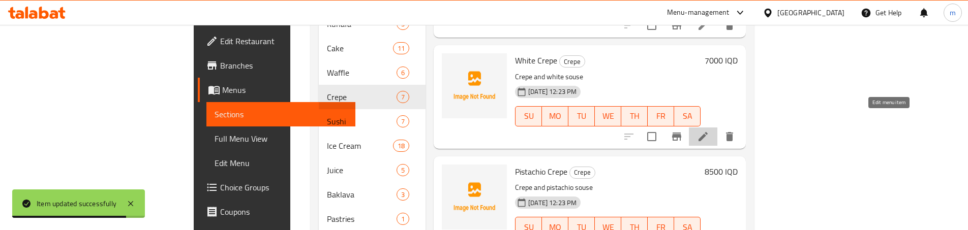
click at [709, 131] on icon at bounding box center [703, 137] width 12 height 12
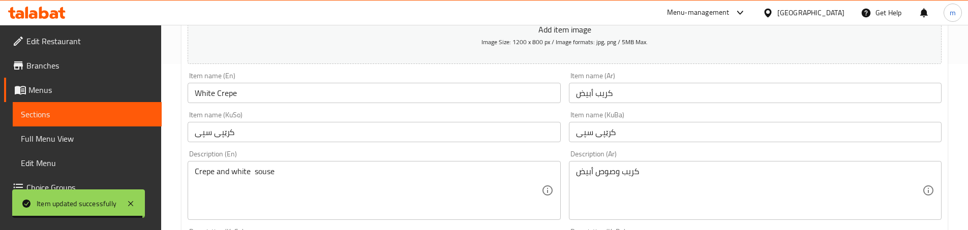
scroll to position [169, 0]
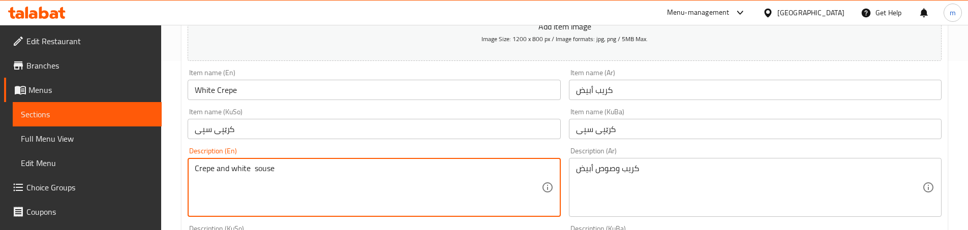
click at [267, 170] on textarea "Crepe and white souse" at bounding box center [368, 188] width 346 height 48
type textarea "Crepe and white sauce"
click at [300, 155] on div "Description (En) Crepe and white sauce Description (En)" at bounding box center [374, 182] width 373 height 70
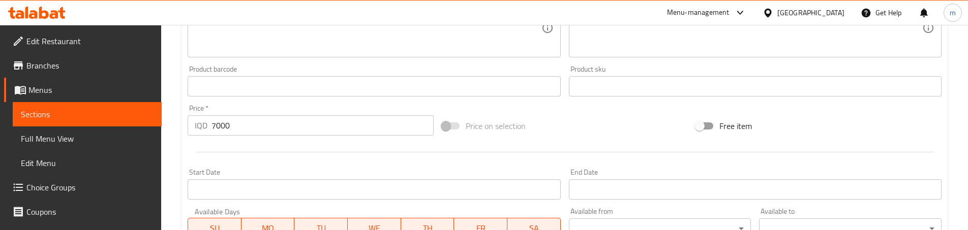
scroll to position [605, 0]
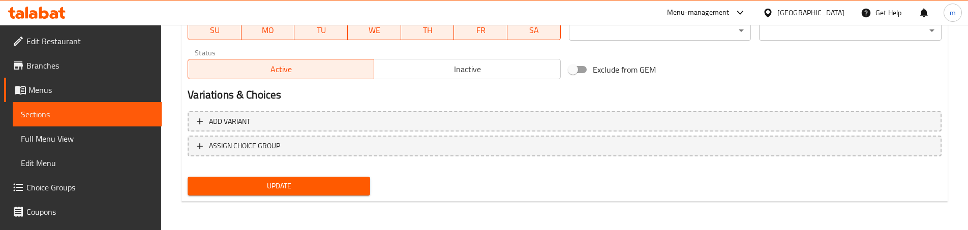
click at [300, 189] on span "Update" at bounding box center [279, 186] width 166 height 13
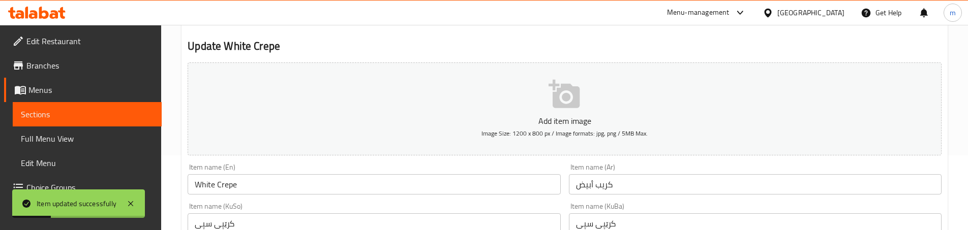
scroll to position [0, 0]
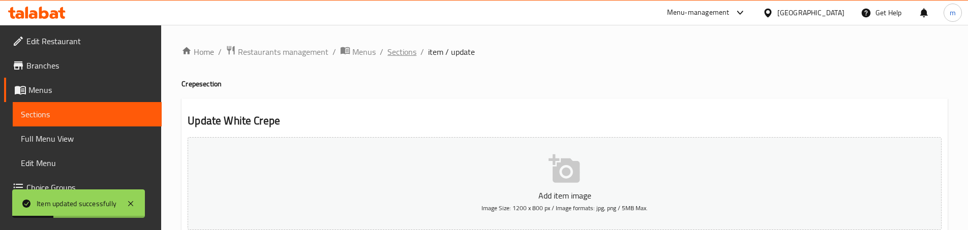
click at [396, 46] on span "Sections" at bounding box center [401, 52] width 29 height 12
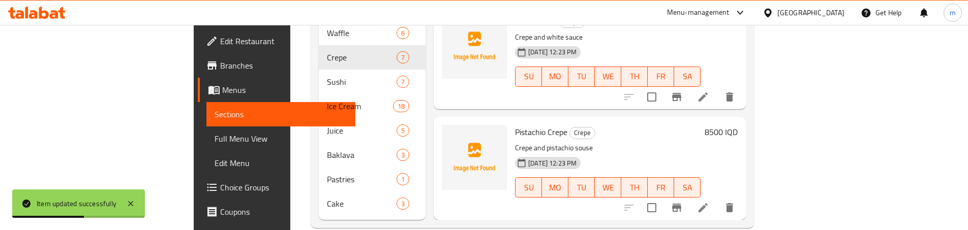
scroll to position [246, 0]
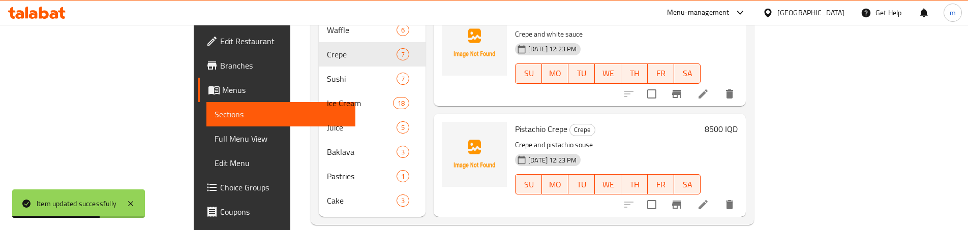
click at [709, 199] on icon at bounding box center [703, 205] width 12 height 12
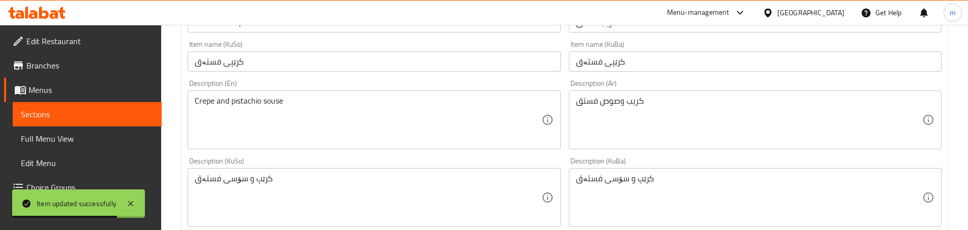
scroll to position [237, 0]
click at [276, 105] on textarea "Crepe and pistachio souse" at bounding box center [368, 120] width 346 height 48
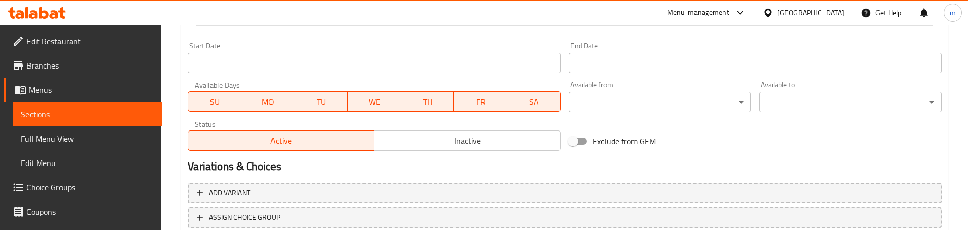
scroll to position [605, 0]
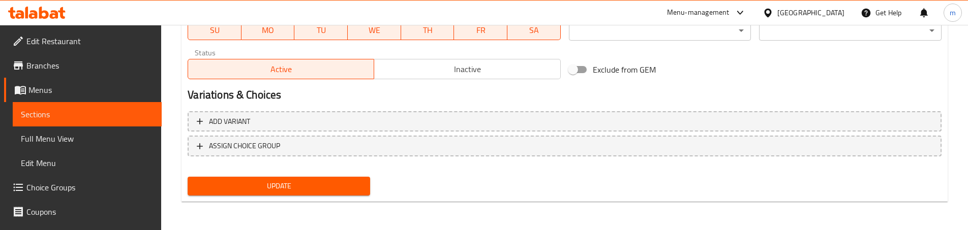
type textarea "Crepe and pistachio sauce"
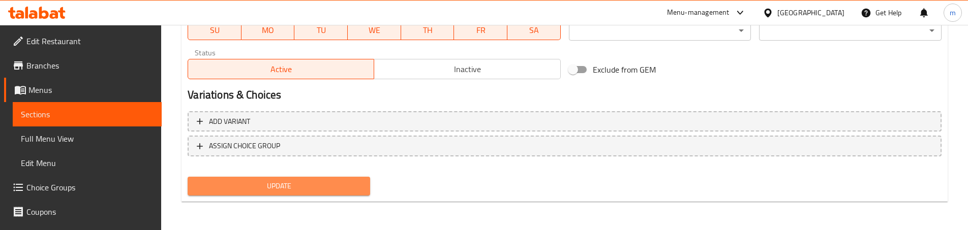
click at [300, 183] on span "Update" at bounding box center [279, 186] width 166 height 13
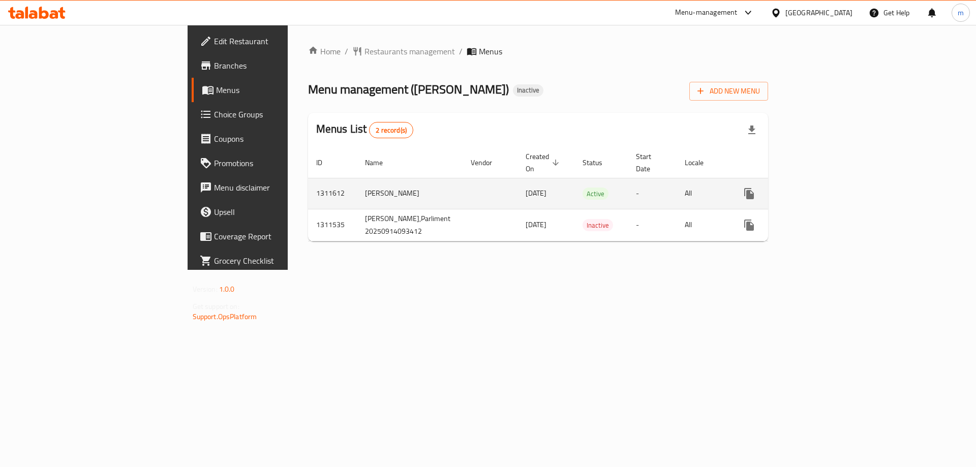
click at [828, 188] on icon "enhanced table" at bounding box center [822, 194] width 12 height 12
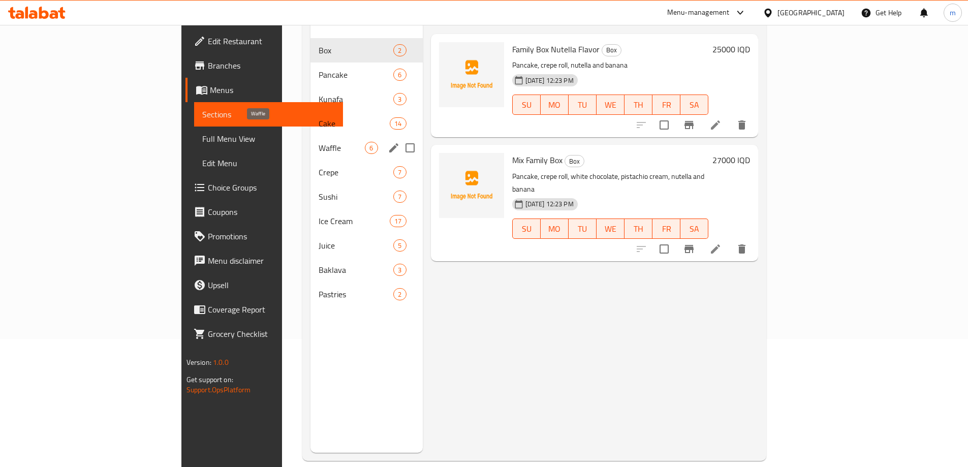
scroll to position [136, 0]
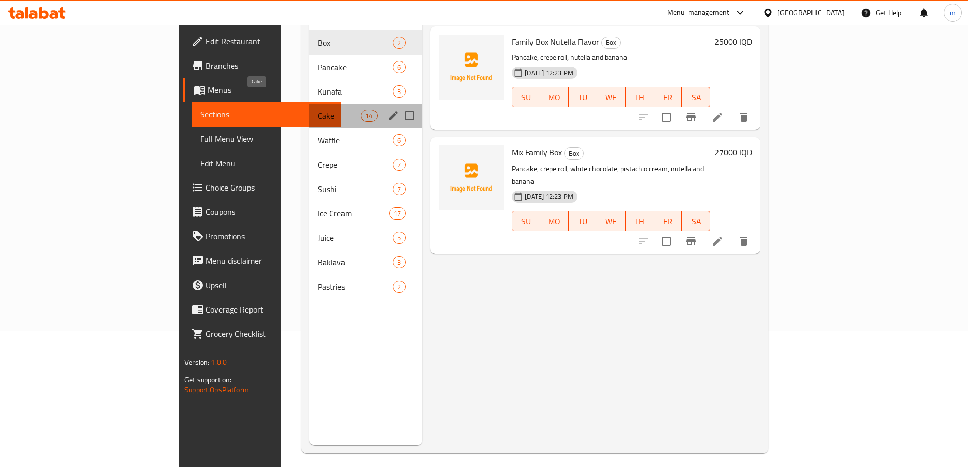
click at [318, 110] on span "Cake" at bounding box center [339, 116] width 43 height 12
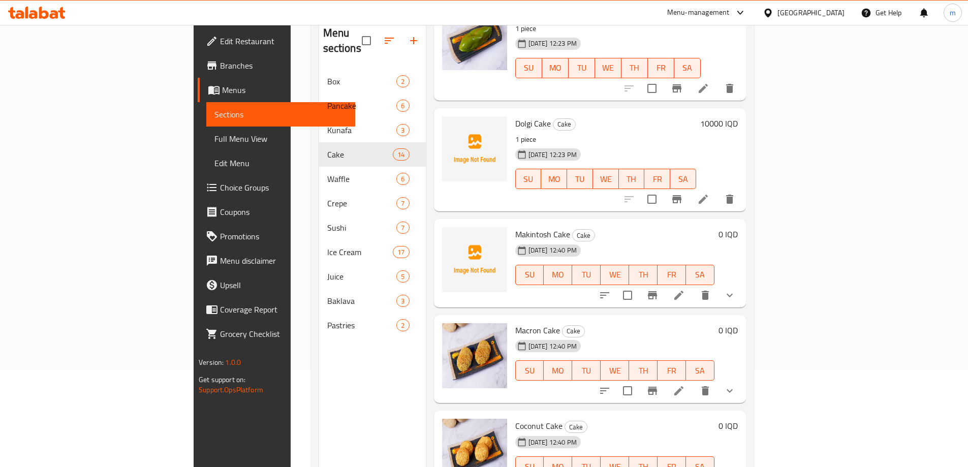
scroll to position [142, 0]
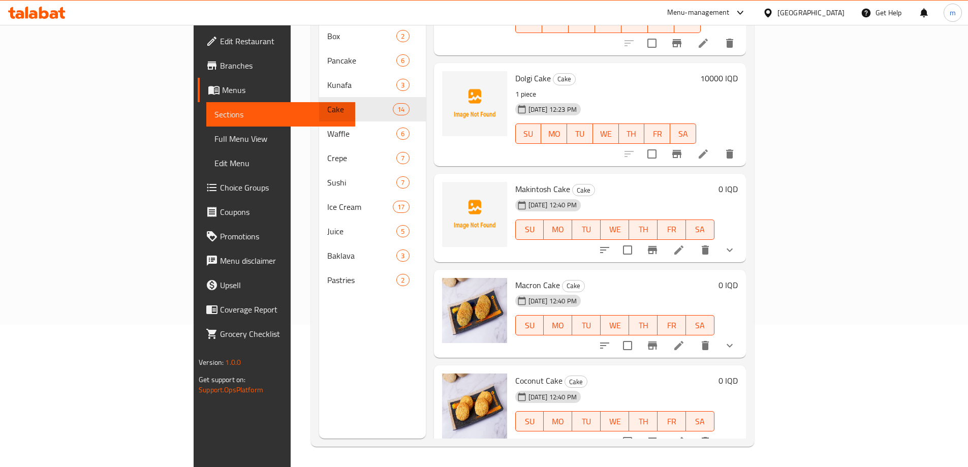
click at [214, 138] on span "Full Menu View" at bounding box center [280, 139] width 133 height 12
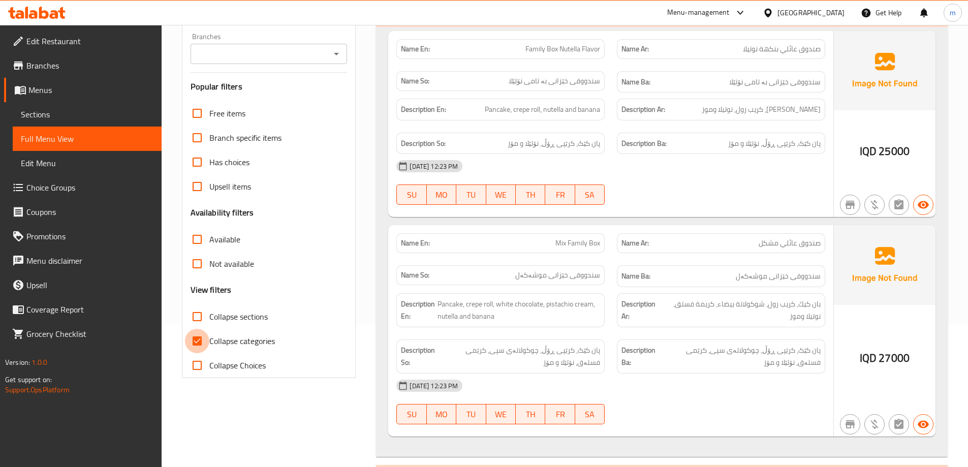
click at [200, 331] on input "Collapse categories" at bounding box center [197, 341] width 24 height 24
checkbox input "false"
click at [195, 318] on input "Collapse sections" at bounding box center [197, 316] width 24 height 24
checkbox input "true"
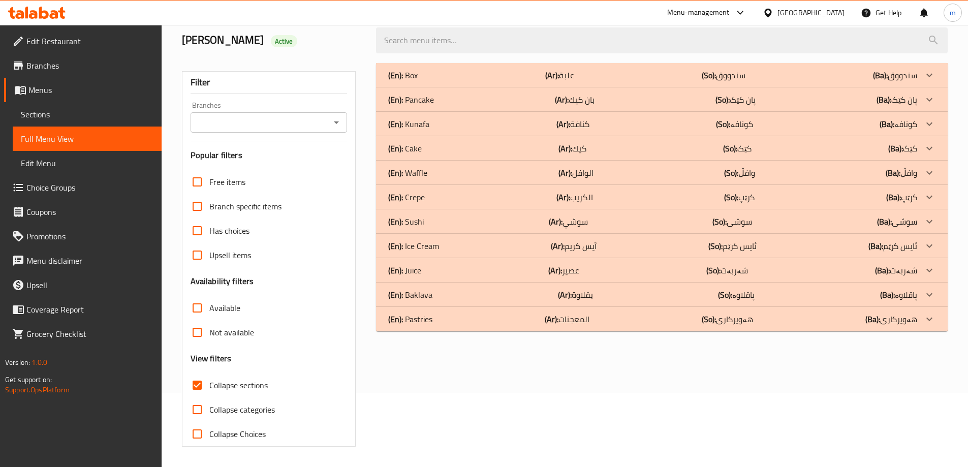
scroll to position [74, 0]
click at [483, 75] on div "(En): Box (Ar): علبة (So): سندووق (Ba): سندووق" at bounding box center [652, 75] width 529 height 12
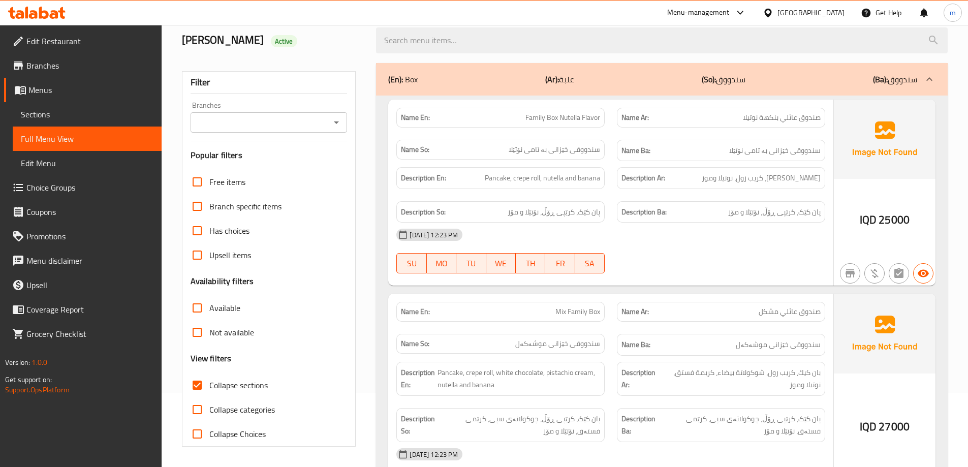
click at [481, 81] on div "(En): Box (Ar): علبة (So): سندووق (Ba): سندووق" at bounding box center [652, 79] width 529 height 12
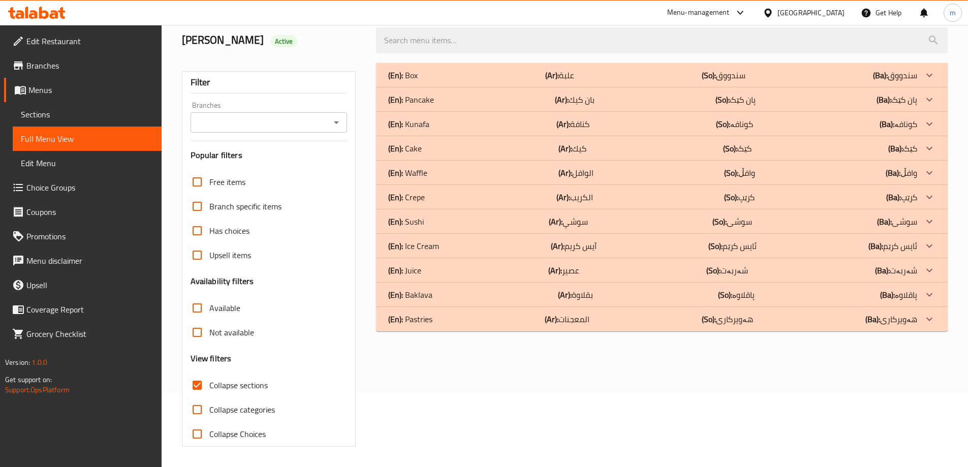
click at [89, 123] on link "Sections" at bounding box center [87, 114] width 149 height 24
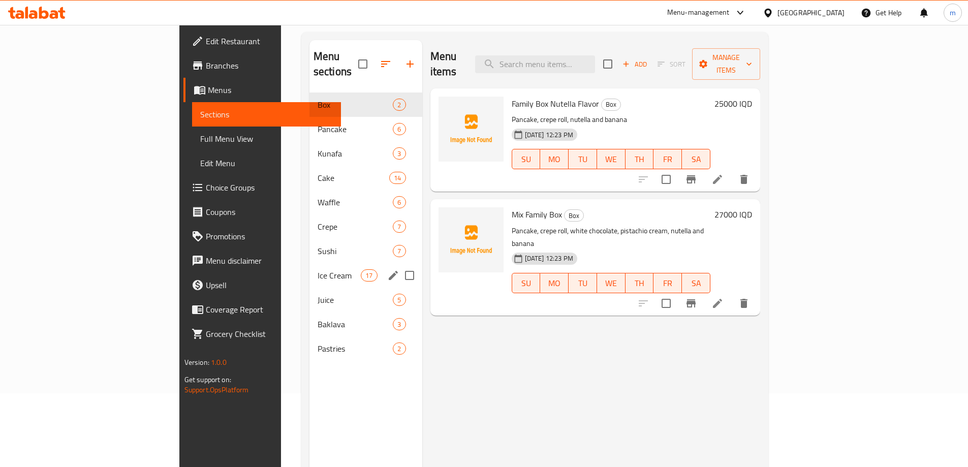
drag, startPoint x: 219, startPoint y: 281, endPoint x: 262, endPoint y: 236, distance: 61.8
click at [309, 241] on div "Box 2 Pancake 6 Kunafa 3 Cake 14 Waffle 6 Crepe 7 Sushi 7 Ice Cream 17 Juice 5 …" at bounding box center [365, 226] width 113 height 268
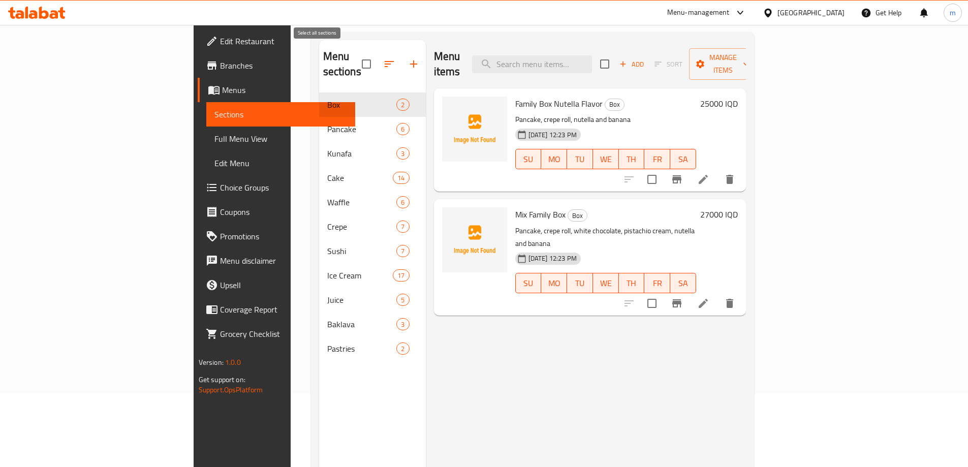
click at [356, 53] on input "checkbox" at bounding box center [366, 63] width 21 height 21
checkbox input "true"
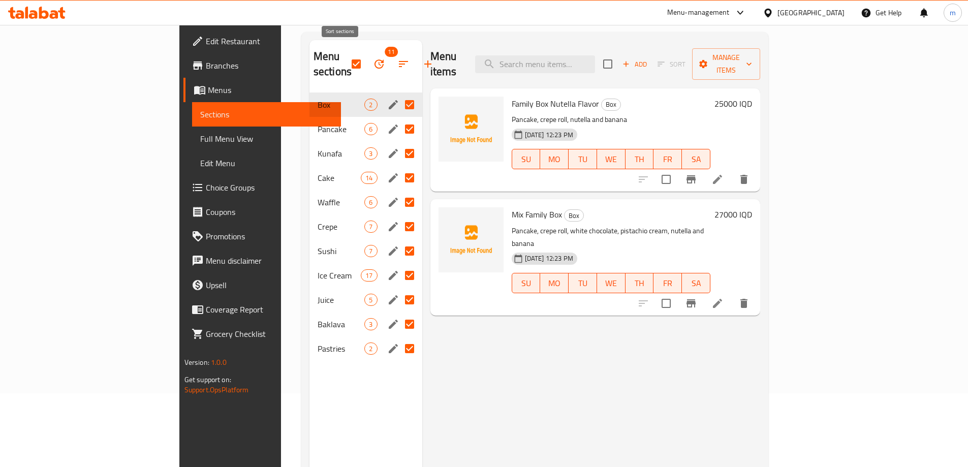
click at [399, 61] on icon "button" at bounding box center [403, 64] width 9 height 6
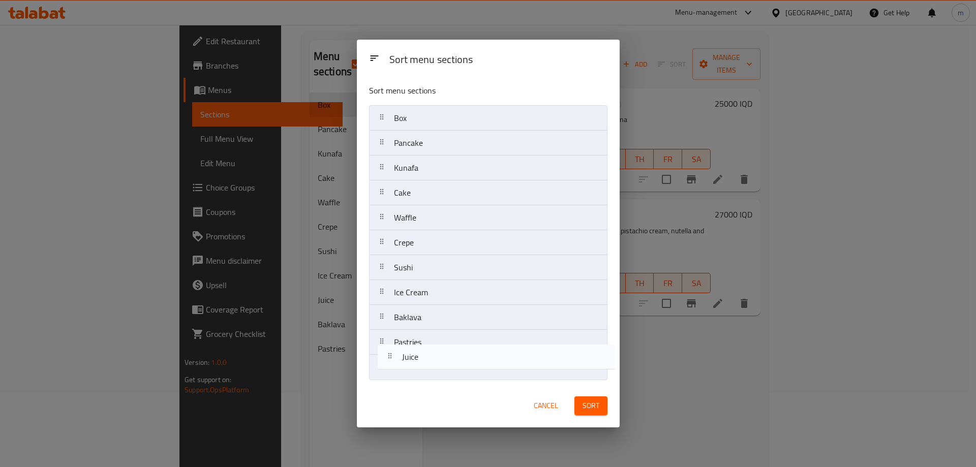
drag, startPoint x: 407, startPoint y: 325, endPoint x: 415, endPoint y: 370, distance: 46.5
click at [415, 370] on nav "Box Pancake Kunafa Cake Waffle Crepe Sushi Ice Cream Juice Baklava Pastries" at bounding box center [488, 242] width 238 height 275
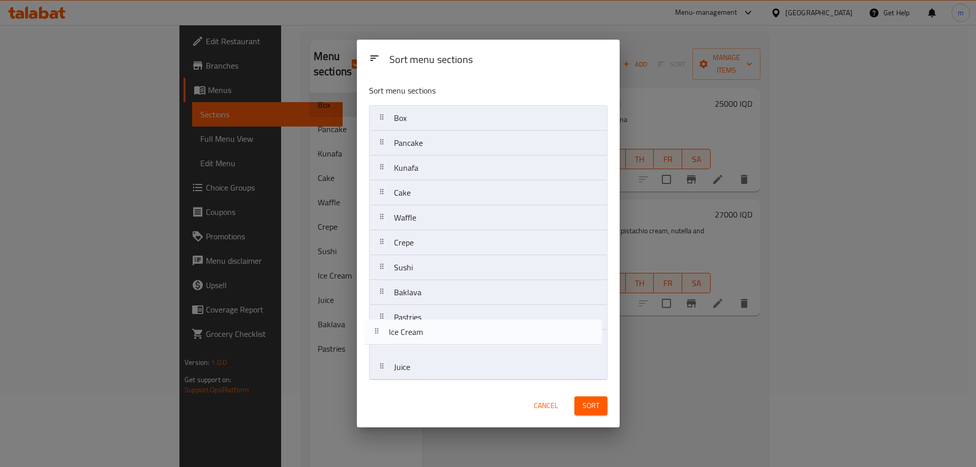
drag, startPoint x: 444, startPoint y: 298, endPoint x: 439, endPoint y: 347, distance: 48.6
click at [439, 347] on nav "Box Pancake Kunafa Cake Waffle Crepe Sushi Ice Cream Baklava Pastries Juice" at bounding box center [488, 242] width 238 height 275
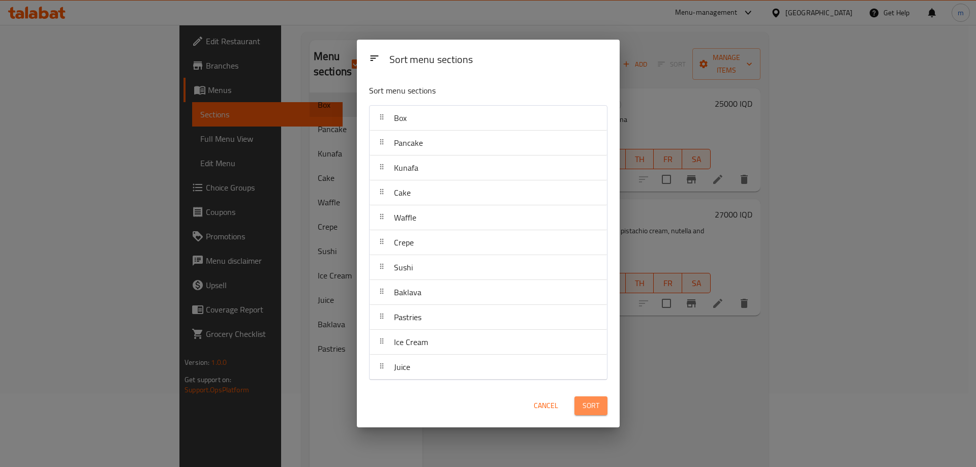
click at [604, 407] on button "Sort" at bounding box center [590, 405] width 33 height 19
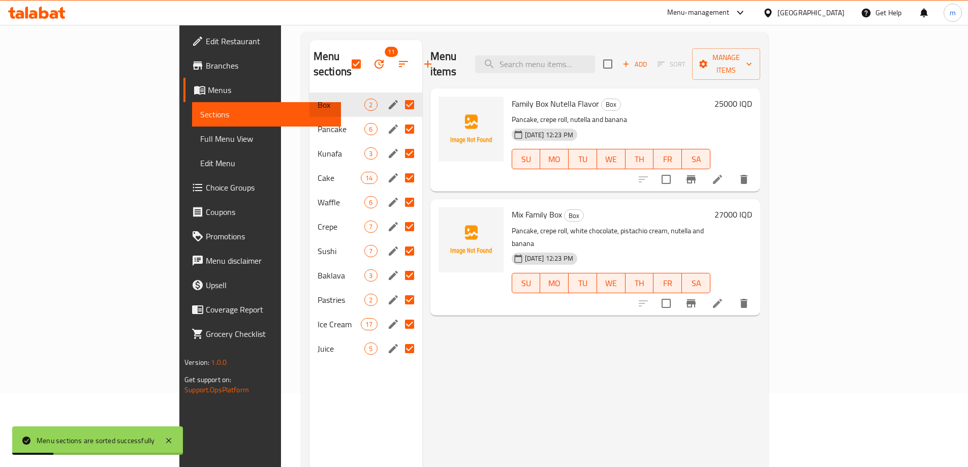
click at [192, 132] on link "Full Menu View" at bounding box center [266, 139] width 149 height 24
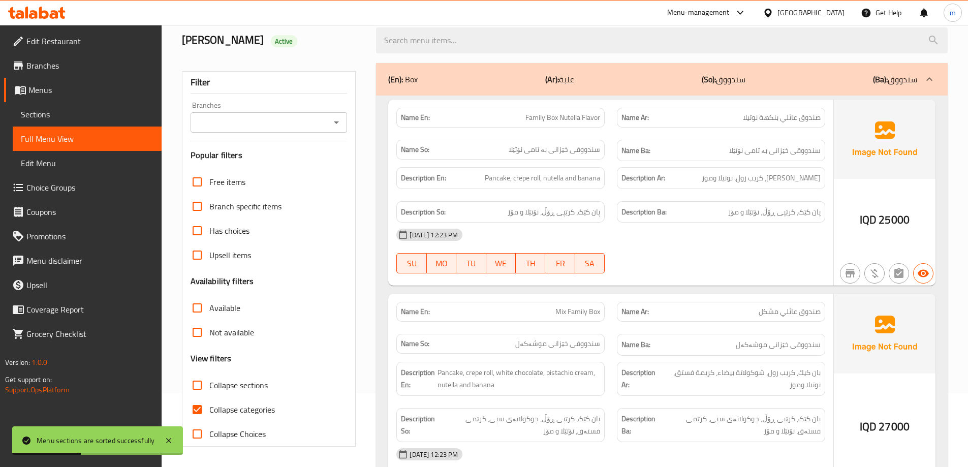
click at [199, 405] on input "Collapse categories" at bounding box center [197, 409] width 24 height 24
checkbox input "false"
click at [196, 384] on input "Collapse sections" at bounding box center [197, 385] width 24 height 24
checkbox input "true"
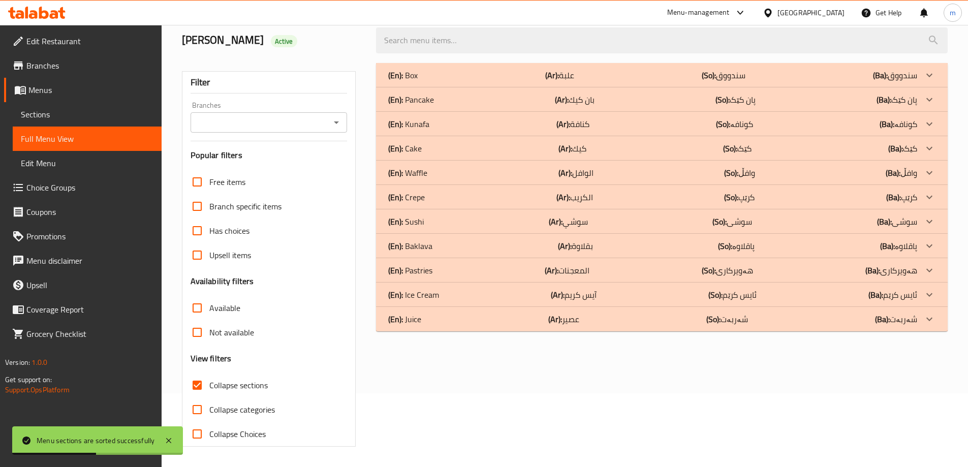
click at [333, 125] on icon "Open" at bounding box center [336, 122] width 12 height 12
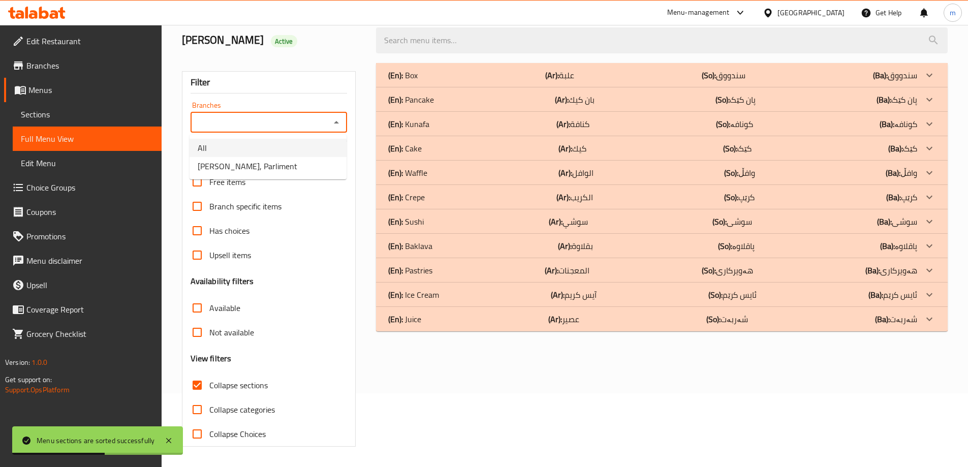
click at [251, 164] on span "Mshmsh Waziran, Parliment" at bounding box center [248, 166] width 100 height 12
type input "Mshmsh Waziran, Parliment"
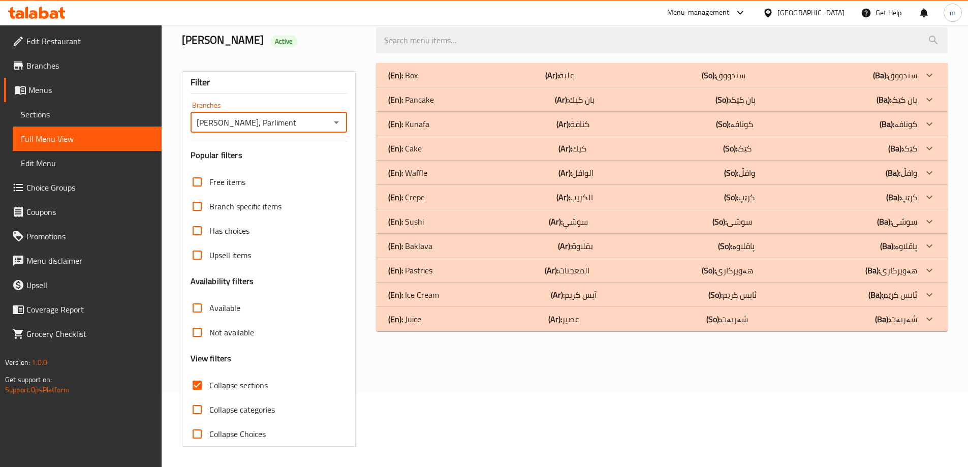
click at [445, 213] on div "(En): [PERSON_NAME] (Ar): سوشي (So): سوشی (Ba): سوشی" at bounding box center [662, 221] width 572 height 24
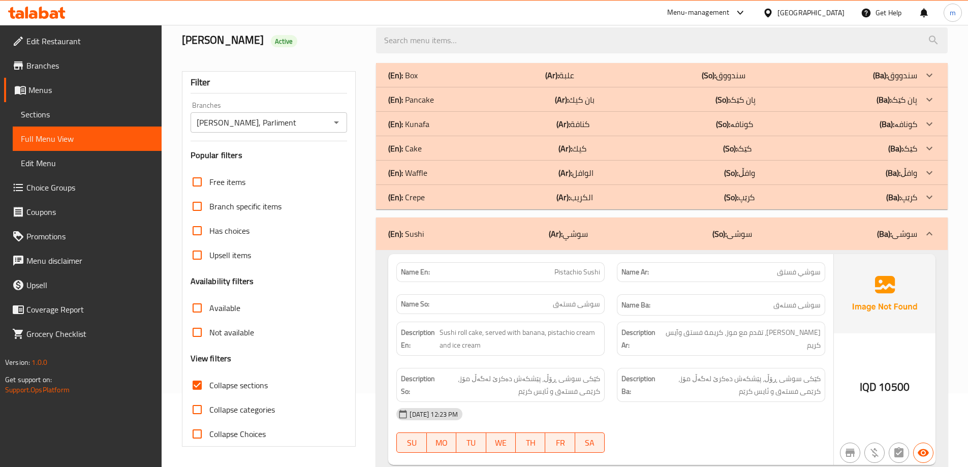
click at [445, 197] on div "(En): Crepe (Ar): الكريب (So): کرێپ (Ba): کرێپ" at bounding box center [652, 197] width 529 height 12
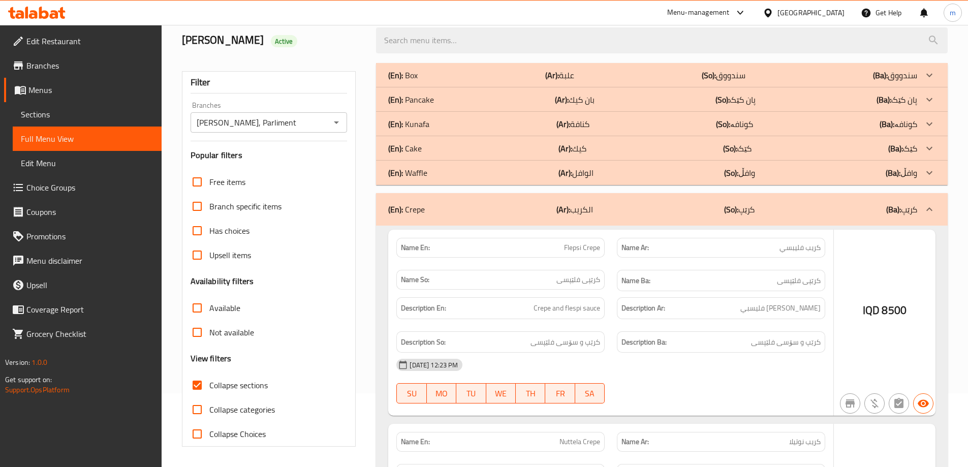
click at [448, 177] on div "(En): Waffle (Ar): الوافل (So): وافڵ (Ba): وافڵ" at bounding box center [652, 173] width 529 height 12
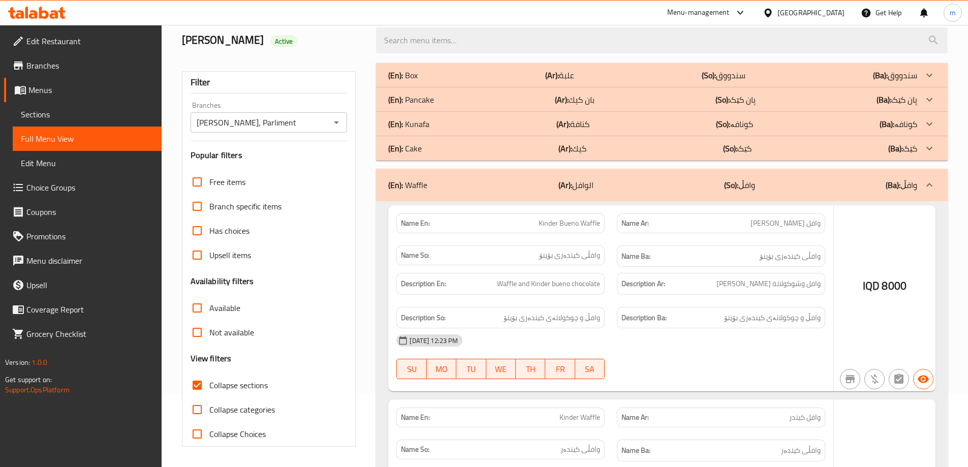
click at [445, 149] on div "(En): Cake (Ar): كيك (So): کێک (Ba): کێک" at bounding box center [652, 148] width 529 height 12
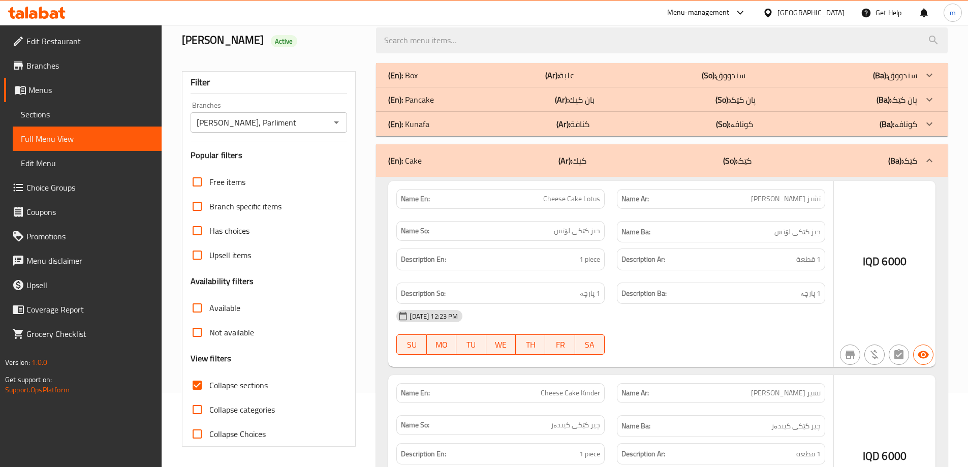
click at [448, 123] on div "(En): Kunafa (Ar): كنافة (So): کونافە (Ba): کونافە" at bounding box center [652, 124] width 529 height 12
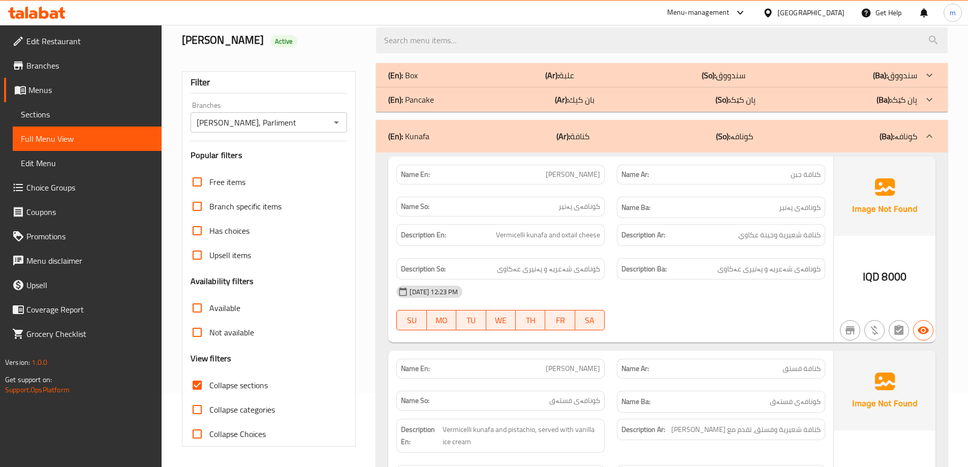
click at [450, 94] on div "(En): Pancake (Ar): بان كيك (So): پان کێک (Ba): پان کێک" at bounding box center [652, 100] width 529 height 12
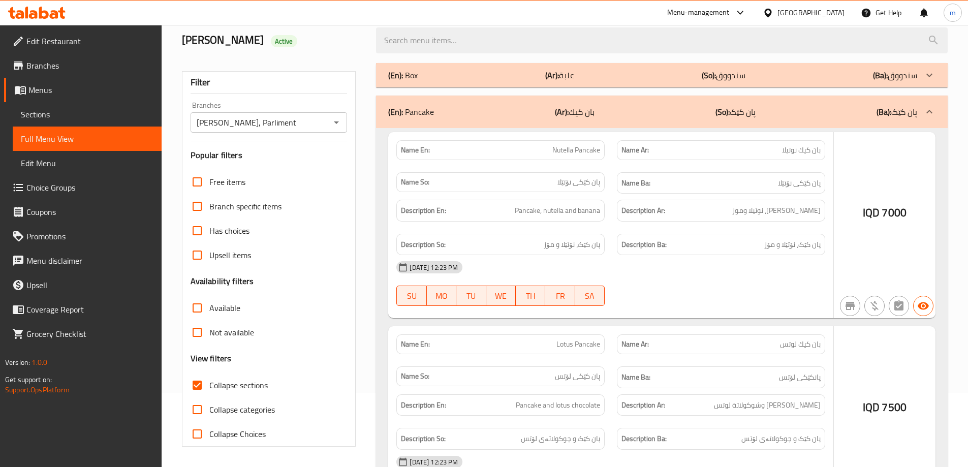
click at [453, 73] on div "(En): Box (Ar): علبة (So): سندووق (Ba): سندووق" at bounding box center [652, 75] width 529 height 12
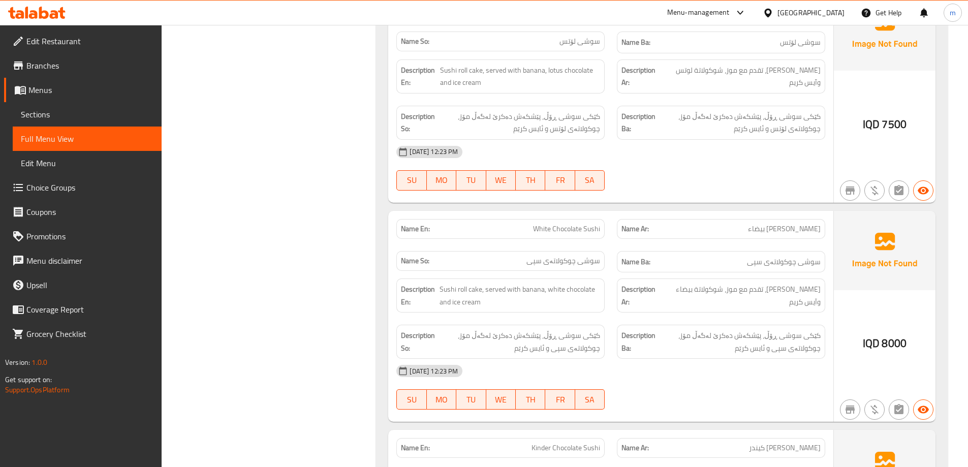
scroll to position [9142, 0]
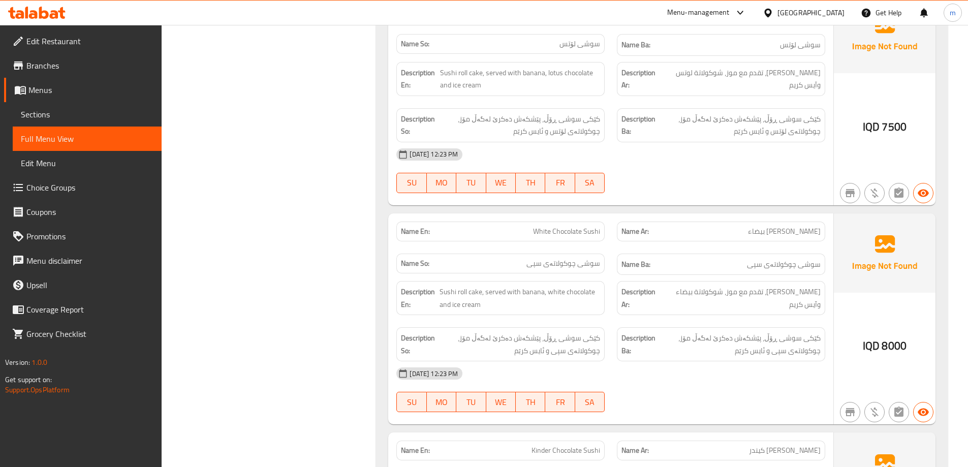
click at [69, 46] on span "Edit Restaurant" at bounding box center [89, 41] width 127 height 12
